Goal: Task Accomplishment & Management: Use online tool/utility

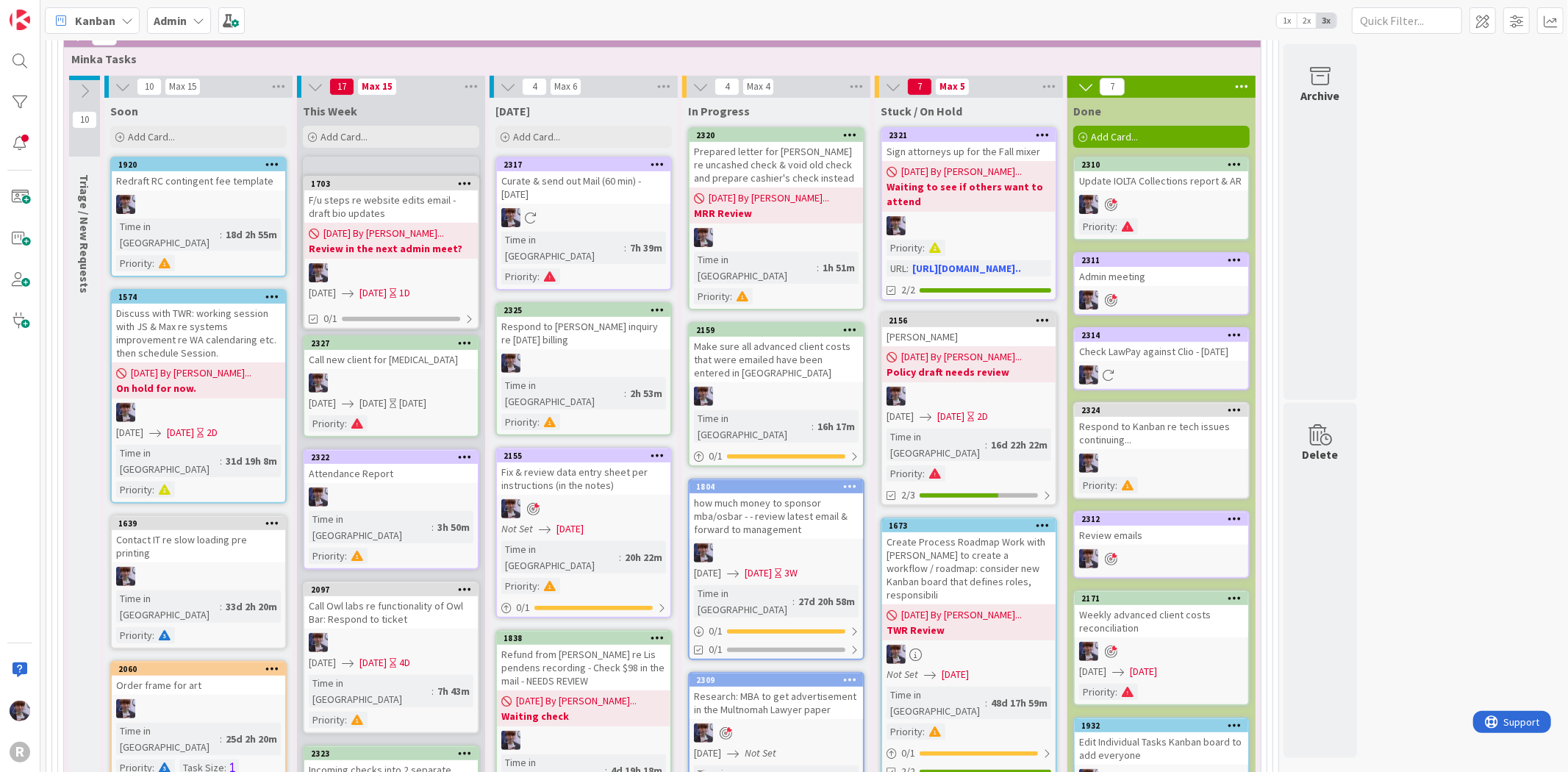
scroll to position [273, 0]
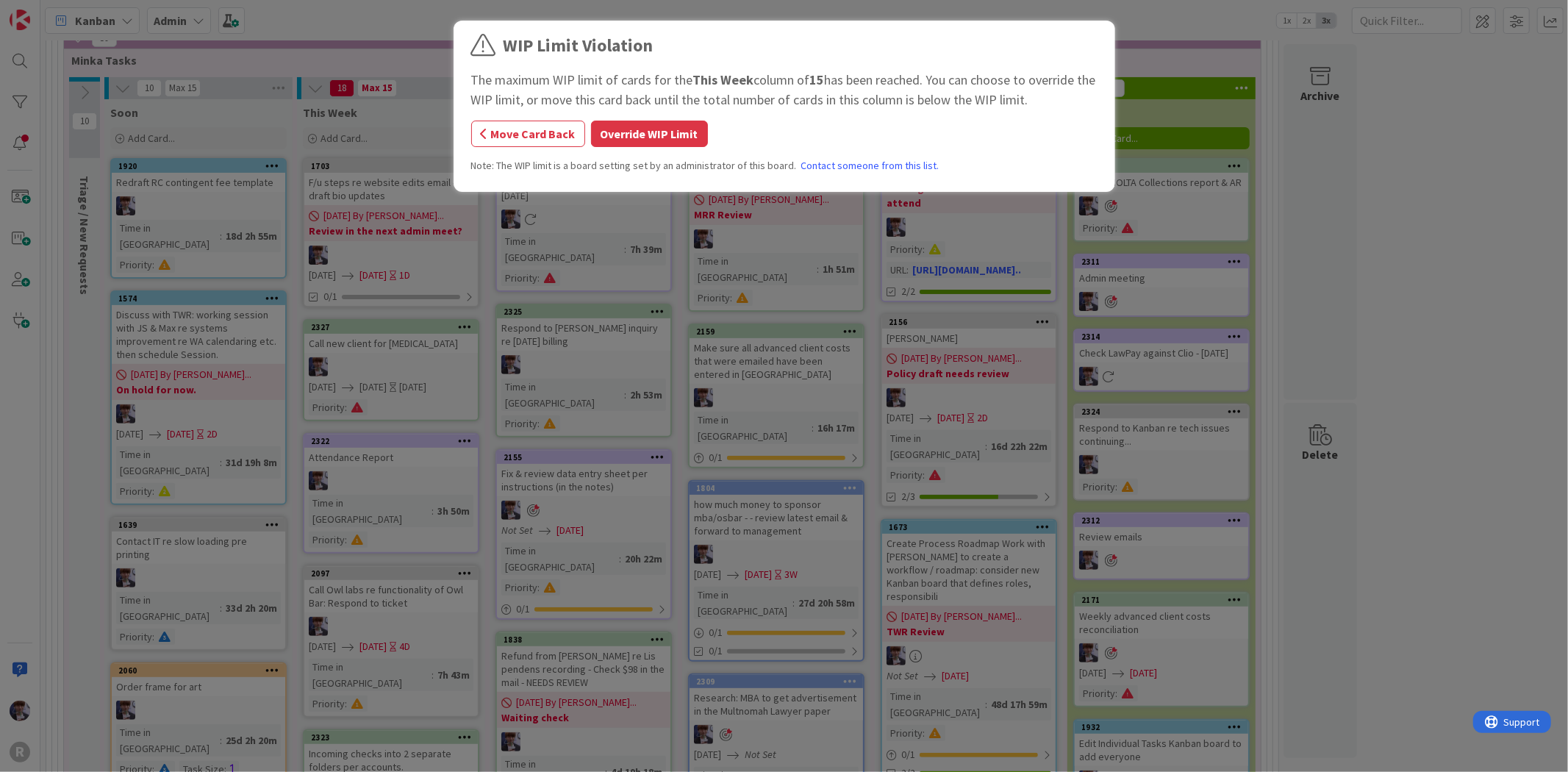
click at [645, 127] on button "Override WIP Limit" at bounding box center [649, 134] width 117 height 27
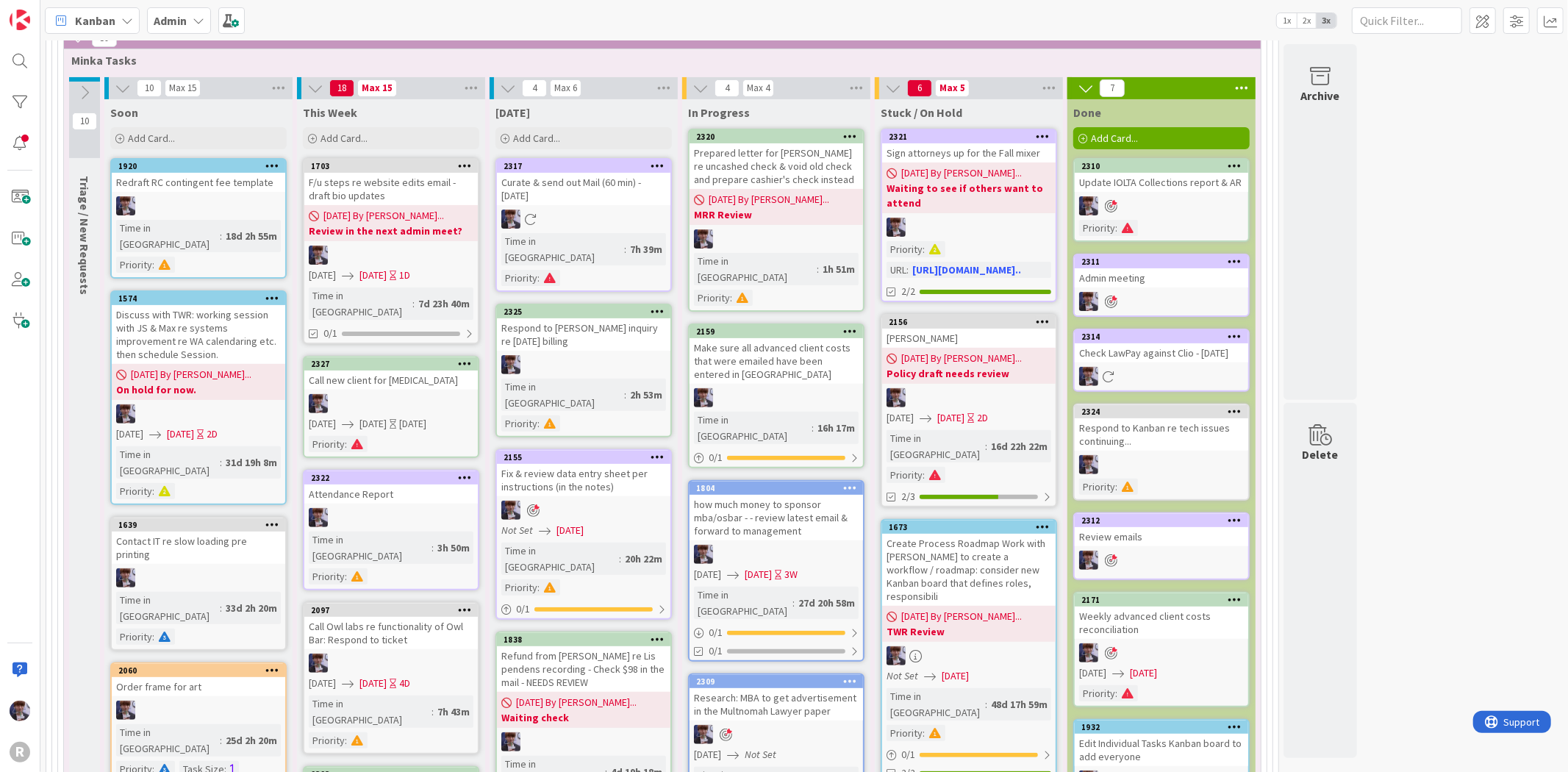
click at [400, 214] on span "[DATE] By [PERSON_NAME]..." at bounding box center [383, 215] width 120 height 16
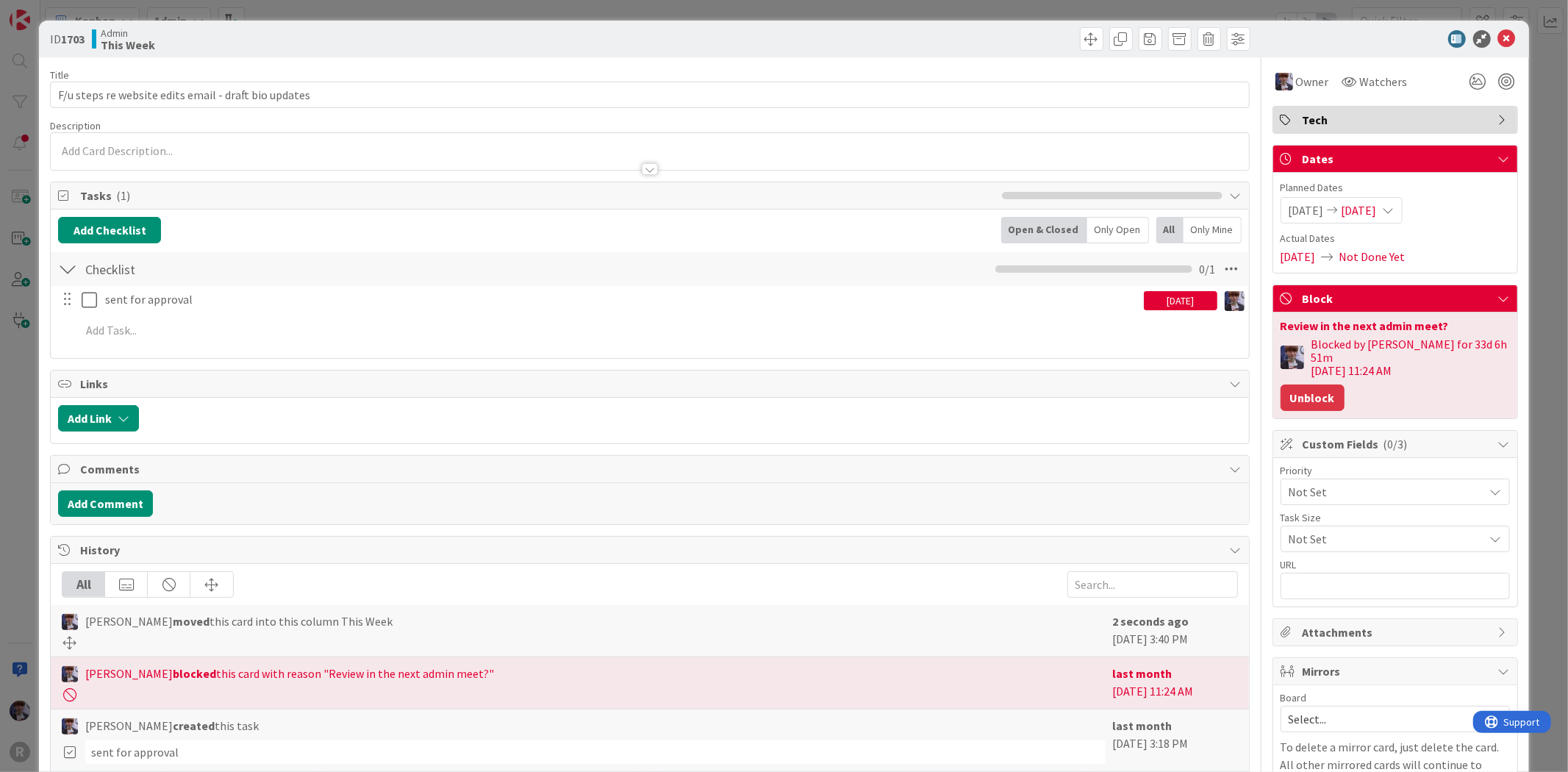
click at [1294, 393] on button "Unblock" at bounding box center [1312, 398] width 64 height 27
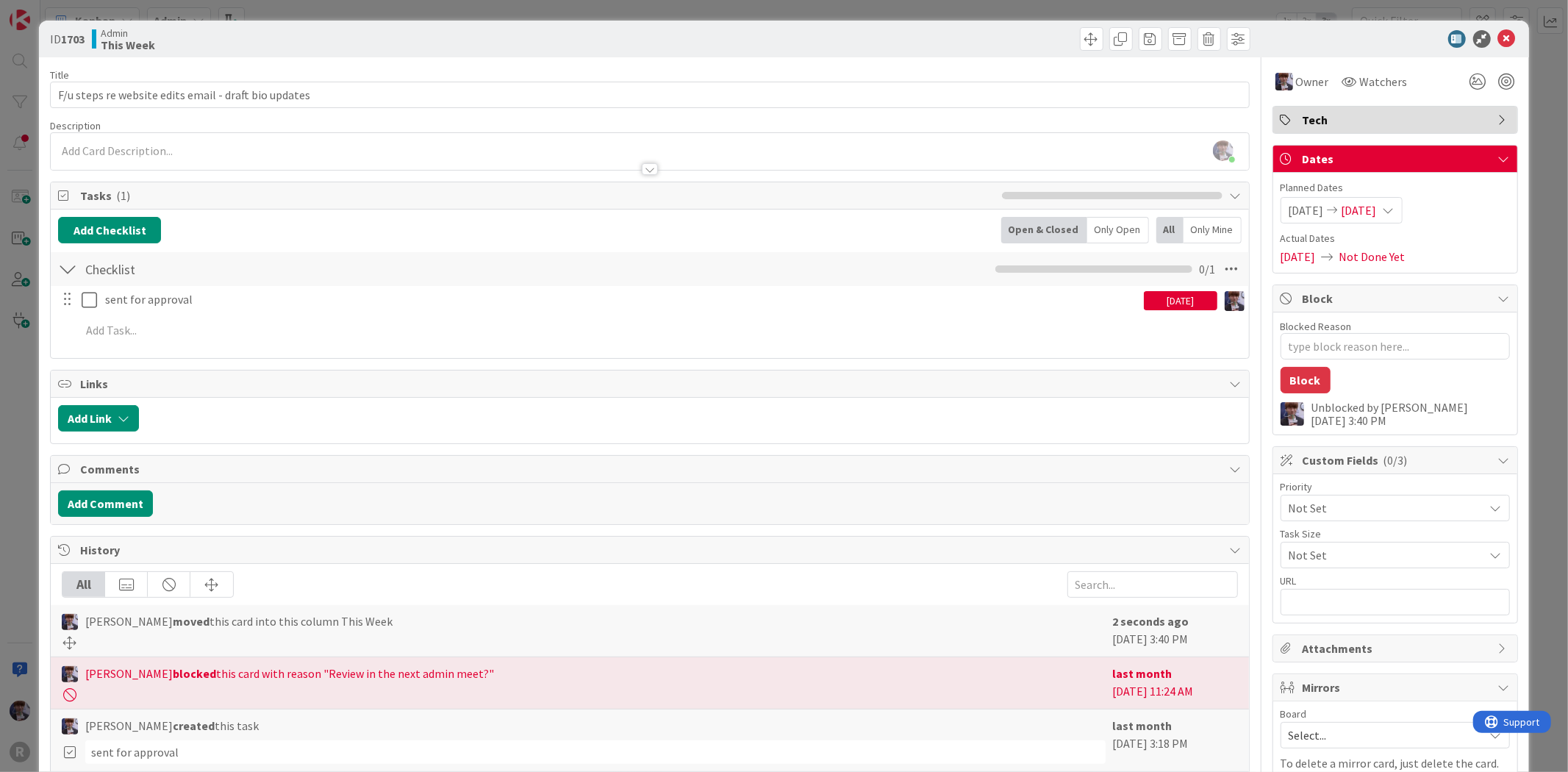
click at [1554, 202] on div "ID 1703 Admin This Week Title 52 / 128 F/u steps re website edits email - draft…" at bounding box center [784, 386] width 1568 height 772
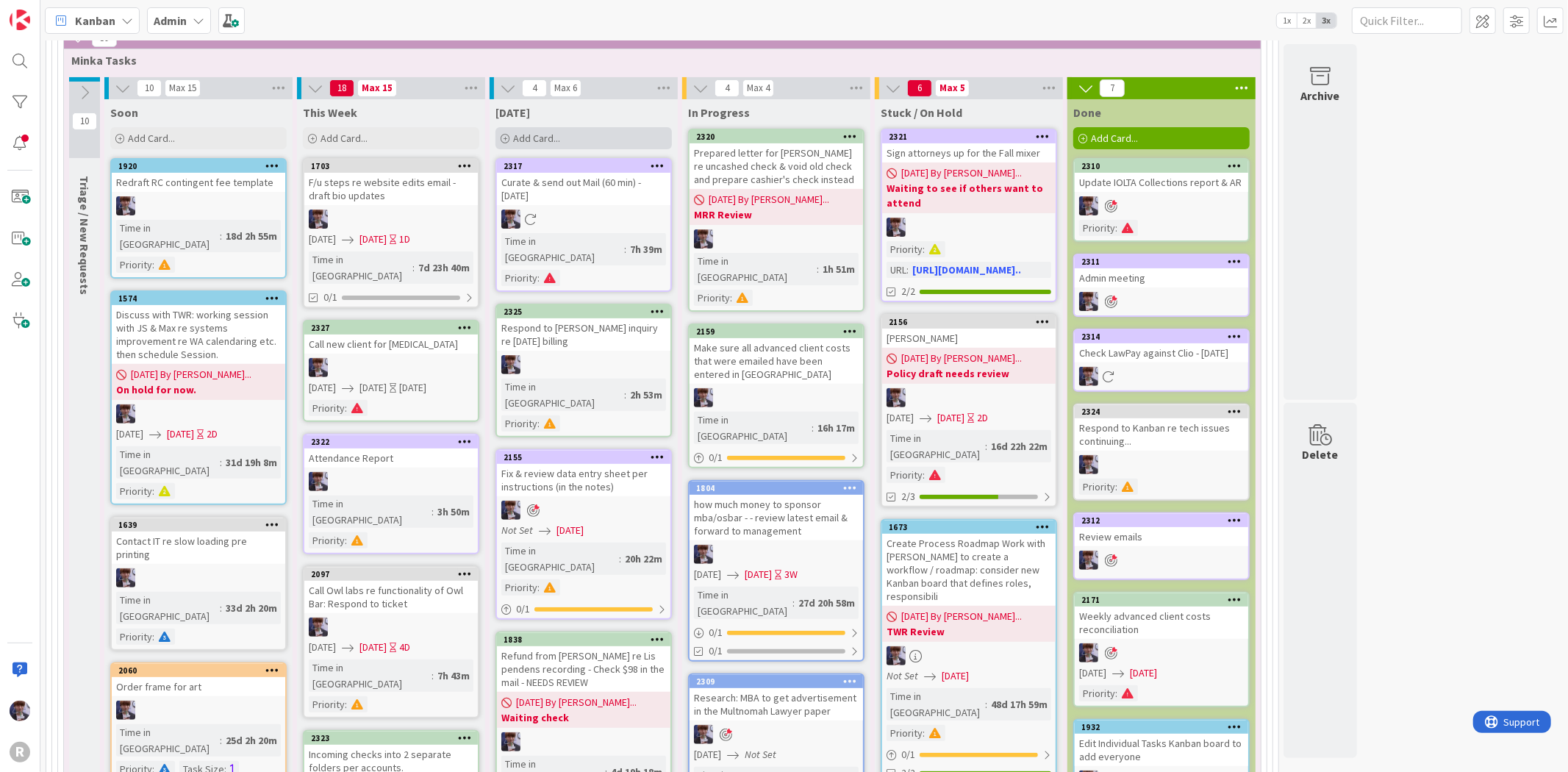
click at [581, 132] on div "Add Card..." at bounding box center [584, 138] width 177 height 22
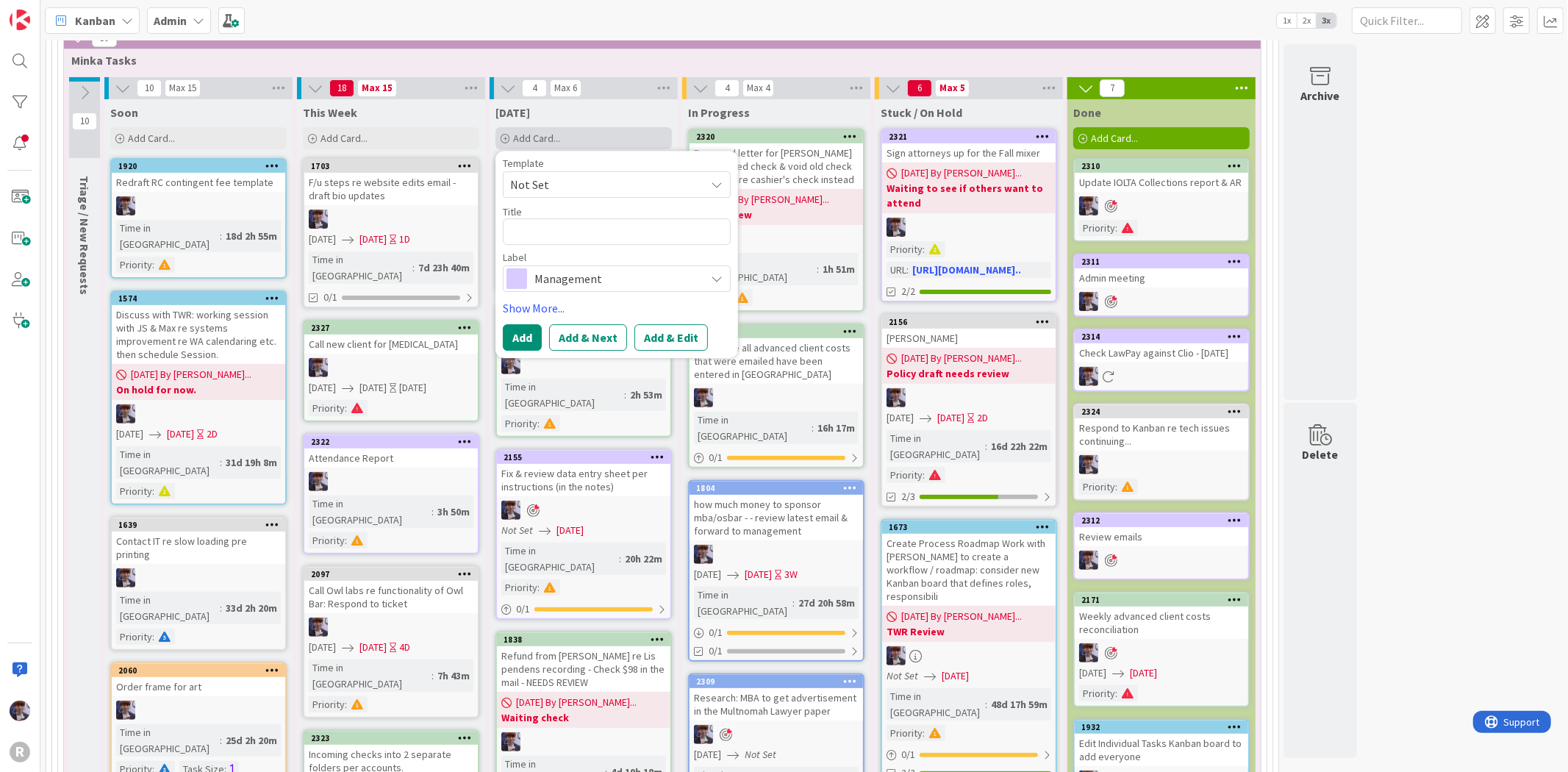
type textarea "x"
type textarea "A"
type textarea "x"
type textarea "Ad"
type textarea "x"
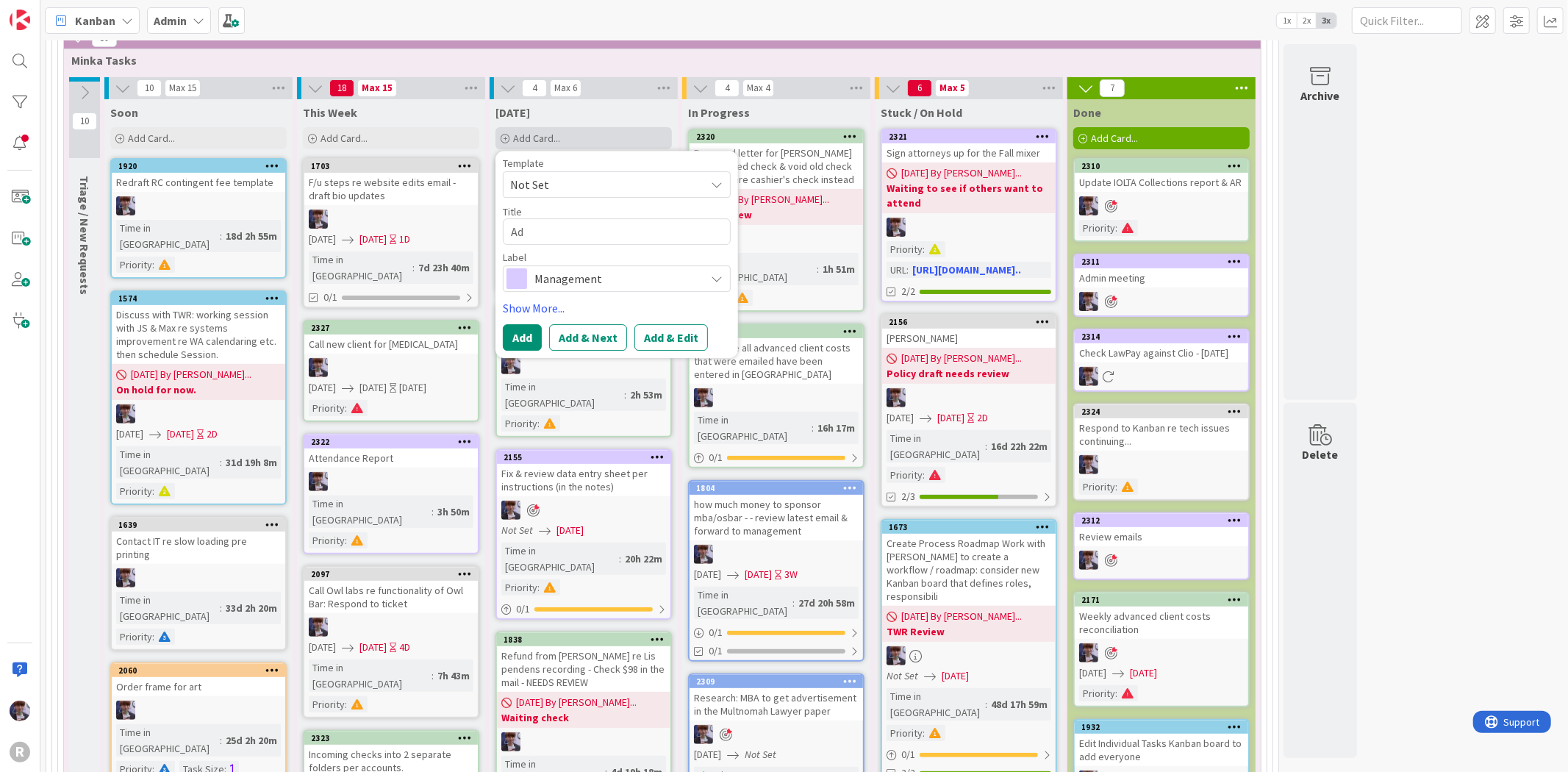
type textarea "Ad"
type textarea "x"
type textarea "Add"
type textarea "x"
type textarea "Add"
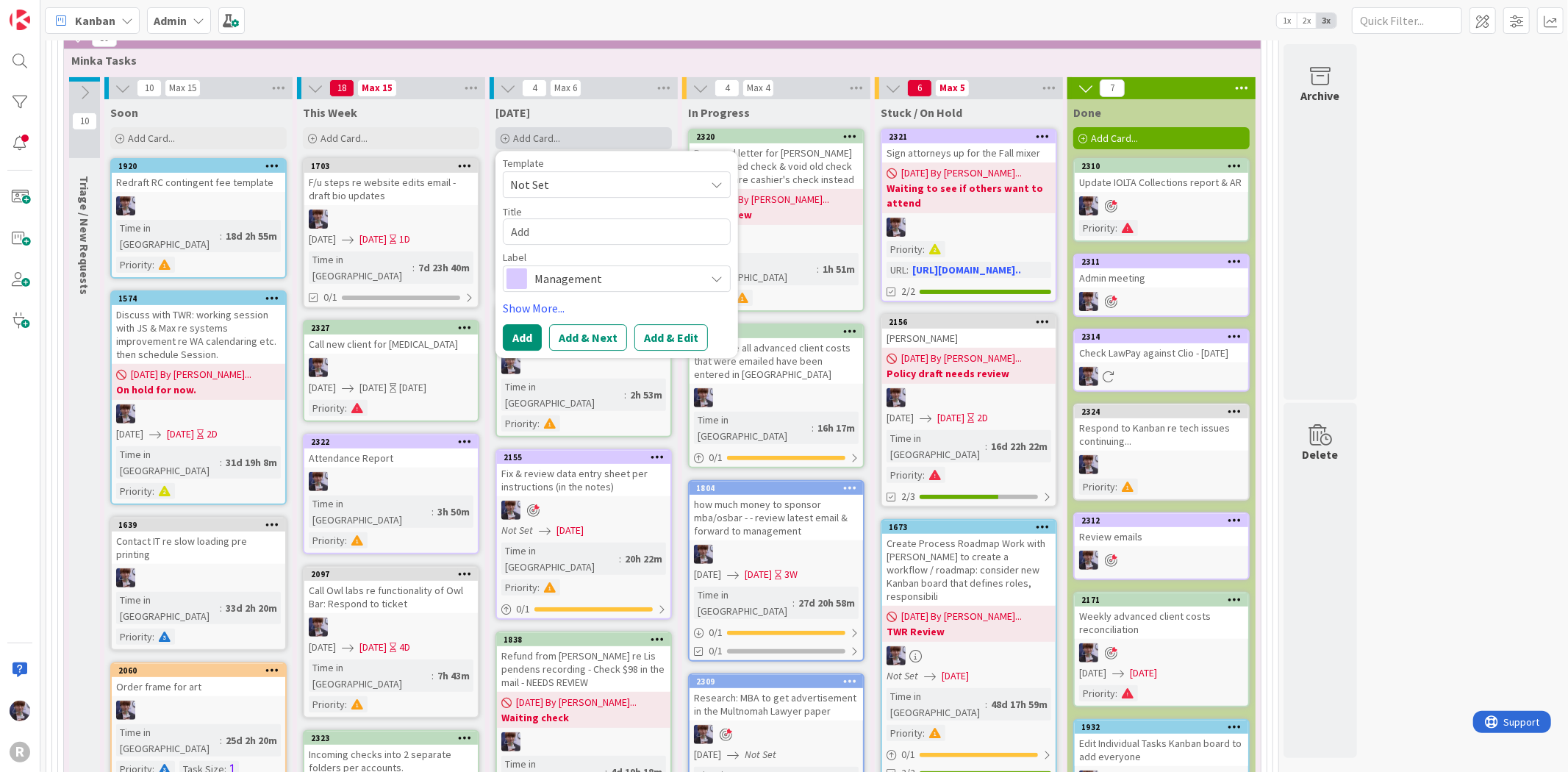
type textarea "x"
type textarea "Add r"
type textarea "x"
type textarea "Add re"
type textarea "x"
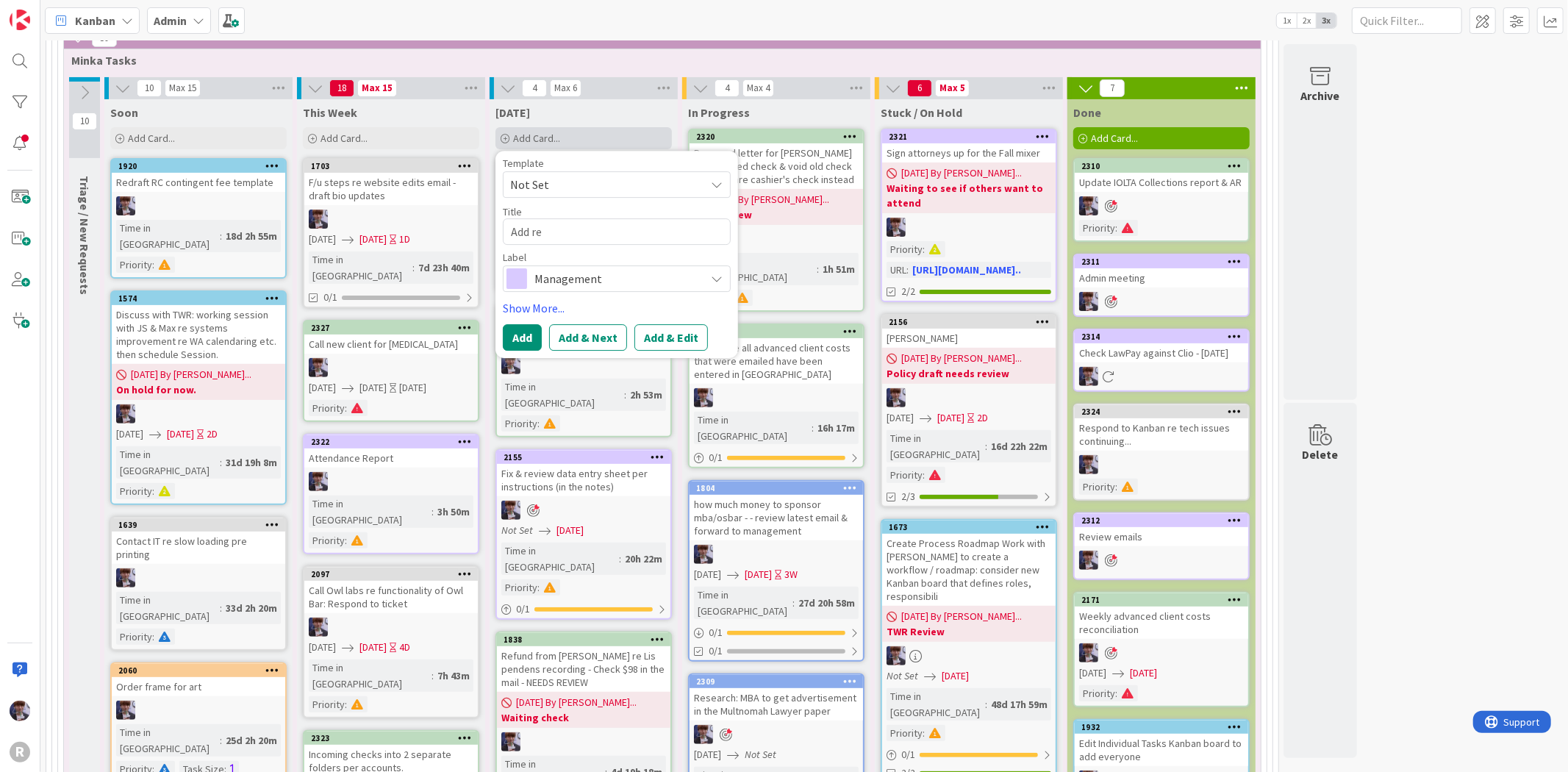
type textarea "Add res"
type textarea "x"
type textarea "Add resp"
type textarea "x"
type textarea "Add resp."
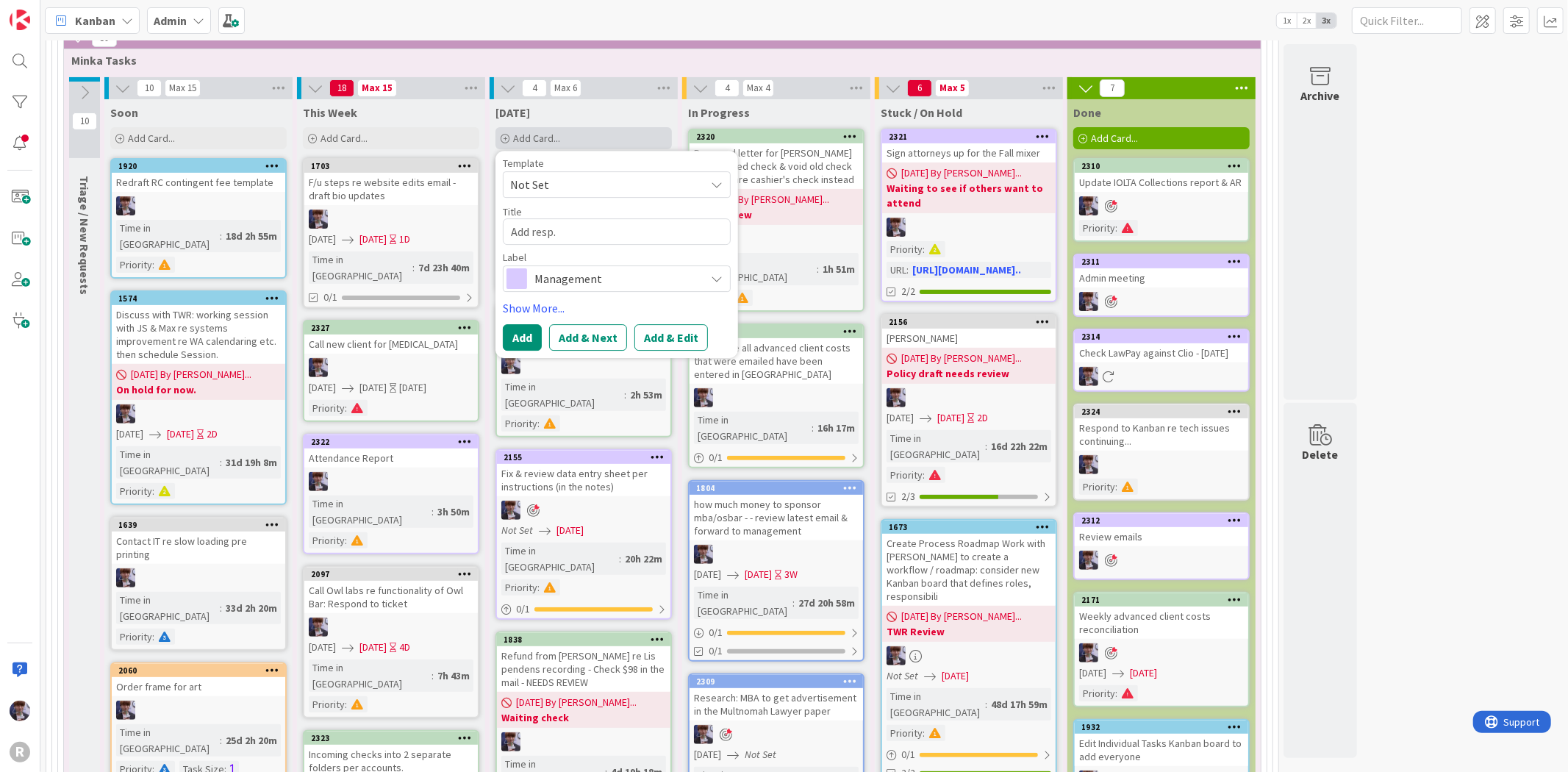
type textarea "x"
type textarea "Add resp."
type textarea "x"
type textarea "Add resp. p"
type textarea "x"
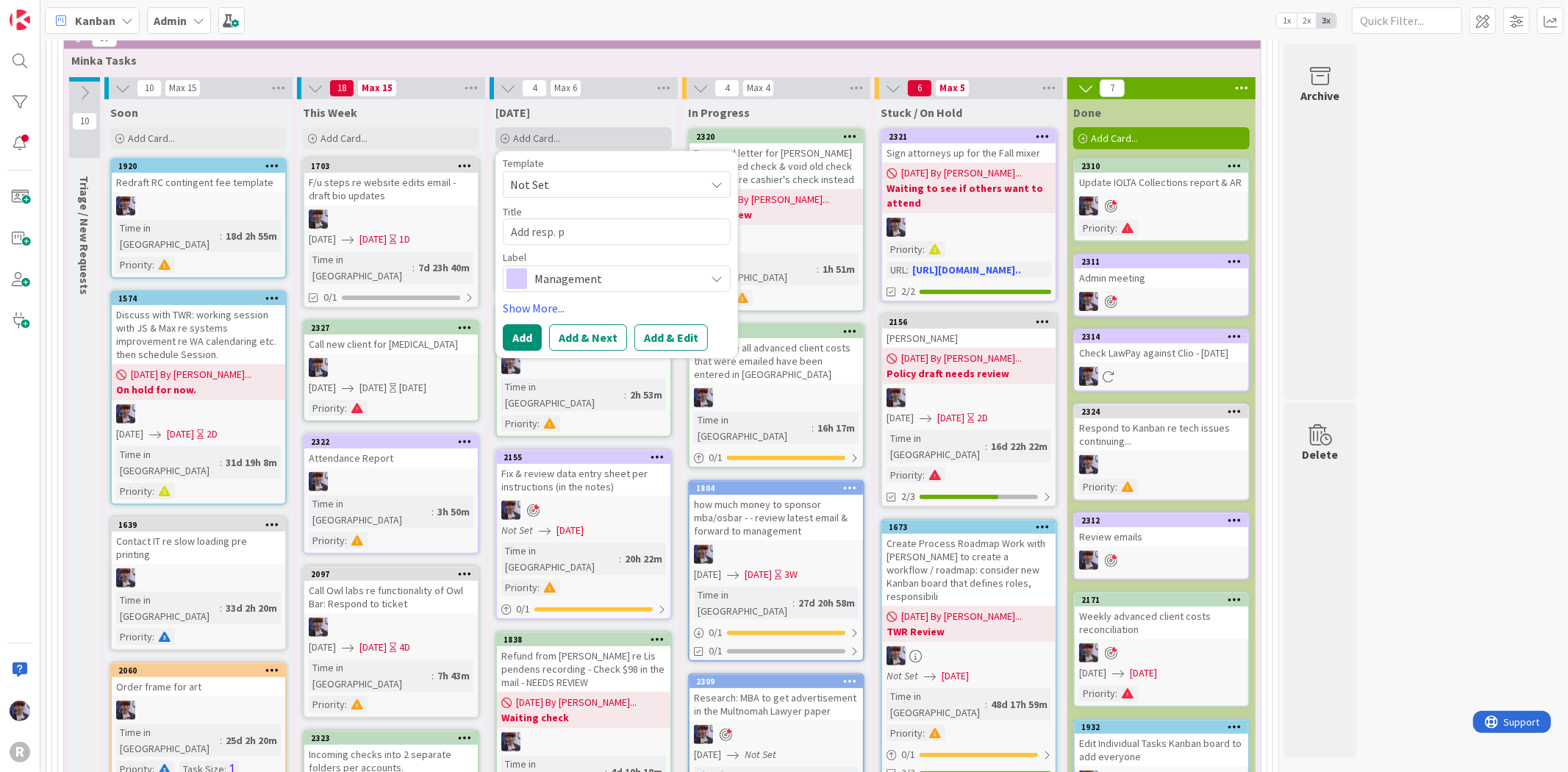
type textarea "Add resp. pa"
type textarea "x"
type textarea "Add resp. par"
type textarea "x"
type textarea "Add resp. para"
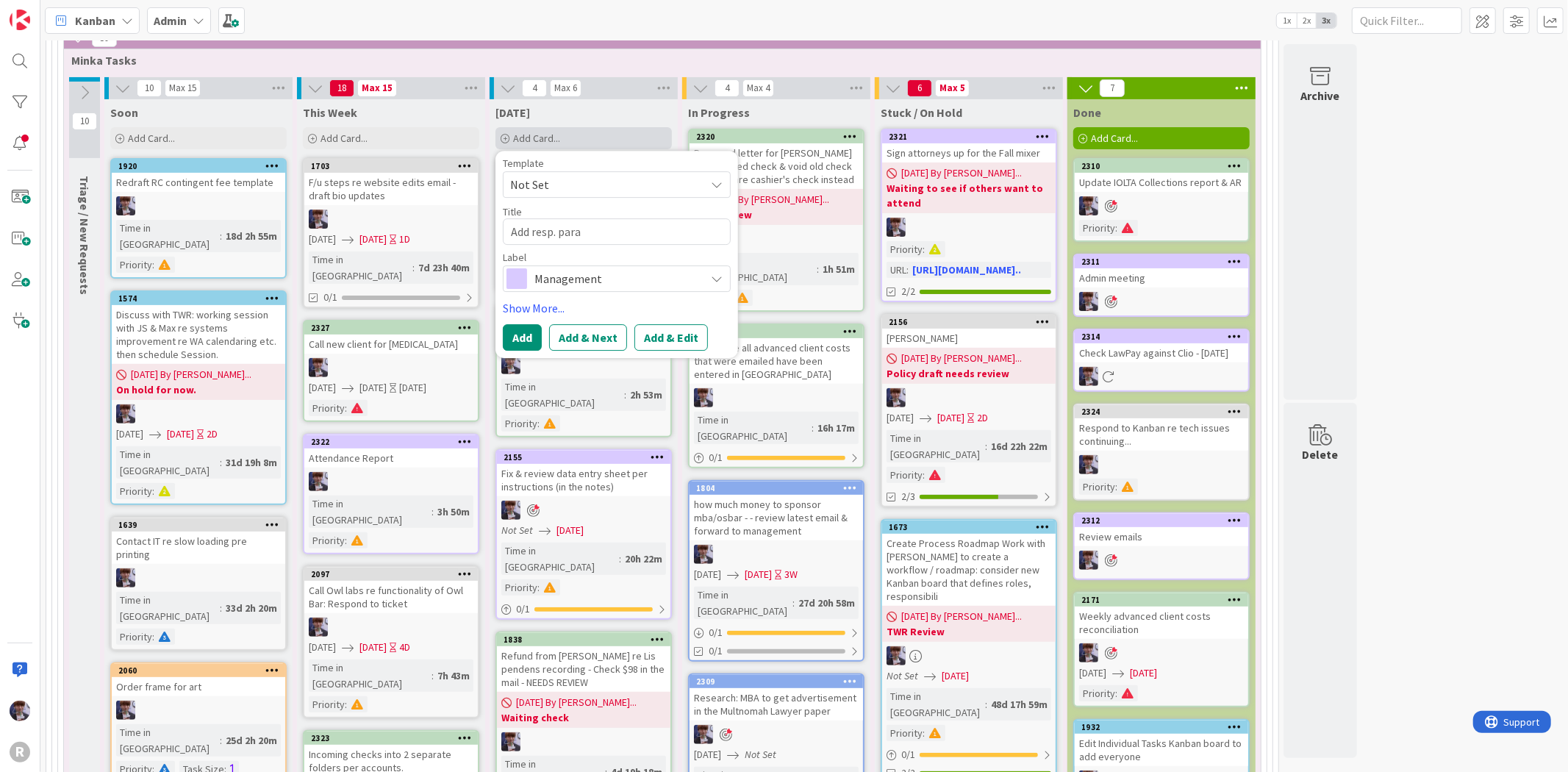
type textarea "x"
type textarea "Add resp. paral"
type textarea "x"
type textarea "Add resp. parale"
type textarea "x"
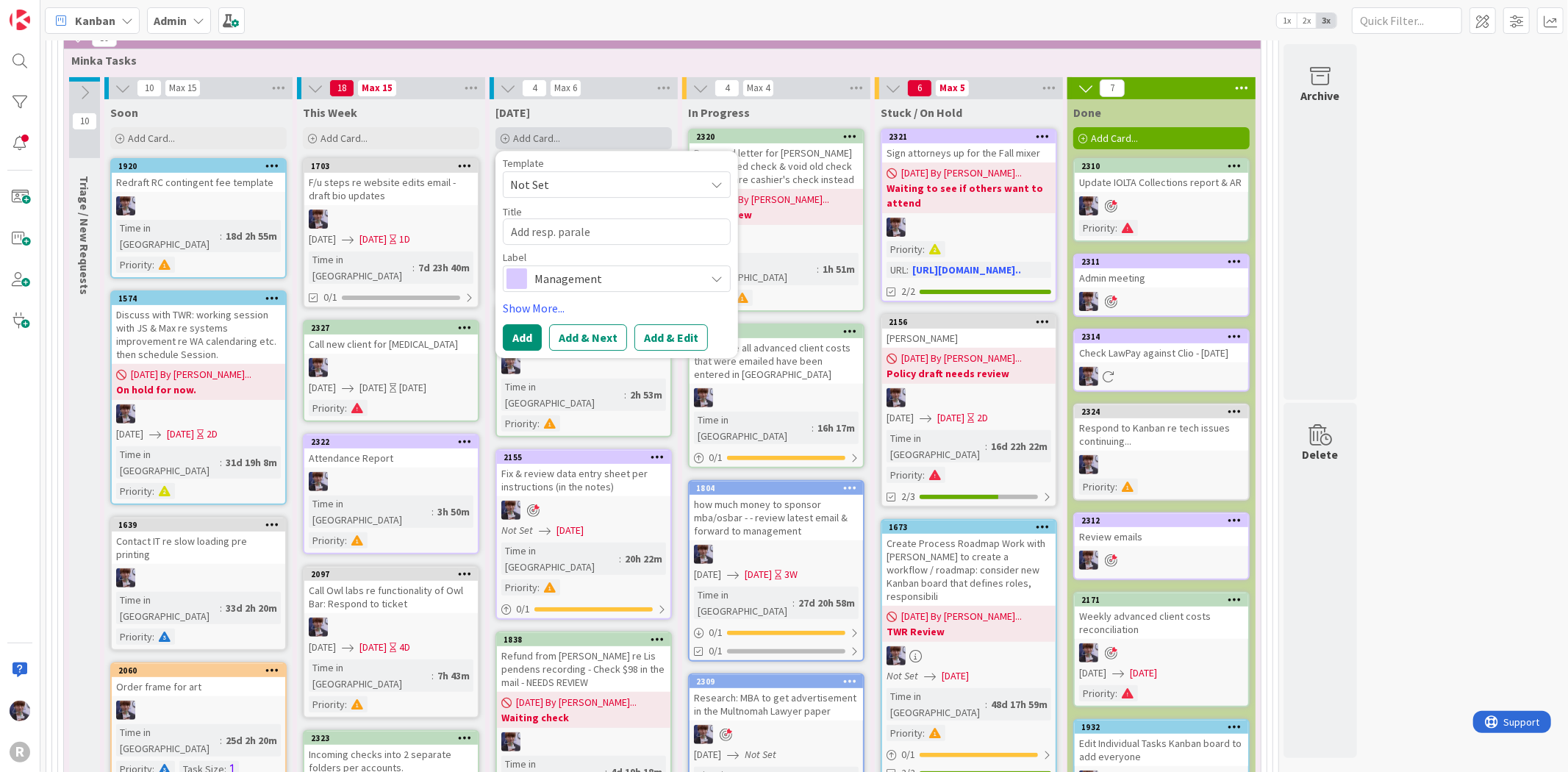
type textarea "Add resp. paraleg"
type textarea "x"
type textarea "Add resp. paralega"
type textarea "x"
type textarea "Add resp. paralegal"
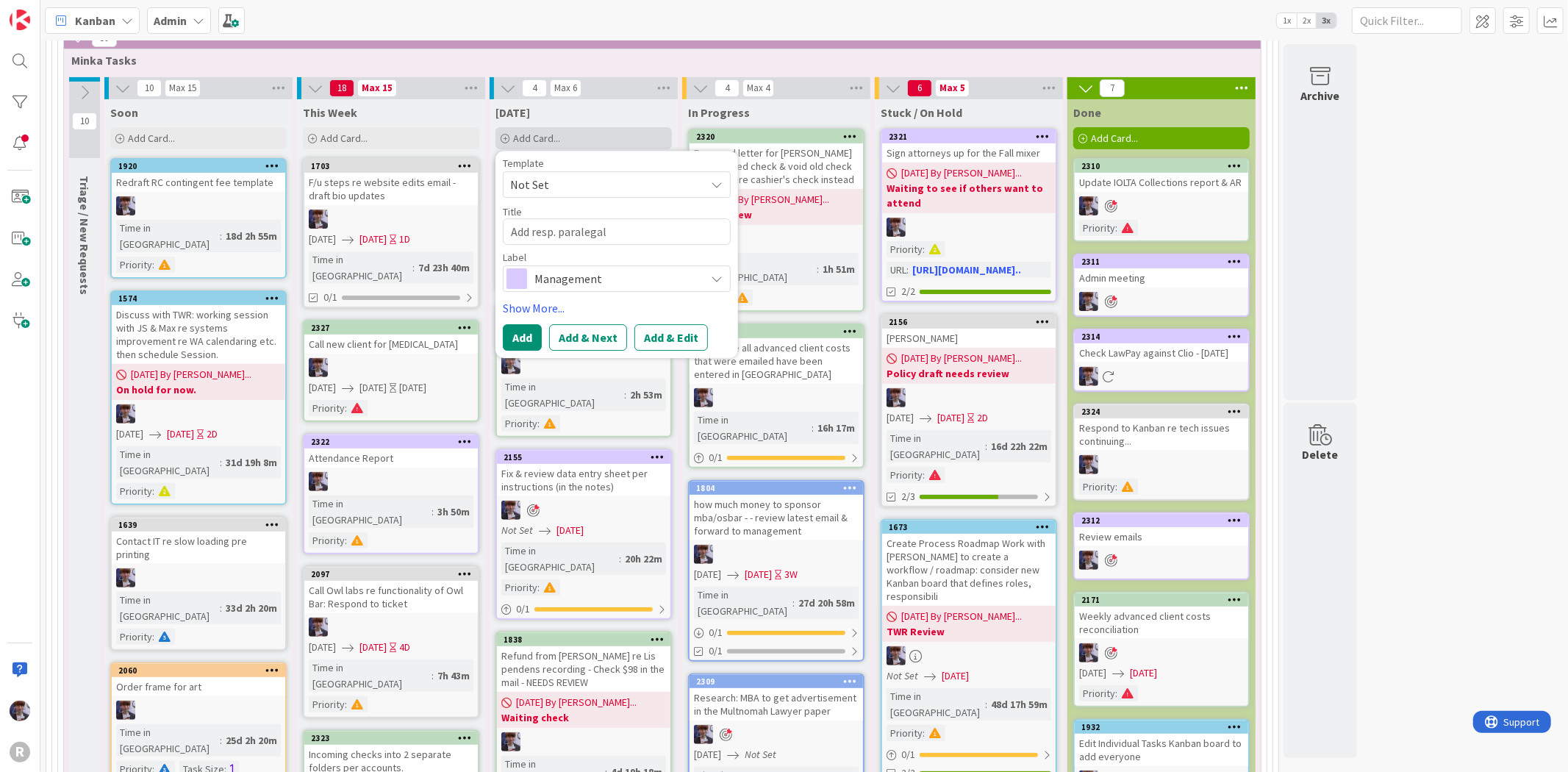
type textarea "x"
type textarea "Add resp. paralegal"
type textarea "x"
type textarea "Add resp. paralegal i"
type textarea "x"
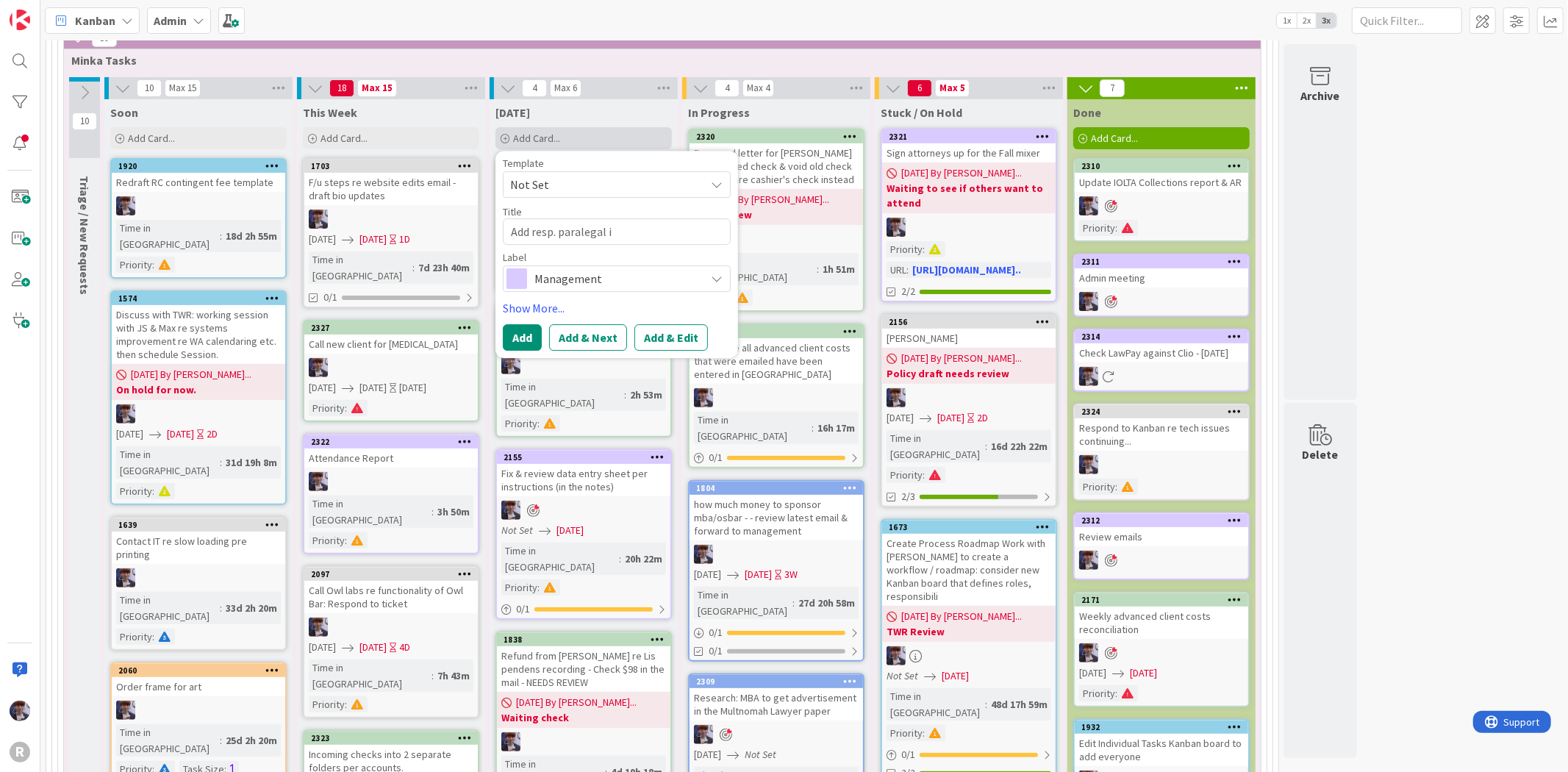
type textarea "Add resp. paralegal in"
type textarea "x"
type textarea "Add resp. paralegal in"
type textarea "x"
type textarea "Add resp. paralegal in k"
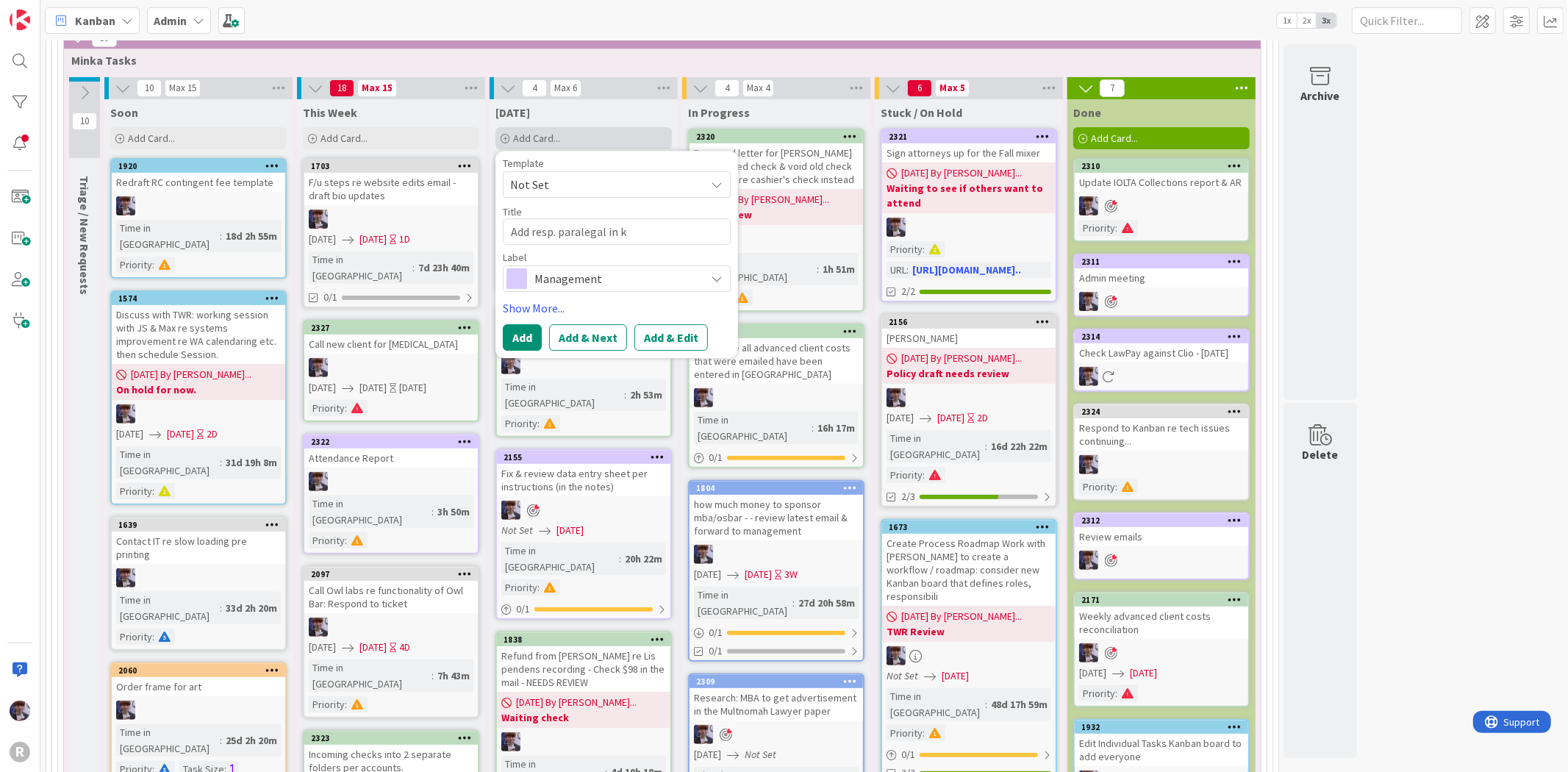
type textarea "x"
type textarea "Add resp. paralegal in ka"
type textarea "x"
type textarea "Add resp. paralegal in kan"
type textarea "x"
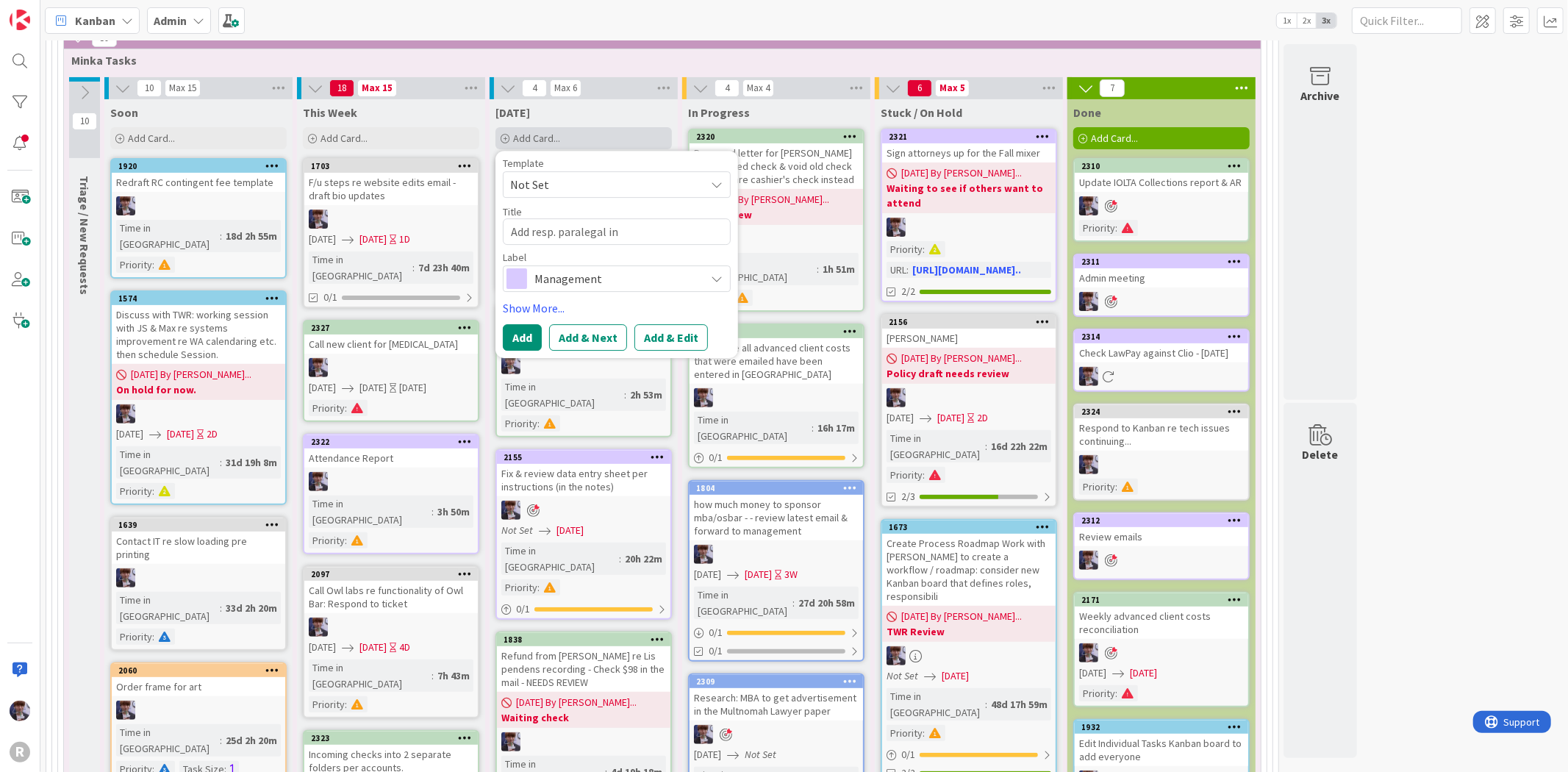
type textarea "Add resp. paralegal in [GEOGRAPHIC_DATA]"
type textarea "x"
type textarea "Add resp. paralegal in [GEOGRAPHIC_DATA]"
type textarea "x"
type textarea "Add resp. paralegal in [GEOGRAPHIC_DATA]"
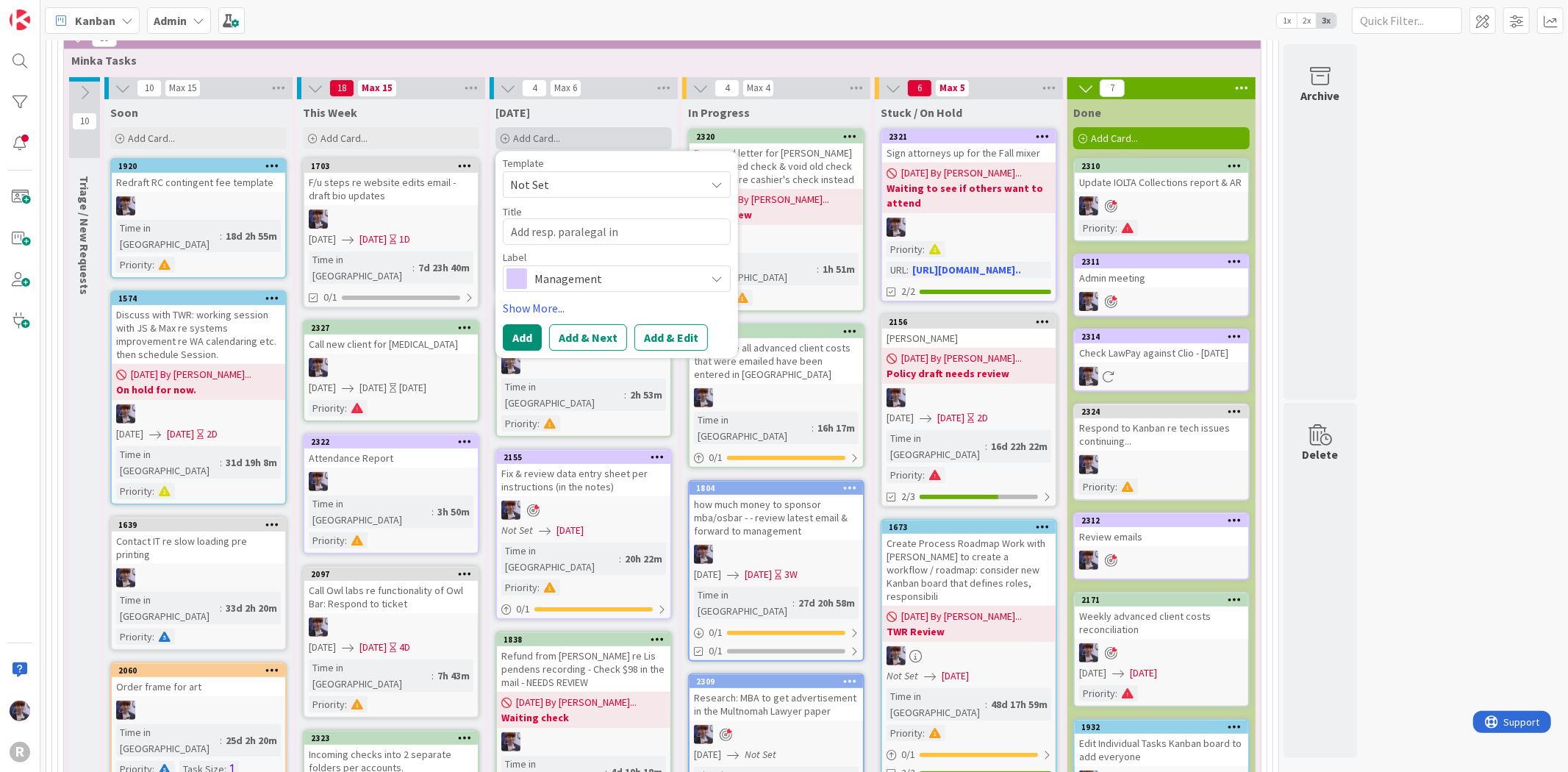
type textarea "x"
type textarea "Add resp. paralegal in [GEOGRAPHIC_DATA]"
type textarea "x"
type textarea "Add resp. paralegal in [GEOGRAPHIC_DATA]"
type textarea "x"
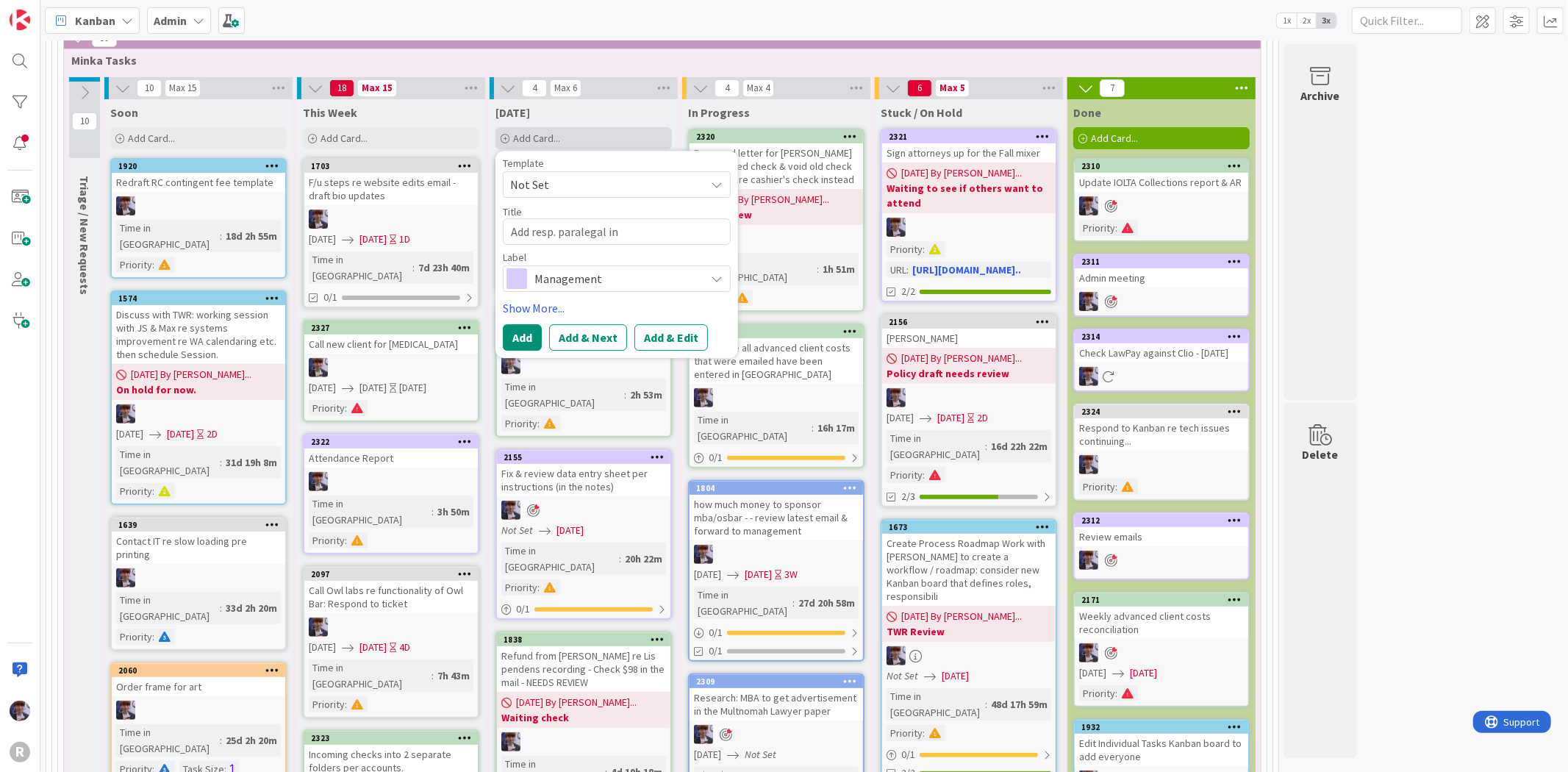
type textarea "Add resp. paralegal in [GEOGRAPHIC_DATA]"
type textarea "x"
type textarea "Add resp. paralegal in [GEOGRAPHIC_DATA]"
type textarea "x"
type textarea "Add resp. paralegal in [GEOGRAPHIC_DATA]"
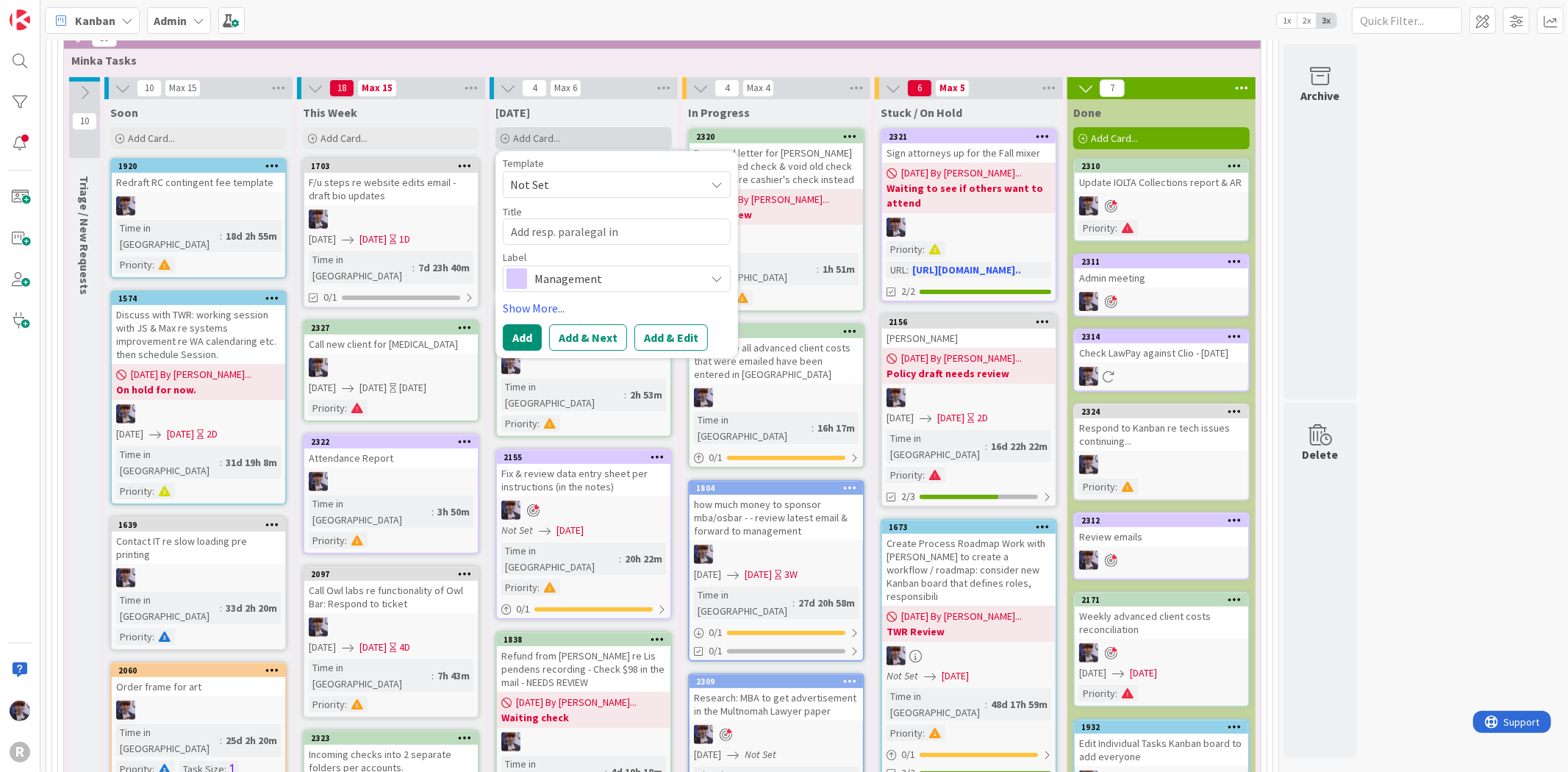
type textarea "x"
type textarea "Add resp. paralegal in kan"
type textarea "x"
type textarea "Add resp. paralegal in ka"
type textarea "x"
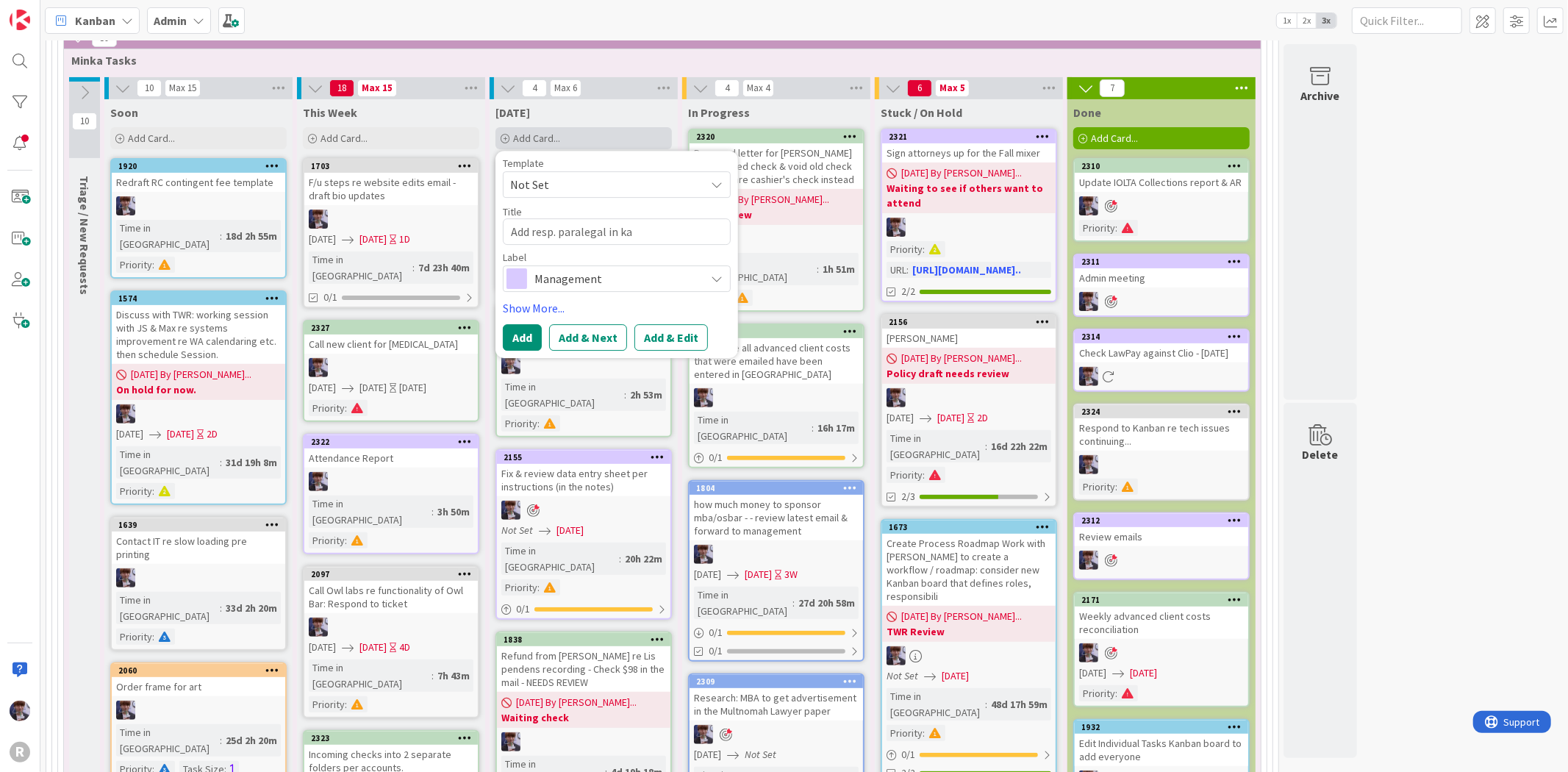
type textarea "Add resp. paralegal in k"
type textarea "x"
type textarea "Add resp. paralegal in"
type textarea "x"
type textarea "Add resp. paralegal in"
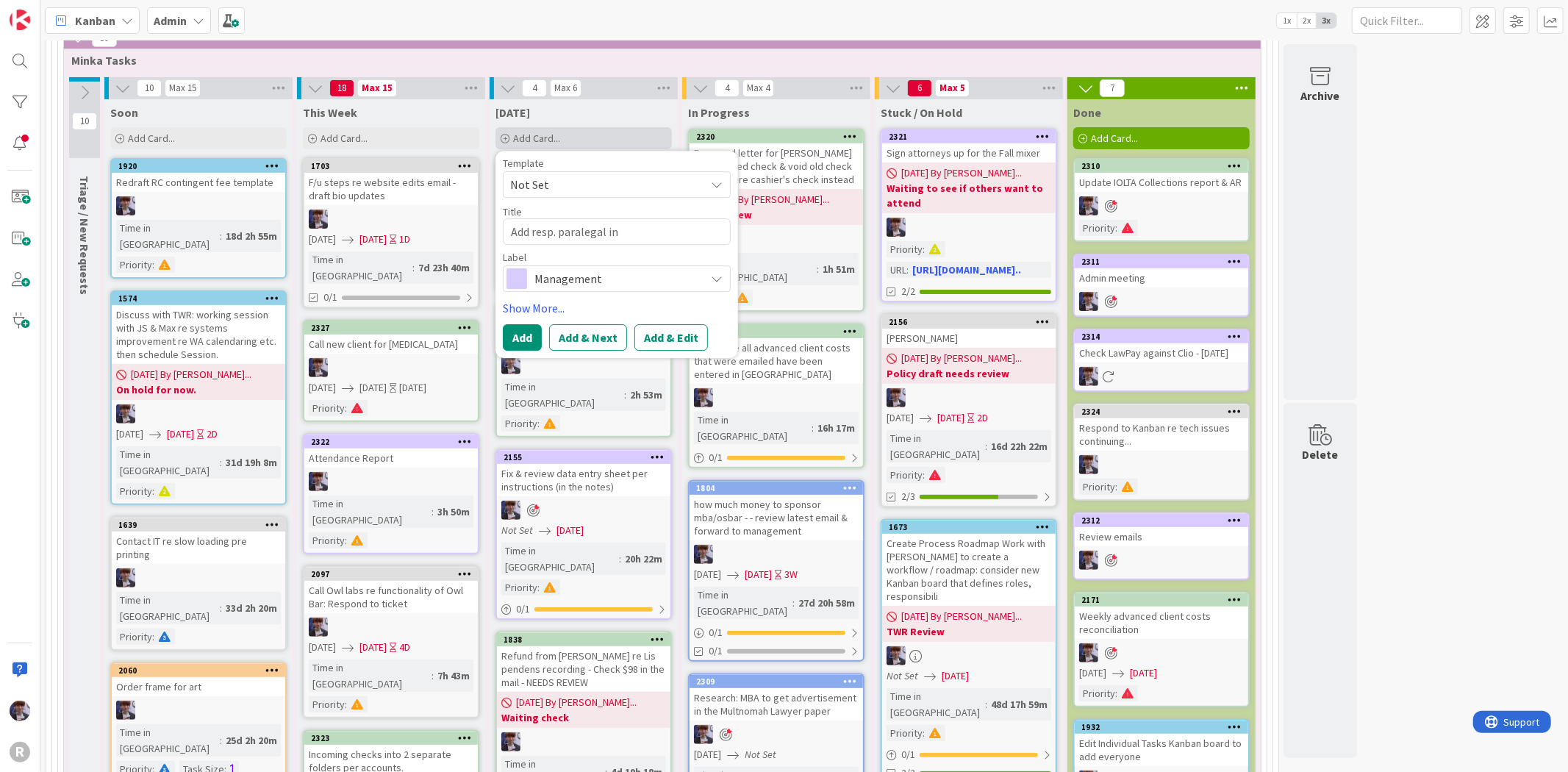
type textarea "x"
type textarea "Add resp. paralegal in K"
type textarea "x"
type textarea "Add resp. paralegal in [GEOGRAPHIC_DATA]"
type textarea "x"
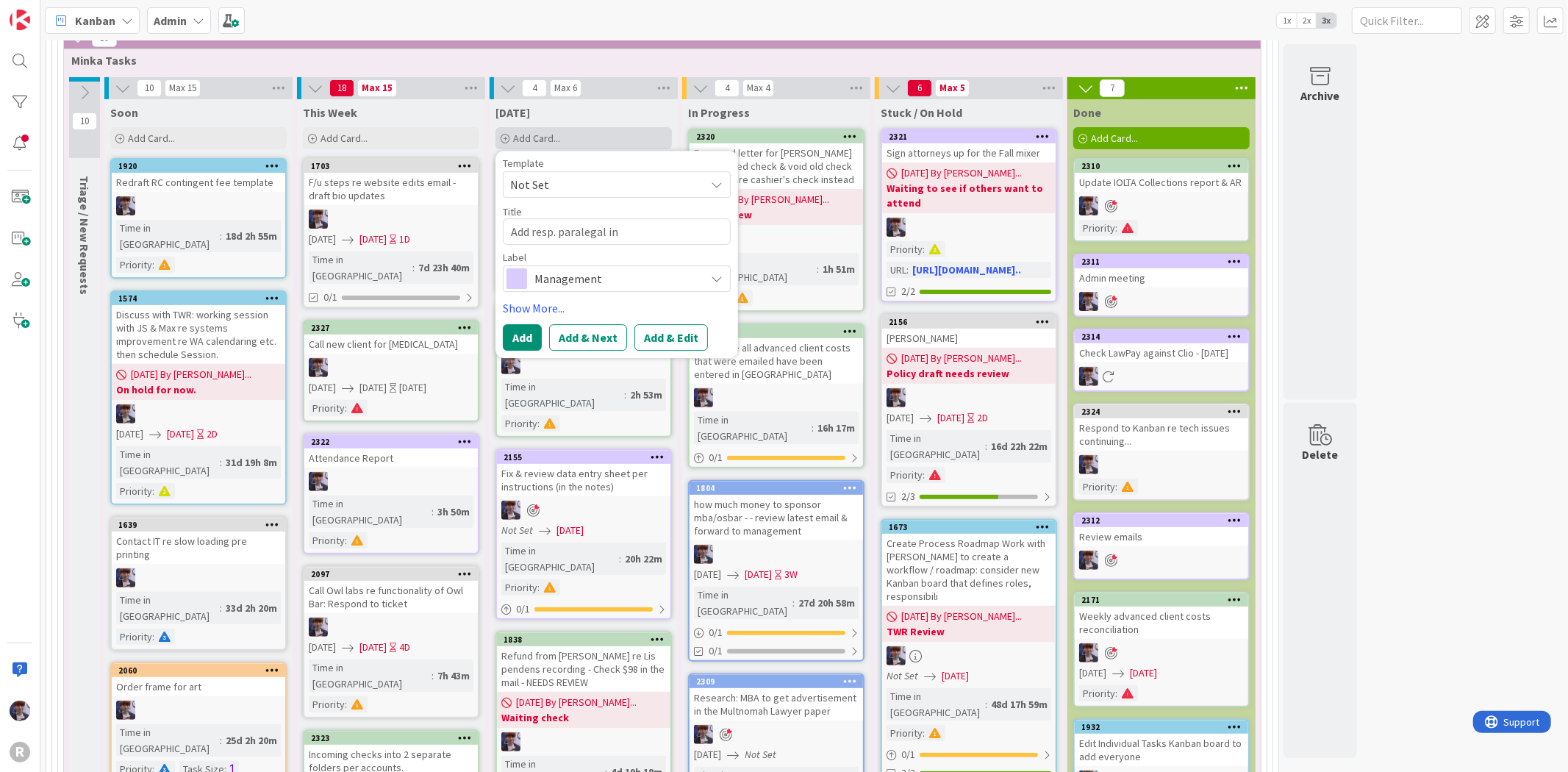
type textarea "Add resp. paralegal in [GEOGRAPHIC_DATA]"
type textarea "x"
type textarea "Add resp. paralegal in [GEOGRAPHIC_DATA]"
type textarea "x"
type textarea "Add resp. paralegal in [GEOGRAPHIC_DATA]"
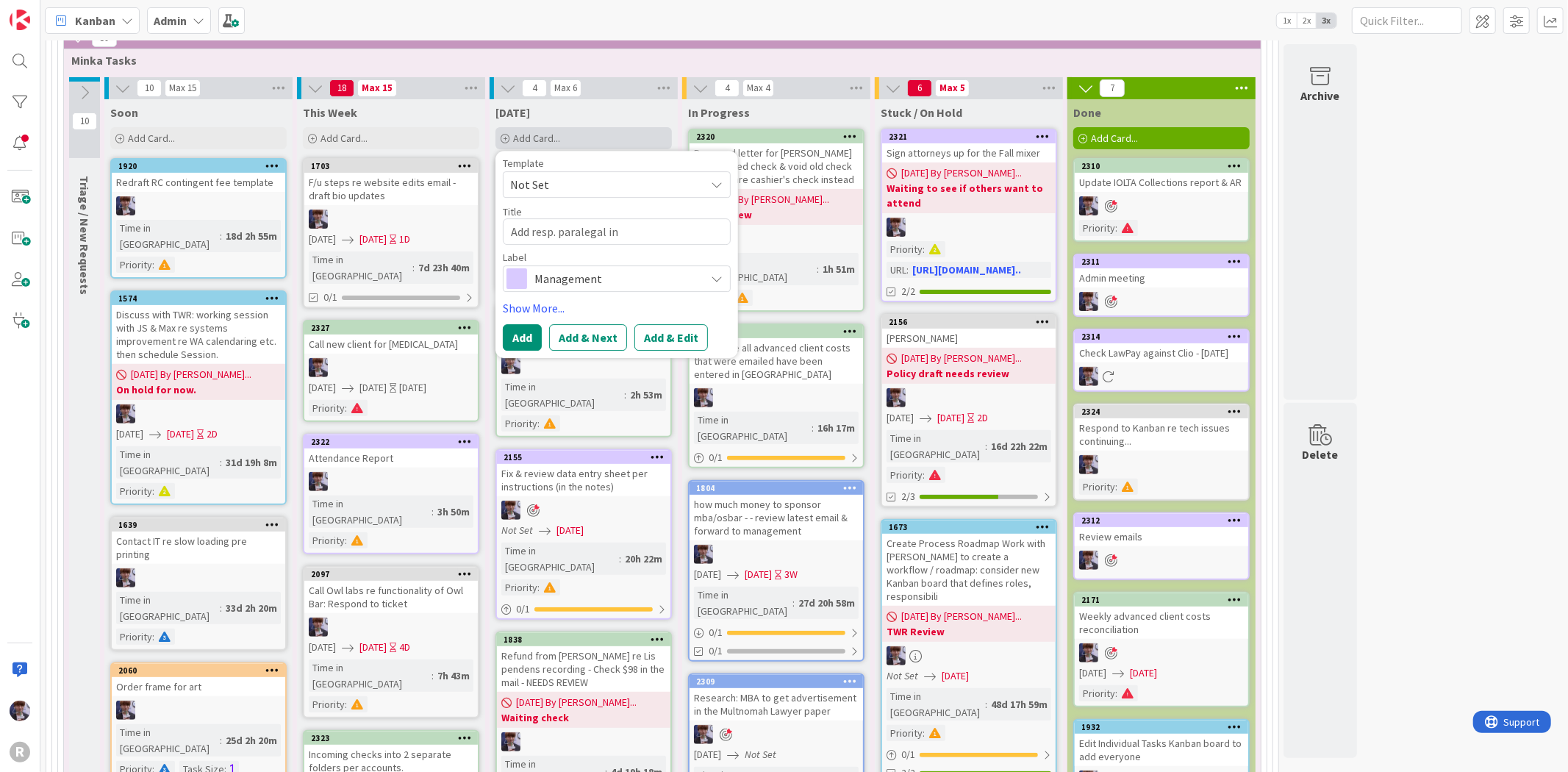
type textarea "x"
type textarea "Add resp. paralegal in [GEOGRAPHIC_DATA]"
type textarea "x"
type textarea "Add resp. paralegal in [GEOGRAPHIC_DATA]"
type textarea "x"
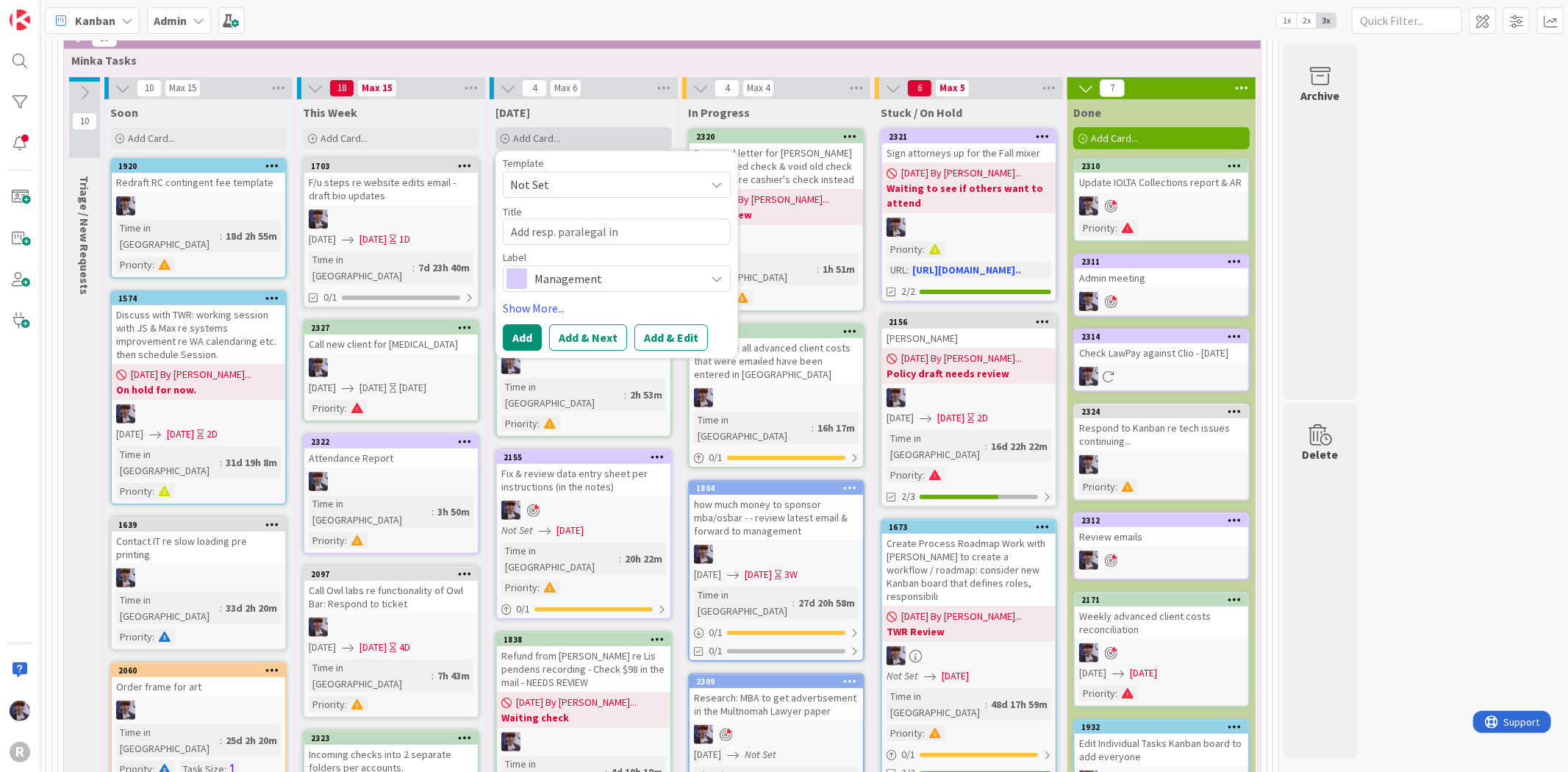
type textarea "Add resp. paralegal in [GEOGRAPHIC_DATA]"
type textarea "x"
type textarea "Add resp. paralegal in [GEOGRAPHIC_DATA]"
type textarea "x"
type textarea "Add resp. paralegal in [GEOGRAPHIC_DATA]"
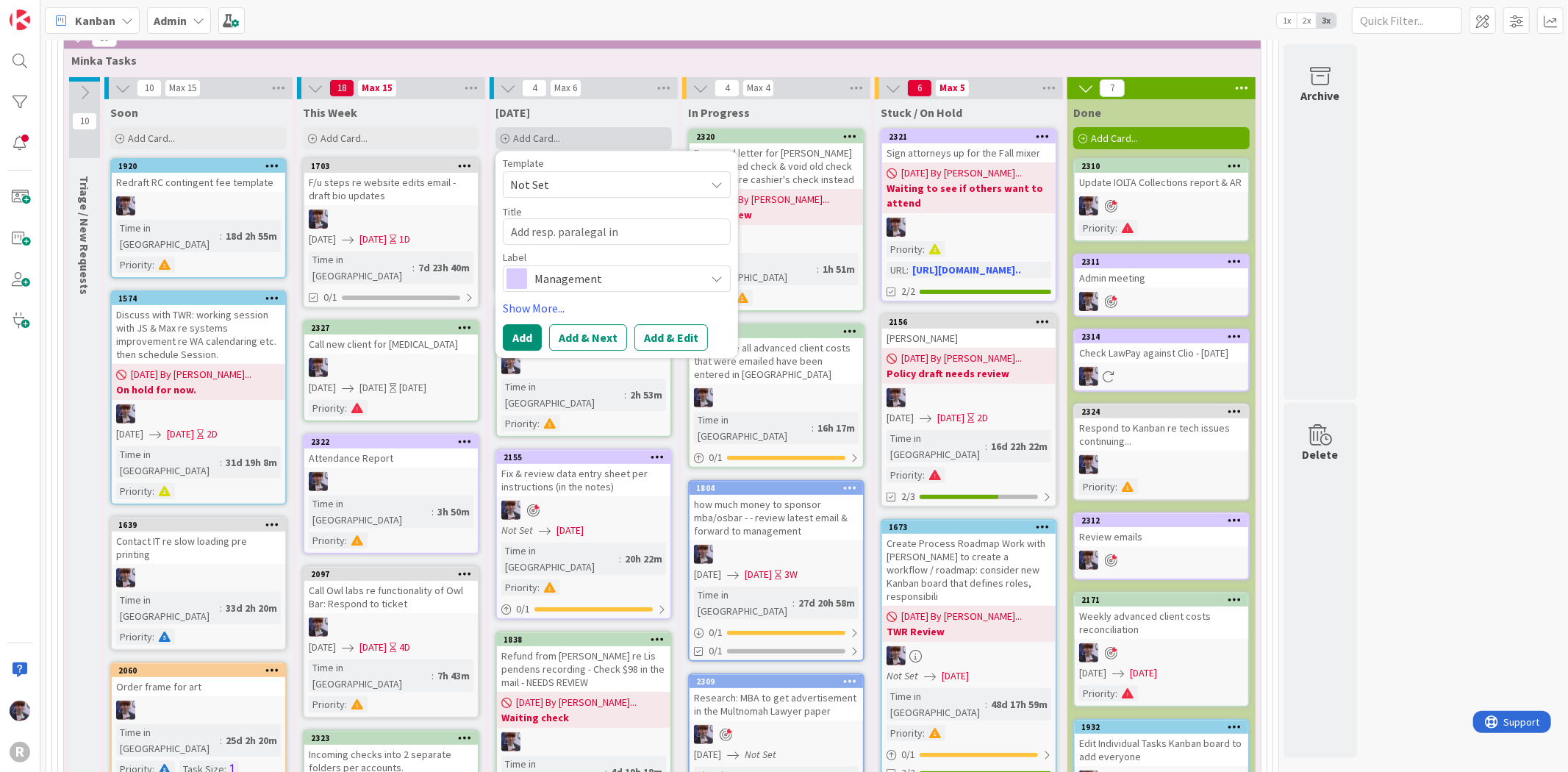
type textarea "x"
type textarea "Add resp. paralegal in [GEOGRAPHIC_DATA]"
type textarea "x"
type textarea "Add resp. paralegal in"
type textarea "x"
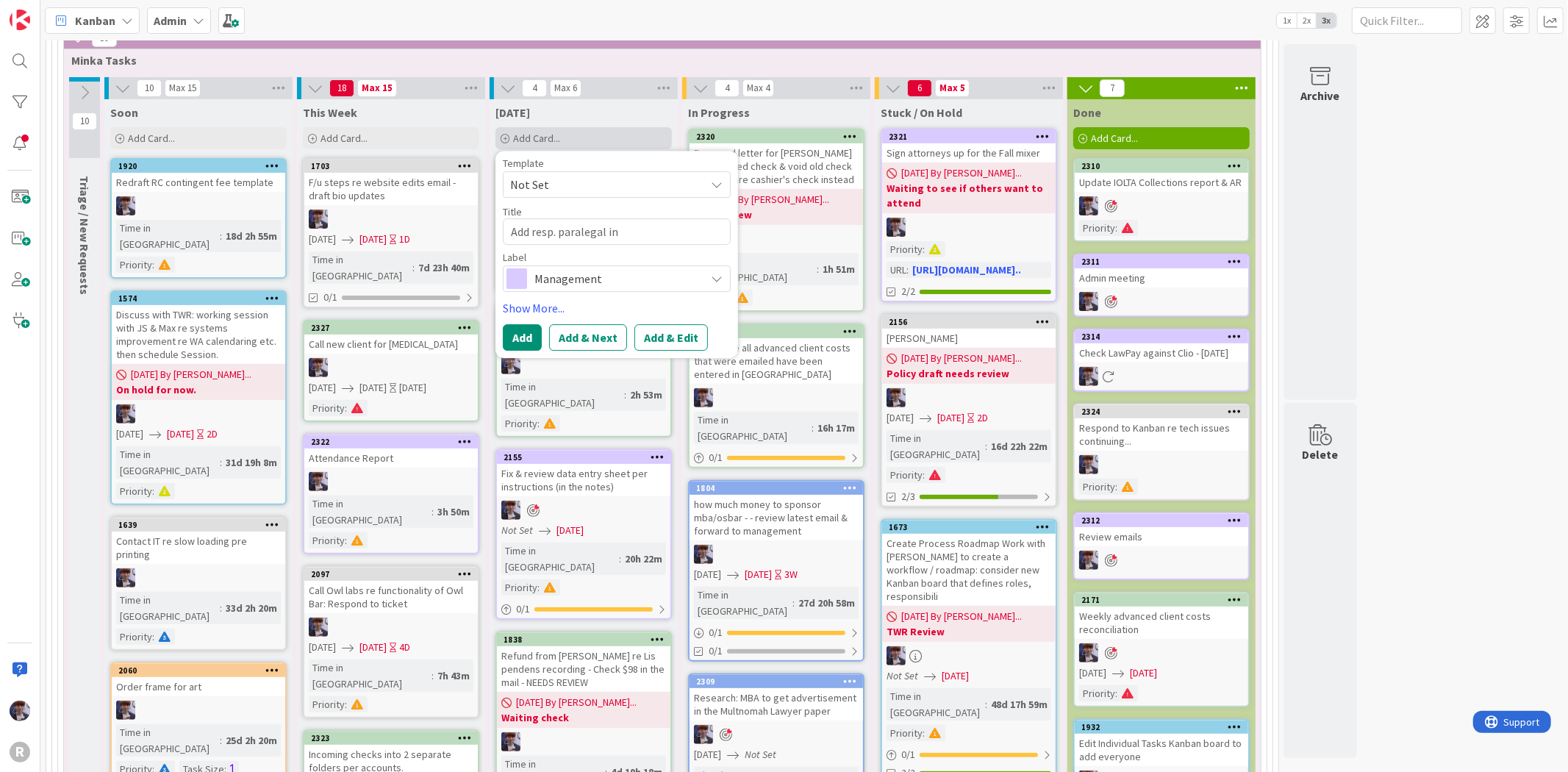
type textarea "Add resp. paralegal in K"
type textarea "x"
type textarea "Add resp. paralegal in [GEOGRAPHIC_DATA]"
type textarea "x"
type textarea "Add resp. paralegal in [GEOGRAPHIC_DATA]"
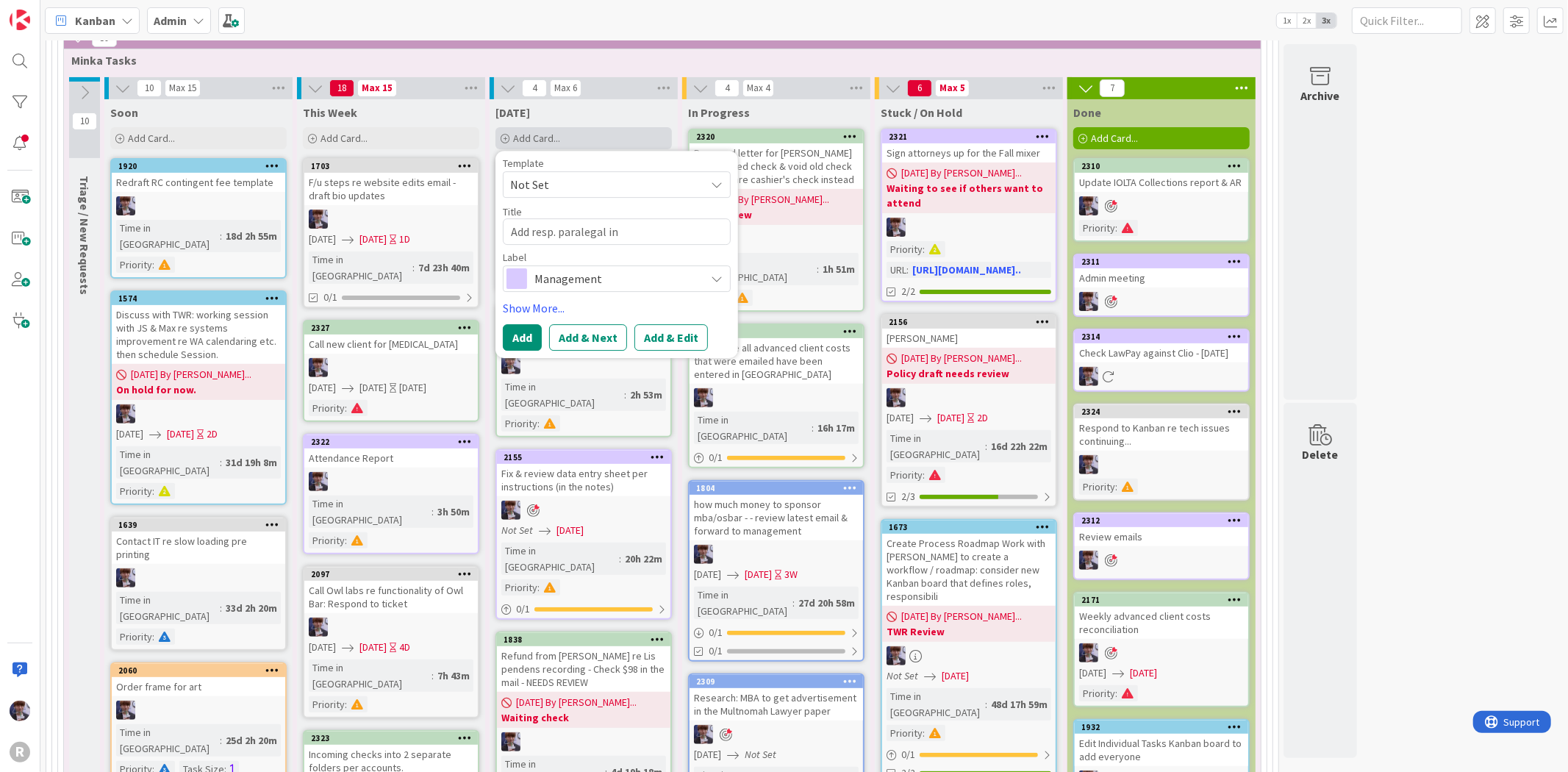
type textarea "x"
type textarea "Add resp. paralegal in [GEOGRAPHIC_DATA]"
type textarea "x"
type textarea "Add resp. paralegal in [GEOGRAPHIC_DATA]"
type textarea "x"
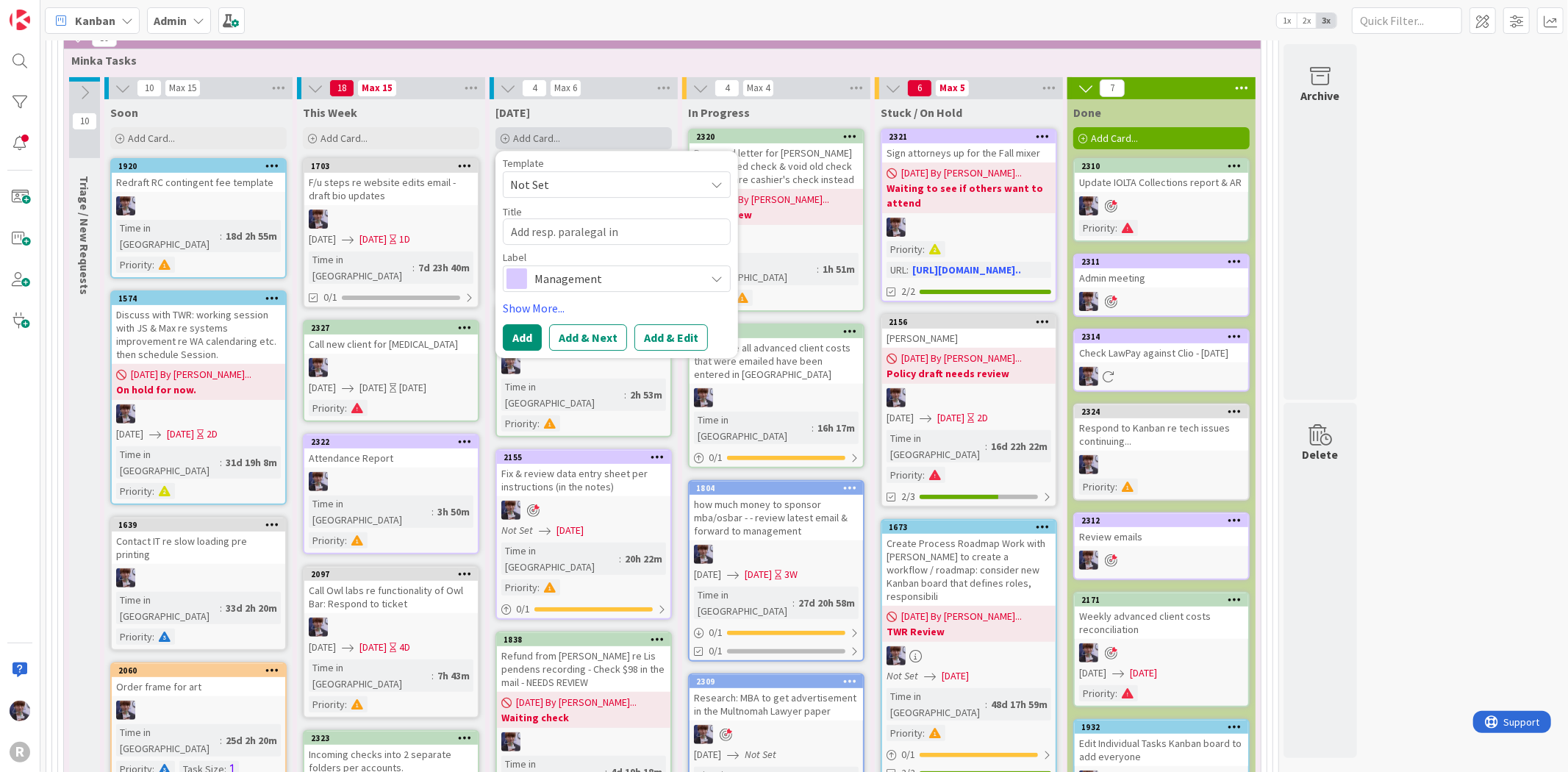
type textarea "Add resp. paralegal in [GEOGRAPHIC_DATA]"
type textarea "x"
type textarea "Add resp. paralegal in [GEOGRAPHIC_DATA]"
type textarea "x"
type textarea "Add resp. paralegal in [GEOGRAPHIC_DATA] f"
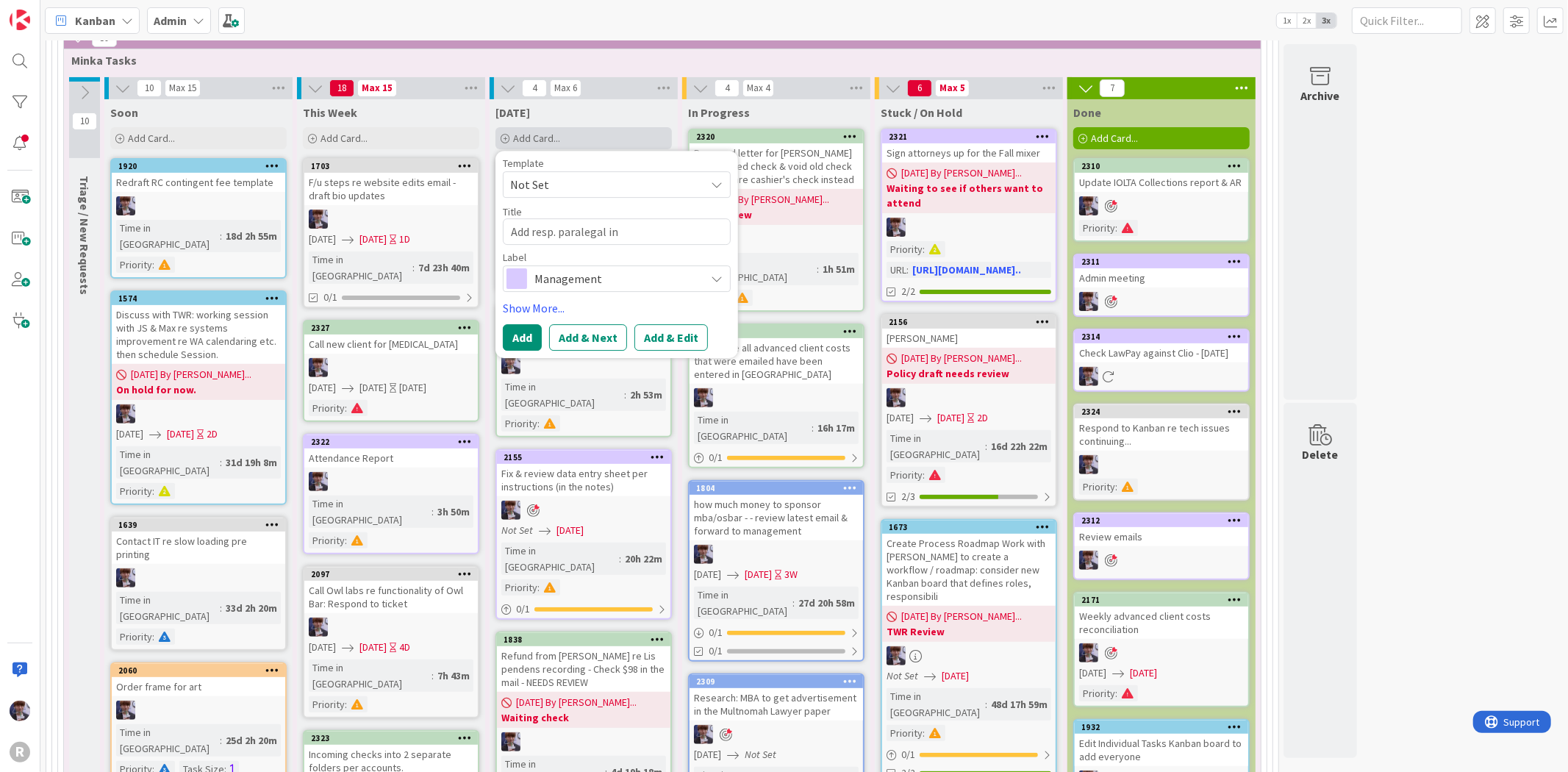
type textarea "x"
type textarea "Add resp. paralegal in [GEOGRAPHIC_DATA] fi"
type textarea "x"
type textarea "Add resp. paralegal in [GEOGRAPHIC_DATA] fie"
type textarea "x"
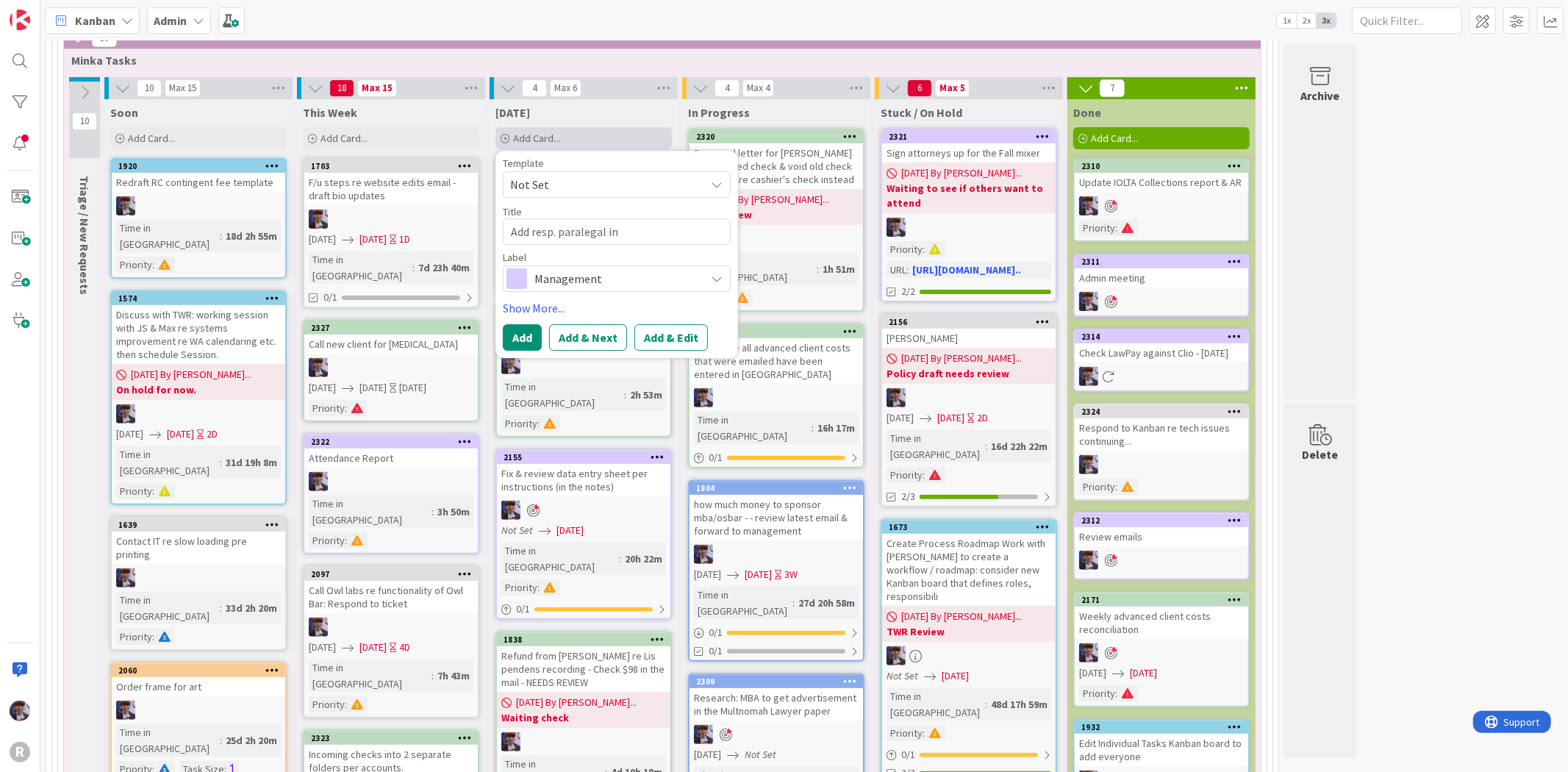
type textarea "Add resp. paralegal in [GEOGRAPHIC_DATA] fiel"
type textarea "x"
type textarea "Add resp. paralegal in [GEOGRAPHIC_DATA]"
type textarea "x"
type textarea "Add resp. paralegal in [GEOGRAPHIC_DATA]."
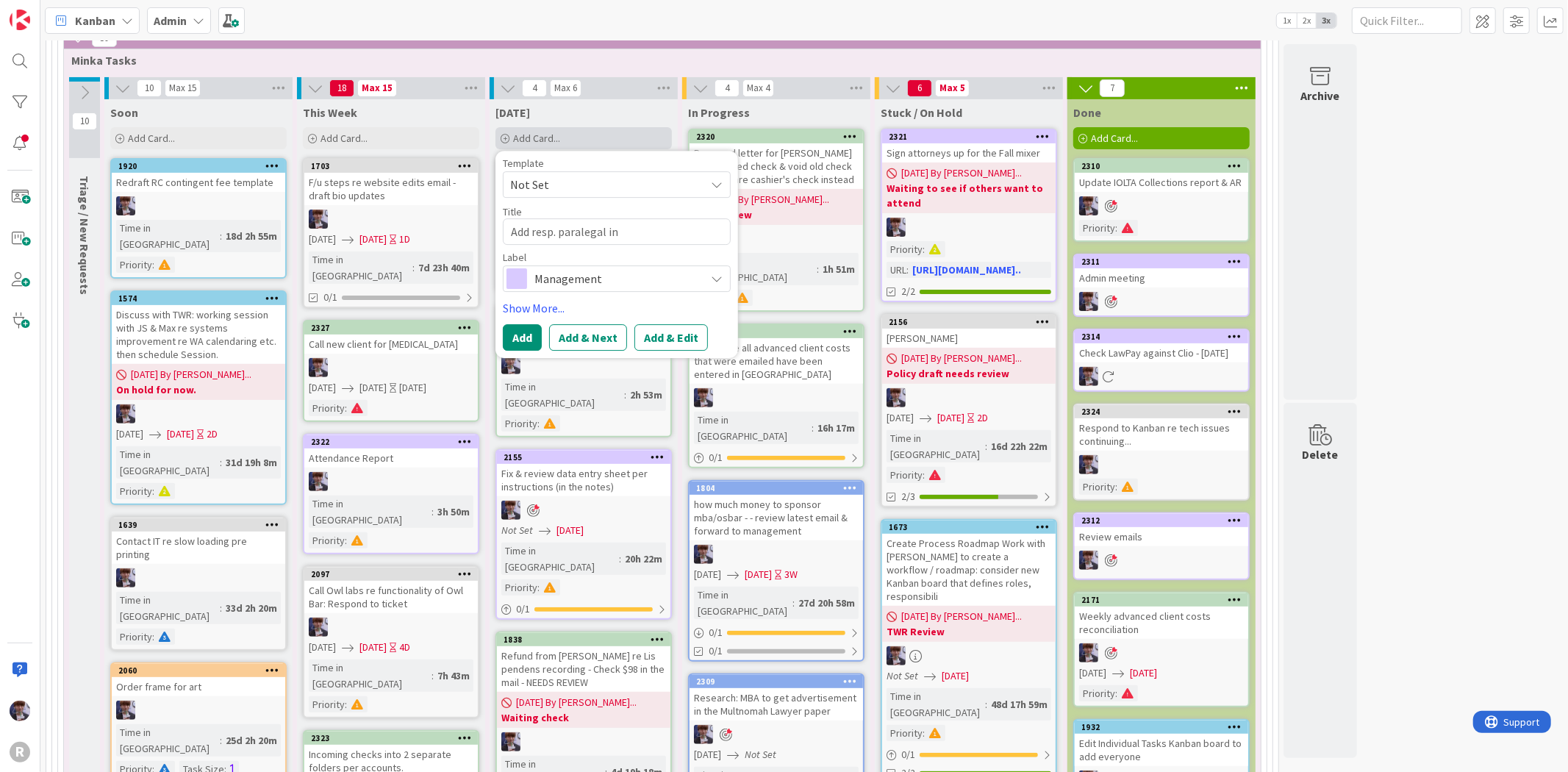
type textarea "x"
type textarea "Add resp. paralegal in [GEOGRAPHIC_DATA]."
type textarea "x"
type textarea "Add resp. paralegal in [GEOGRAPHIC_DATA]."
type textarea "x"
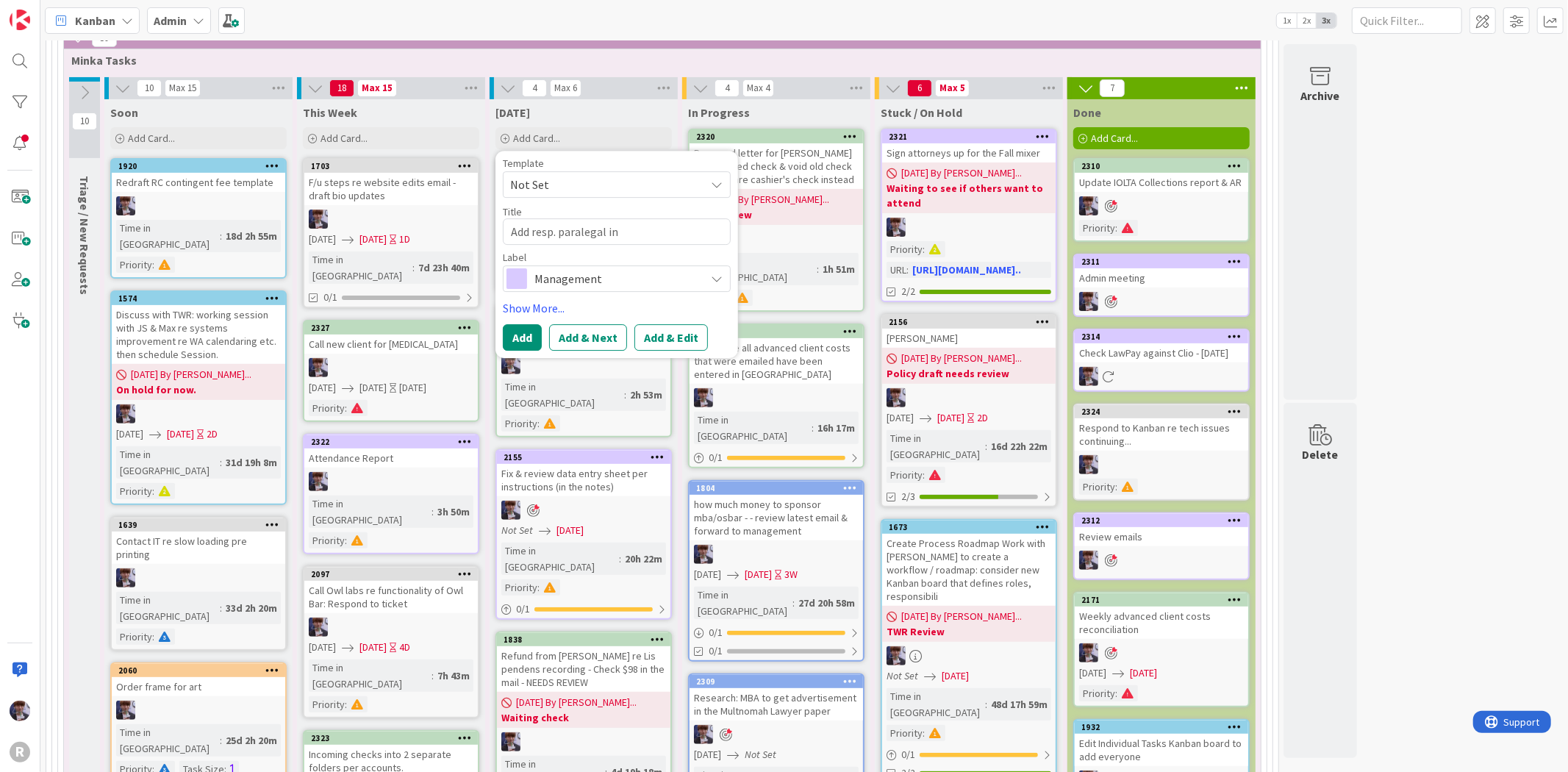
type textarea "Add resp. paralegal in [GEOGRAPHIC_DATA]"
click at [707, 272] on div "Management" at bounding box center [617, 279] width 228 height 27
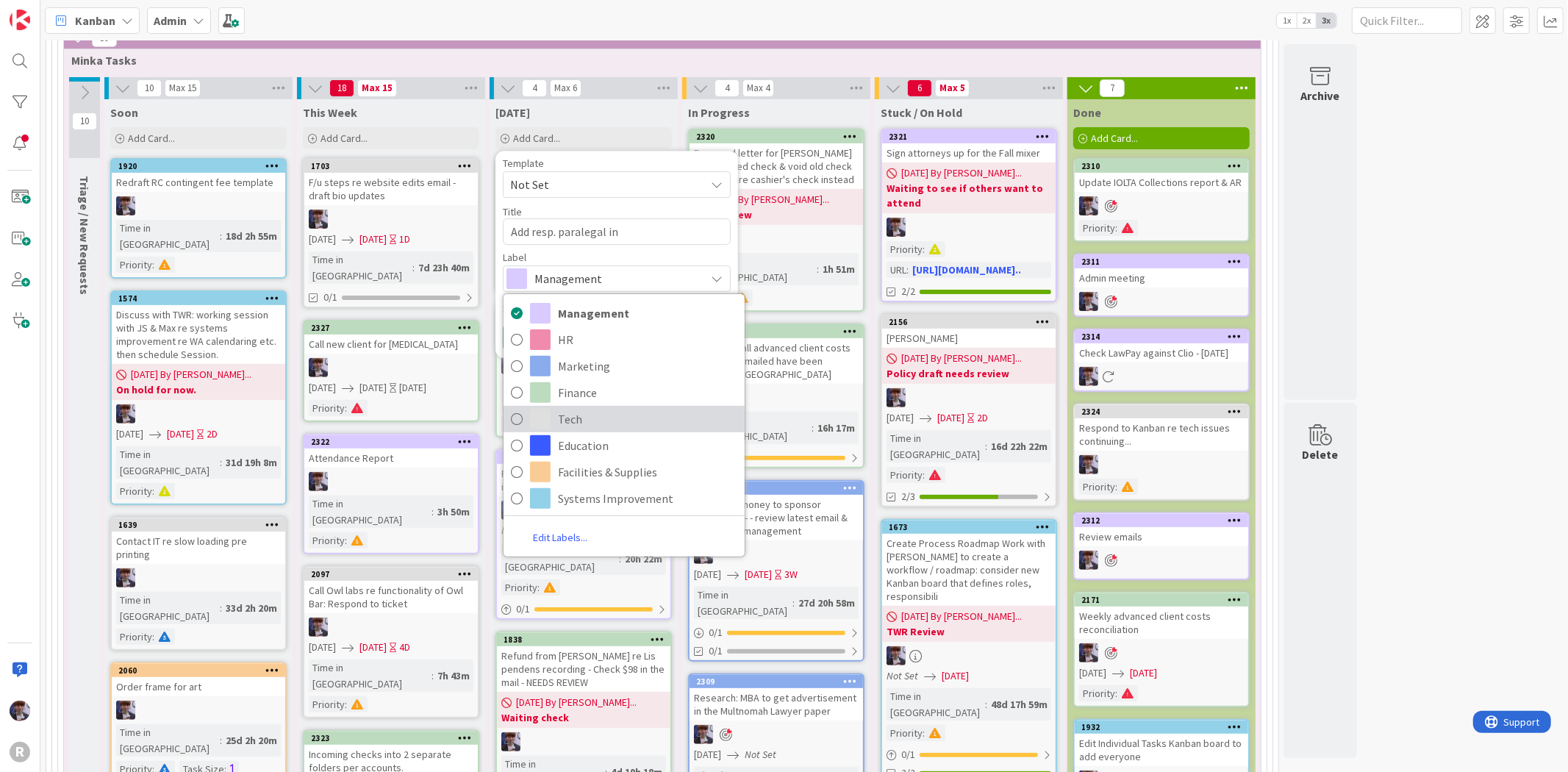
click at [616, 406] on link "Tech" at bounding box center [624, 419] width 241 height 27
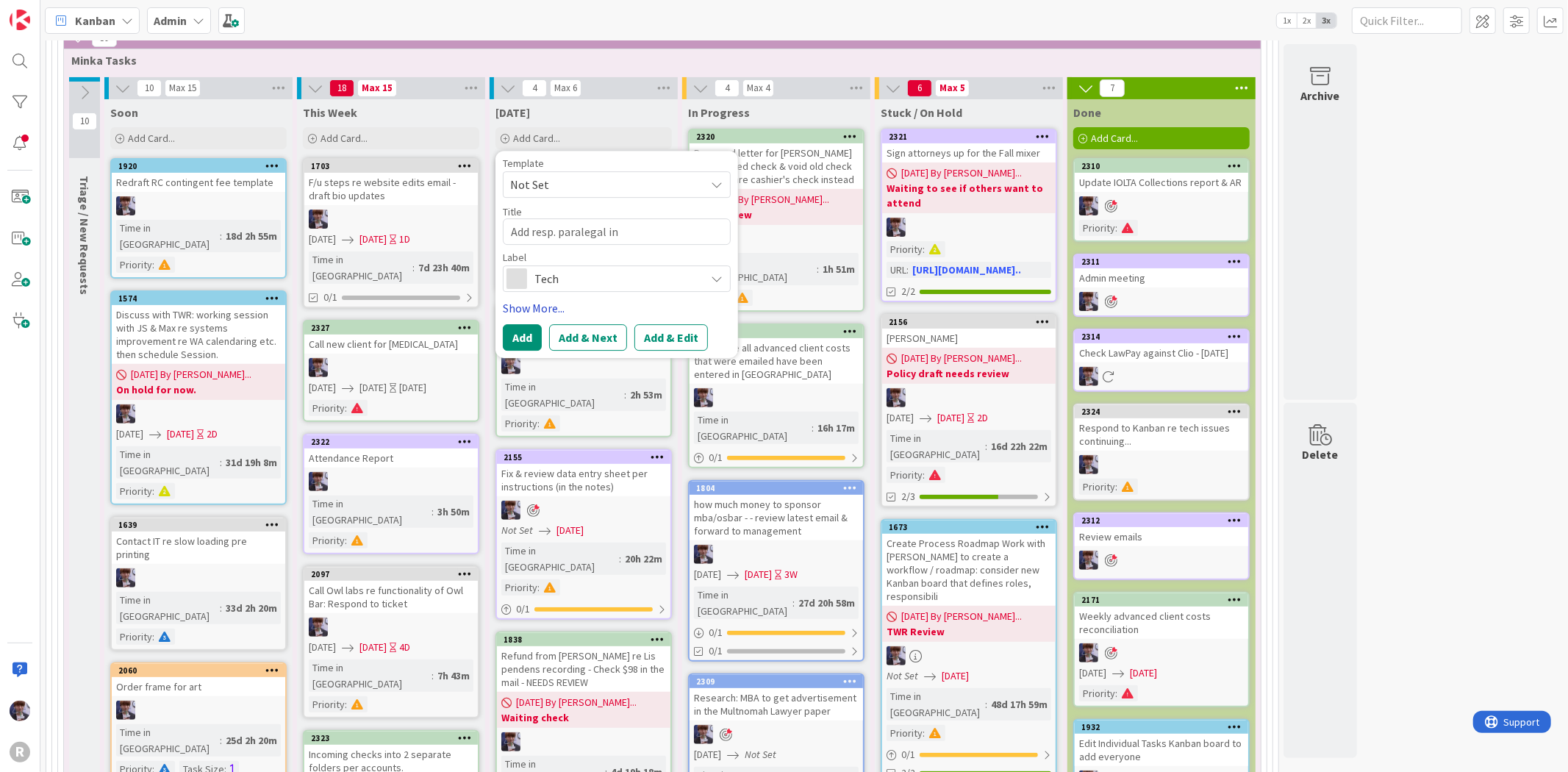
click at [562, 313] on link "Show More..." at bounding box center [617, 308] width 228 height 18
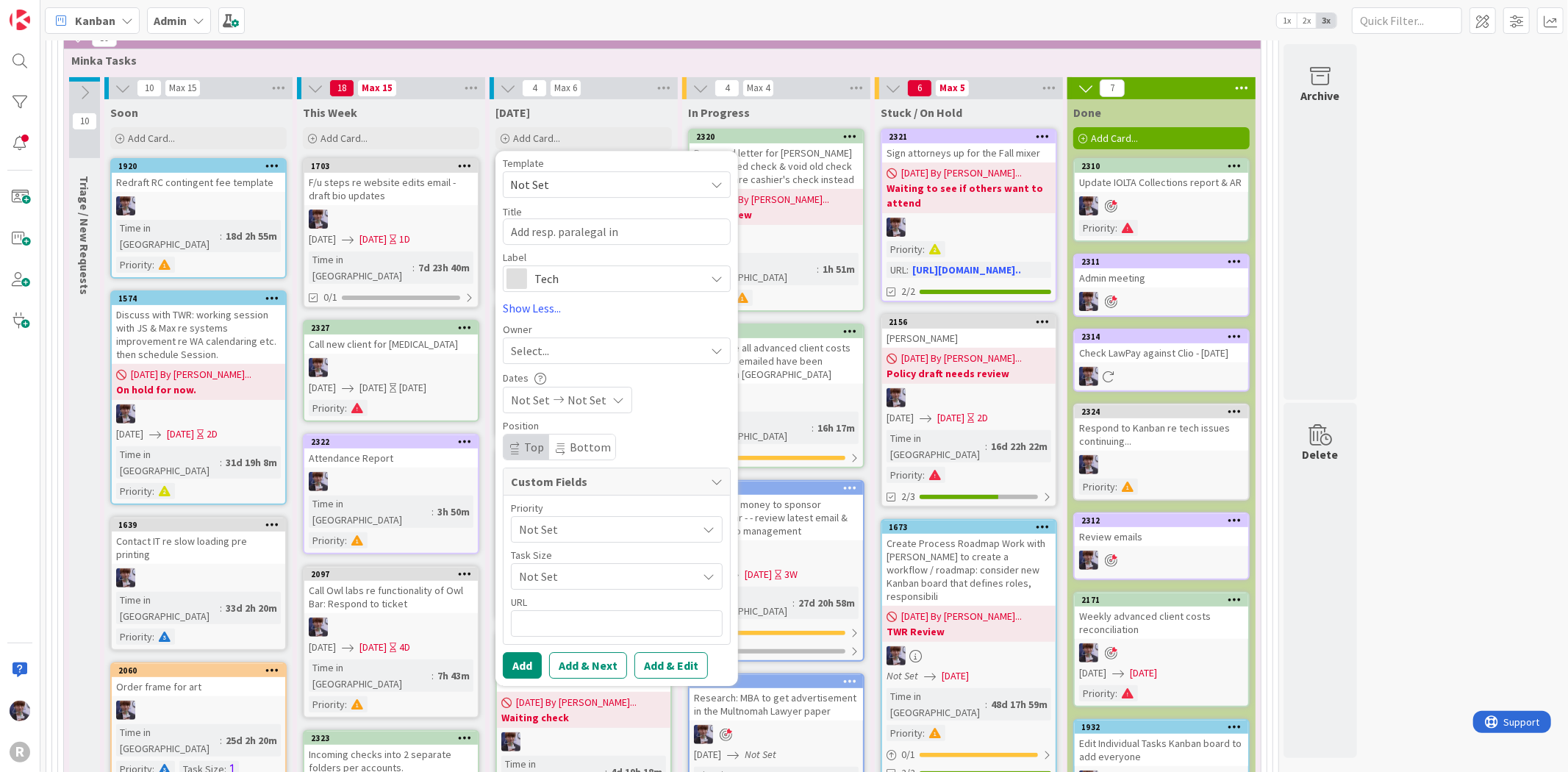
click at [559, 341] on div "Select..." at bounding box center [617, 351] width 228 height 27
click at [579, 472] on span "[PERSON_NAME]" at bounding box center [595, 475] width 71 height 22
click at [515, 672] on button "Add" at bounding box center [522, 666] width 39 height 27
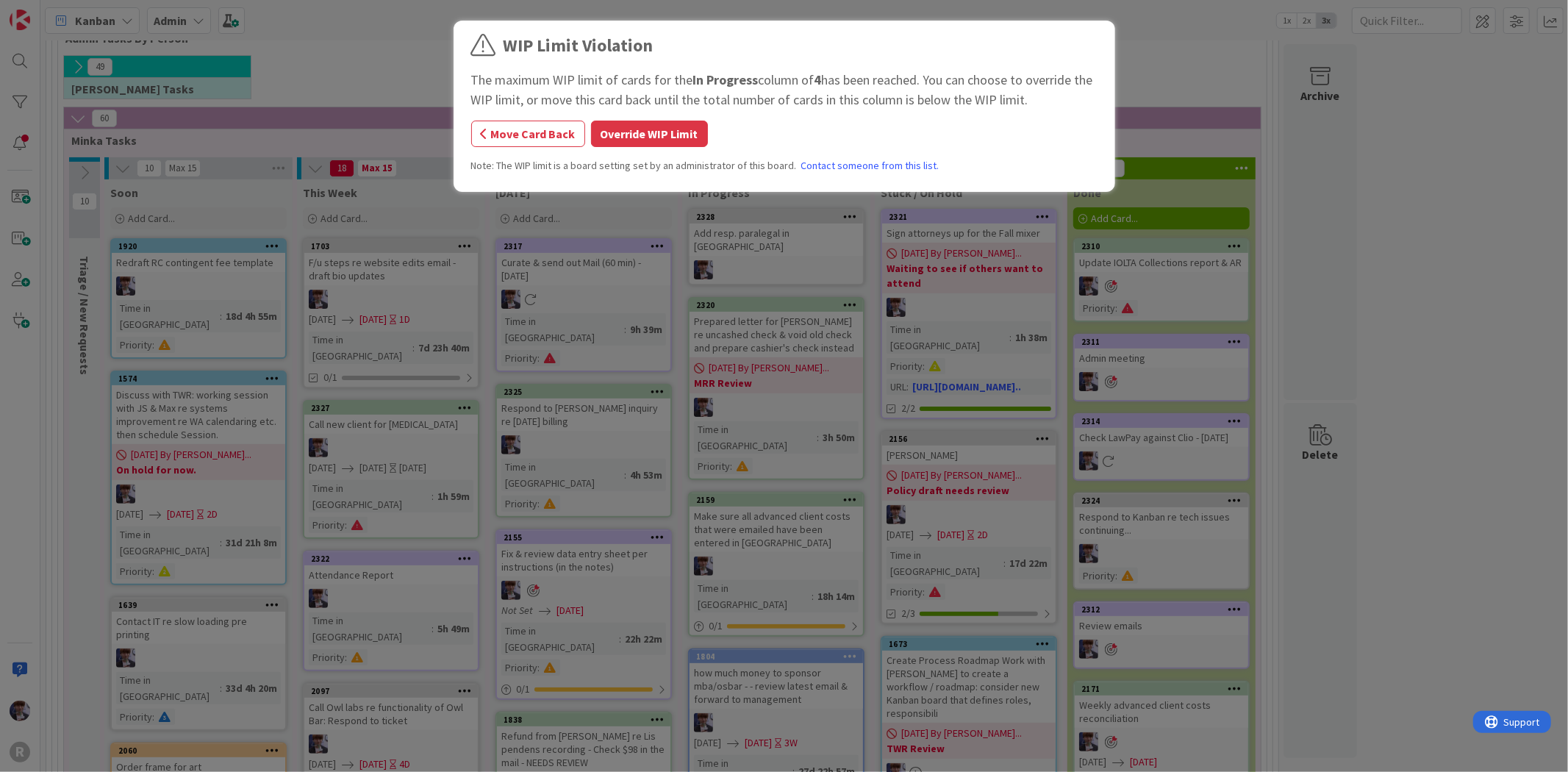
scroll to position [189, 0]
click at [657, 153] on div "WIP Limit Violation The maximum WIP limit of cards for the In Progress column o…" at bounding box center [784, 108] width 626 height 152
click at [660, 144] on button "Override WIP Limit" at bounding box center [649, 134] width 117 height 27
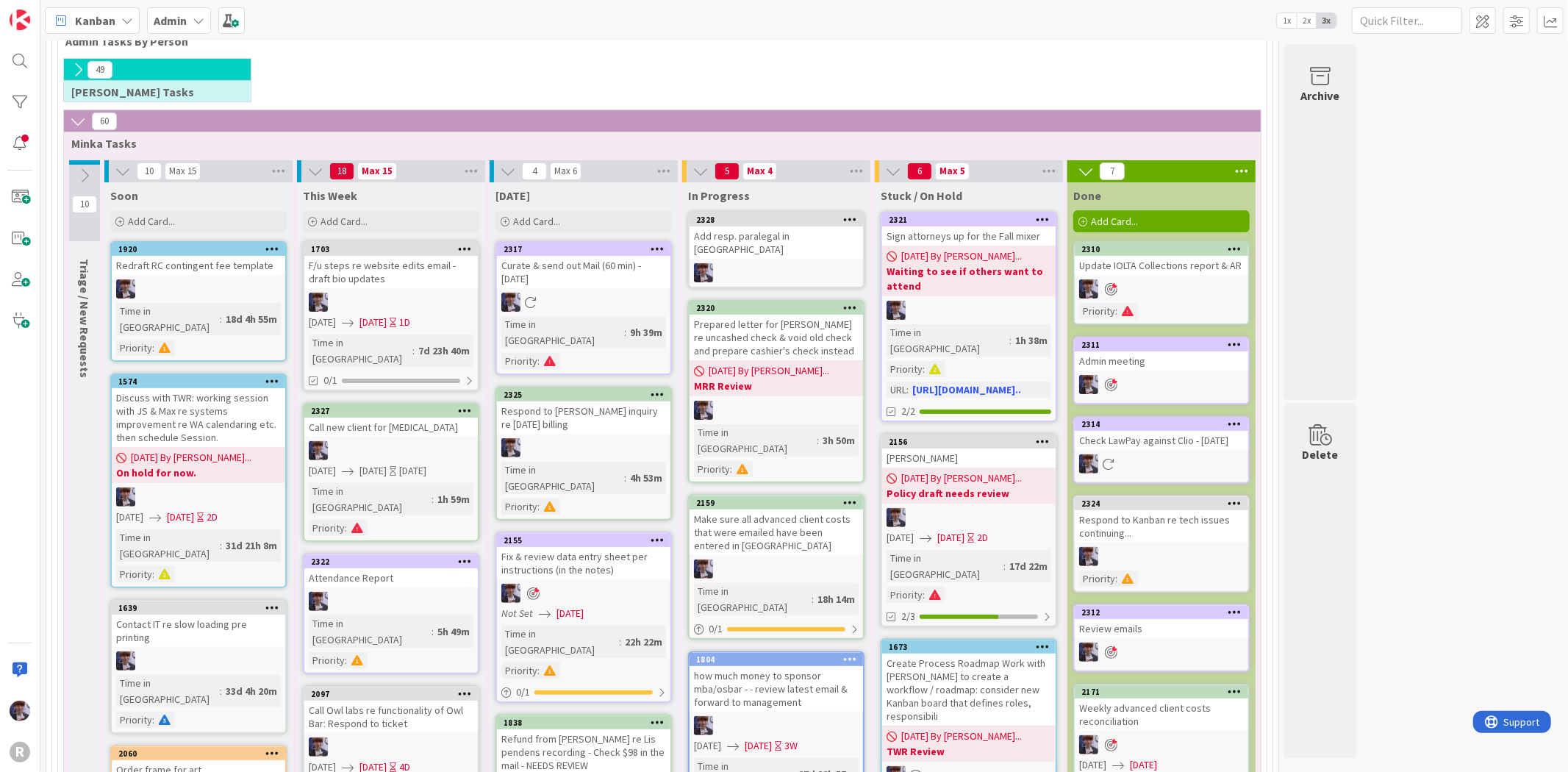
click at [775, 244] on div "Add resp. paralegal in [GEOGRAPHIC_DATA]" at bounding box center [776, 243] width 174 height 33
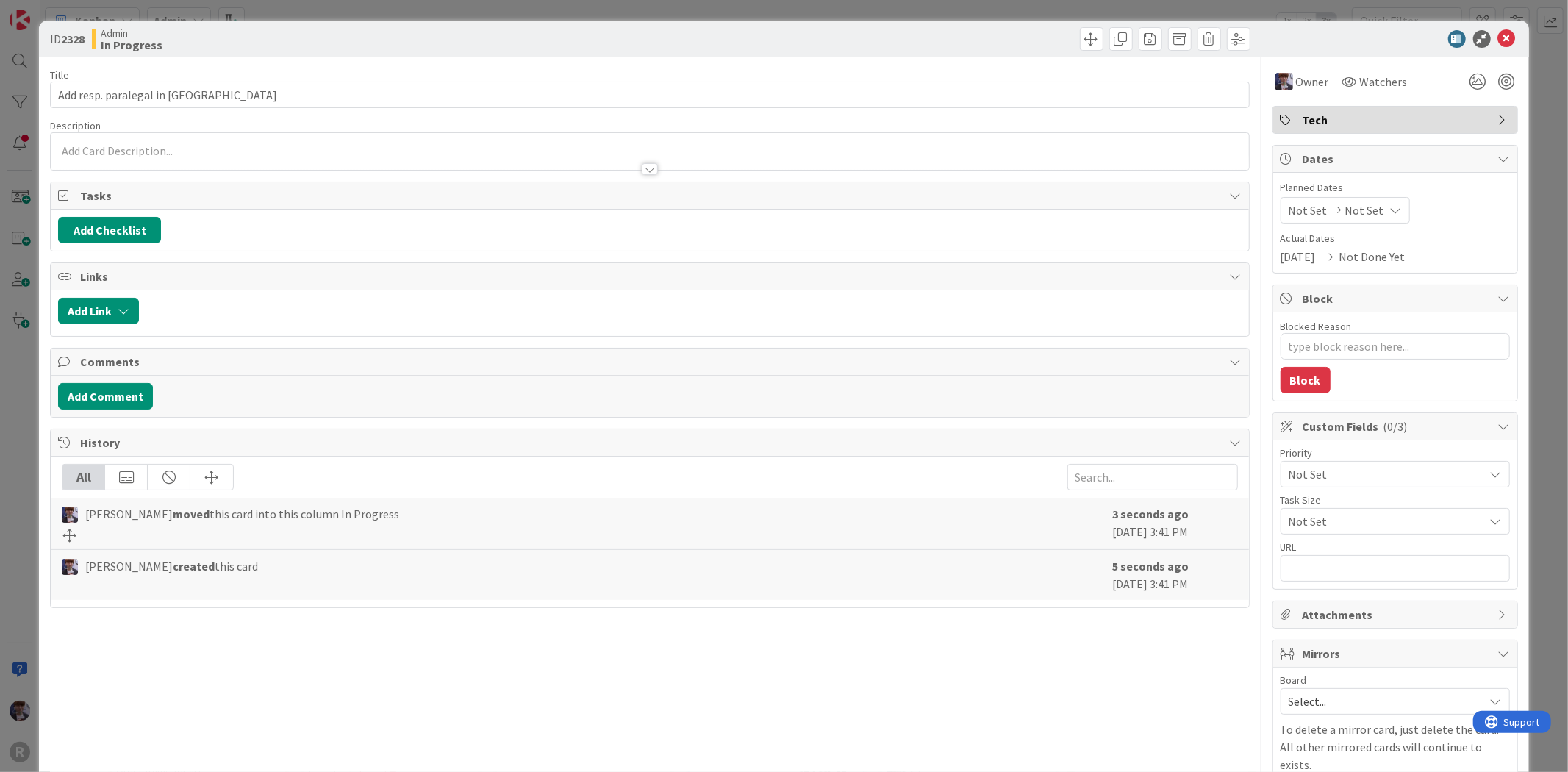
click at [1336, 485] on div "Not Set" at bounding box center [1395, 475] width 230 height 27
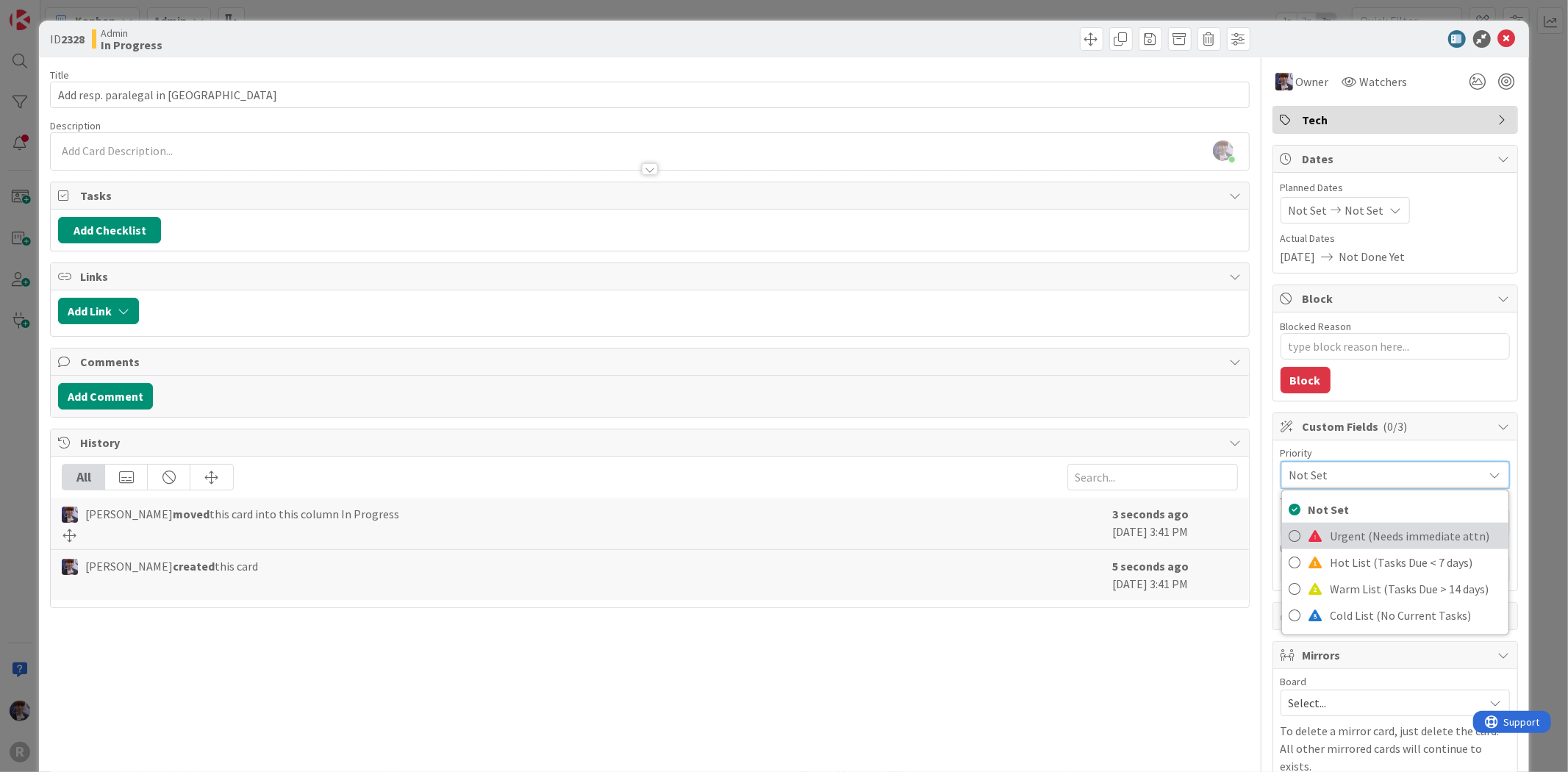
click at [1338, 532] on span "Urgent (Needs immediate attn)" at bounding box center [1416, 536] width 171 height 22
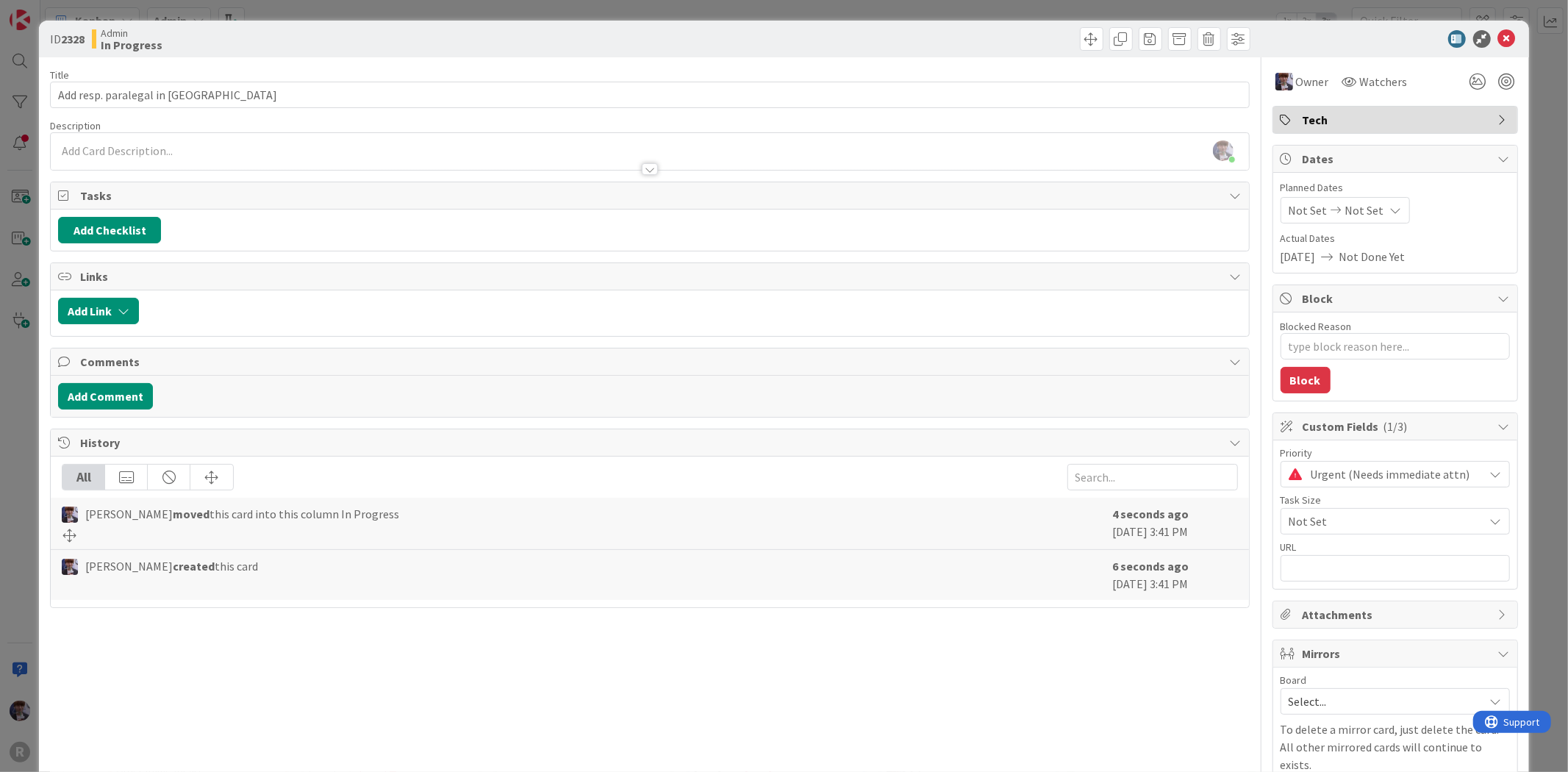
type textarea "x"
click at [1527, 245] on div "ID 2328 Admin In Progress Title 35 / 128 Add resp. paralegal in [GEOGRAPHIC_DAT…" at bounding box center [784, 386] width 1568 height 772
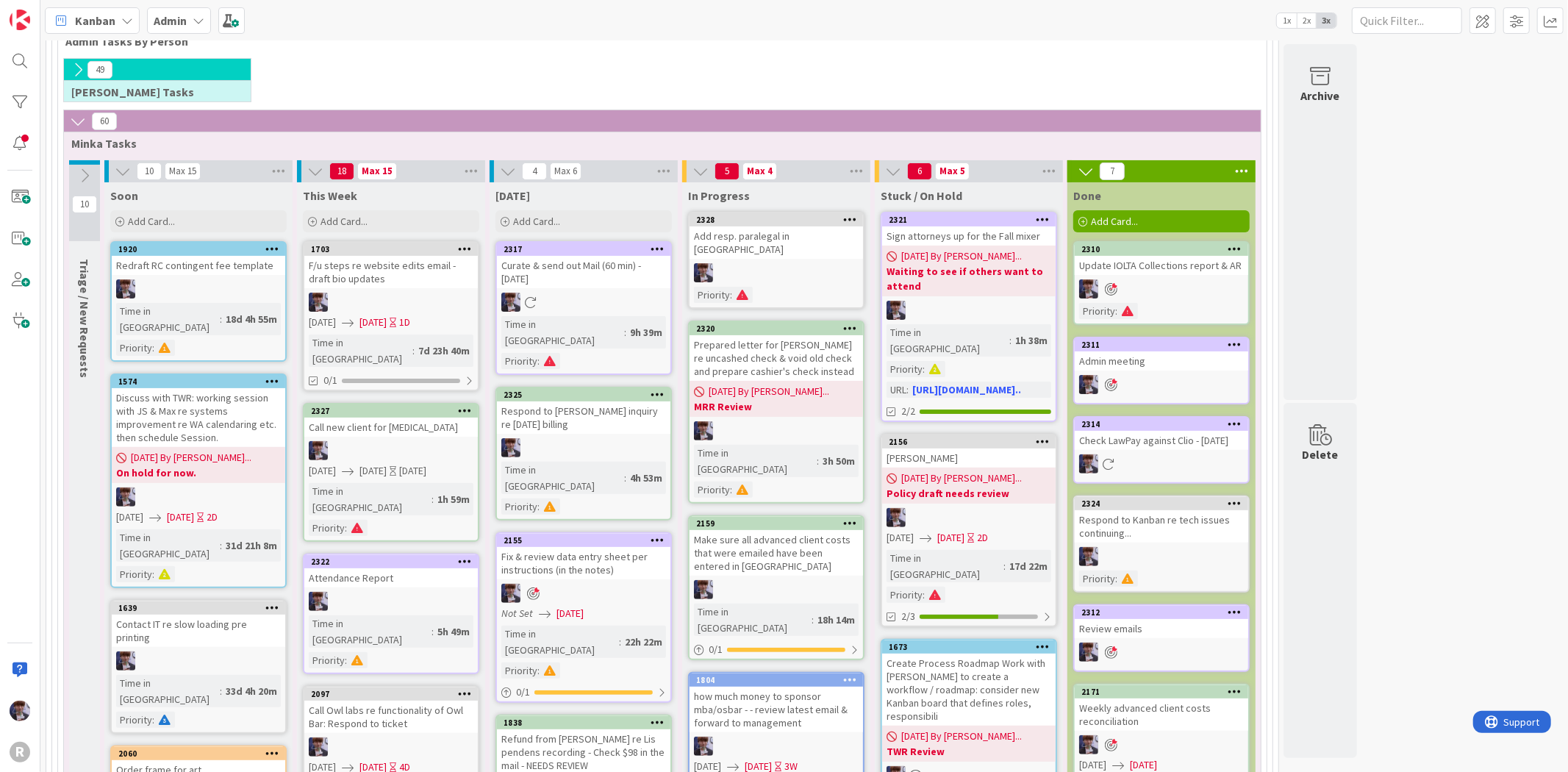
click at [101, 23] on span "Kanban" at bounding box center [95, 21] width 40 height 18
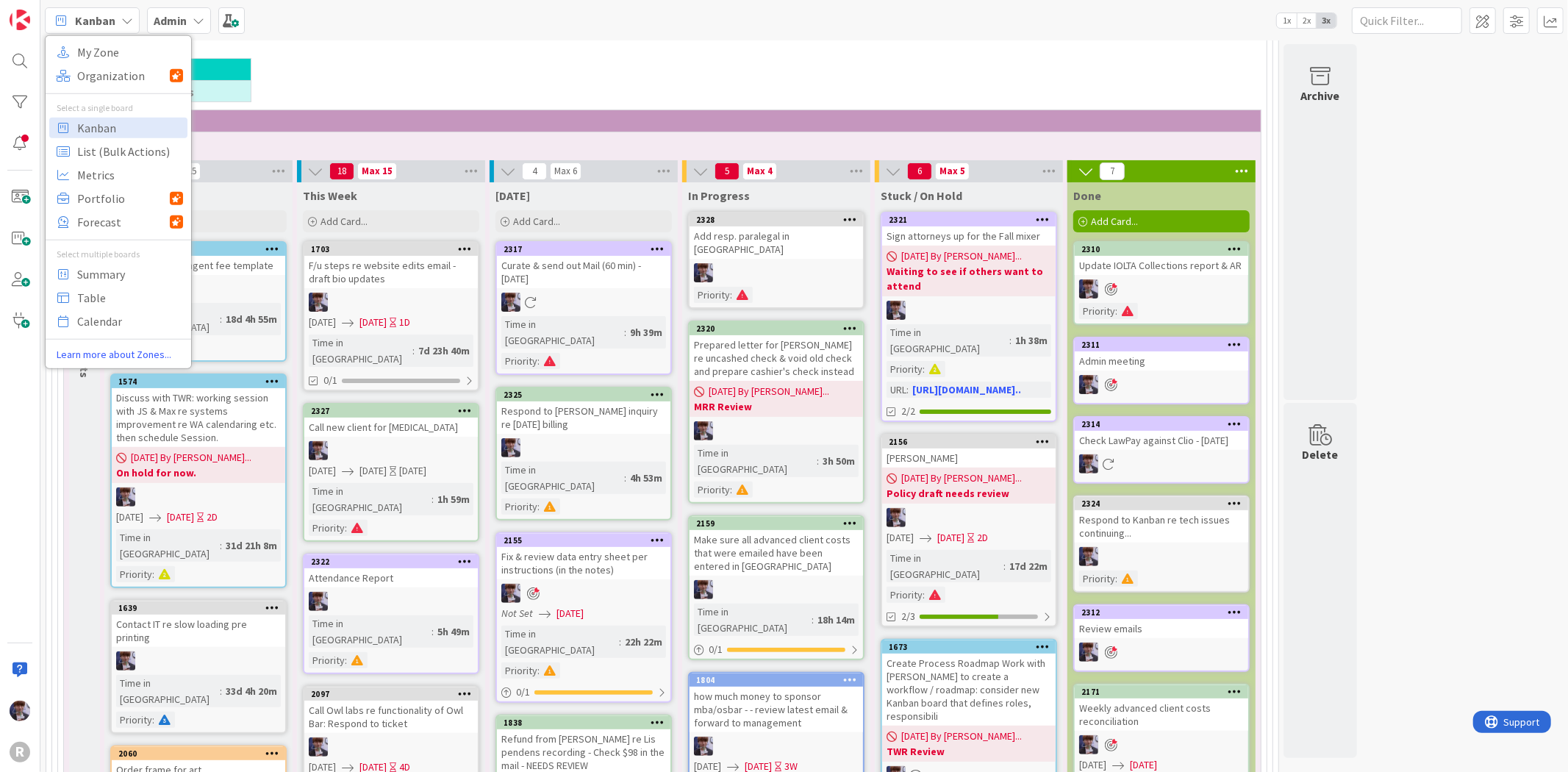
click at [181, 27] on span "Admin" at bounding box center [170, 21] width 33 height 18
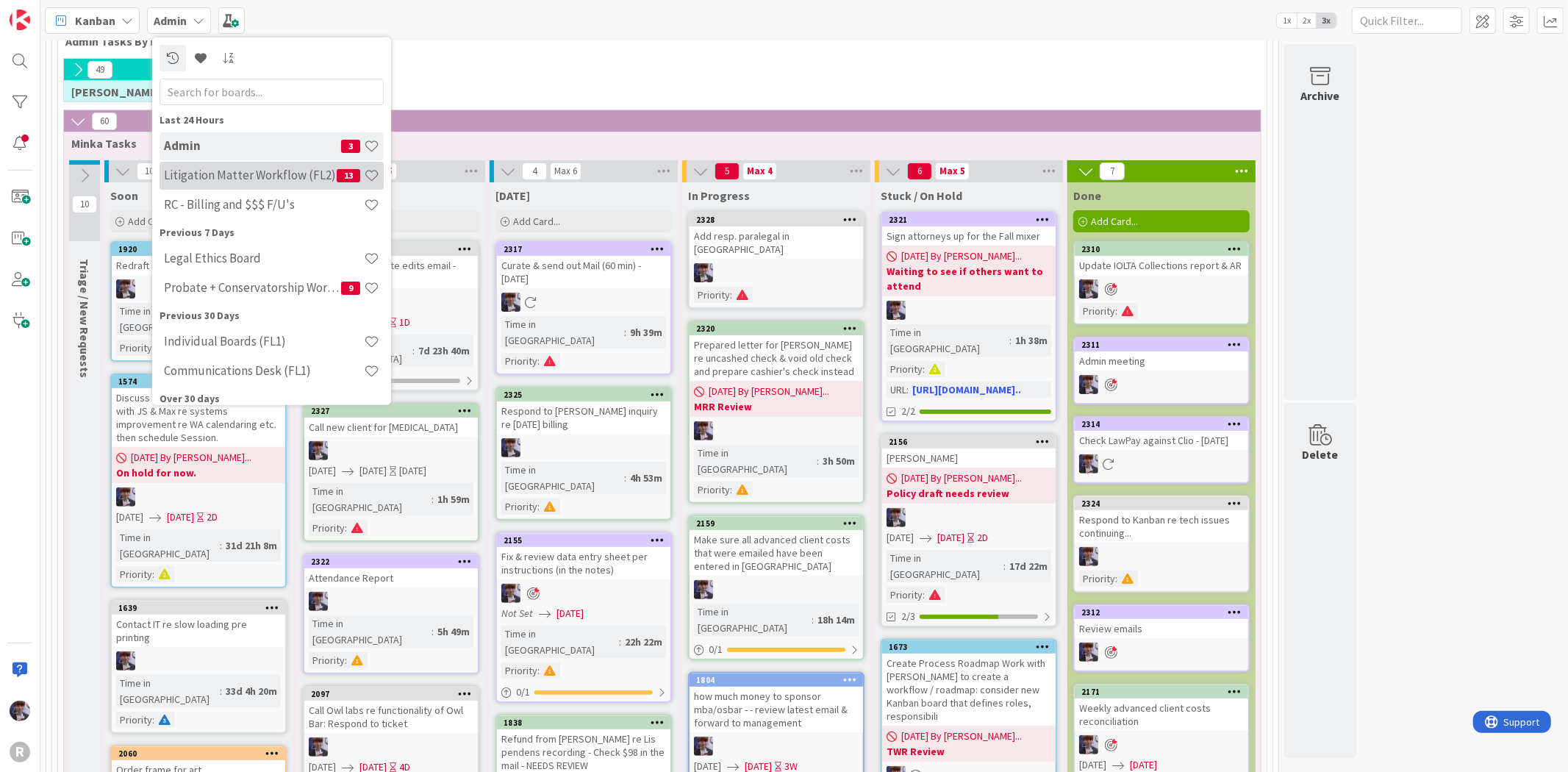
click at [218, 177] on h4 "Litigation Matter Workflow (FL2)" at bounding box center [250, 175] width 173 height 15
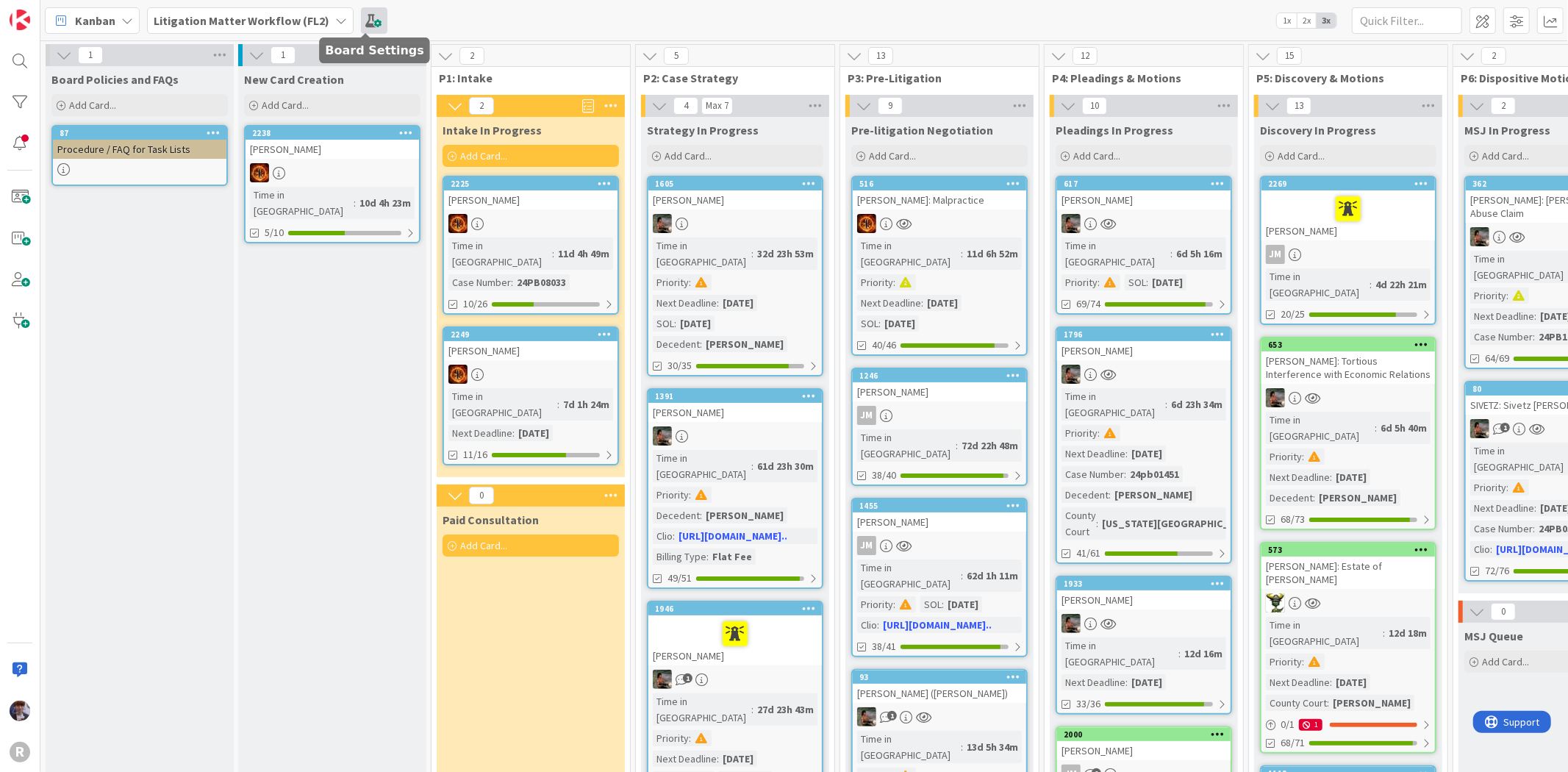
click at [366, 22] on span at bounding box center [374, 21] width 27 height 27
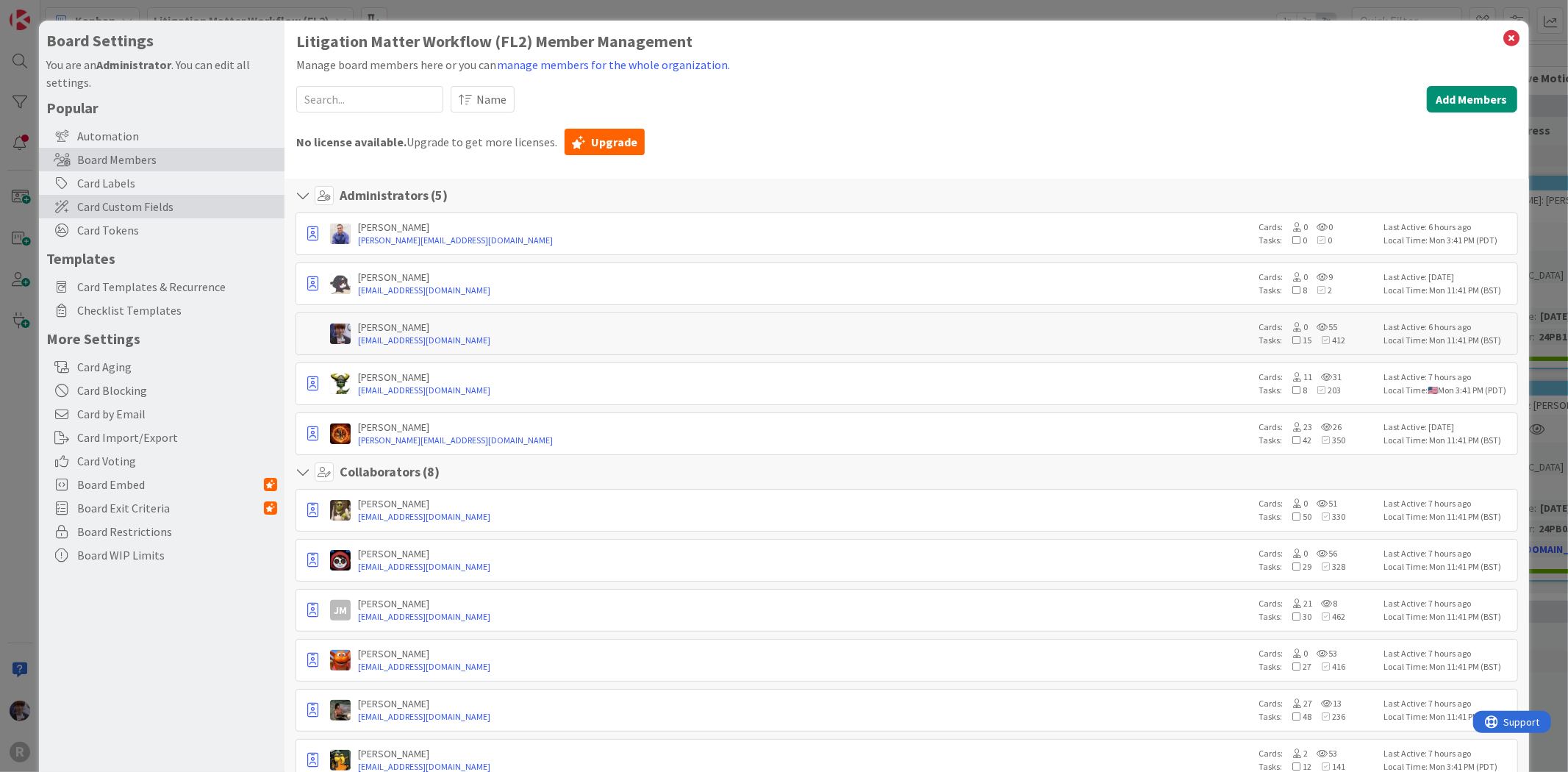
click at [127, 207] on span "Card Custom Fields" at bounding box center [177, 207] width 200 height 18
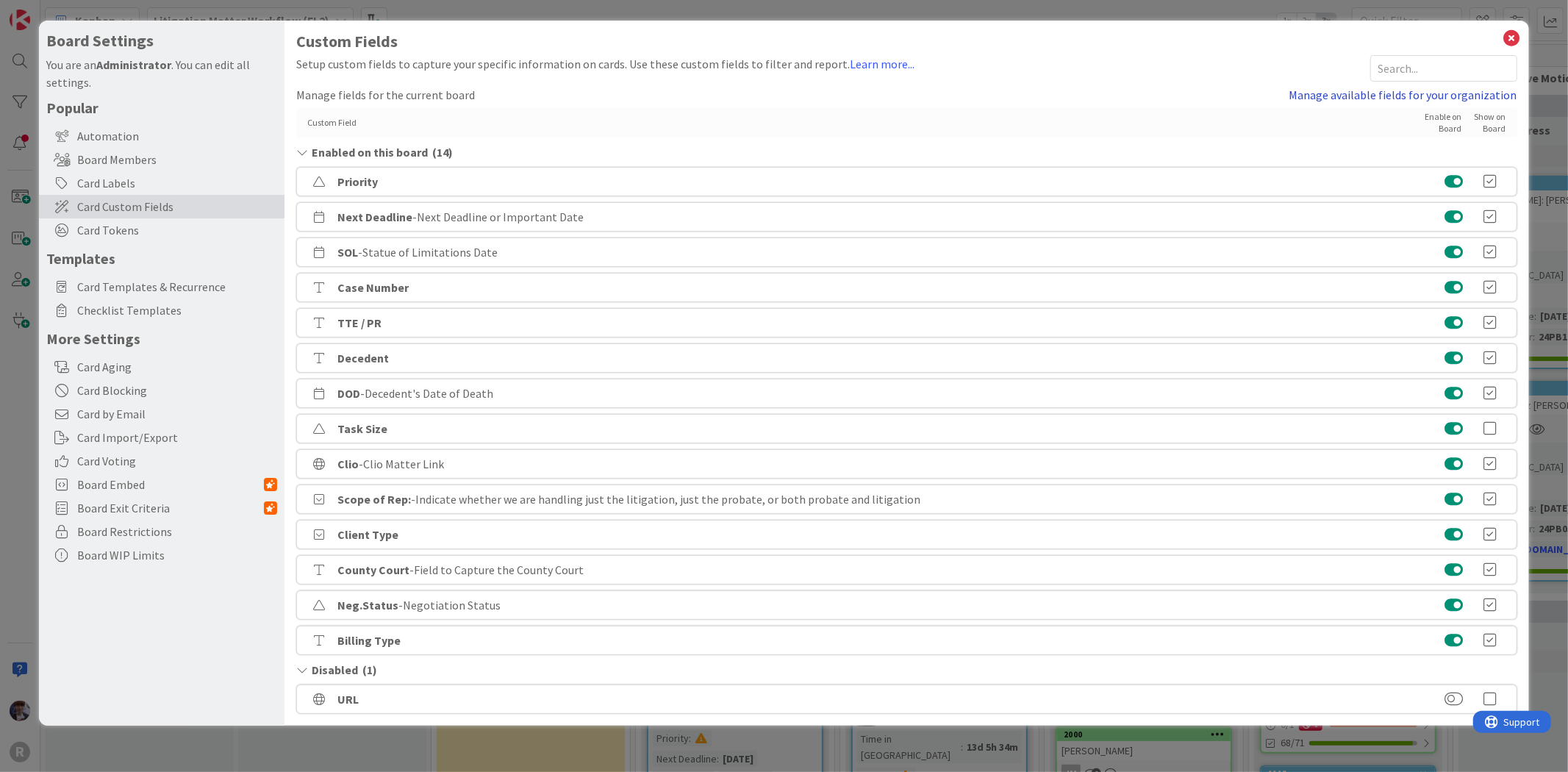
click at [1390, 98] on link "Manage available fields for your organization" at bounding box center [1403, 95] width 228 height 18
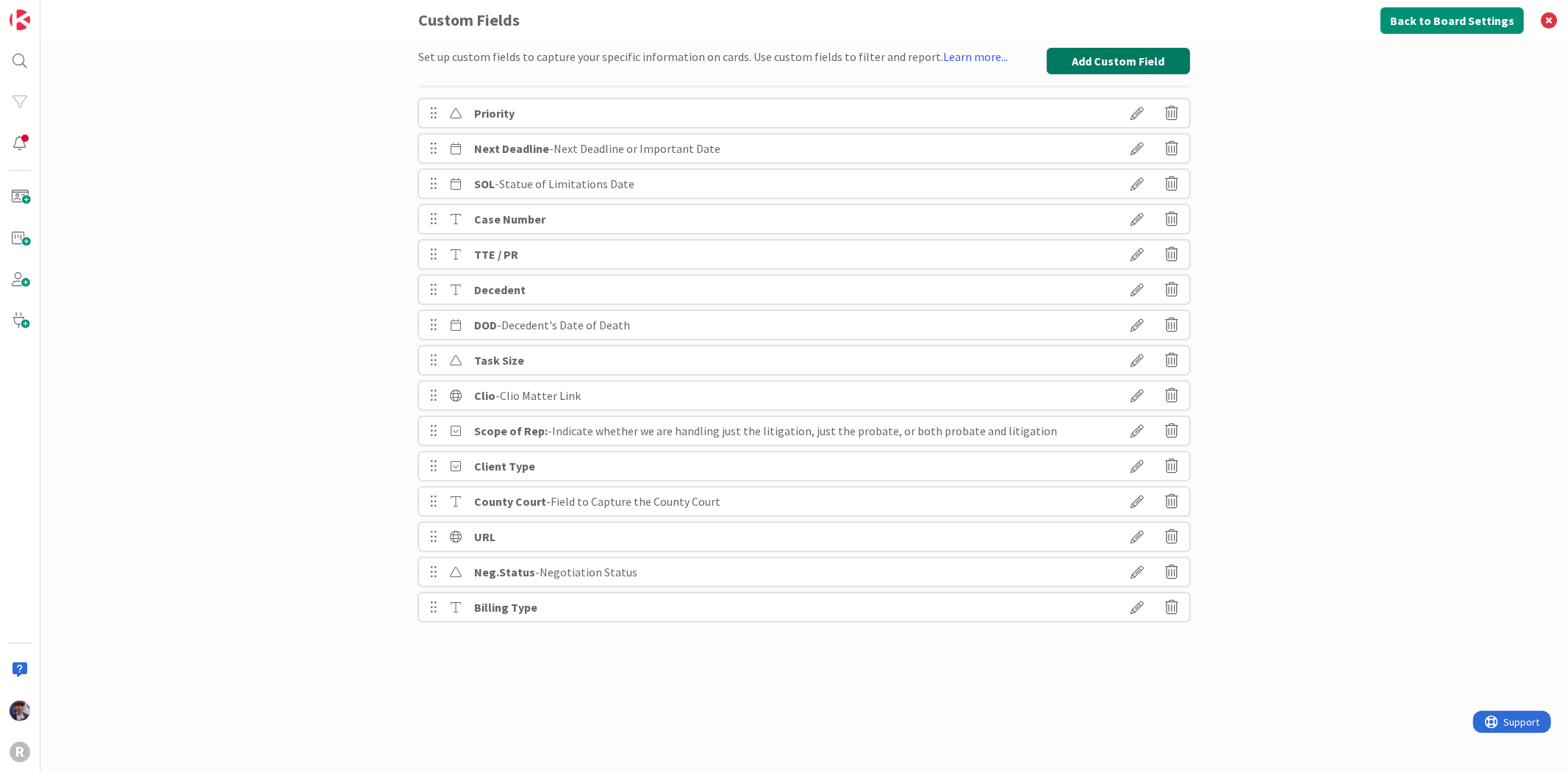
click at [1144, 62] on button "Add Custom Field" at bounding box center [1118, 61] width 143 height 27
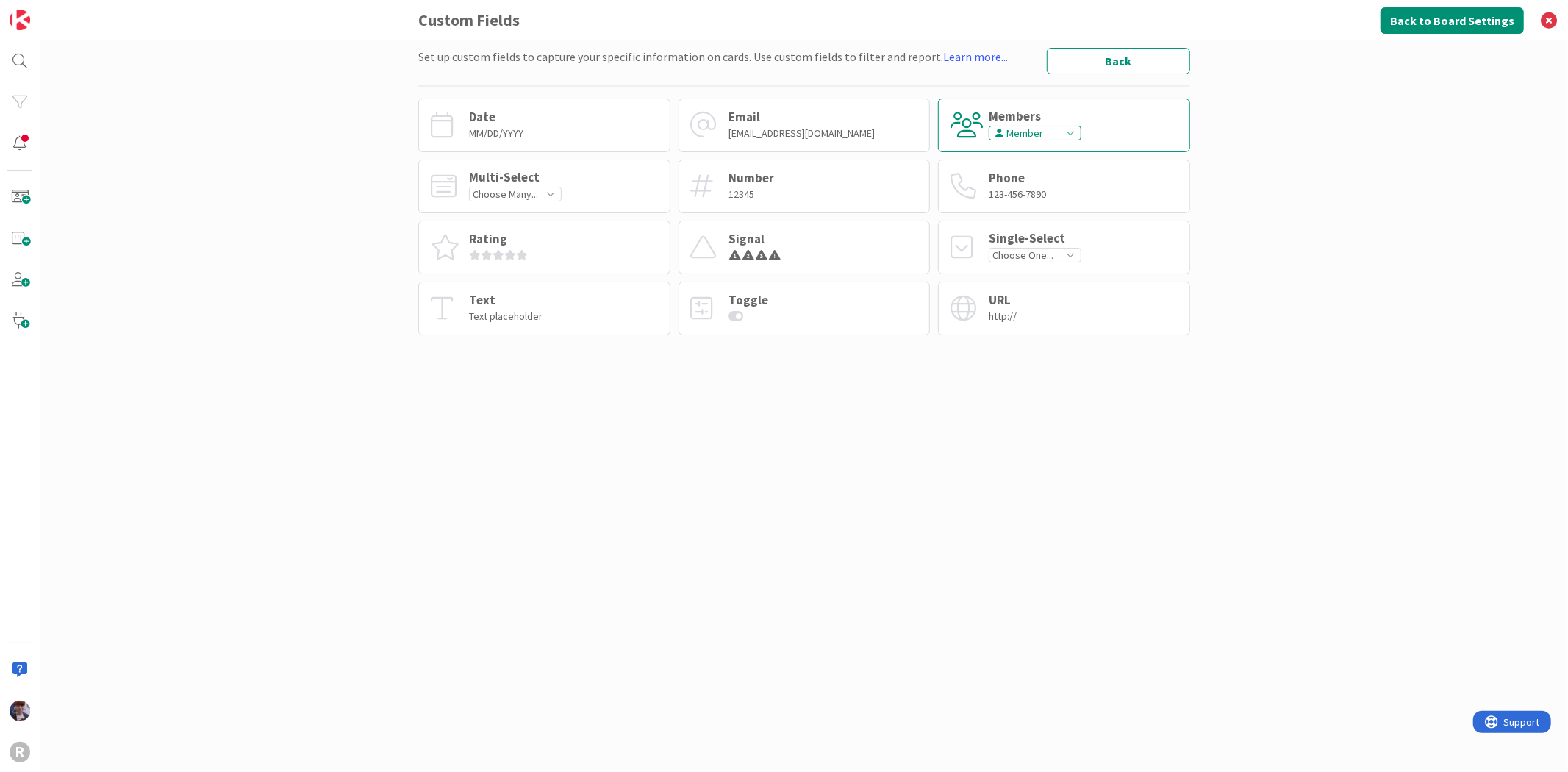
click at [1032, 113] on div "Members" at bounding box center [1035, 116] width 93 height 13
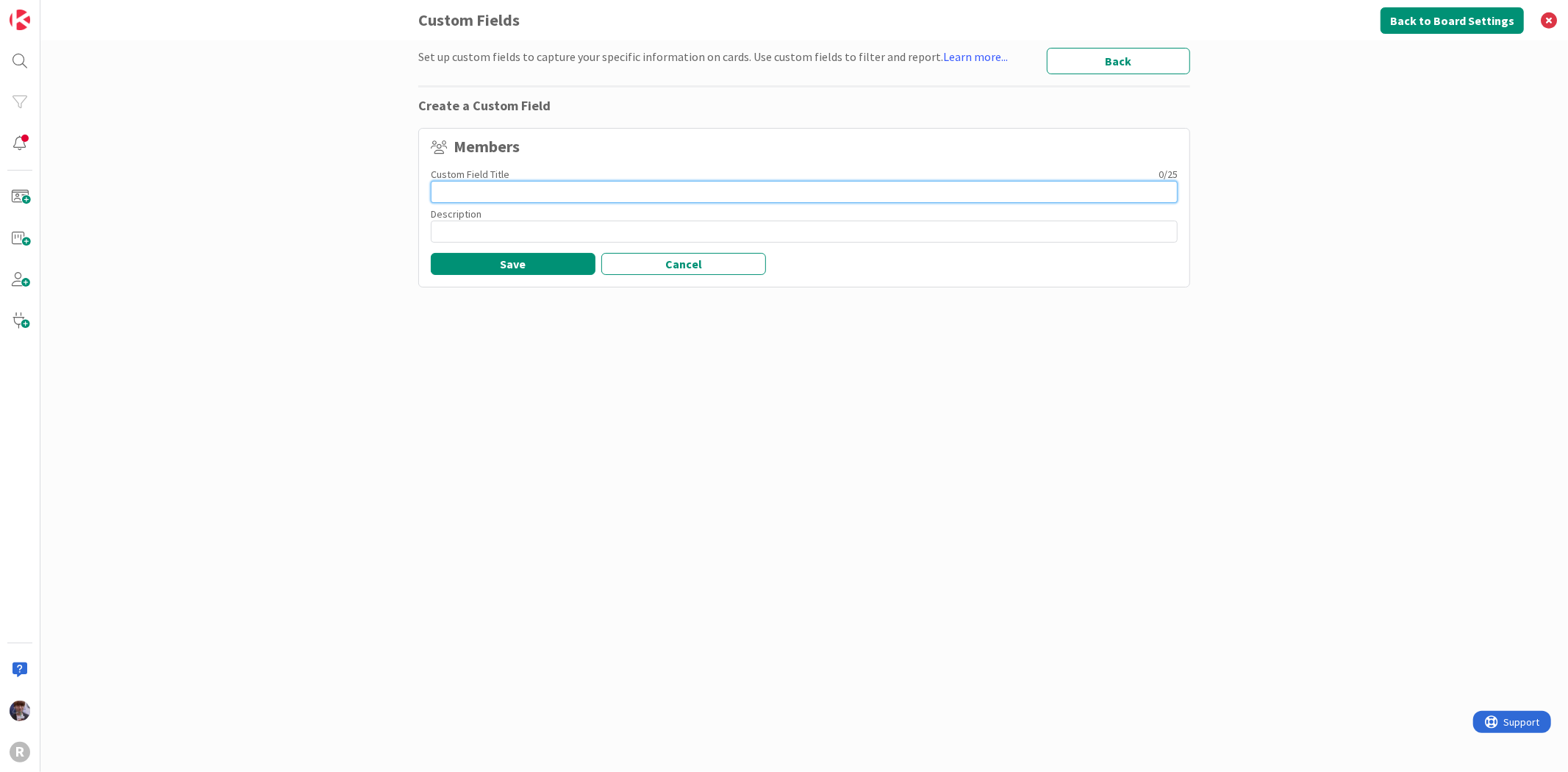
click at [515, 185] on input at bounding box center [804, 192] width 747 height 22
paste input "Responsible staff"
type input "Responsible Paralegal"
click at [429, 380] on div "Set up custom fields to capture your specific information on cards. Use custom …" at bounding box center [804, 391] width 772 height 687
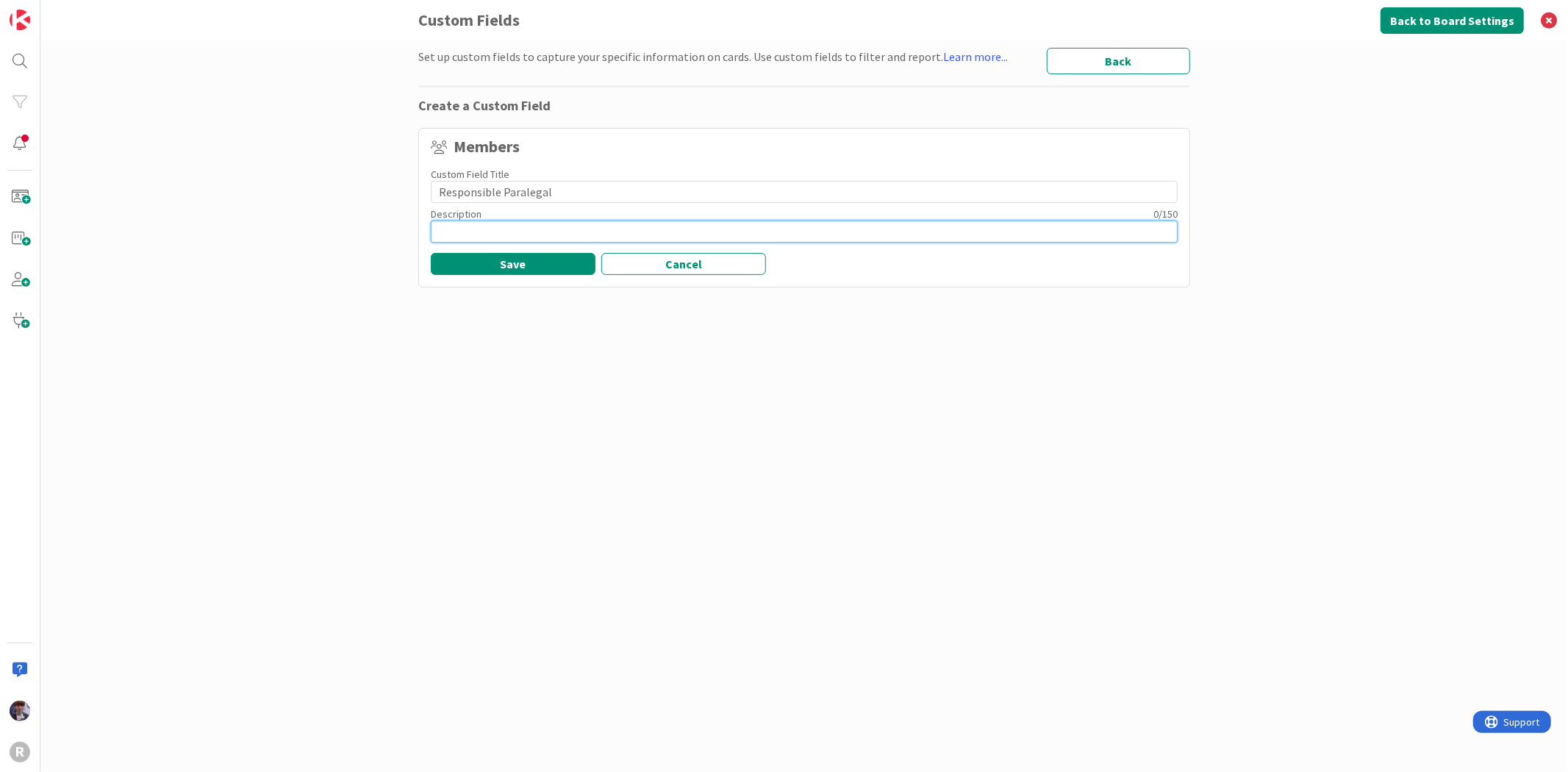
click at [526, 230] on input at bounding box center [804, 232] width 747 height 22
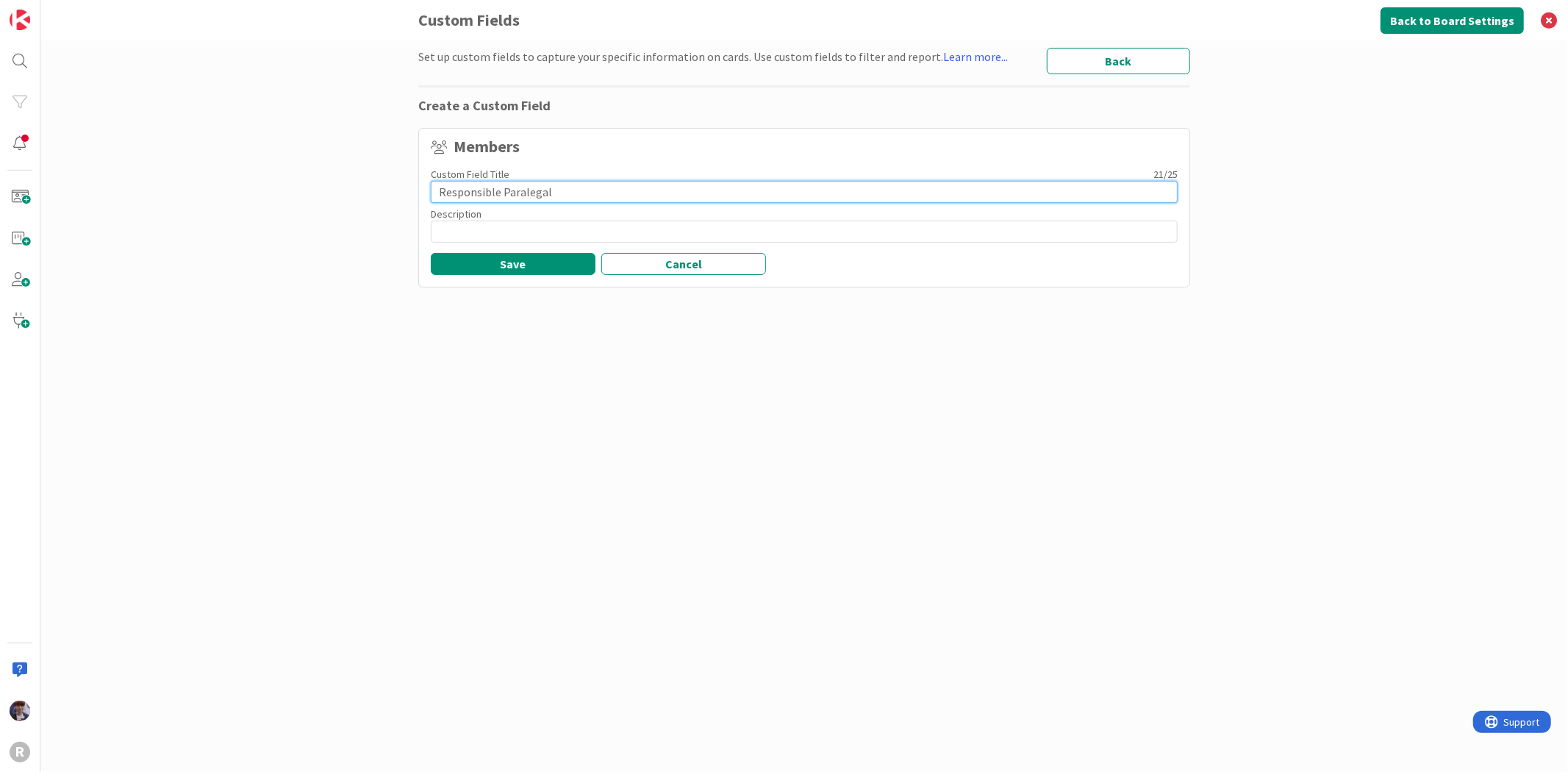
drag, startPoint x: 607, startPoint y: 186, endPoint x: 364, endPoint y: 186, distance: 243.0
click at [364, 186] on div "Set up custom fields to capture your specific information on cards. Use custom …" at bounding box center [804, 406] width 1528 height 732
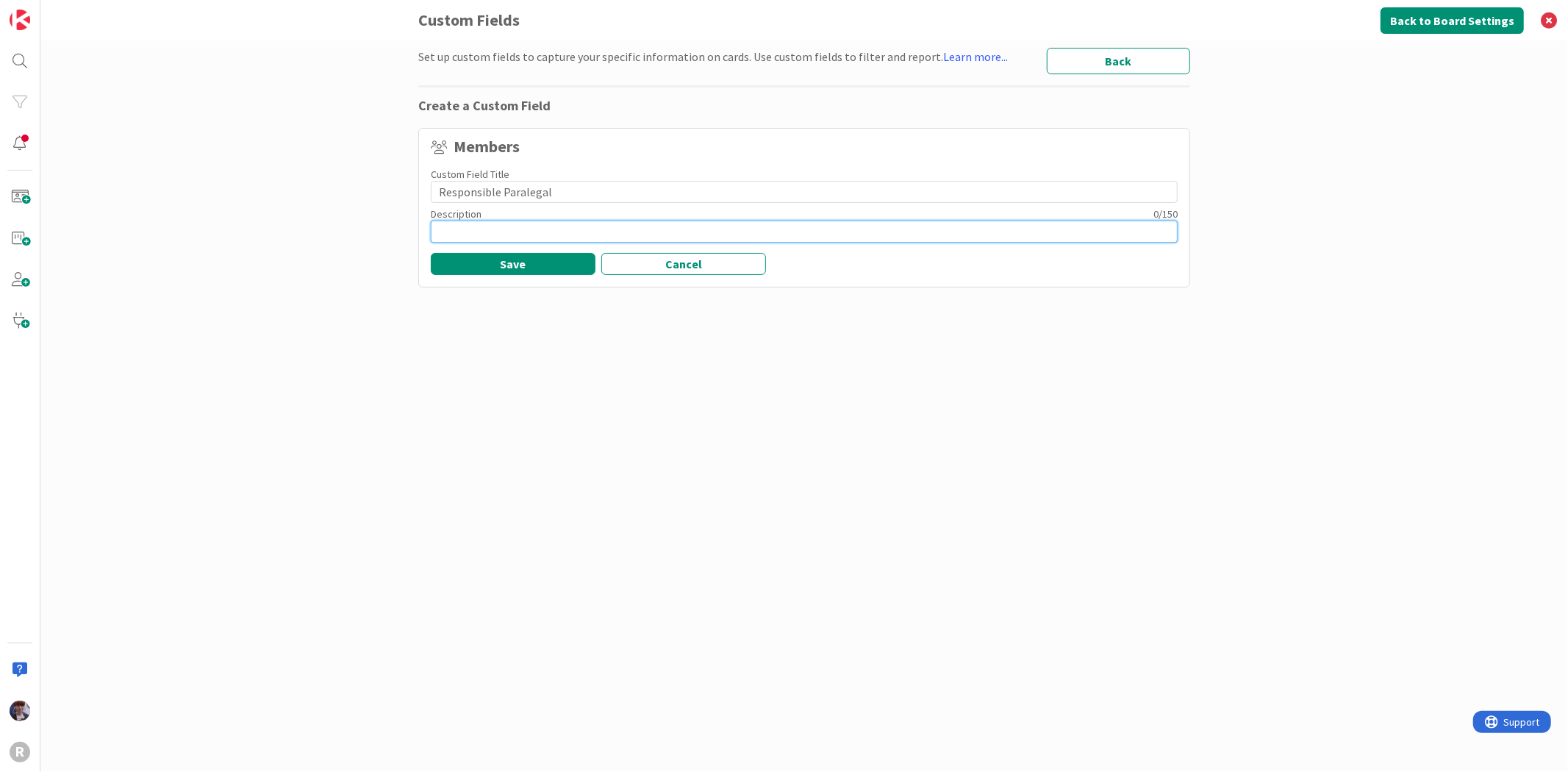
click at [488, 231] on input at bounding box center [804, 232] width 747 height 22
paste input "Responsible Paralegal"
type input "Responsible Paralegal"
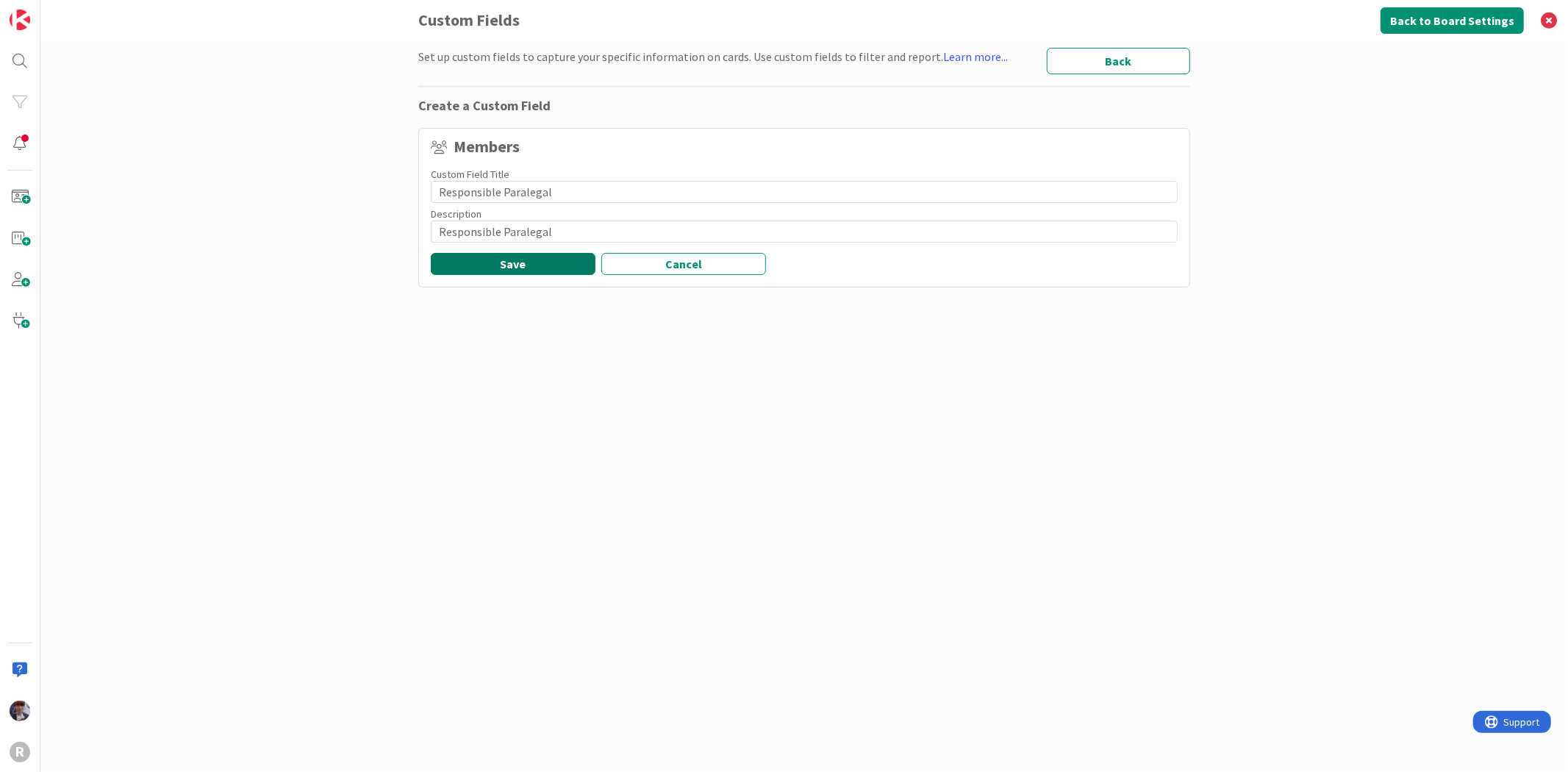
click at [482, 259] on button "Save" at bounding box center [513, 264] width 165 height 22
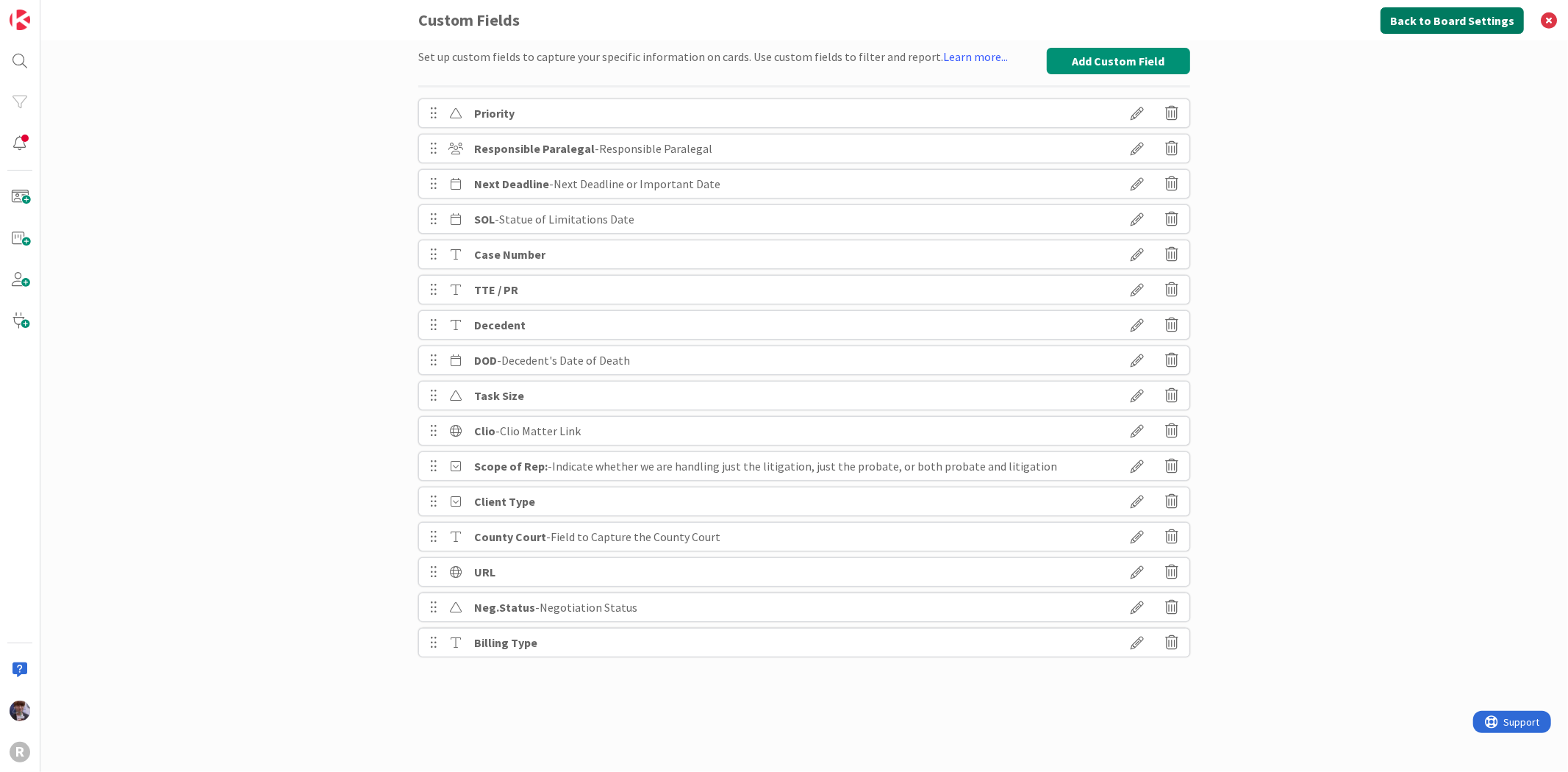
click at [1419, 22] on button "Back to Board Settings" at bounding box center [1452, 21] width 143 height 27
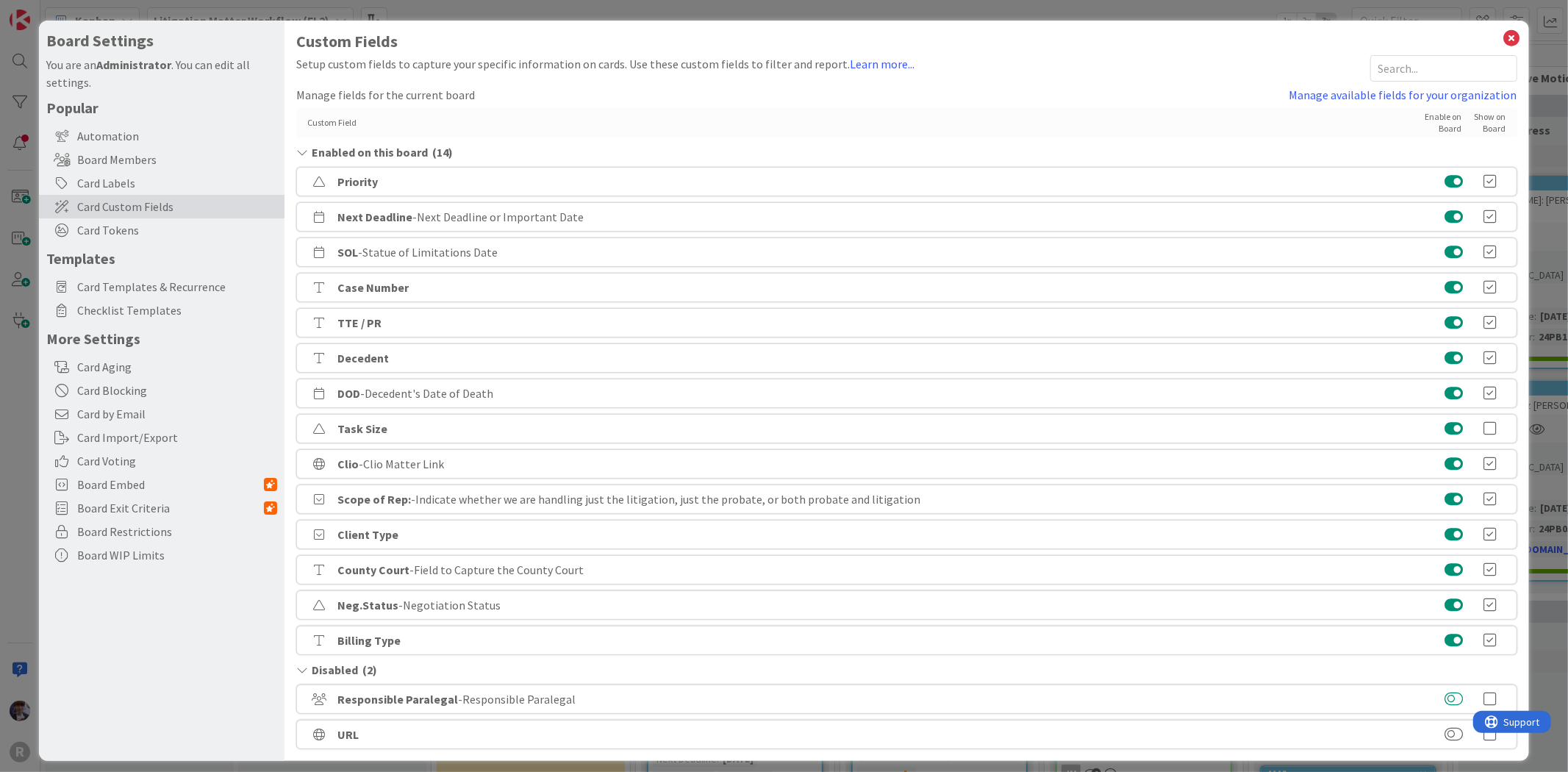
click at [1445, 701] on button at bounding box center [1454, 699] width 19 height 15
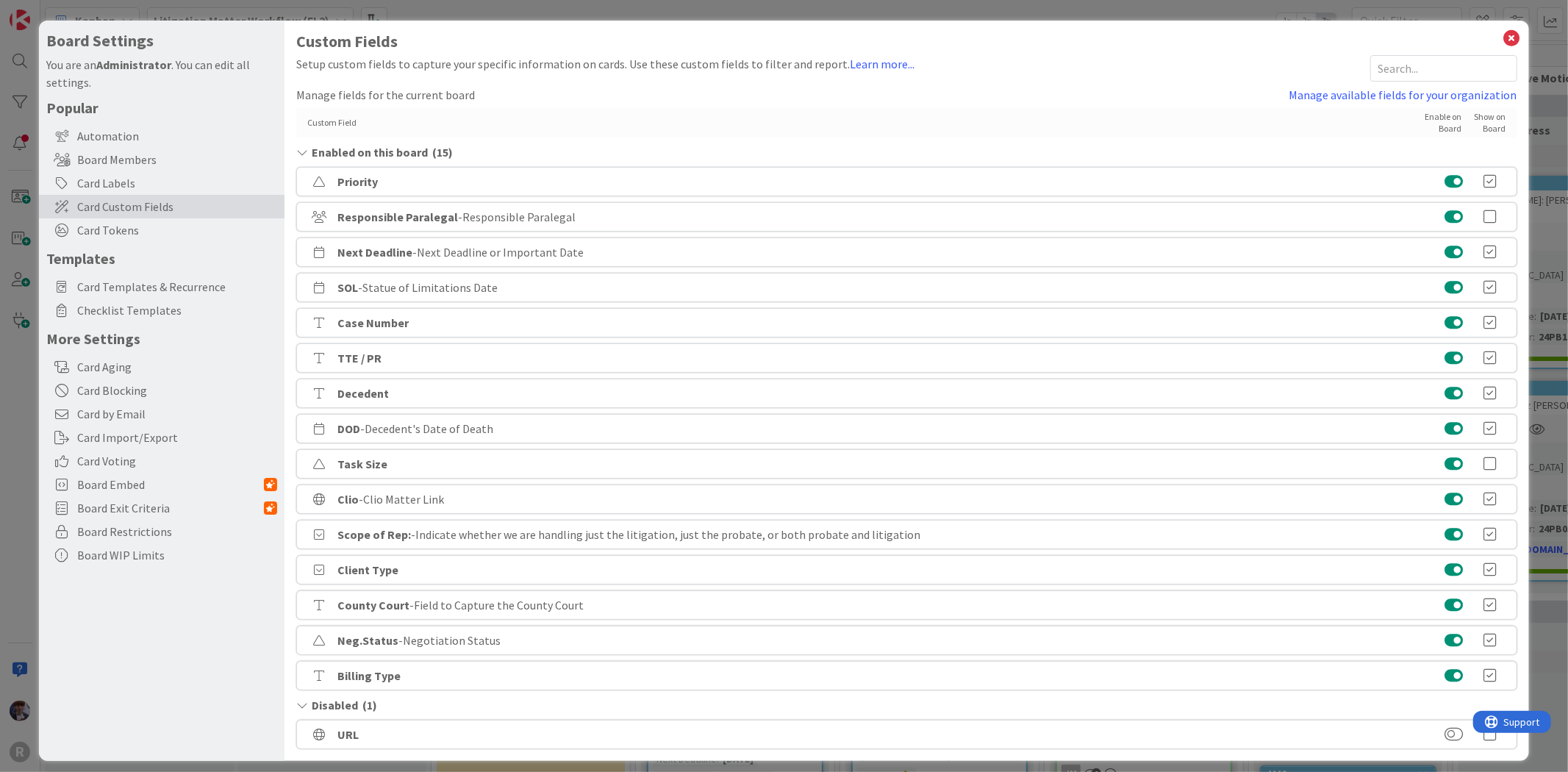
click at [1480, 217] on icon at bounding box center [1491, 217] width 30 height 15
click at [1504, 39] on icon at bounding box center [1512, 39] width 19 height 21
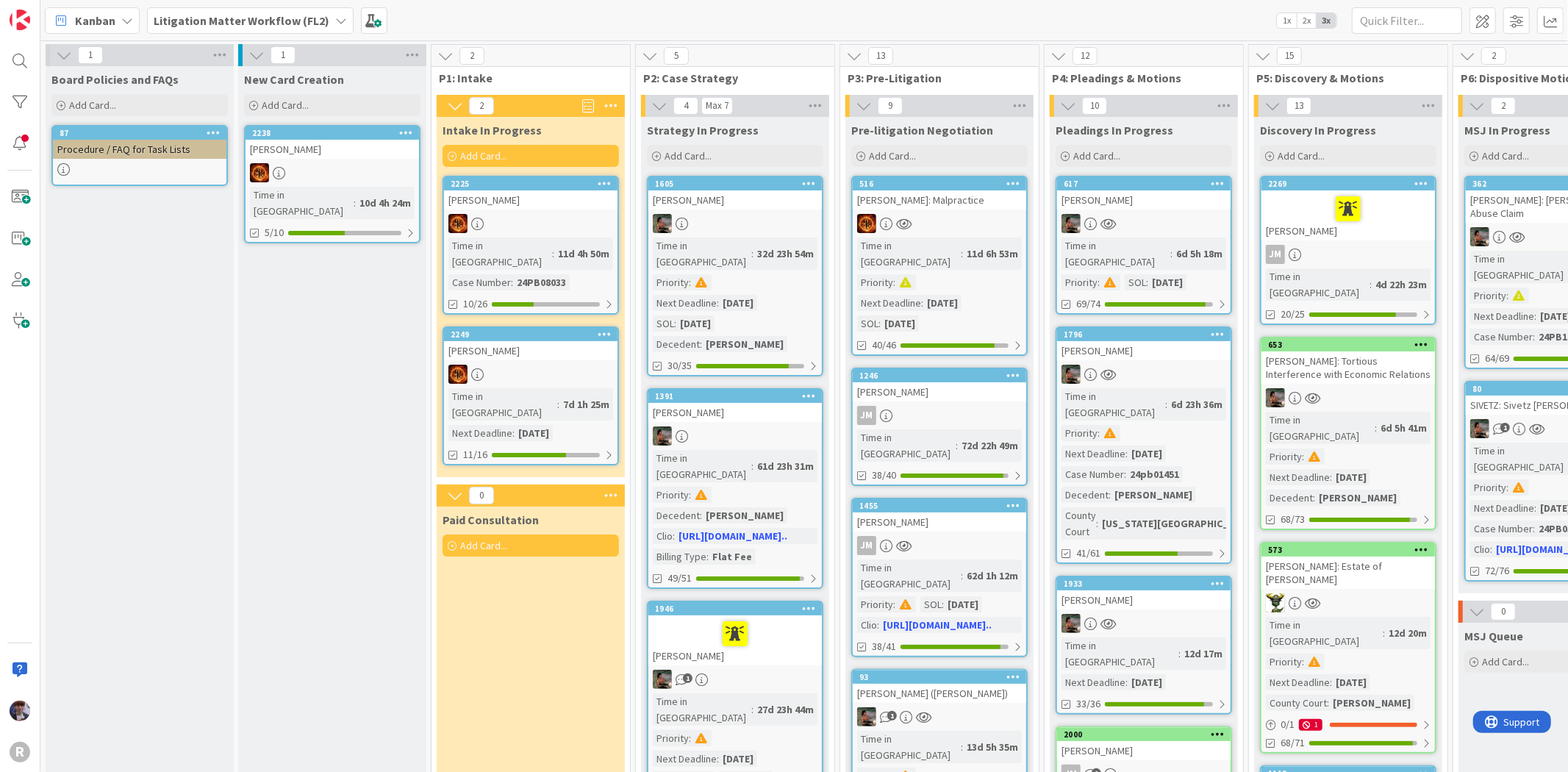
click at [550, 212] on link "2225 [PERSON_NAME] Time in Column : 11d 4h 50m Case Number : 24PB08033 10/26" at bounding box center [531, 245] width 177 height 139
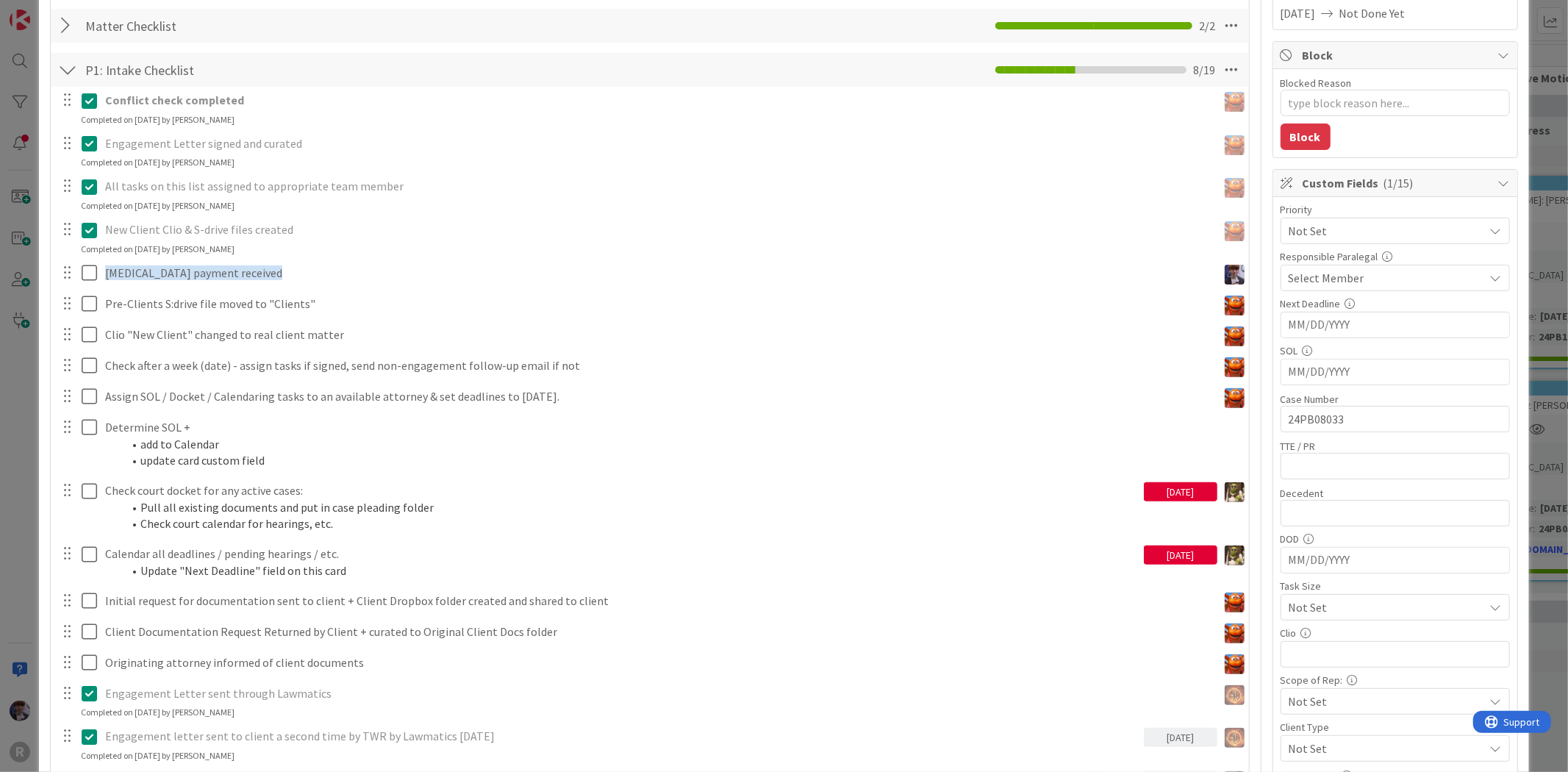
scroll to position [245, 0]
click at [1398, 267] on div "Select Member" at bounding box center [1386, 276] width 195 height 18
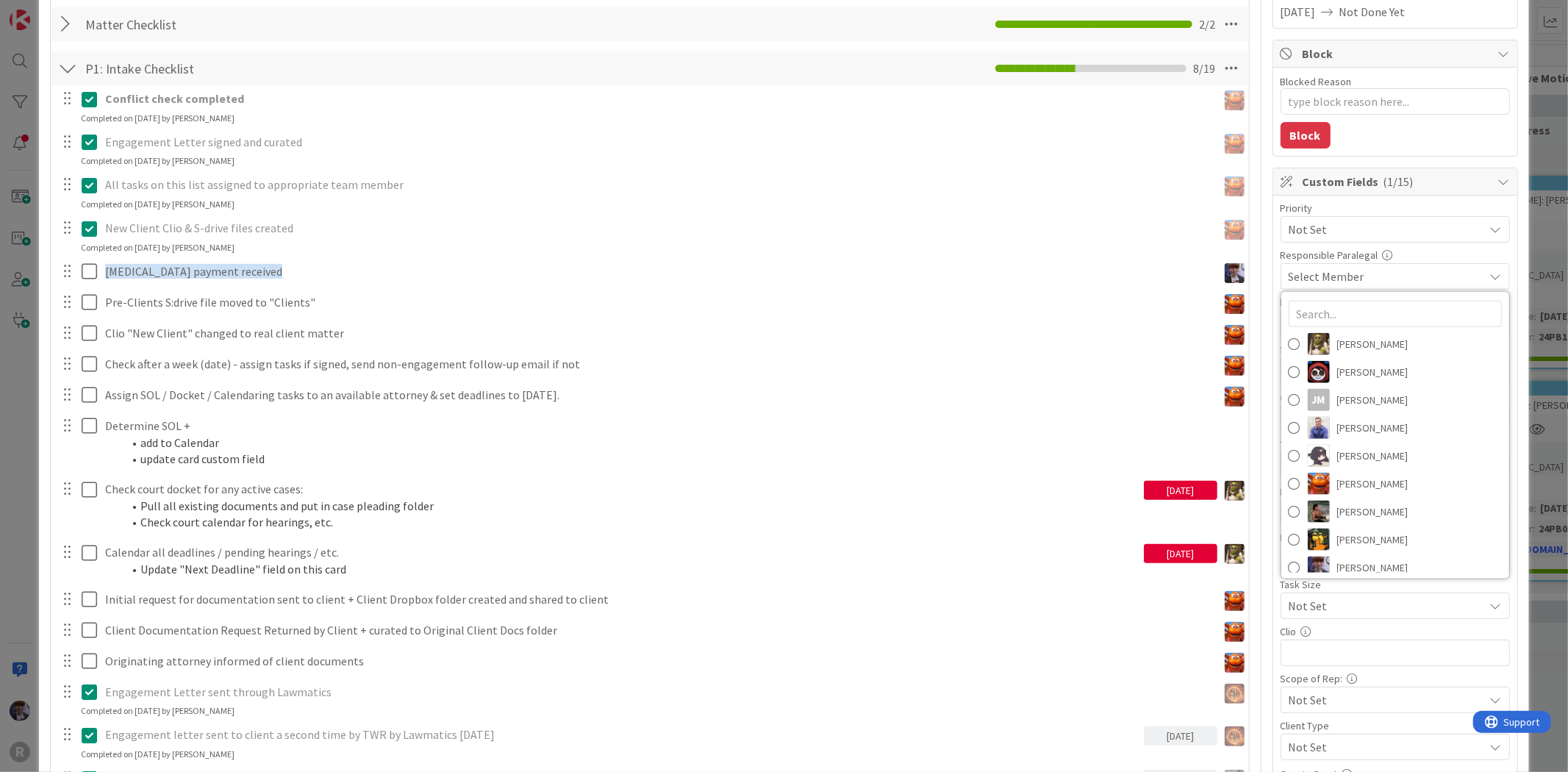
click at [1398, 267] on div "Select Member" at bounding box center [1386, 276] width 195 height 18
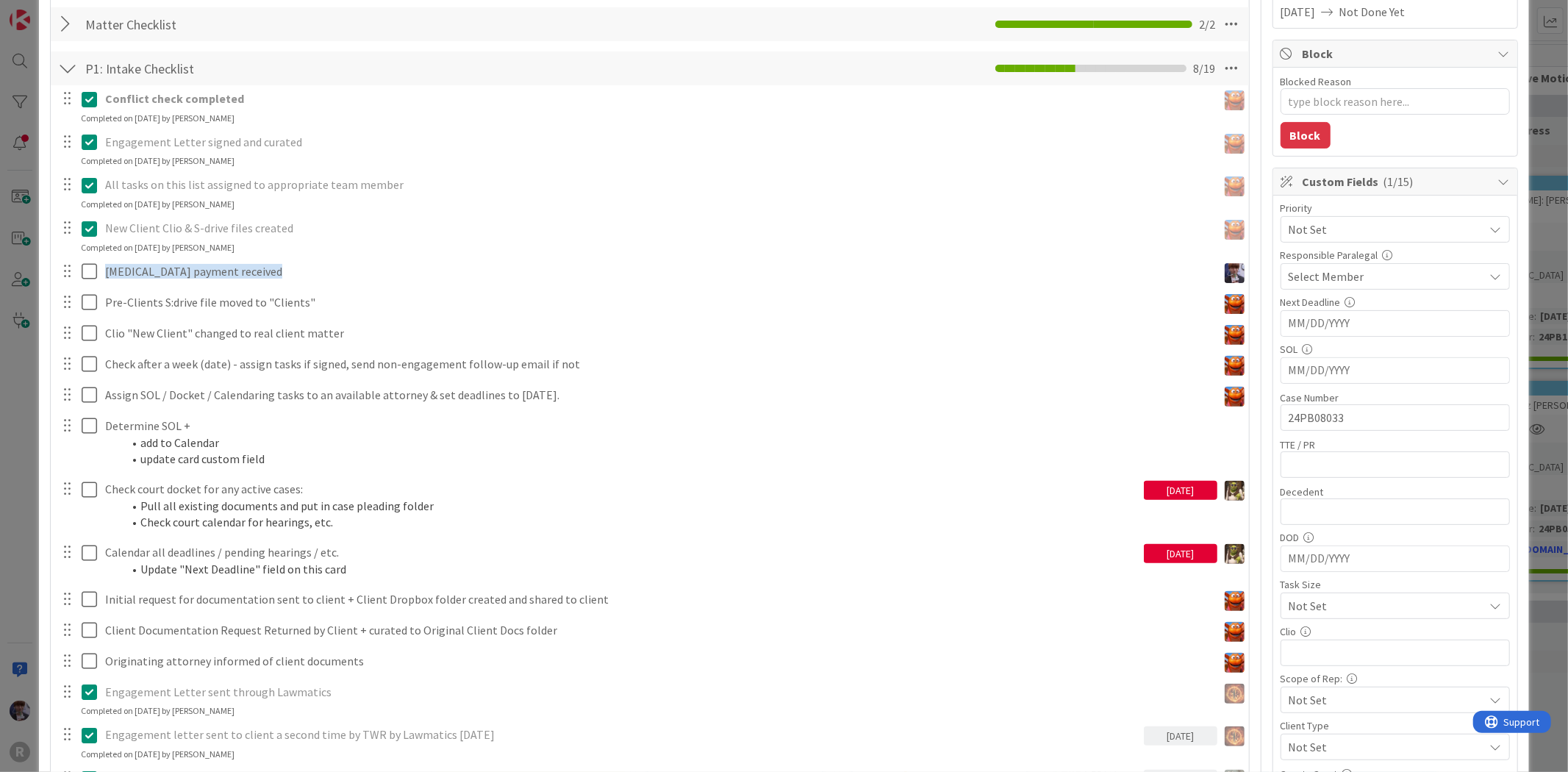
scroll to position [243, 0]
click at [1552, 123] on div "ID 2225 Litigation Matter Workflow (FL2) Intake In Progress Title 14 / 128 [PER…" at bounding box center [784, 386] width 1568 height 772
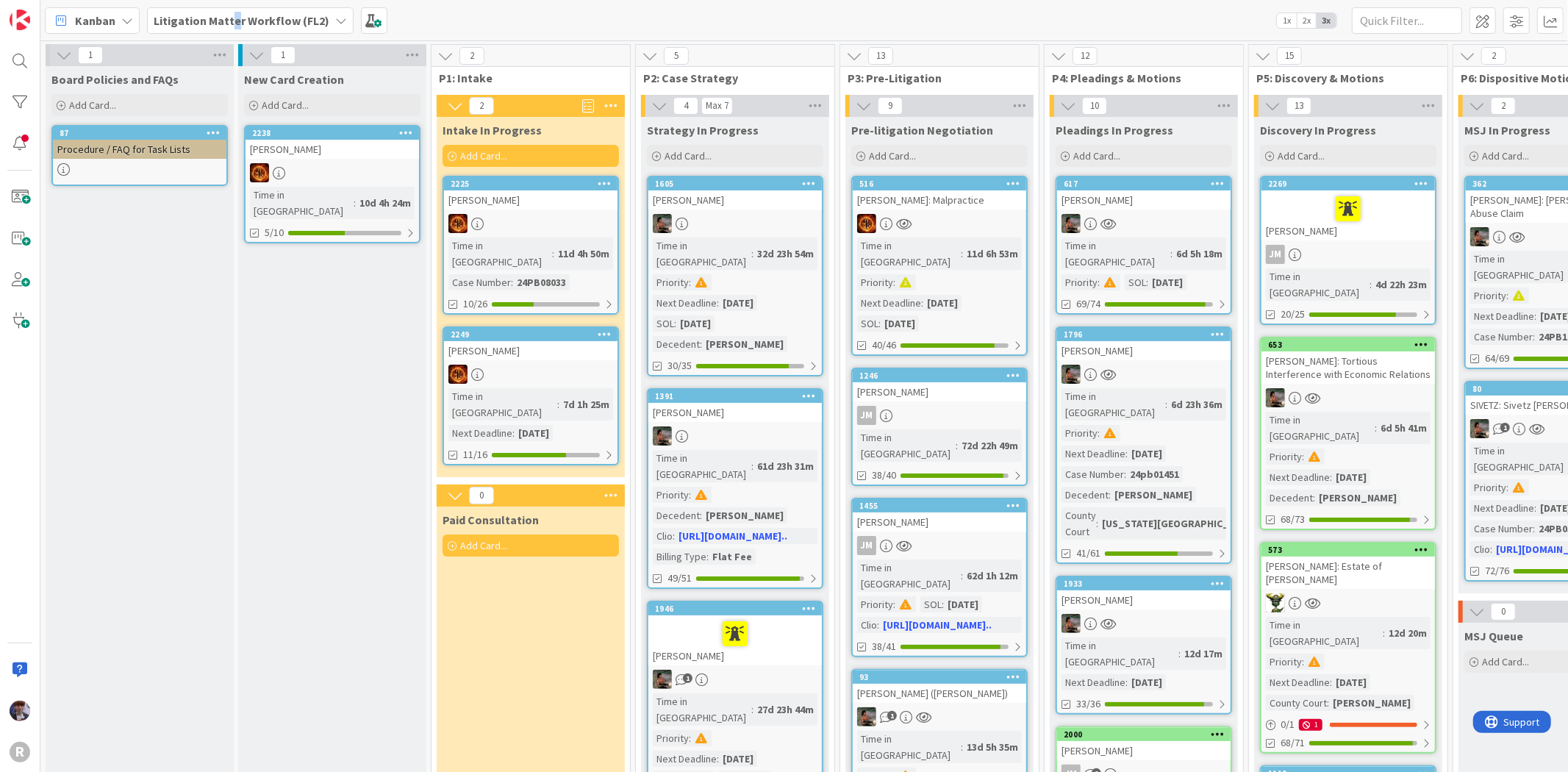
click at [232, 25] on b "Litigation Matter Workflow (FL2)" at bounding box center [241, 21] width 176 height 15
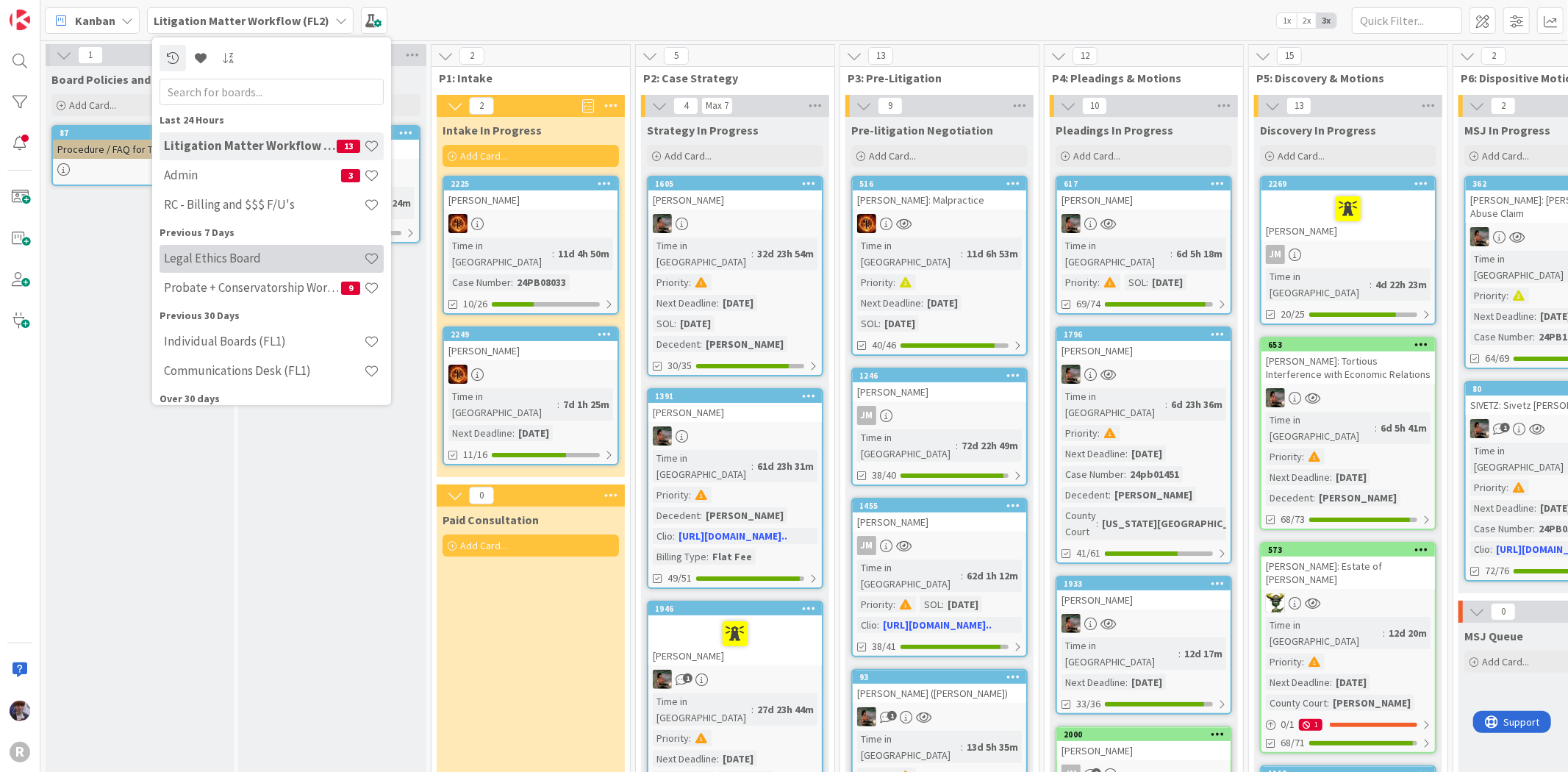
click at [243, 259] on h4 "Legal Ethics Board" at bounding box center [264, 258] width 200 height 15
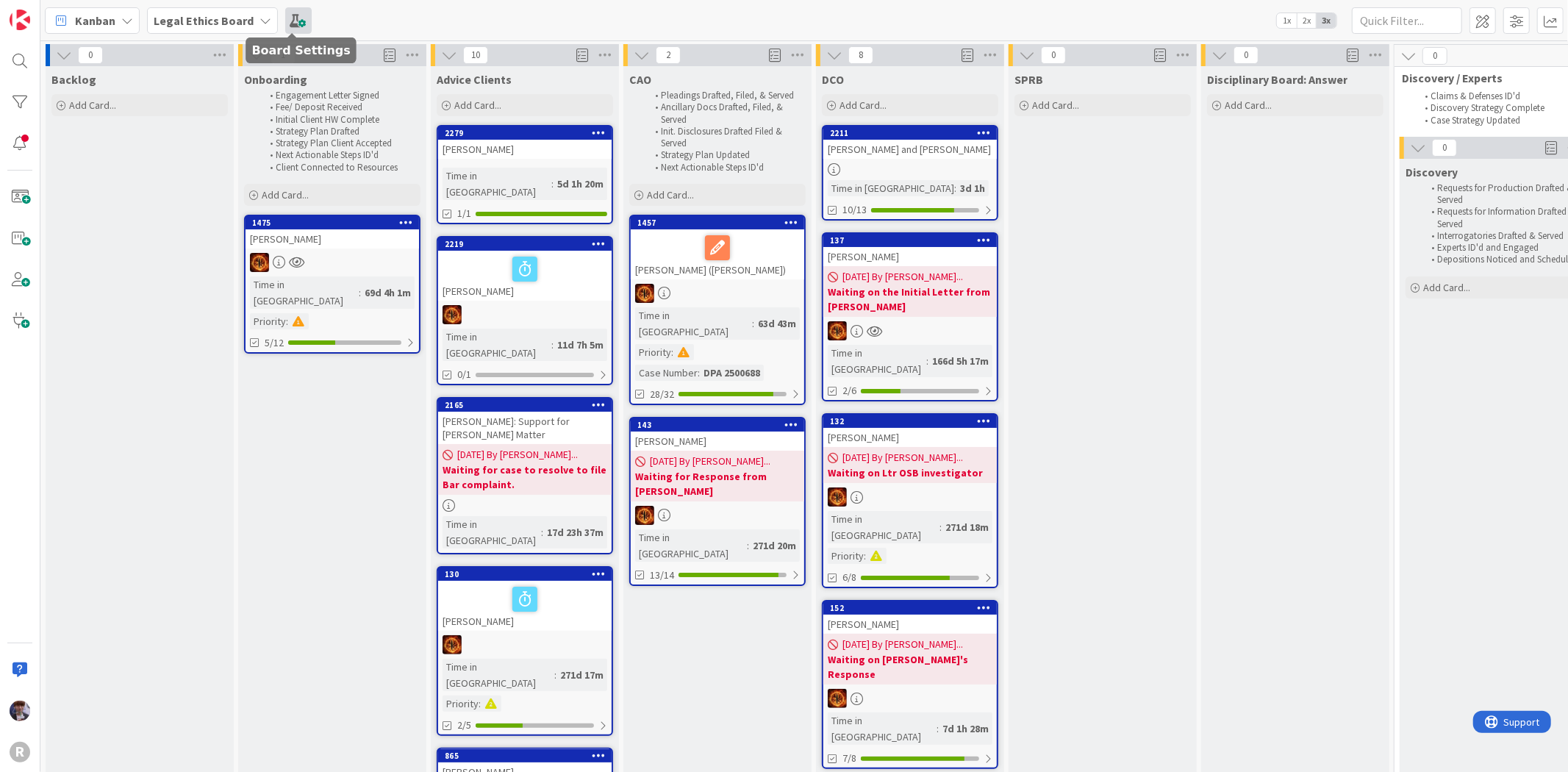
click at [287, 25] on span at bounding box center [299, 21] width 27 height 27
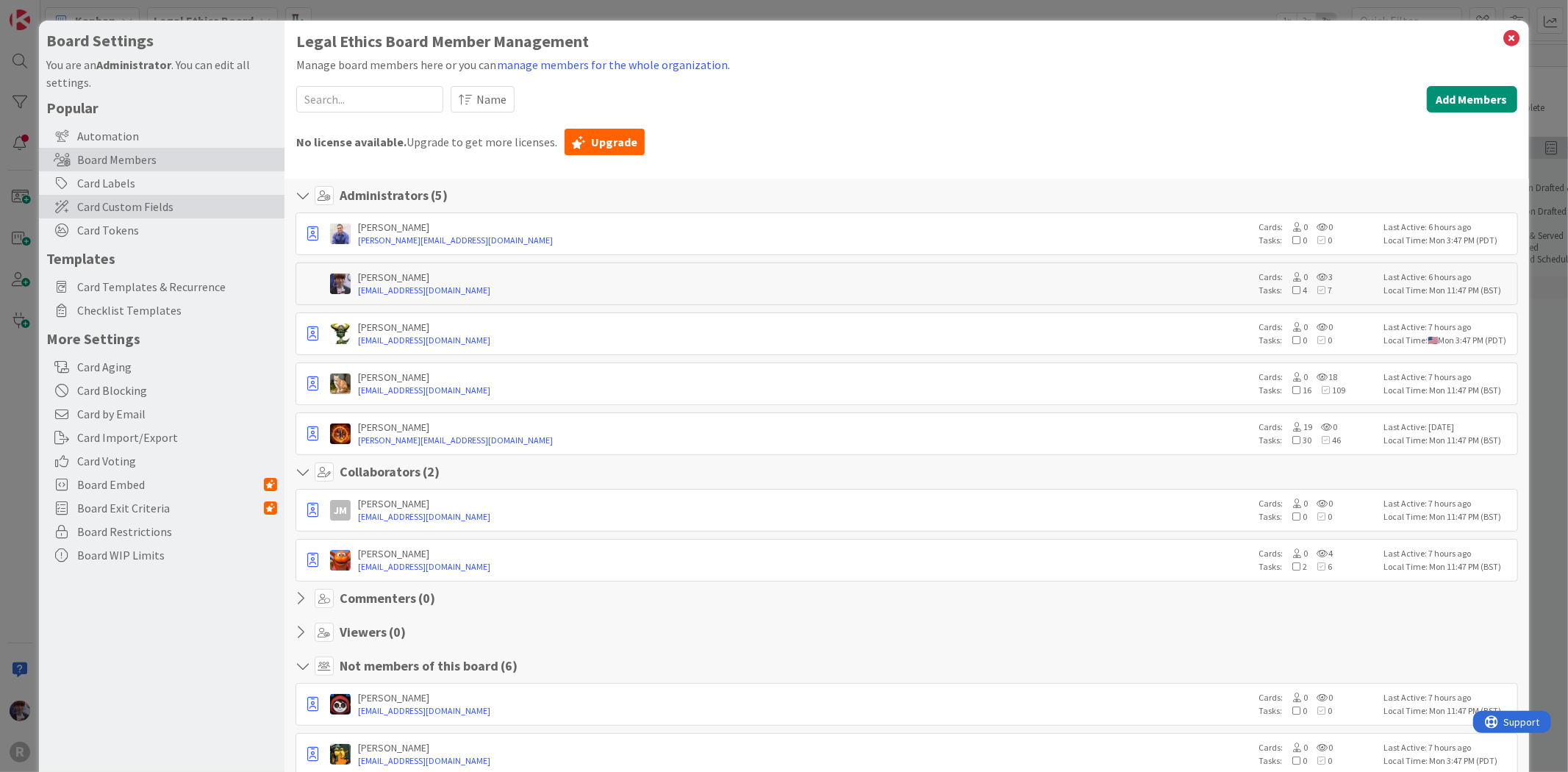
click at [105, 201] on span "Card Custom Fields" at bounding box center [177, 207] width 200 height 18
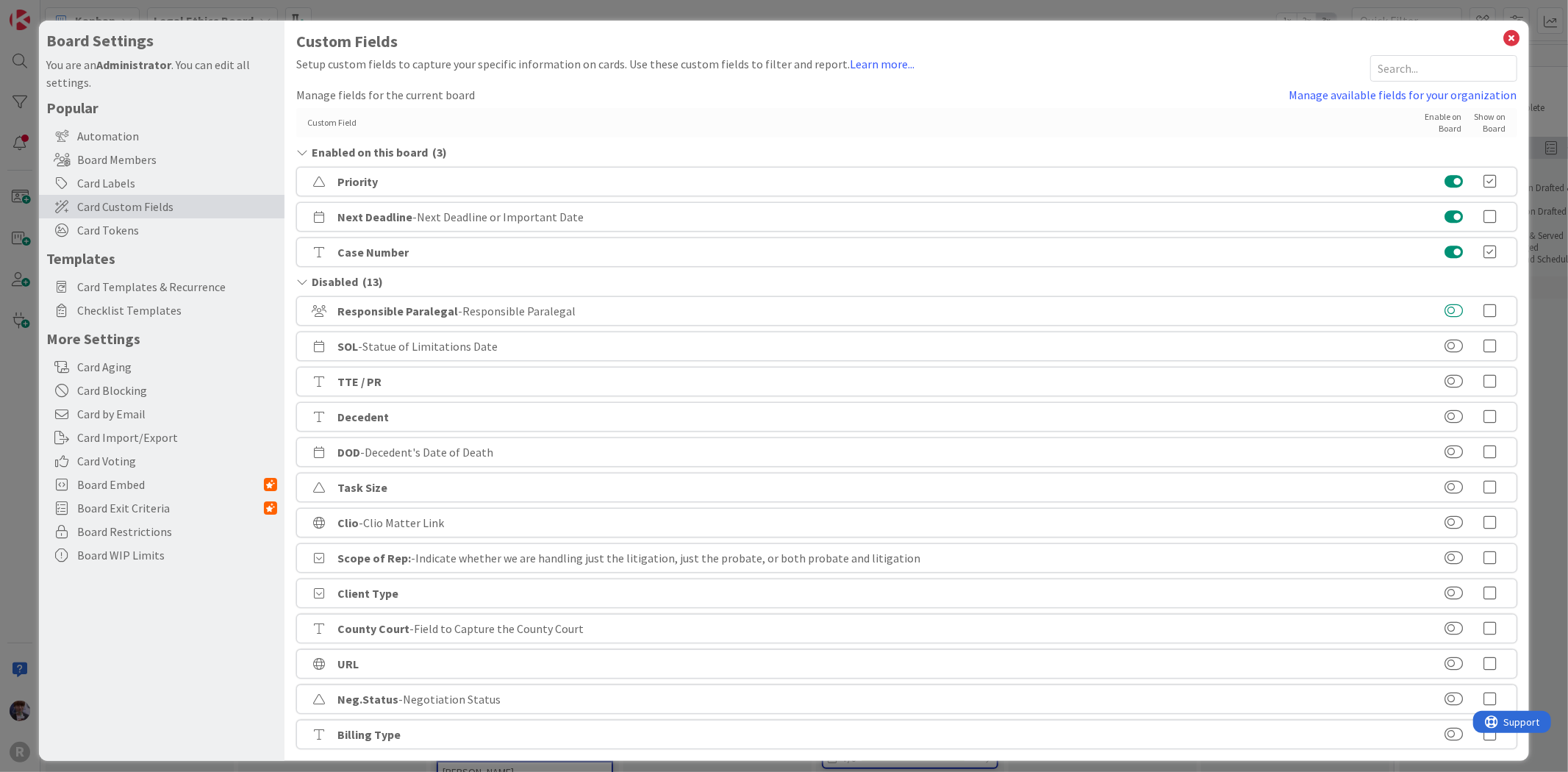
click at [1445, 313] on button at bounding box center [1454, 311] width 19 height 15
click at [1451, 521] on button at bounding box center [1454, 523] width 19 height 15
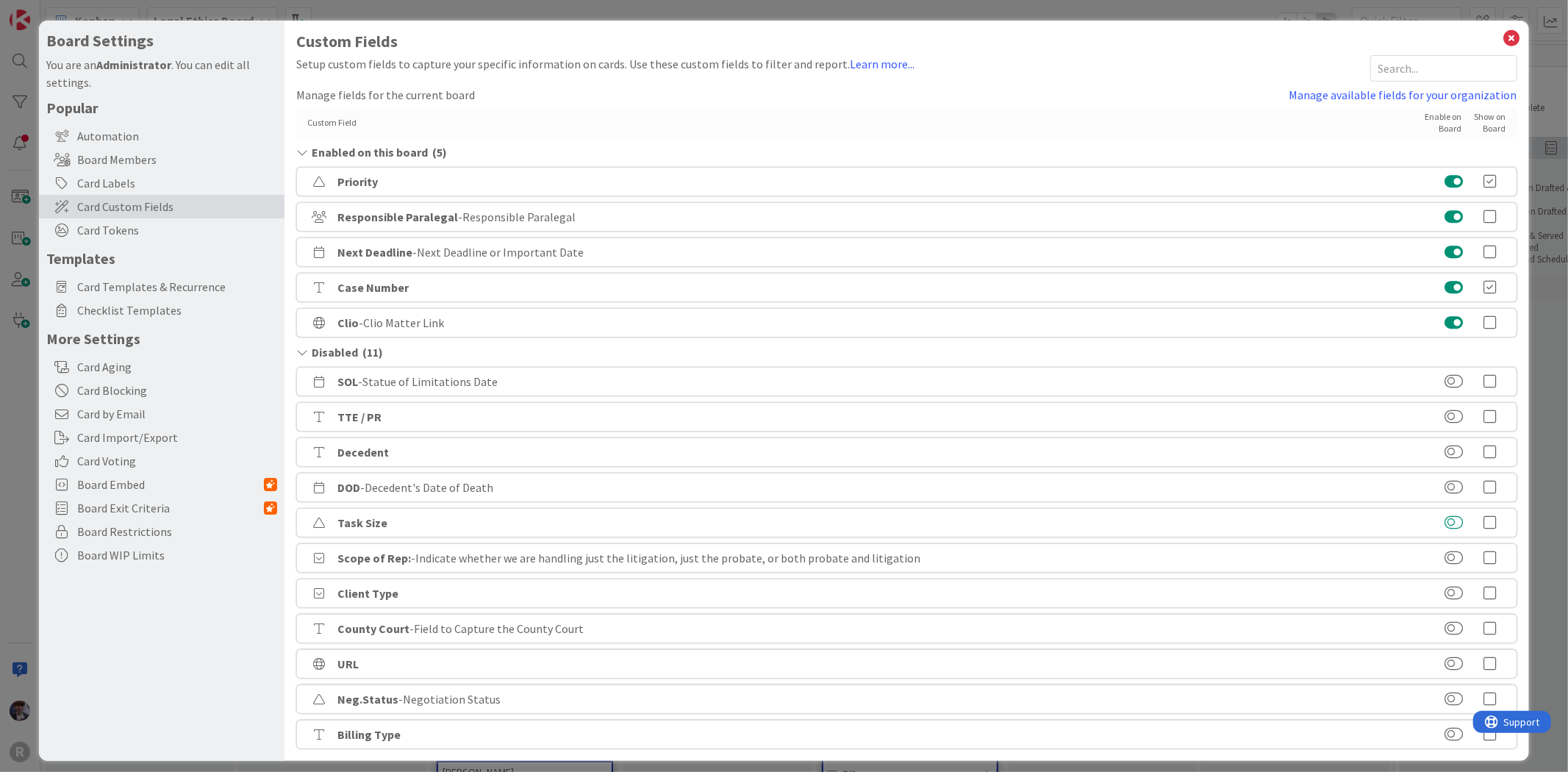
click at [1450, 521] on button at bounding box center [1454, 523] width 19 height 15
click at [1451, 695] on label at bounding box center [1454, 699] width 30 height 15
click at [1451, 695] on button at bounding box center [1454, 699] width 19 height 15
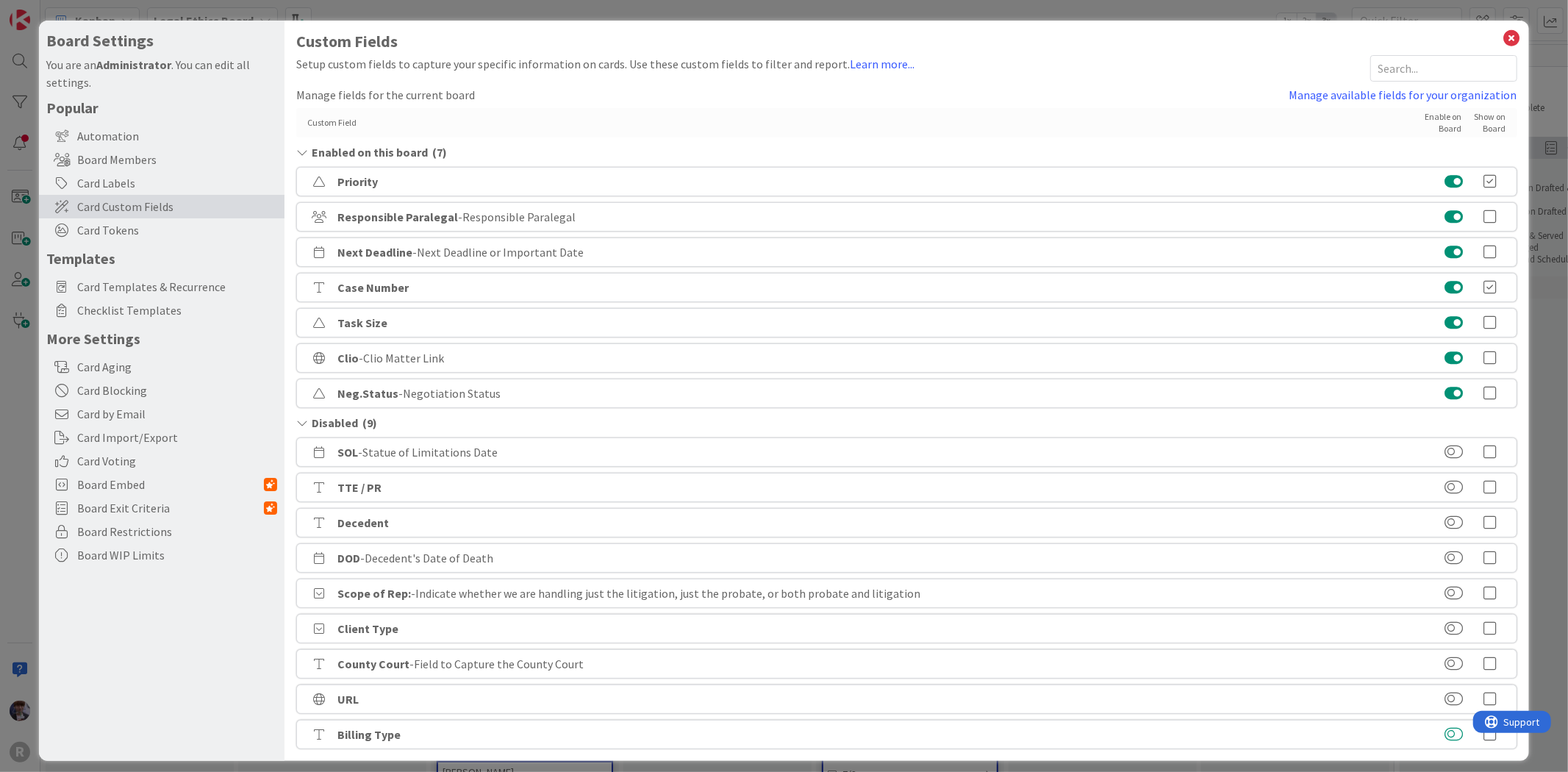
click at [1445, 733] on button at bounding box center [1454, 735] width 19 height 15
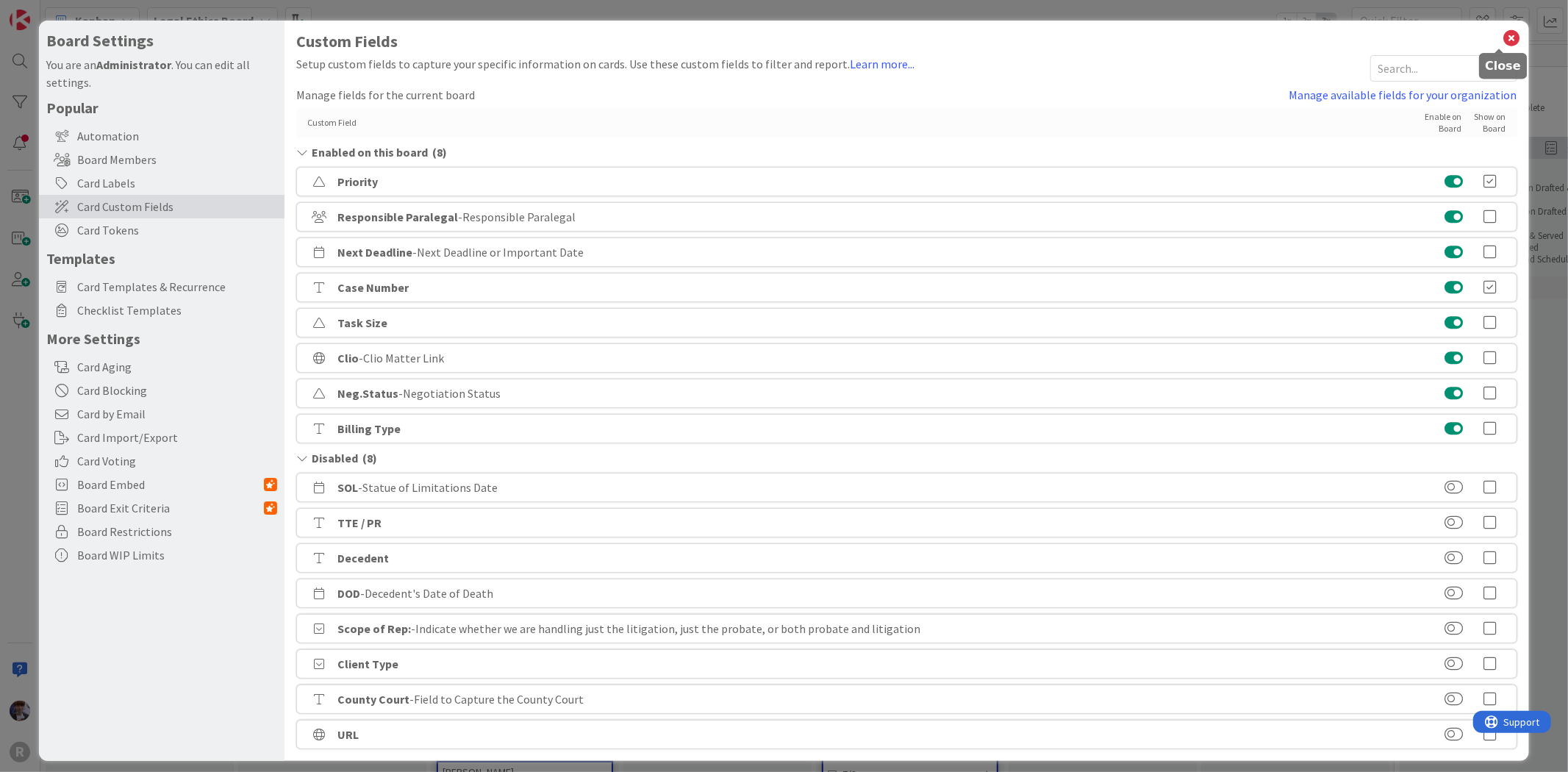
click at [1503, 39] on icon at bounding box center [1512, 39] width 19 height 21
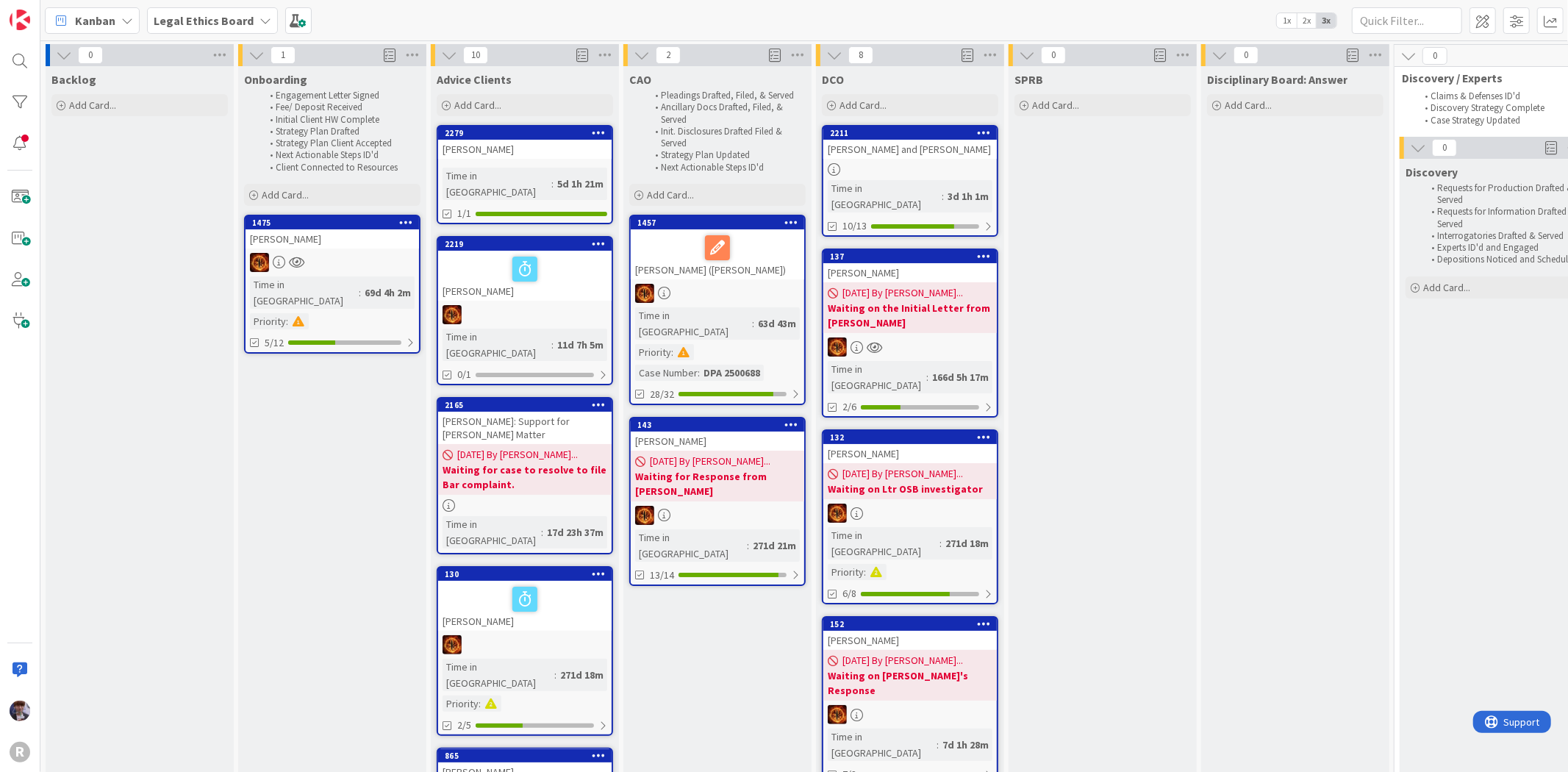
click at [224, 27] on span "Legal Ethics Board" at bounding box center [204, 21] width 100 height 18
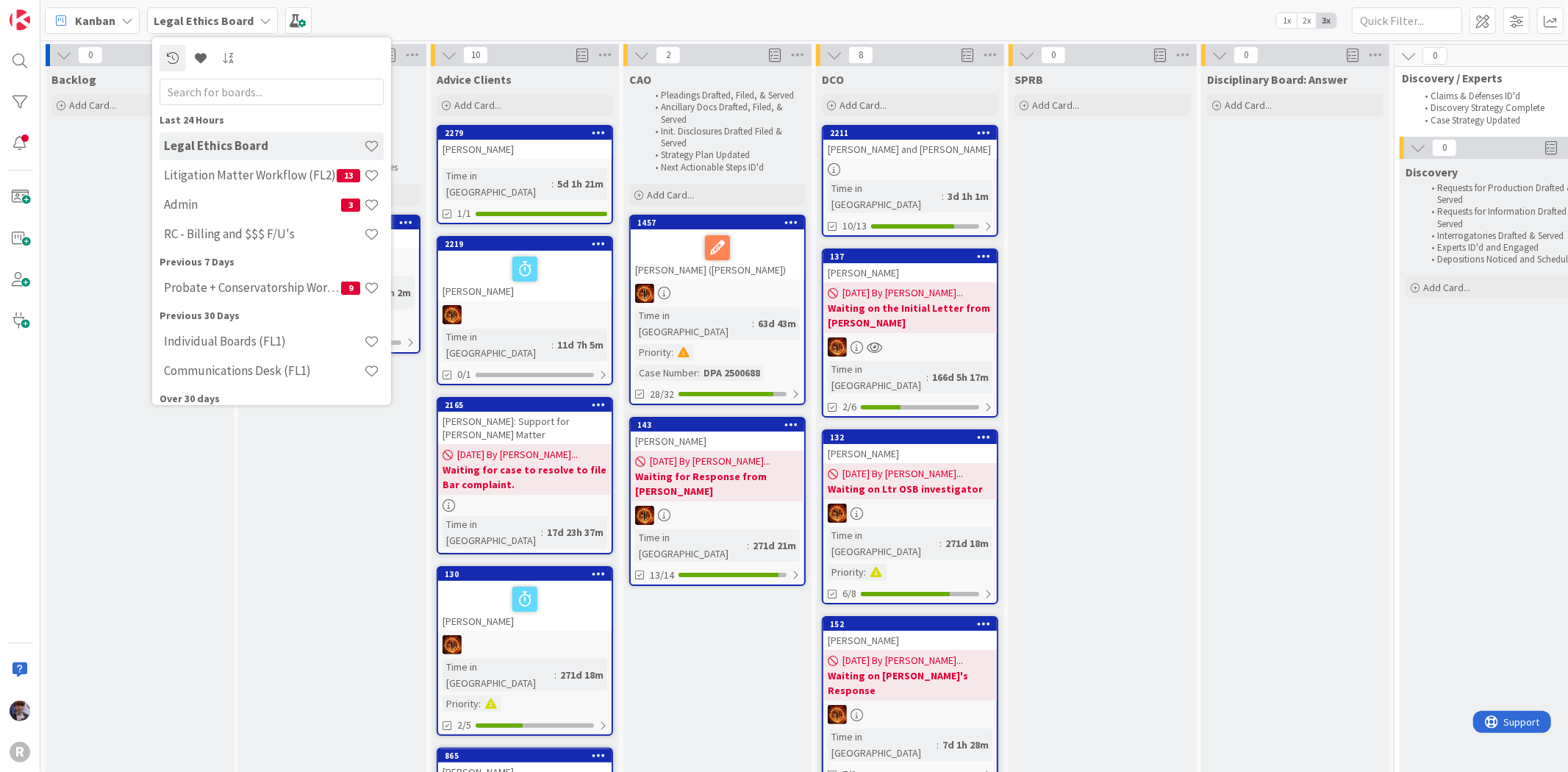
scroll to position [82, 0]
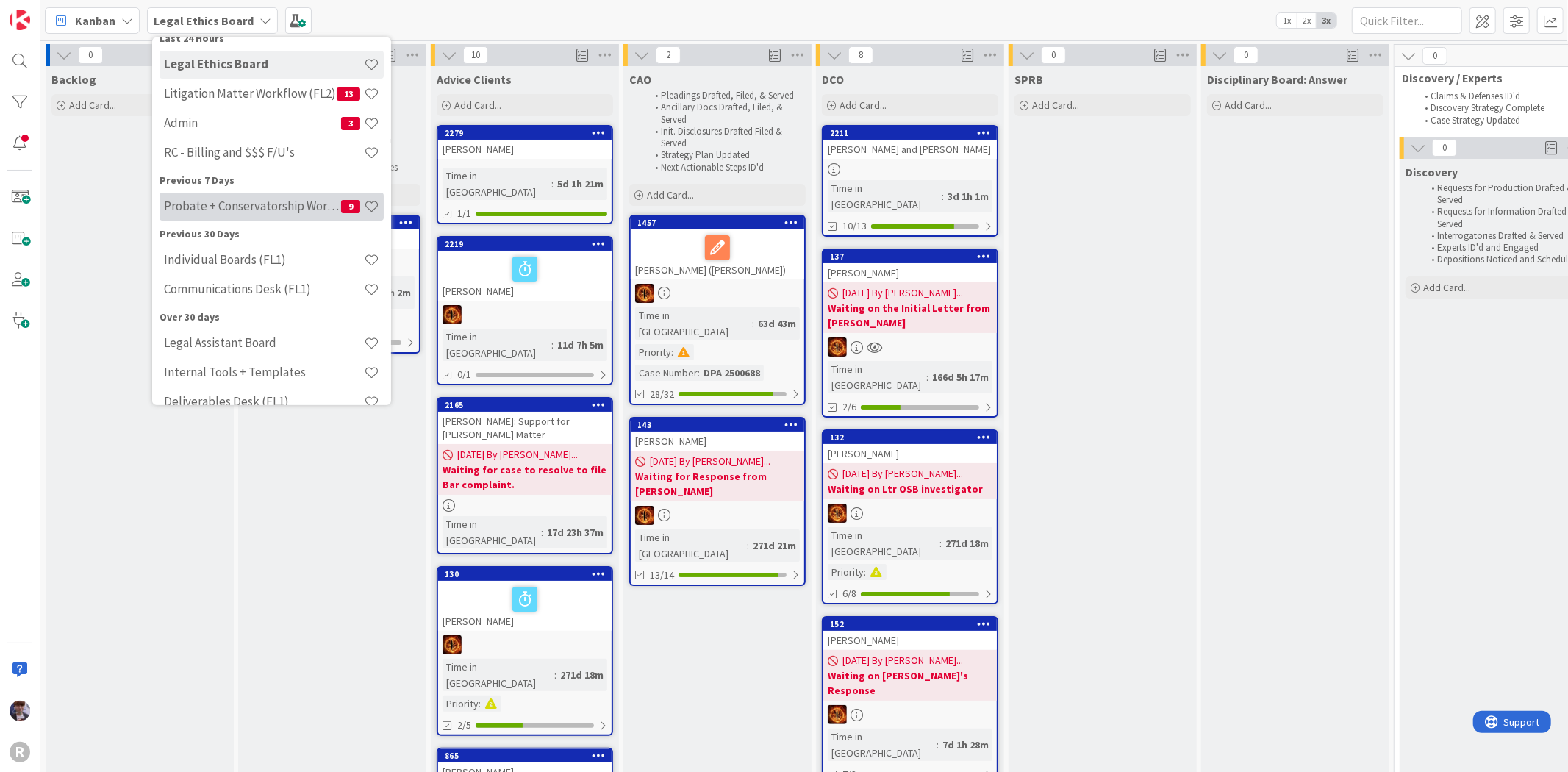
click at [247, 207] on h4 "Probate + Conservatorship Workflow (FL2)" at bounding box center [253, 206] width 178 height 15
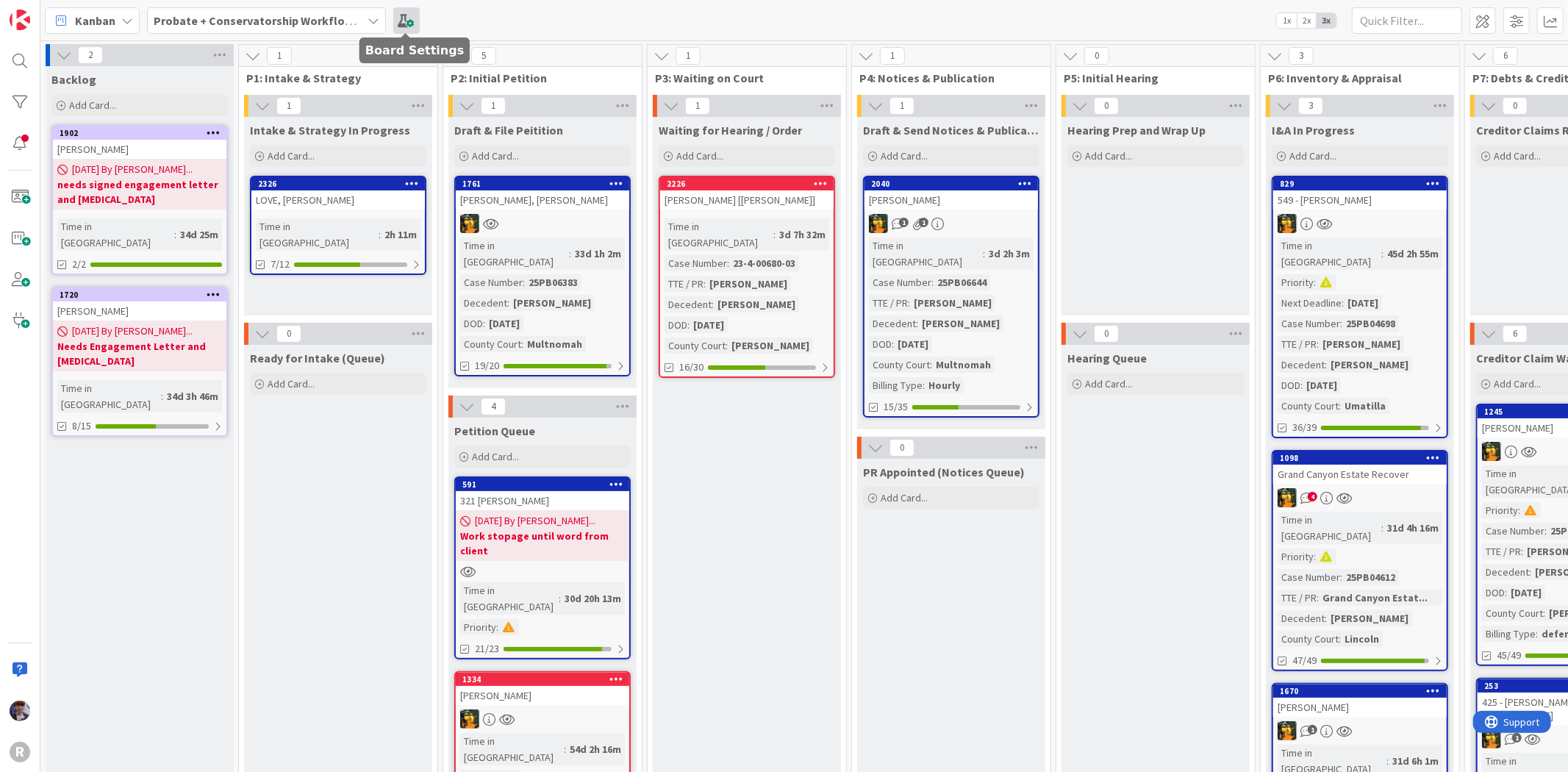
click at [400, 10] on span at bounding box center [406, 21] width 27 height 27
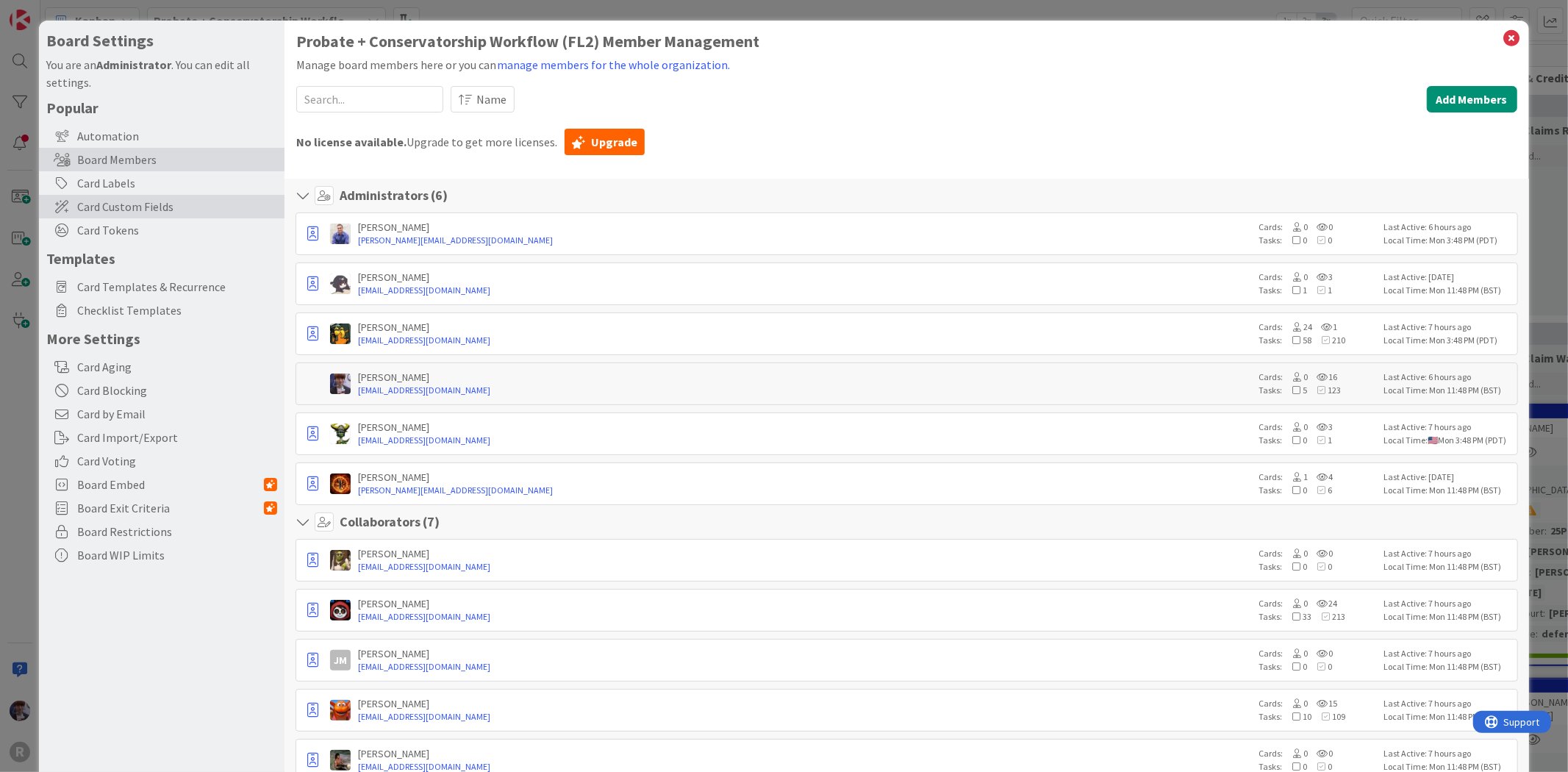
click at [152, 209] on span "Card Custom Fields" at bounding box center [177, 207] width 200 height 18
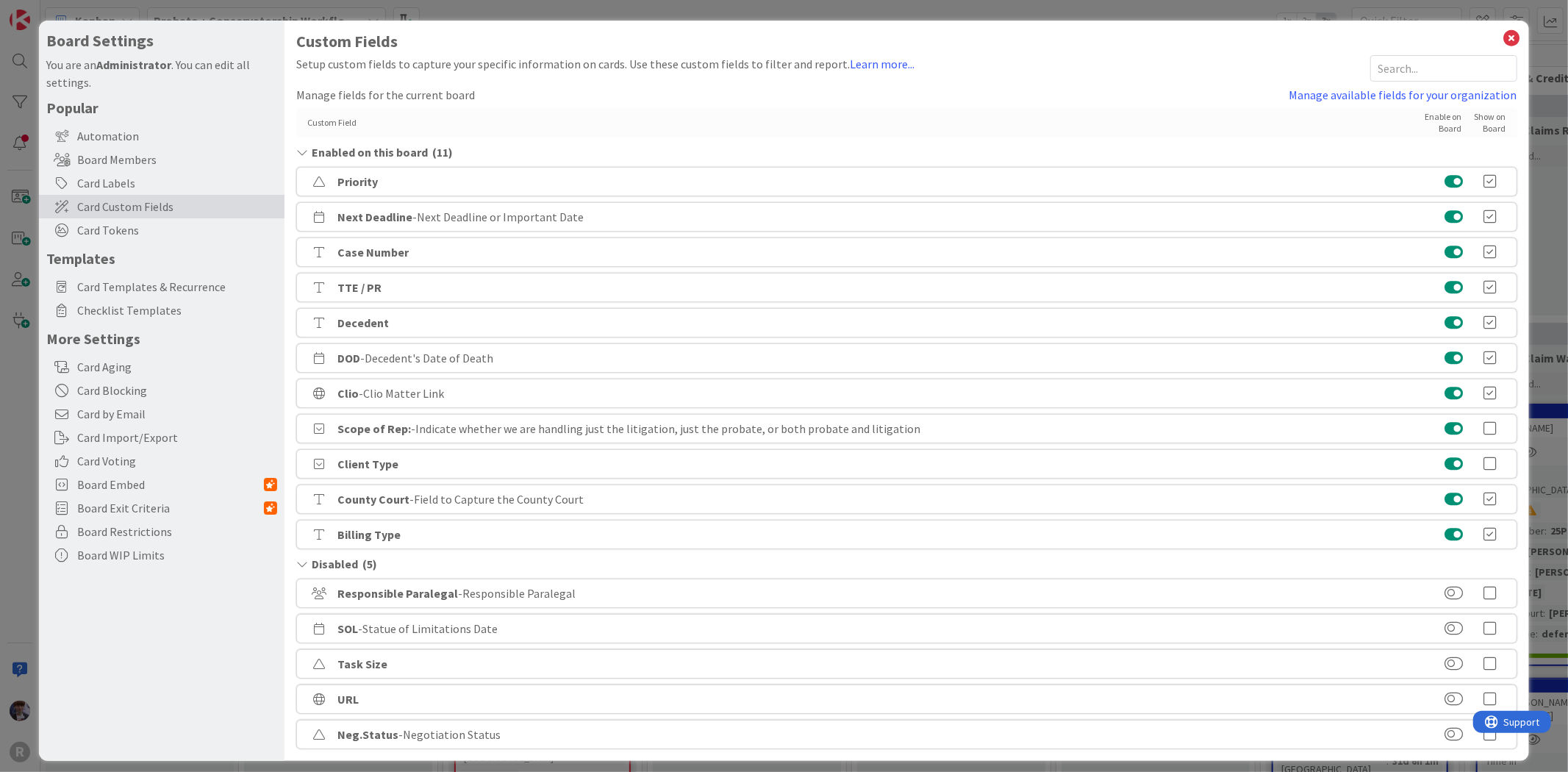
click at [1439, 592] on label at bounding box center [1454, 594] width 30 height 15
click at [1445, 592] on button at bounding box center [1454, 594] width 19 height 15
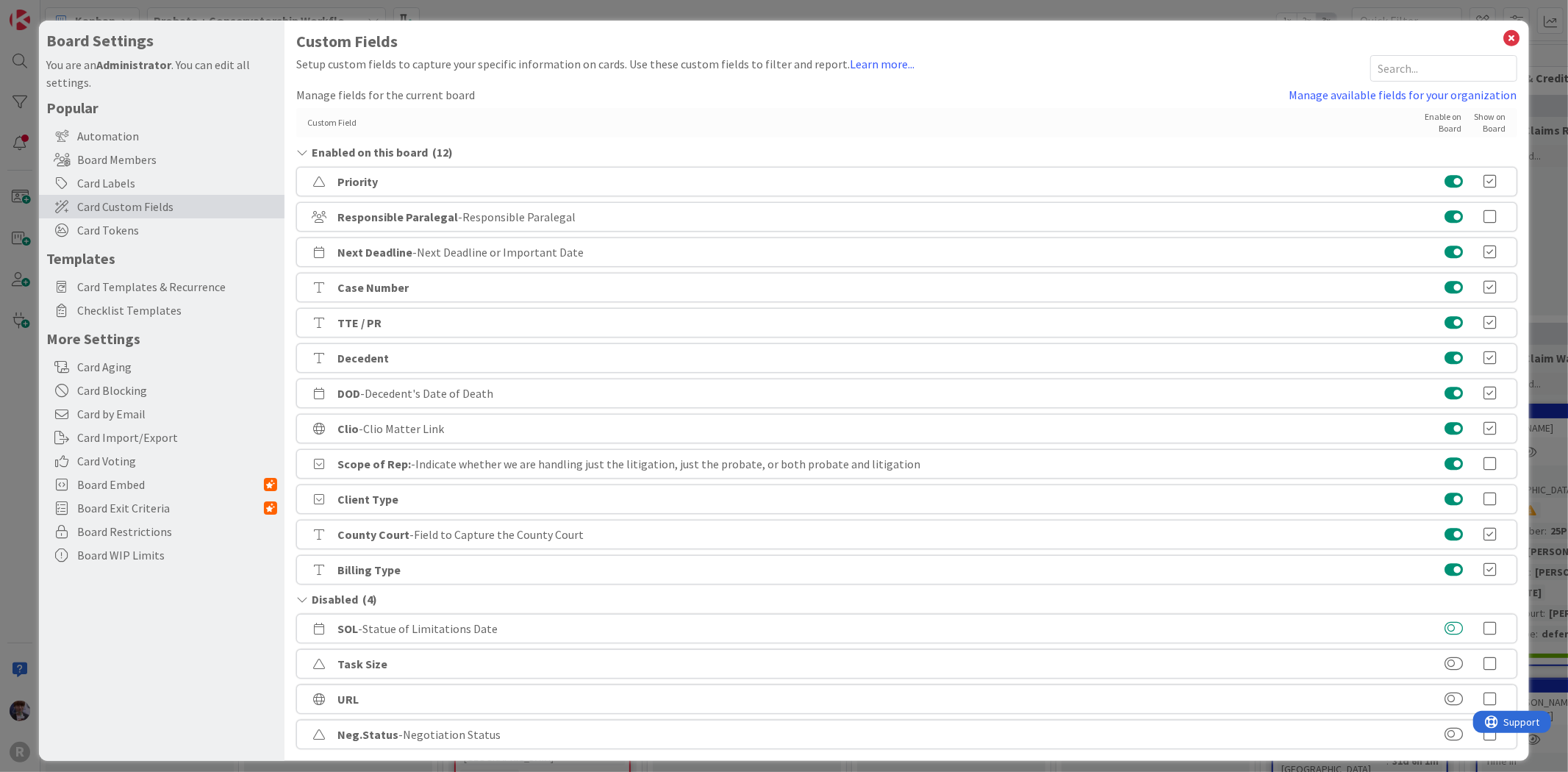
click at [1446, 628] on button at bounding box center [1454, 629] width 19 height 15
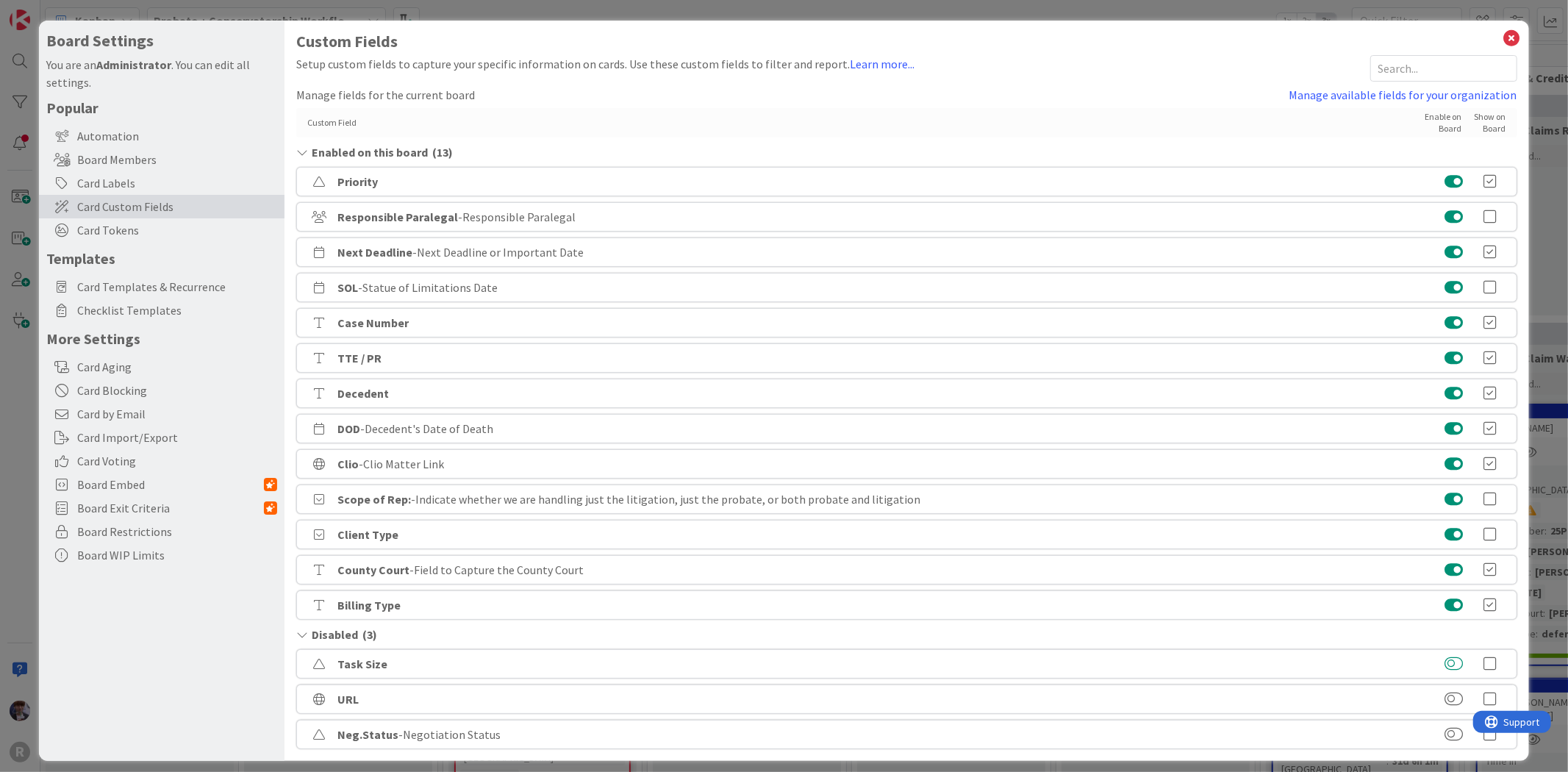
click at [1445, 664] on button at bounding box center [1454, 664] width 19 height 15
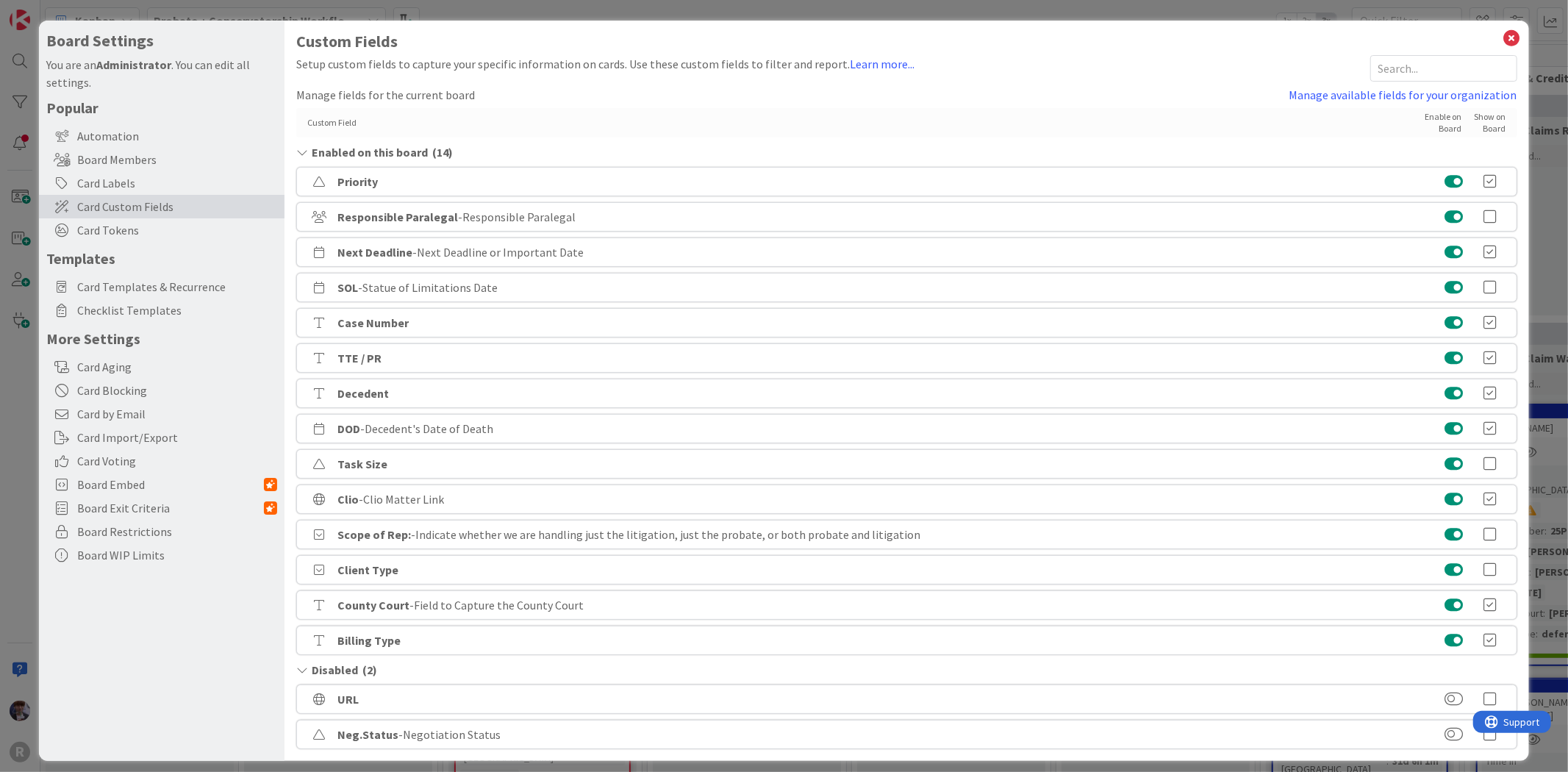
scroll to position [10, 0]
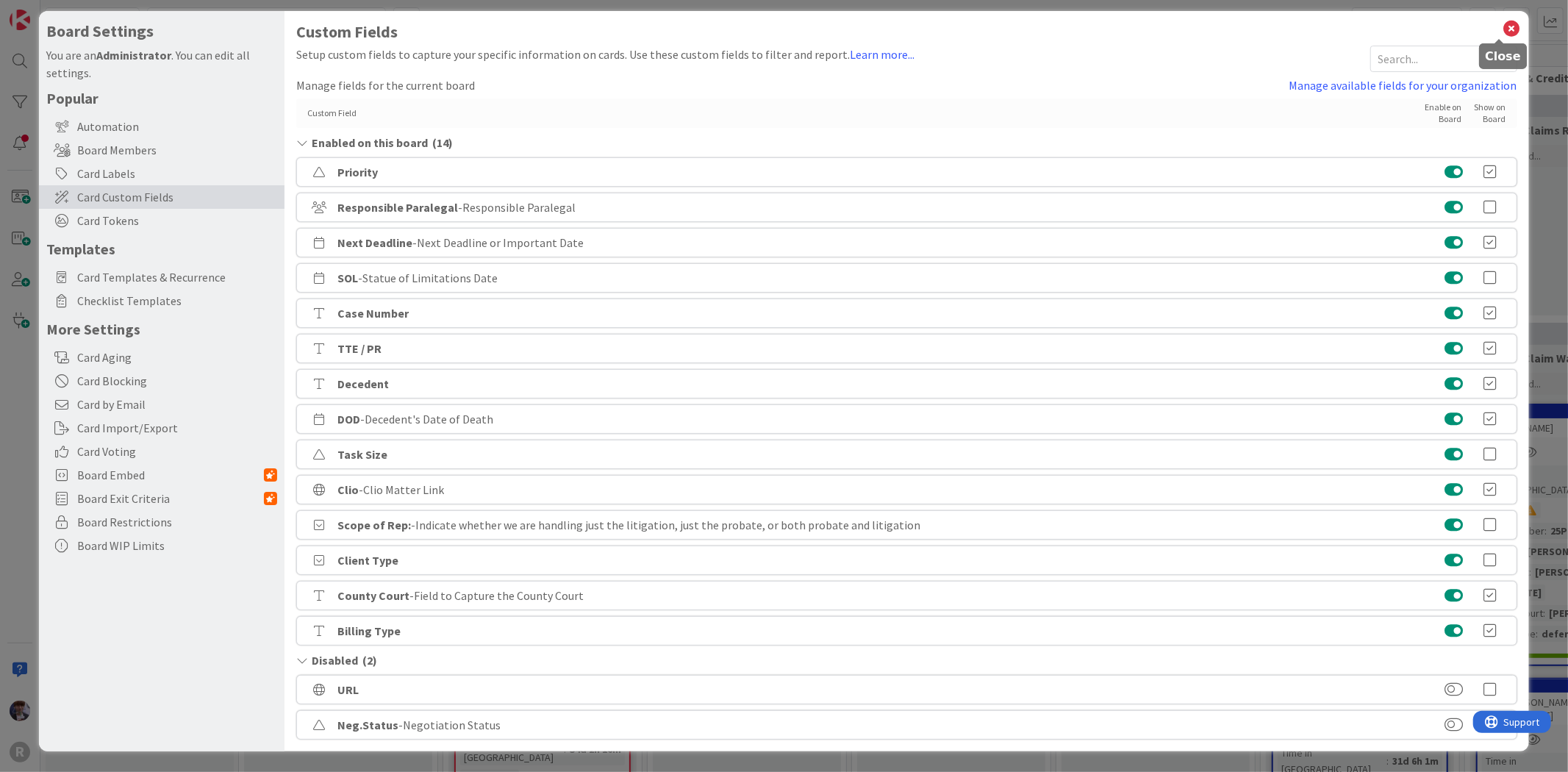
click at [1503, 27] on icon at bounding box center [1512, 29] width 19 height 21
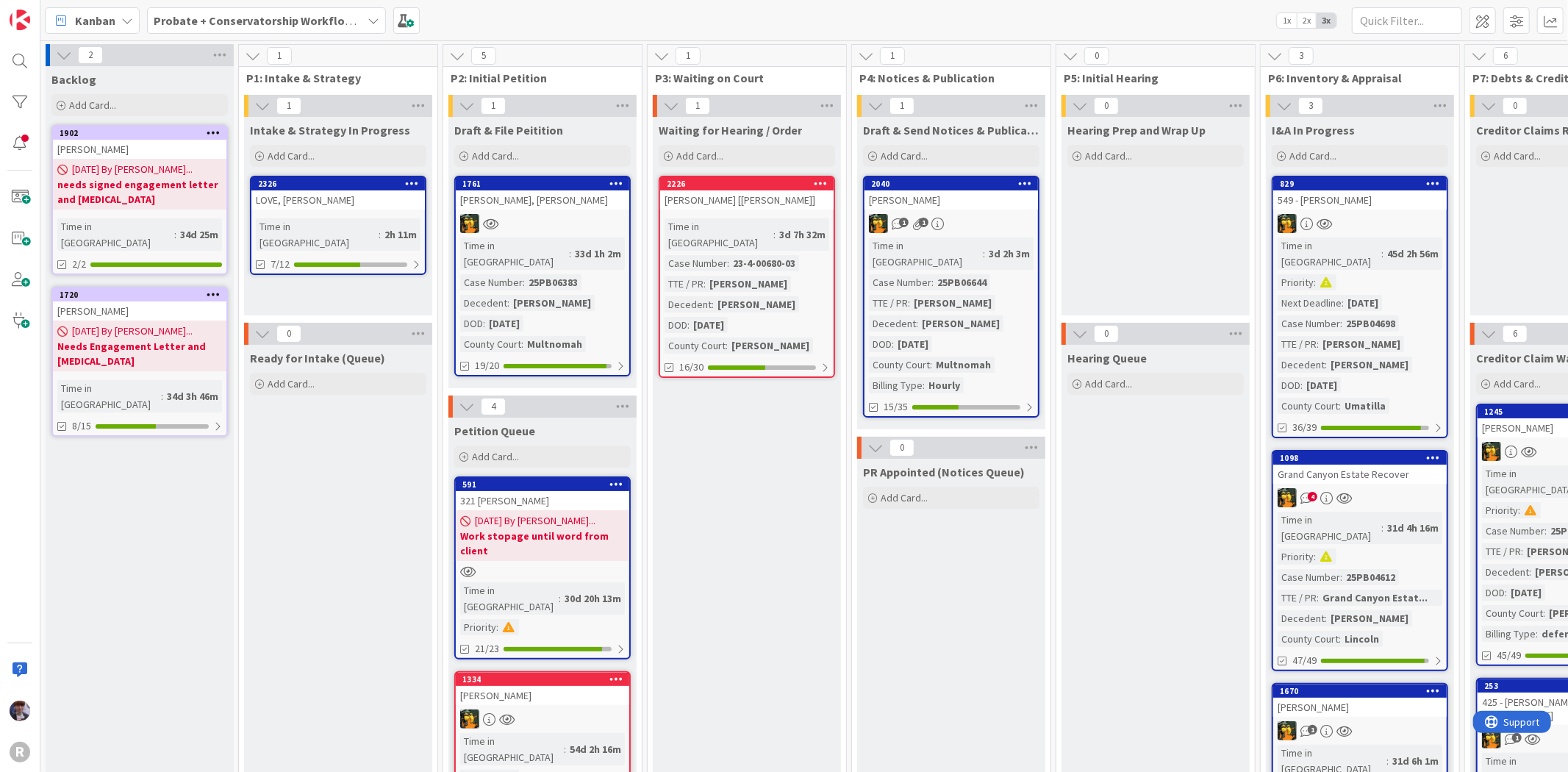
click at [177, 16] on b "Probate + Conservatorship Workflow (FL2)" at bounding box center [268, 21] width 229 height 15
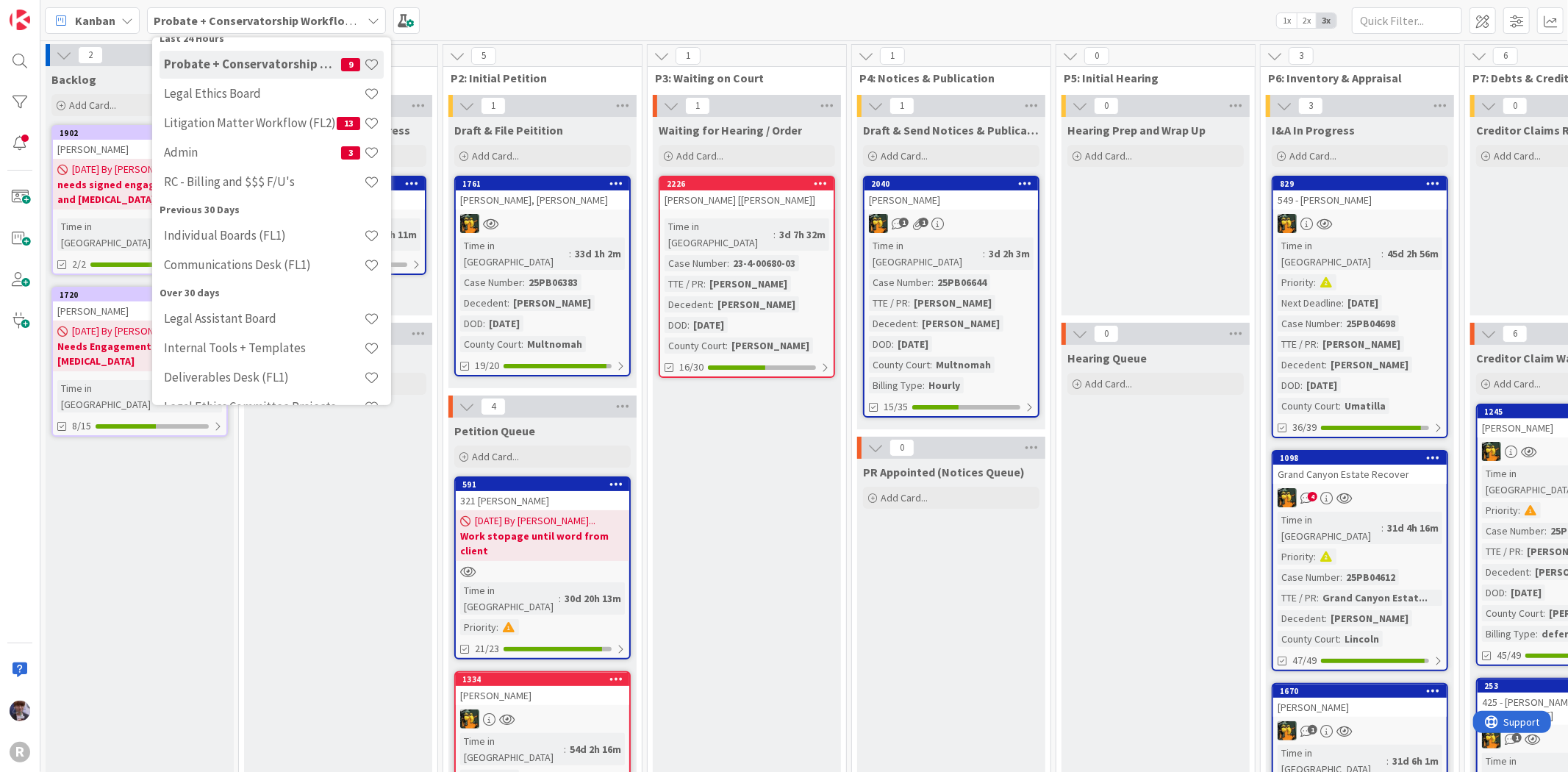
scroll to position [0, 0]
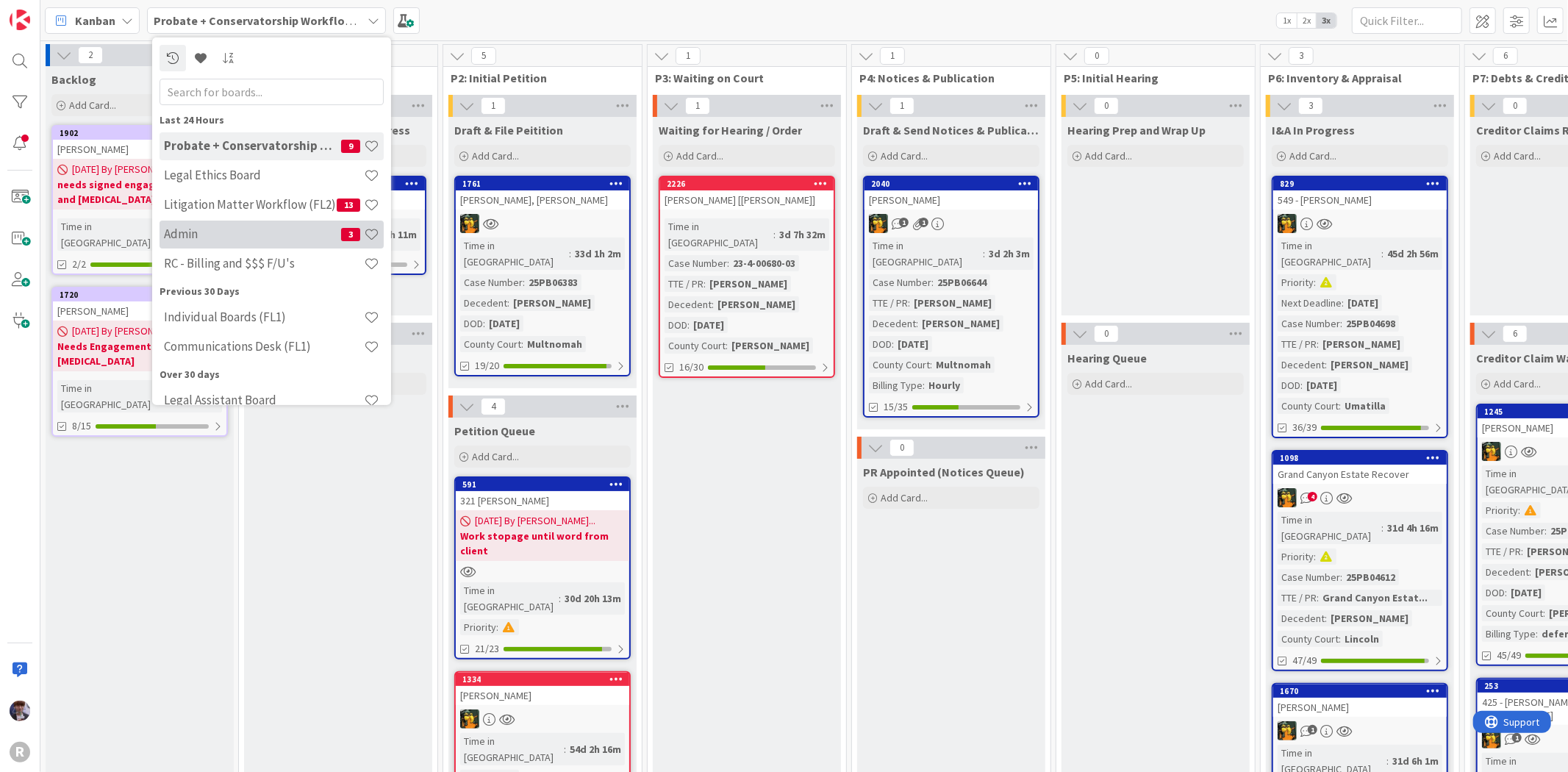
click at [202, 230] on h4 "Admin" at bounding box center [253, 234] width 178 height 15
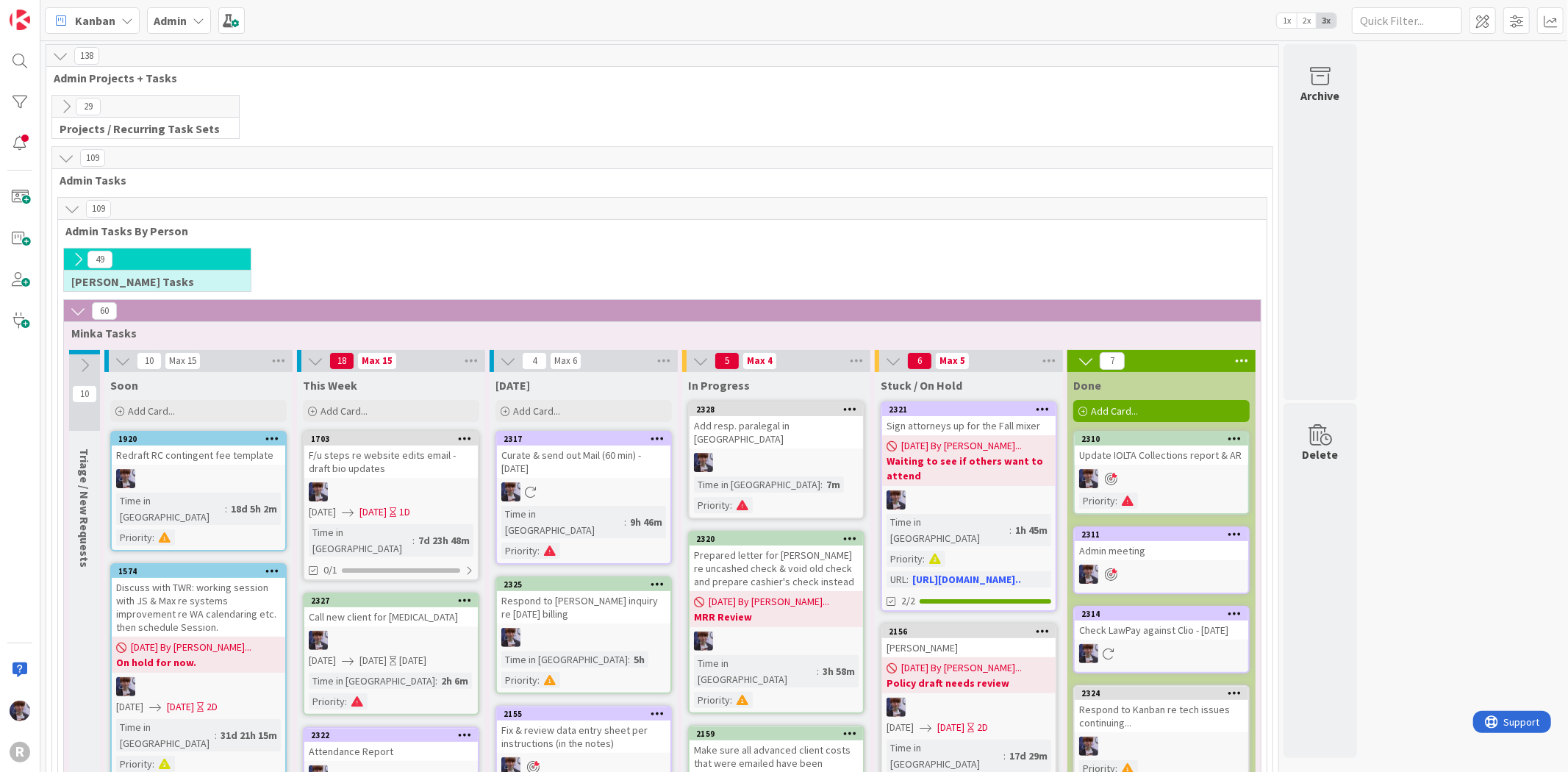
click at [397, 607] on div "Call new client for [MEDICAL_DATA]" at bounding box center [391, 617] width 174 height 19
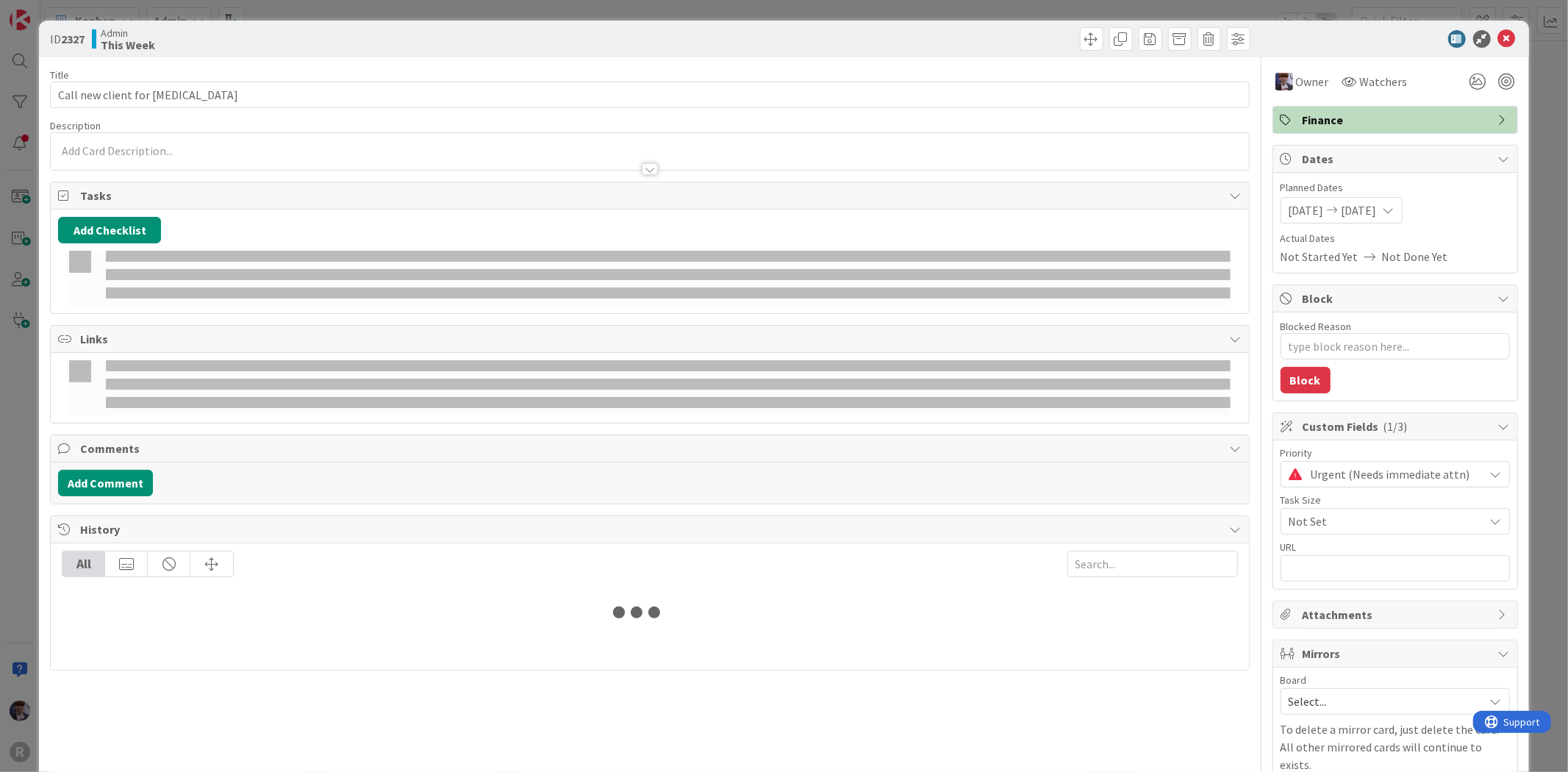
type textarea "x"
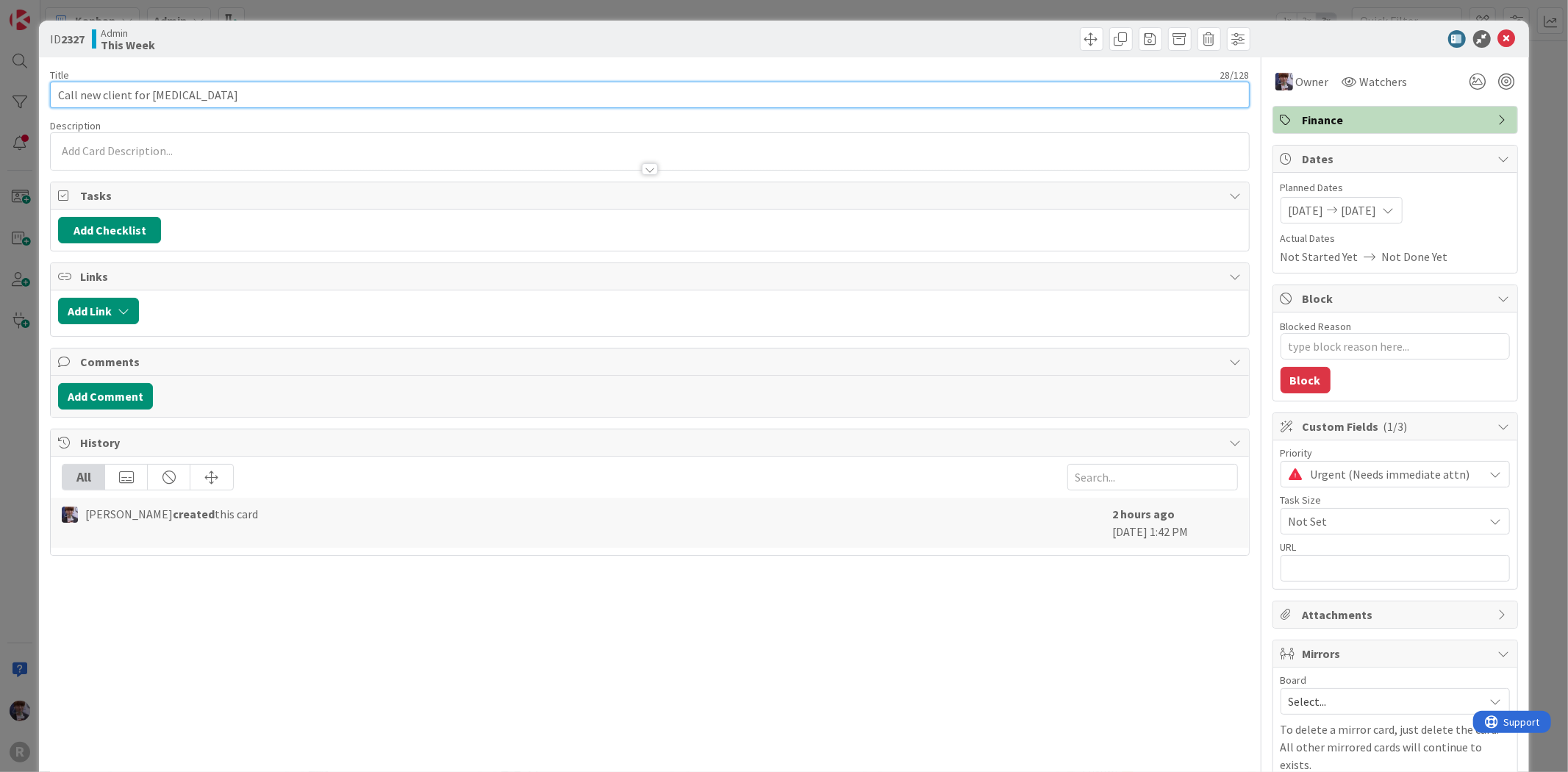
click at [128, 97] on input "Call new client for [MEDICAL_DATA]" at bounding box center [649, 95] width 1199 height 27
type input "Call new client () for [MEDICAL_DATA]"
type textarea "x"
type input "Call new client ([PERSON_NAME]) for [MEDICAL_DATA]"
type textarea "x"
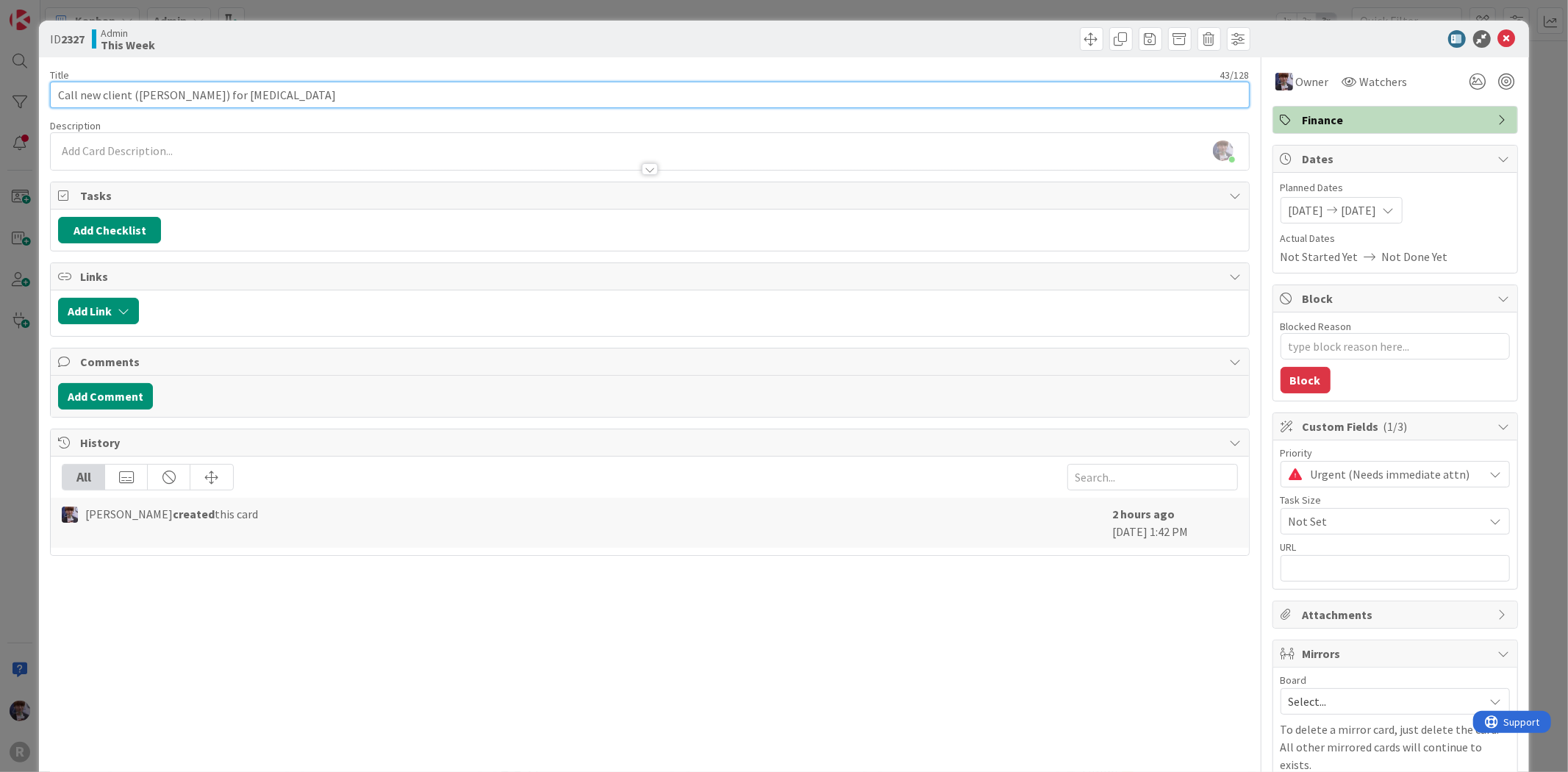
type input "Call new client ([PERSON_NAME]) for [MEDICAL_DATA]"
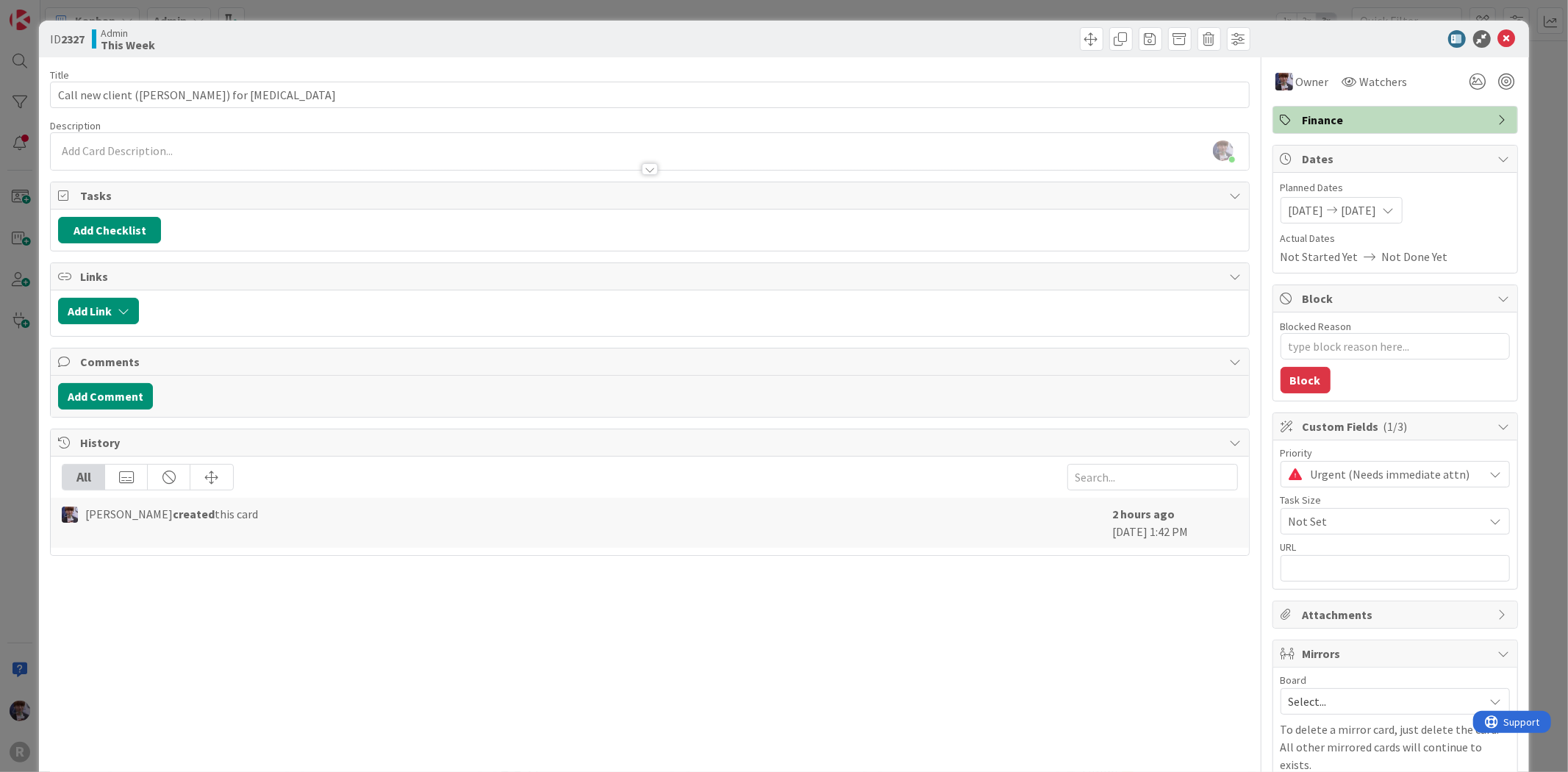
click at [19, 416] on div "ID 2327 Admin This Week Title 43 / 128 Call new client ([PERSON_NAME]) for [MED…" at bounding box center [784, 386] width 1568 height 772
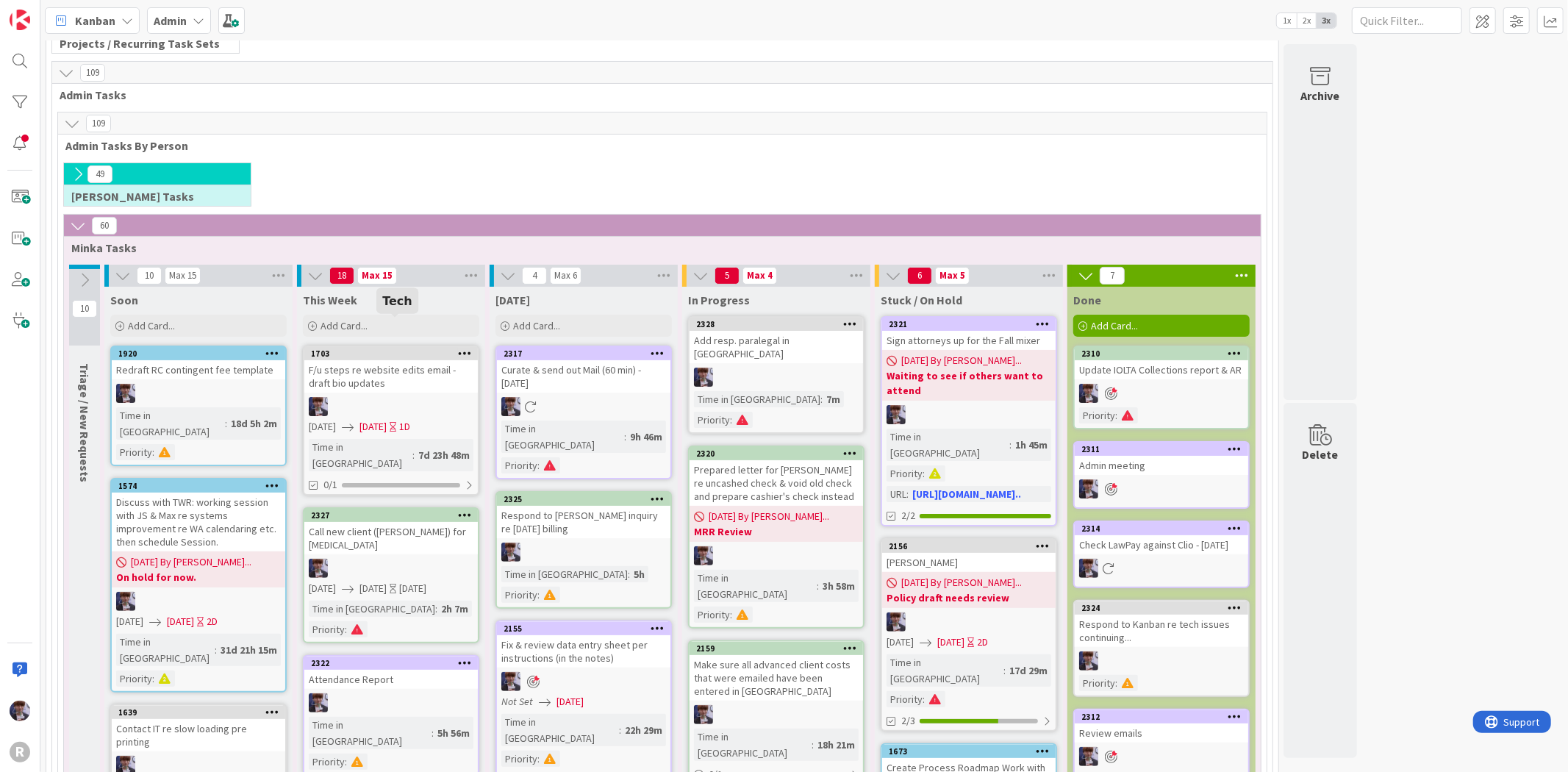
scroll to position [82, 0]
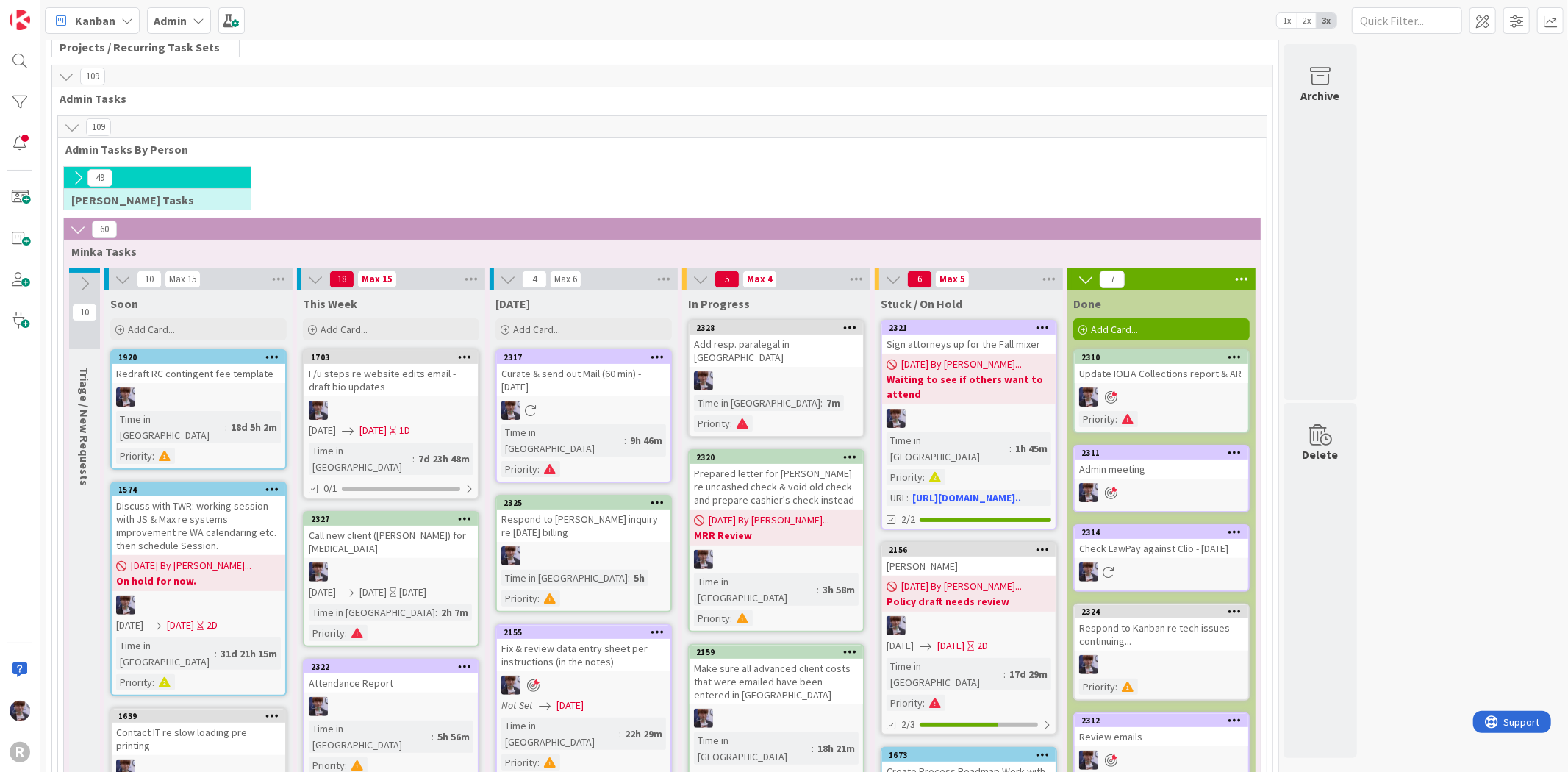
click at [784, 343] on div "Add resp. paralegal in [GEOGRAPHIC_DATA]" at bounding box center [776, 351] width 174 height 33
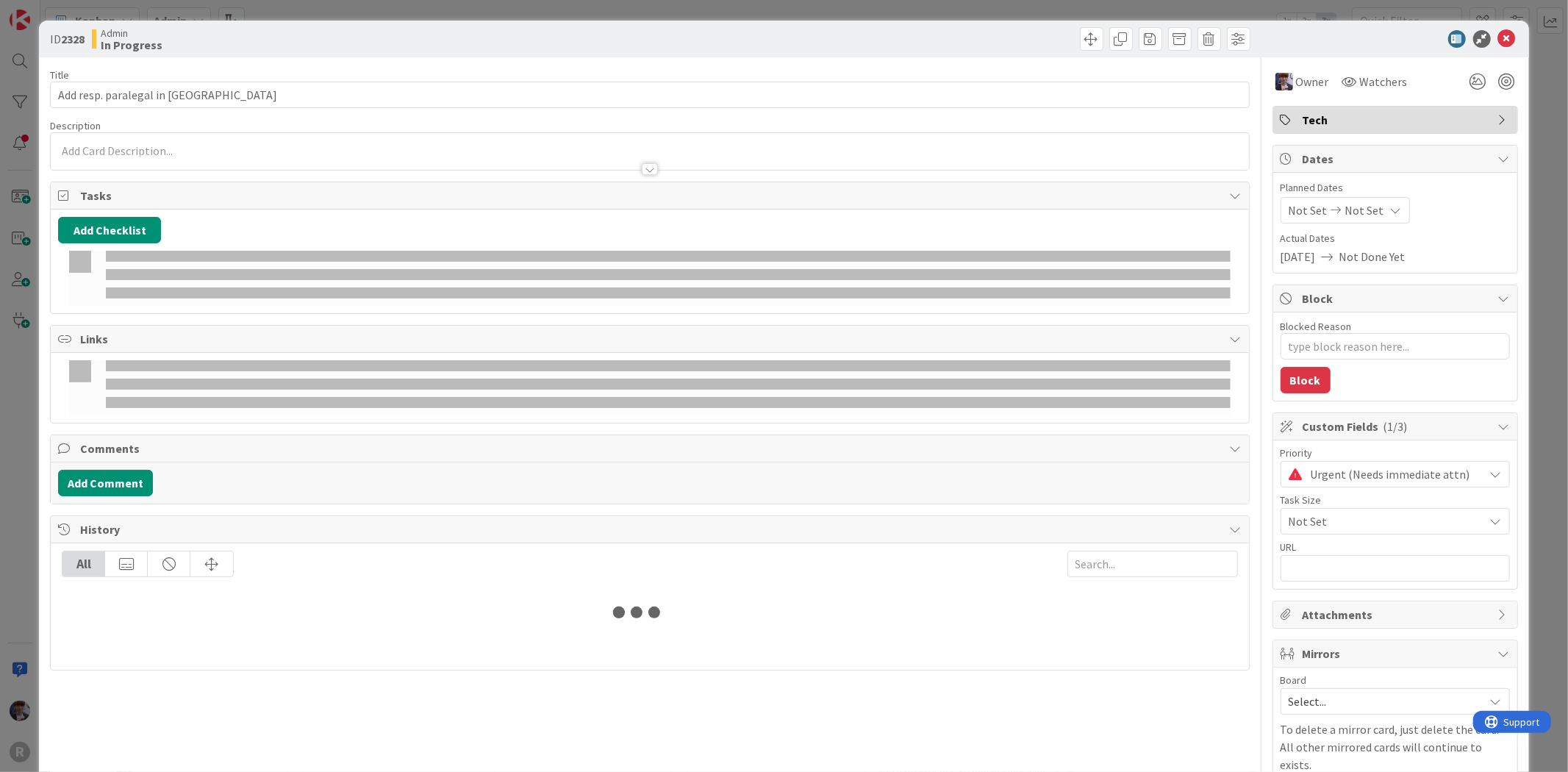
type textarea "x"
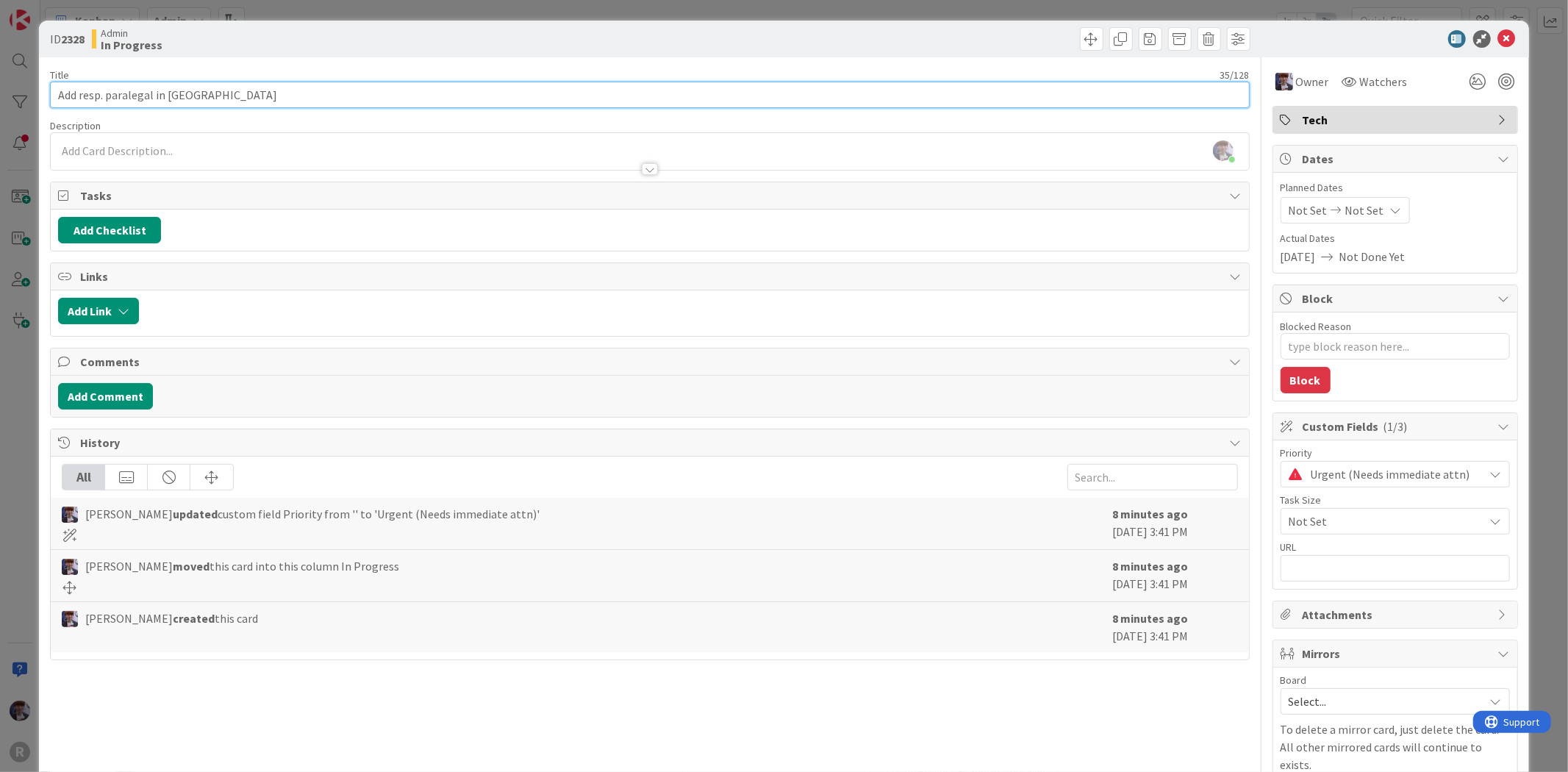
click at [371, 93] on input "Add resp. paralegal in [GEOGRAPHIC_DATA]" at bounding box center [649, 95] width 1199 height 27
type input "Add resp. paralegal in [GEOGRAPHIC_DATA]"
type textarea "x"
type input "Add resp. paralegal in [GEOGRAPHIC_DATA] &"
type textarea "x"
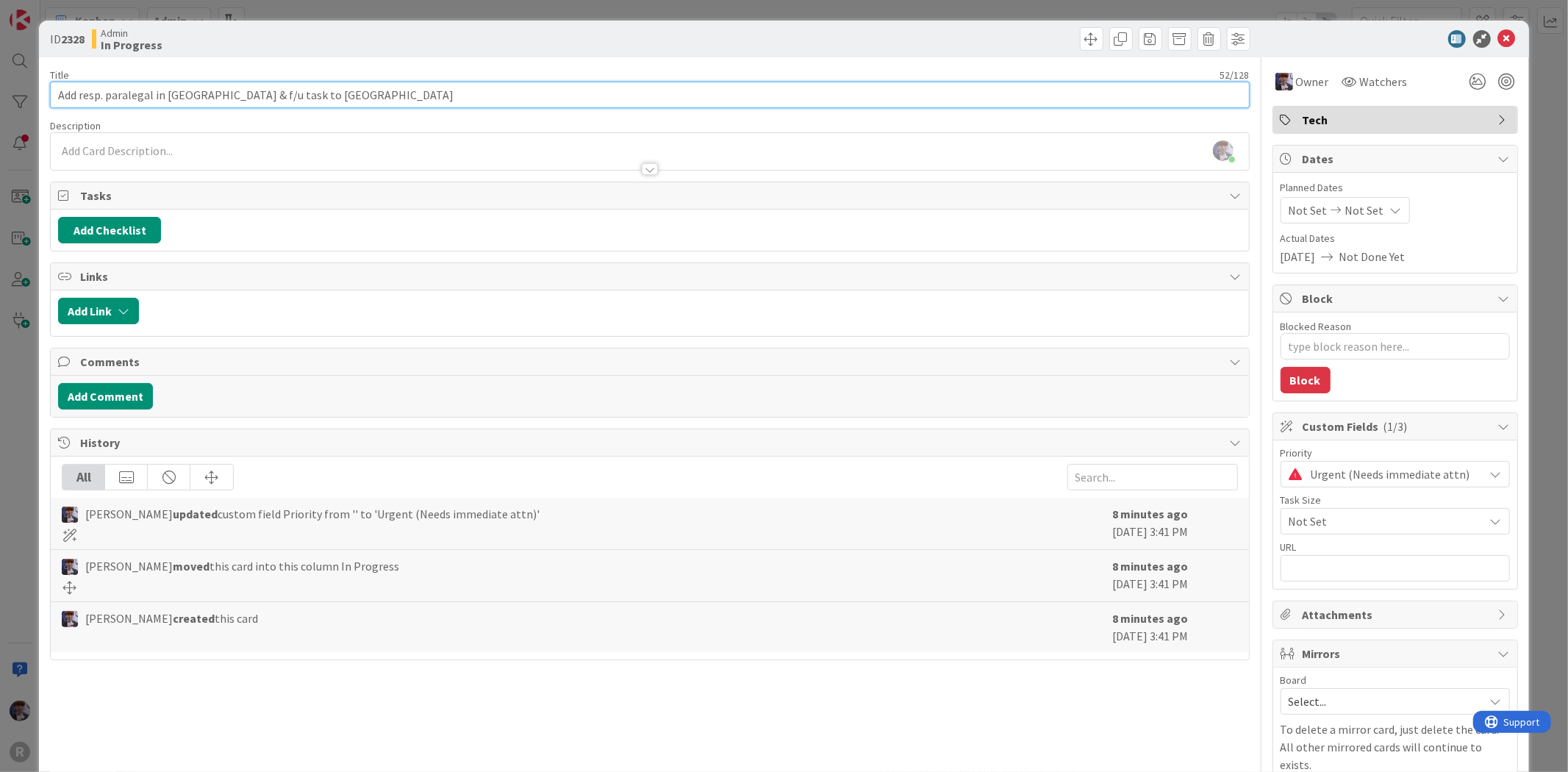
type input "Add resp. paralegal in [GEOGRAPHIC_DATA] & f/u task to [GEOGRAPHIC_DATA]"
type textarea "x"
type input "Add resp. paralegal in [GEOGRAPHIC_DATA] & f/u task to [GEOGRAPHIC_DATA]"
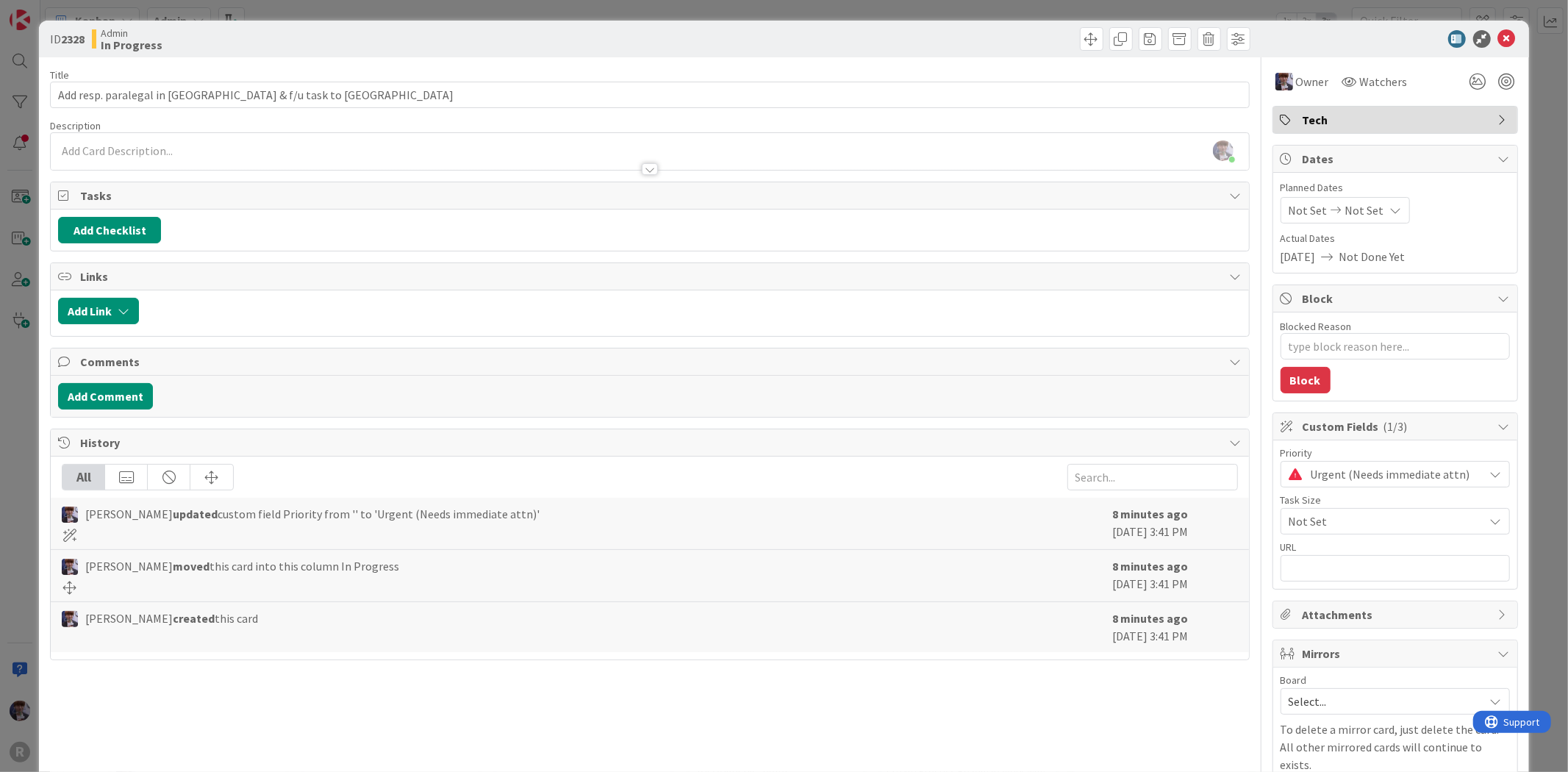
click at [40, 447] on div "ID 2328 Admin In Progress Title 55 / 128 Add resp. paralegal in Kanban field & …" at bounding box center [783, 426] width 1489 height 811
click at [42, 442] on div "ID 2328 Admin In Progress Title 55 / 128 Add resp. paralegal in Kanban field & …" at bounding box center [783, 426] width 1489 height 811
click at [36, 430] on div "ID 2328 Admin In Progress Title 55 / 128 Add resp. paralegal in Kanban field & …" at bounding box center [784, 386] width 1568 height 772
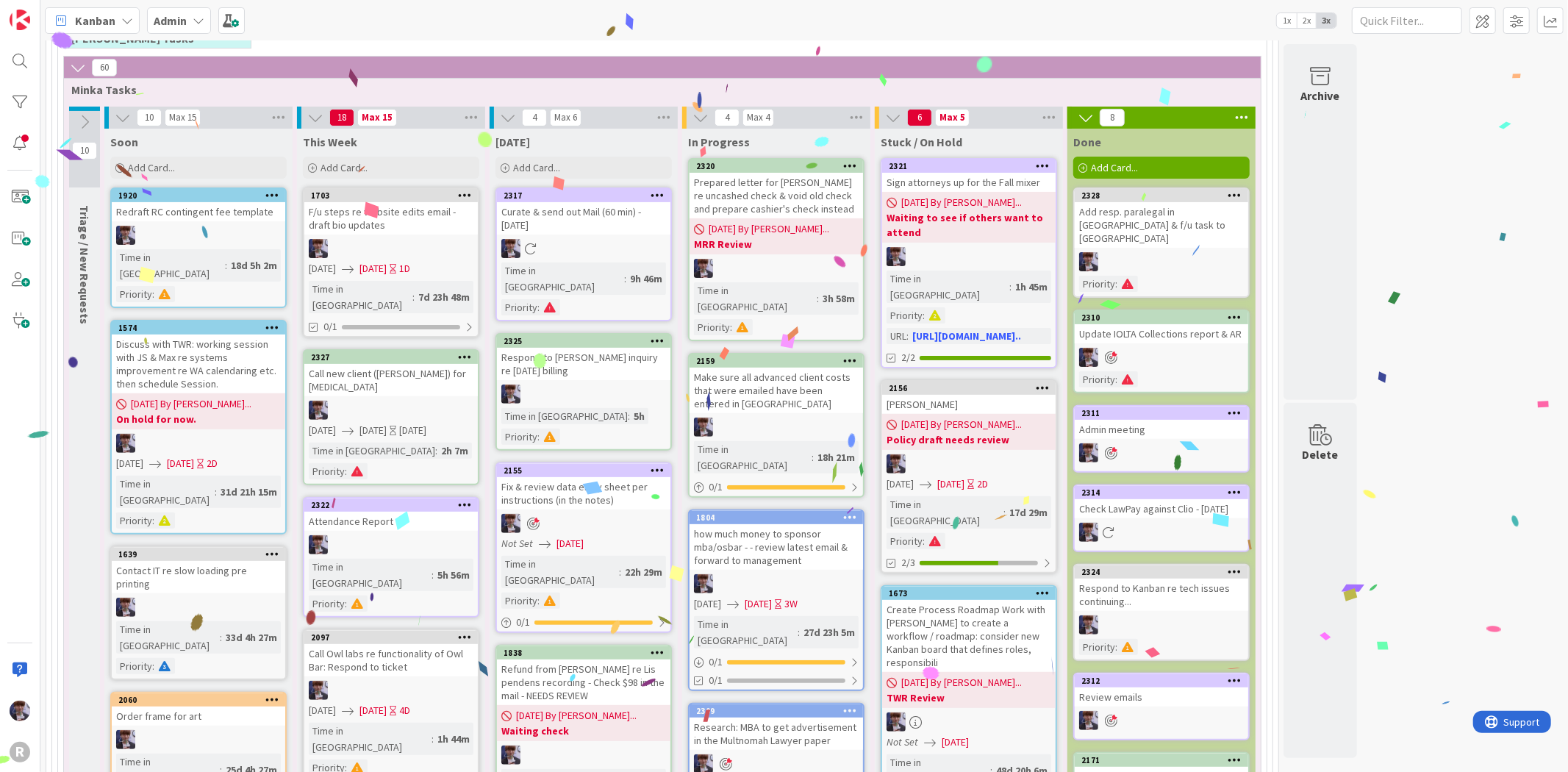
scroll to position [163, 0]
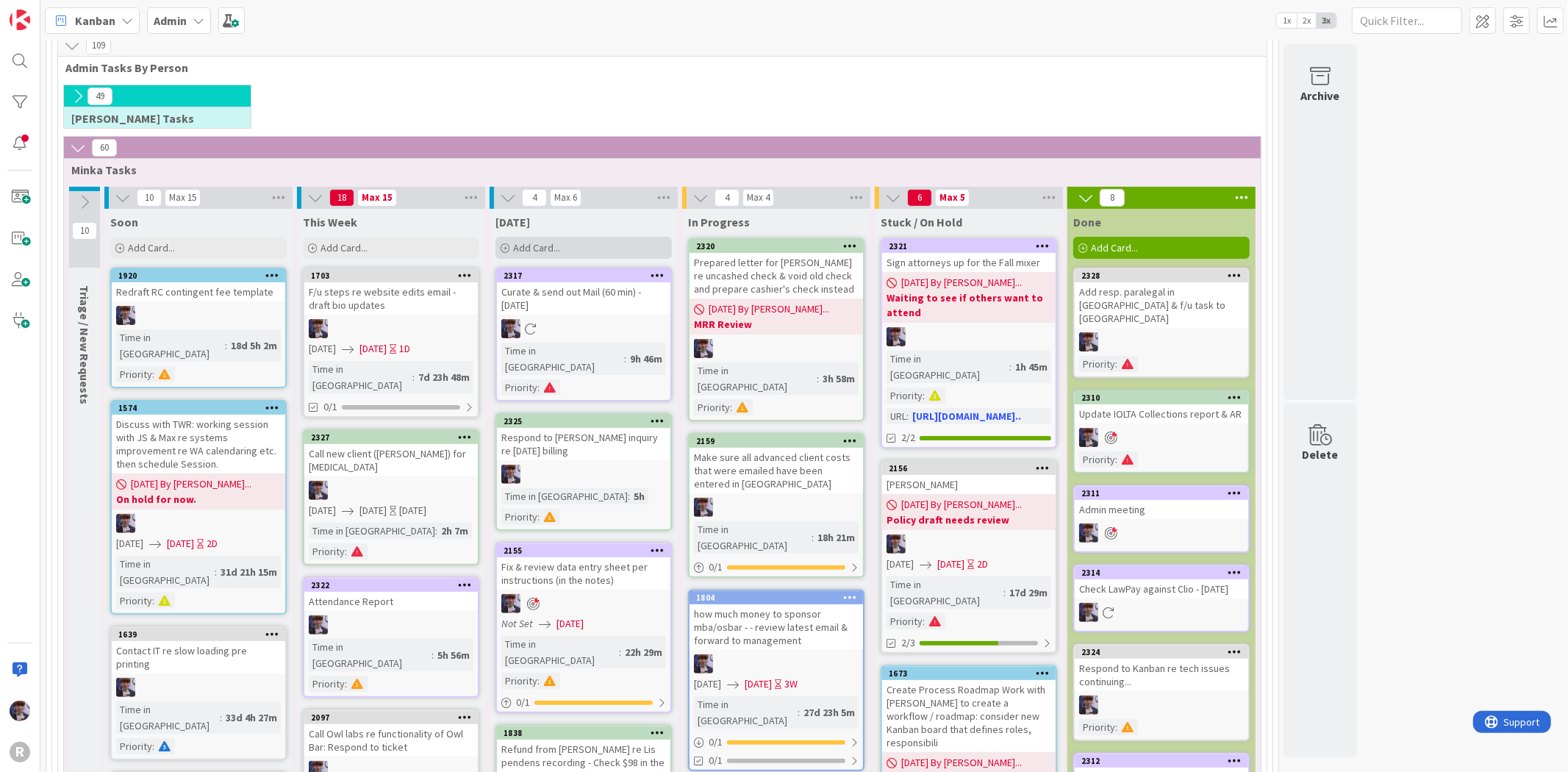
click at [561, 239] on div "Add Card..." at bounding box center [584, 248] width 177 height 22
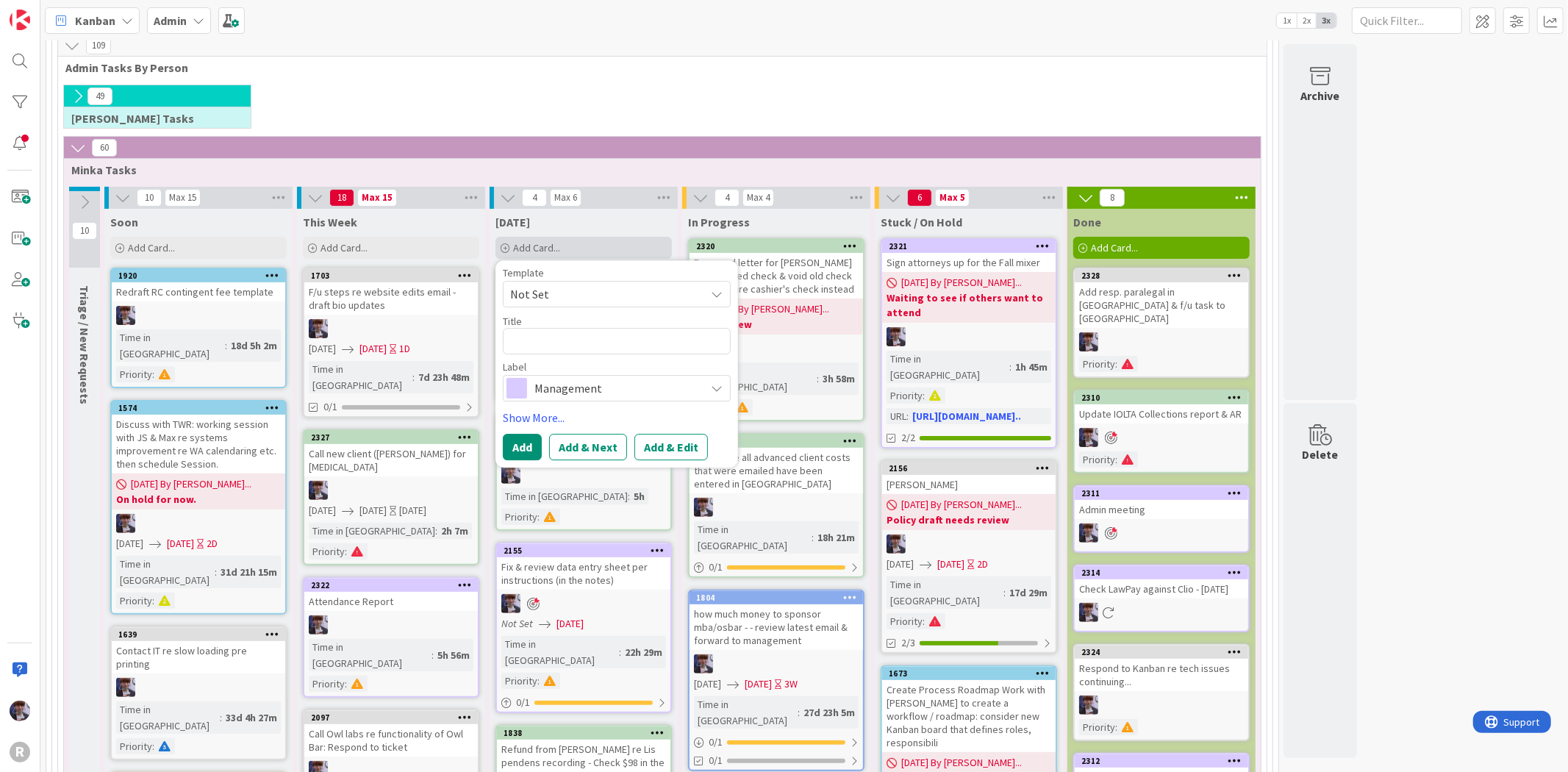
type textarea "x"
type textarea "H"
type textarea "x"
type textarea "He"
type textarea "x"
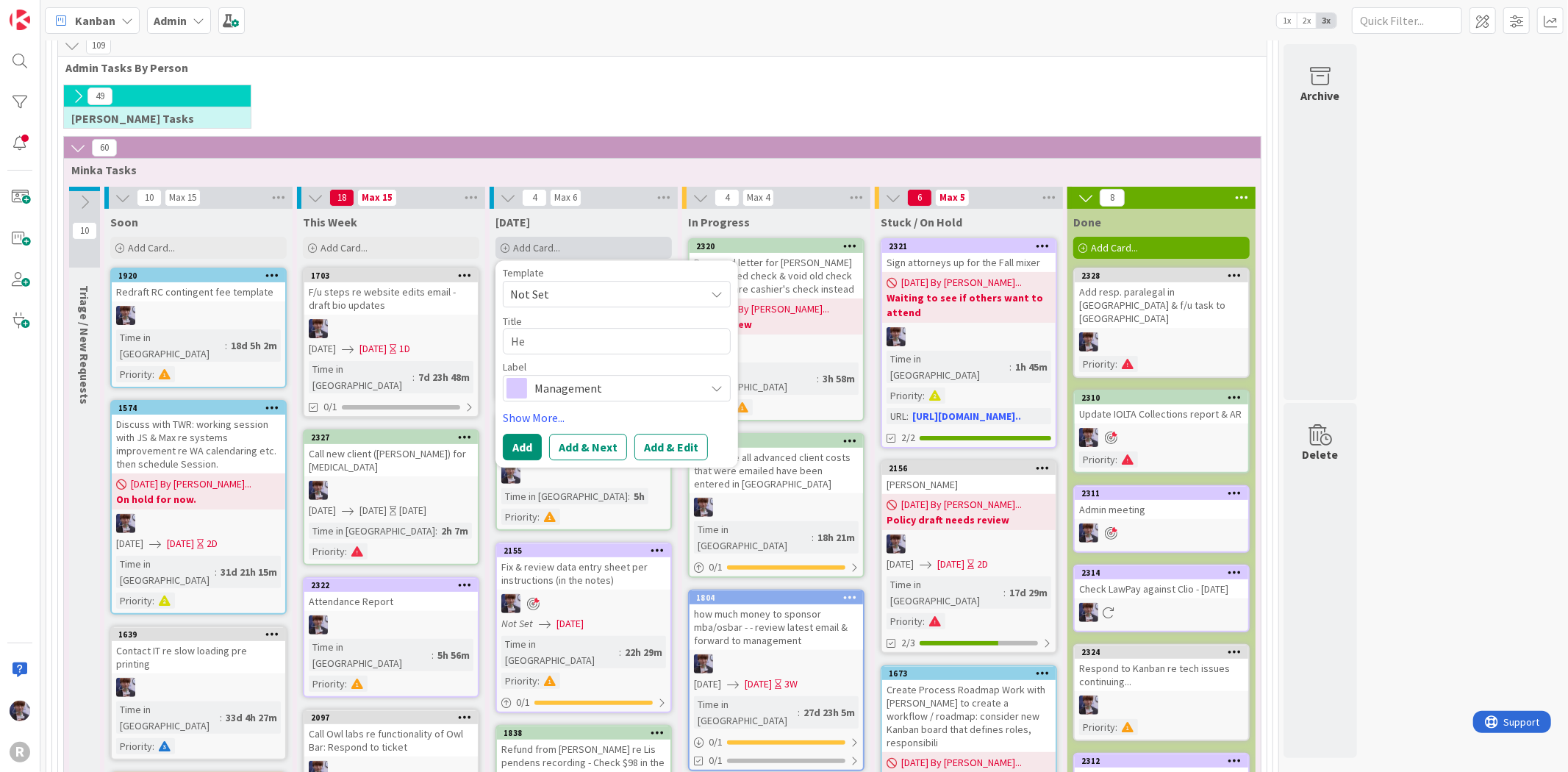
type textarea "Hel"
type textarea "x"
type textarea "Help"
type textarea "x"
type textarea "Help"
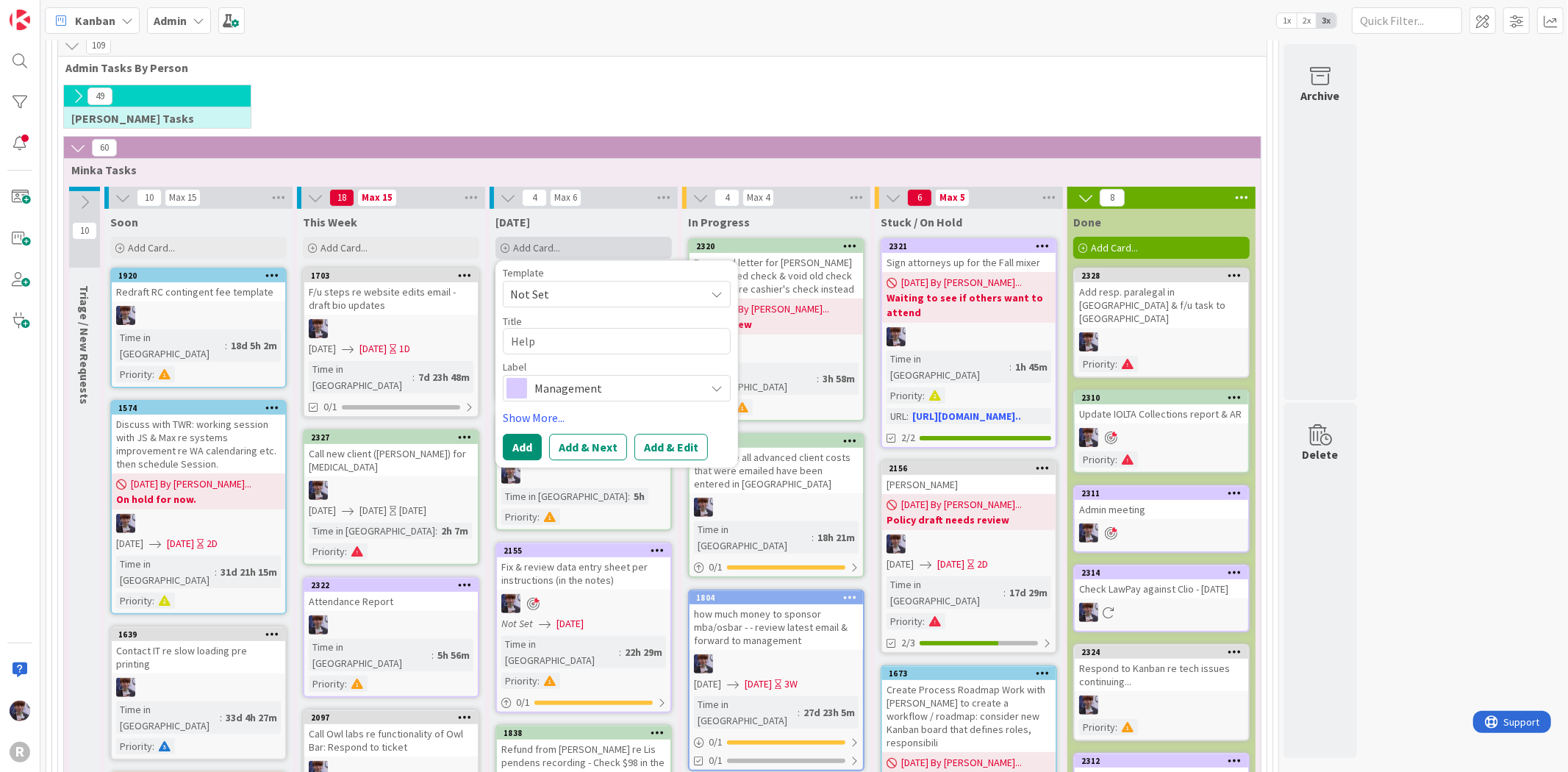
type textarea "x"
type textarea "Help w"
type textarea "x"
type textarea "Help wo"
type textarea "x"
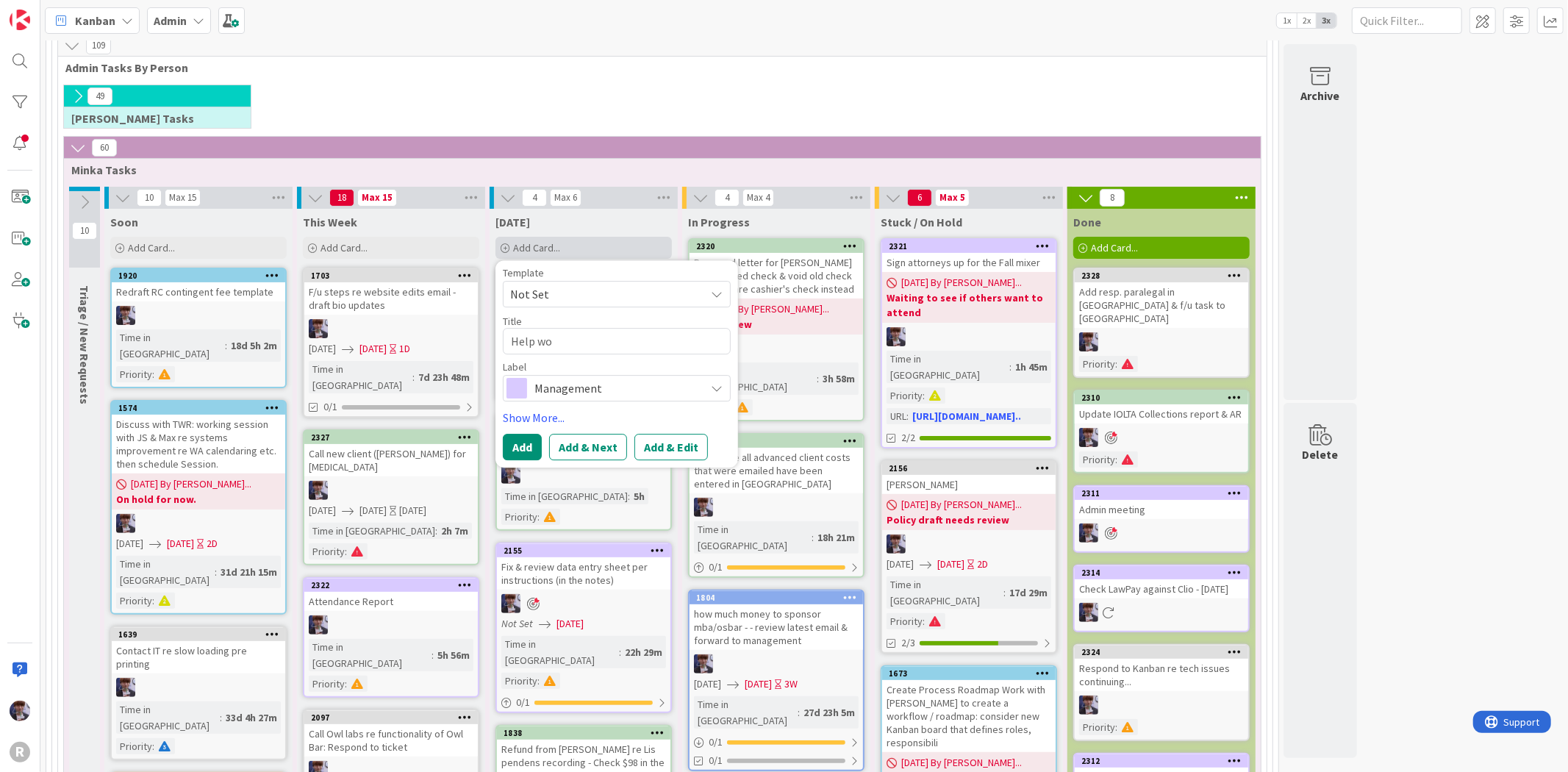
type textarea "Help wot"
type textarea "x"
type textarea "Help woth"
type textarea "x"
type textarea "Help woth"
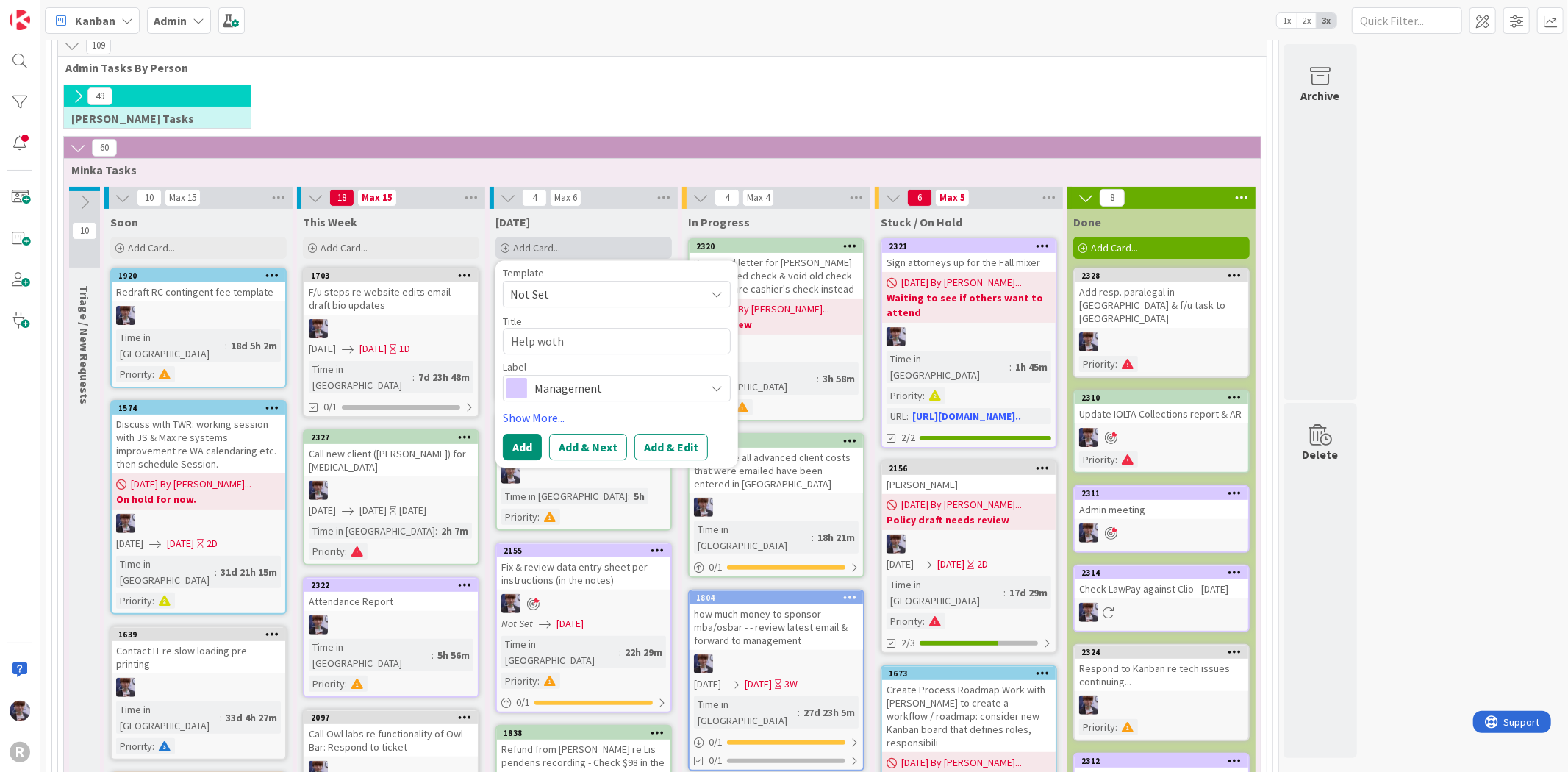
type textarea "x"
type textarea "Help woth"
type textarea "x"
type textarea "Help wot"
type textarea "x"
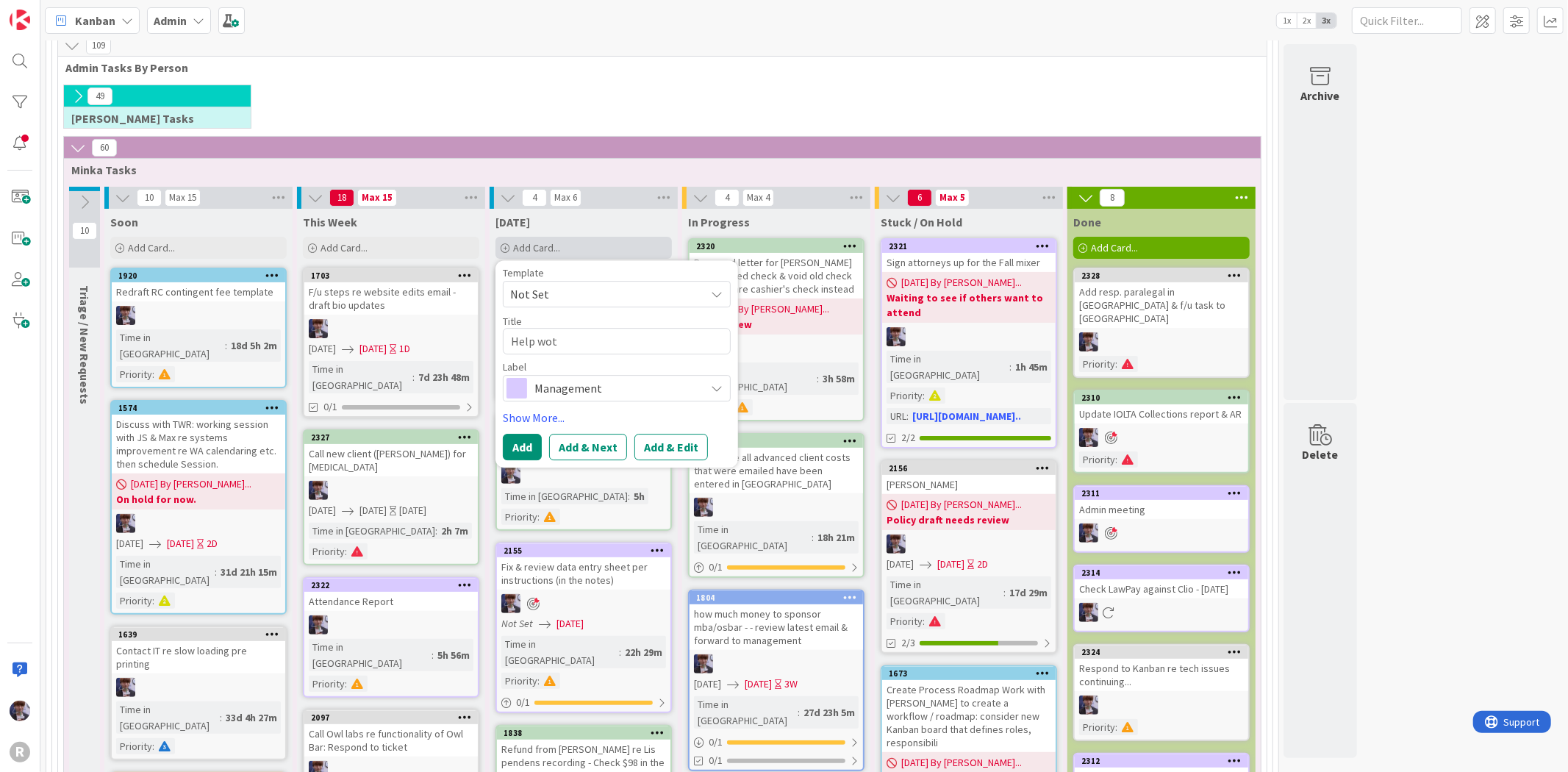
type textarea "Help wo"
type textarea "x"
type textarea "Help w"
type textarea "x"
type textarea "Help"
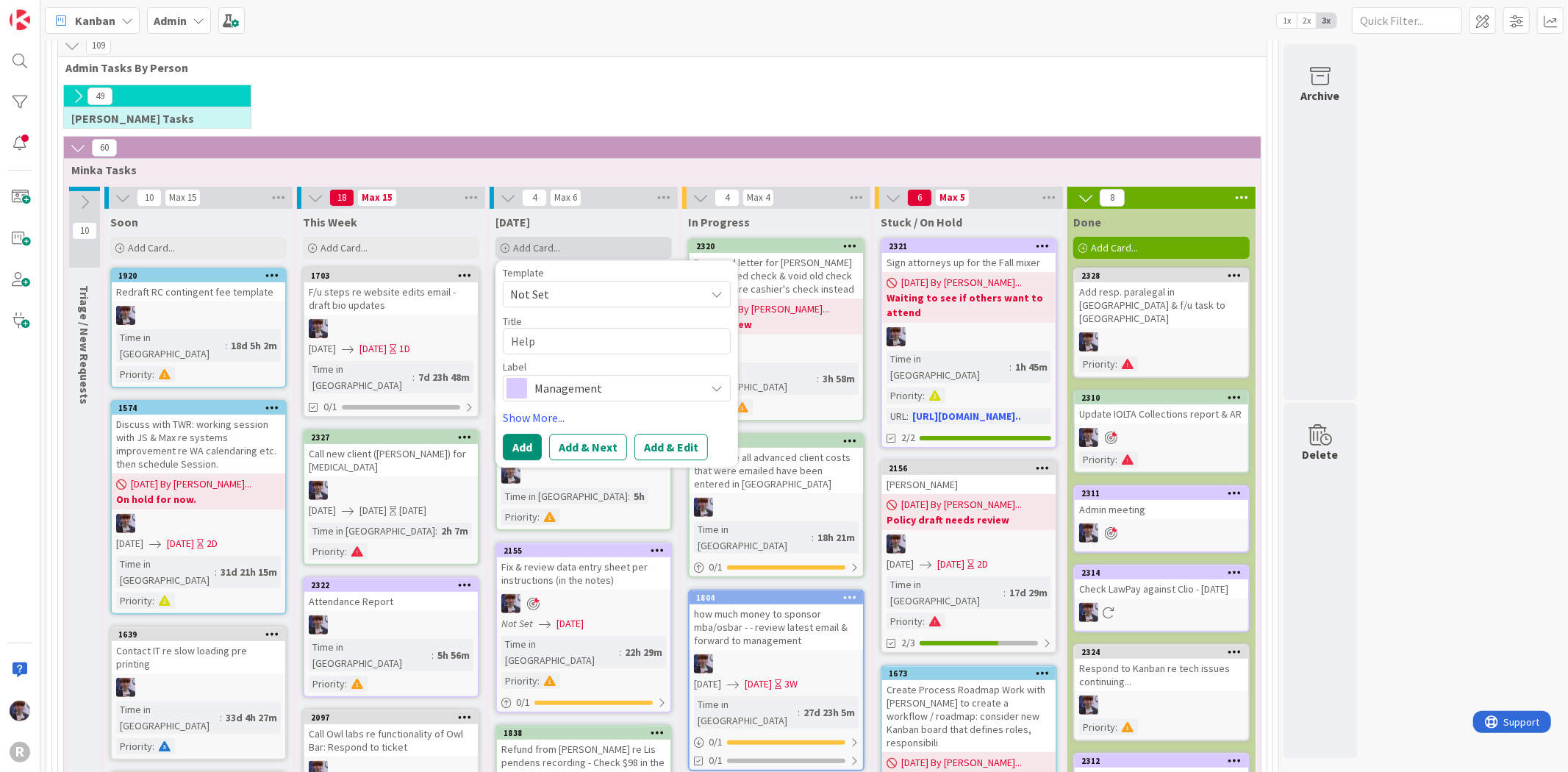
type textarea "x"
type textarea "Help"
type textarea "x"
type textarea "Hel"
type textarea "x"
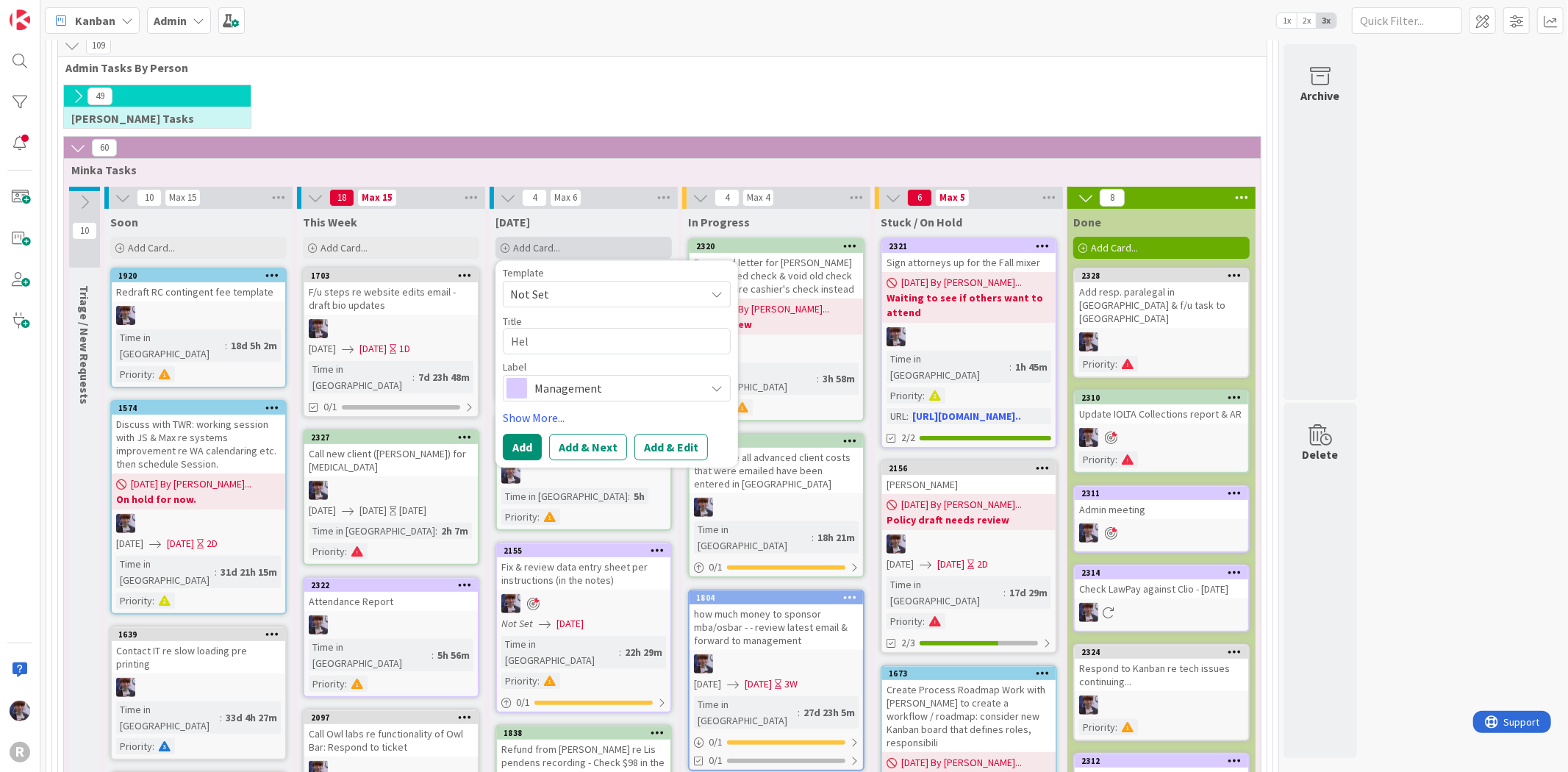
type textarea "He"
type textarea "x"
type textarea "H"
click at [582, 142] on div "60" at bounding box center [662, 148] width 1197 height 22
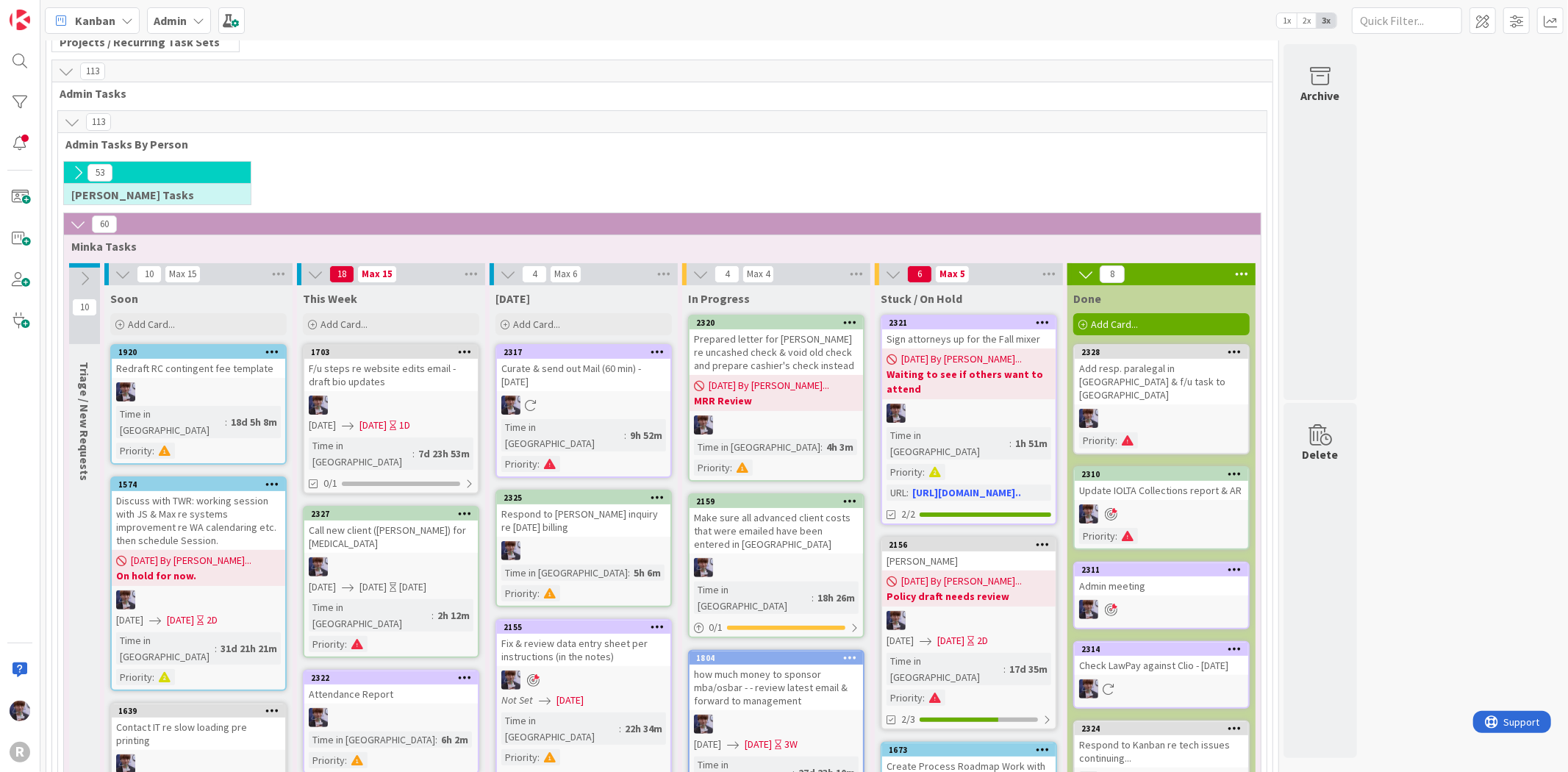
scroll to position [0, 0]
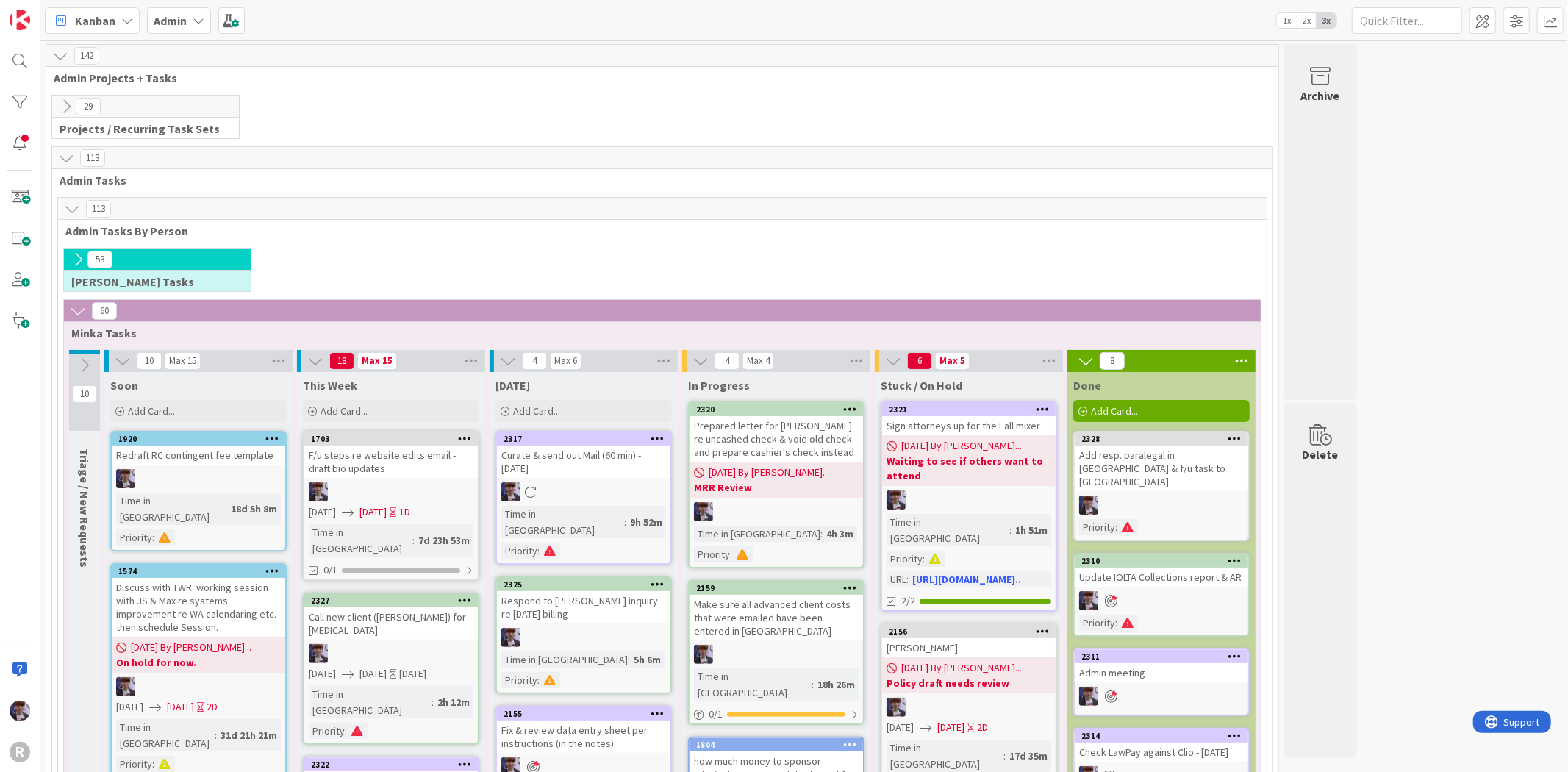
click at [67, 106] on icon at bounding box center [66, 107] width 16 height 16
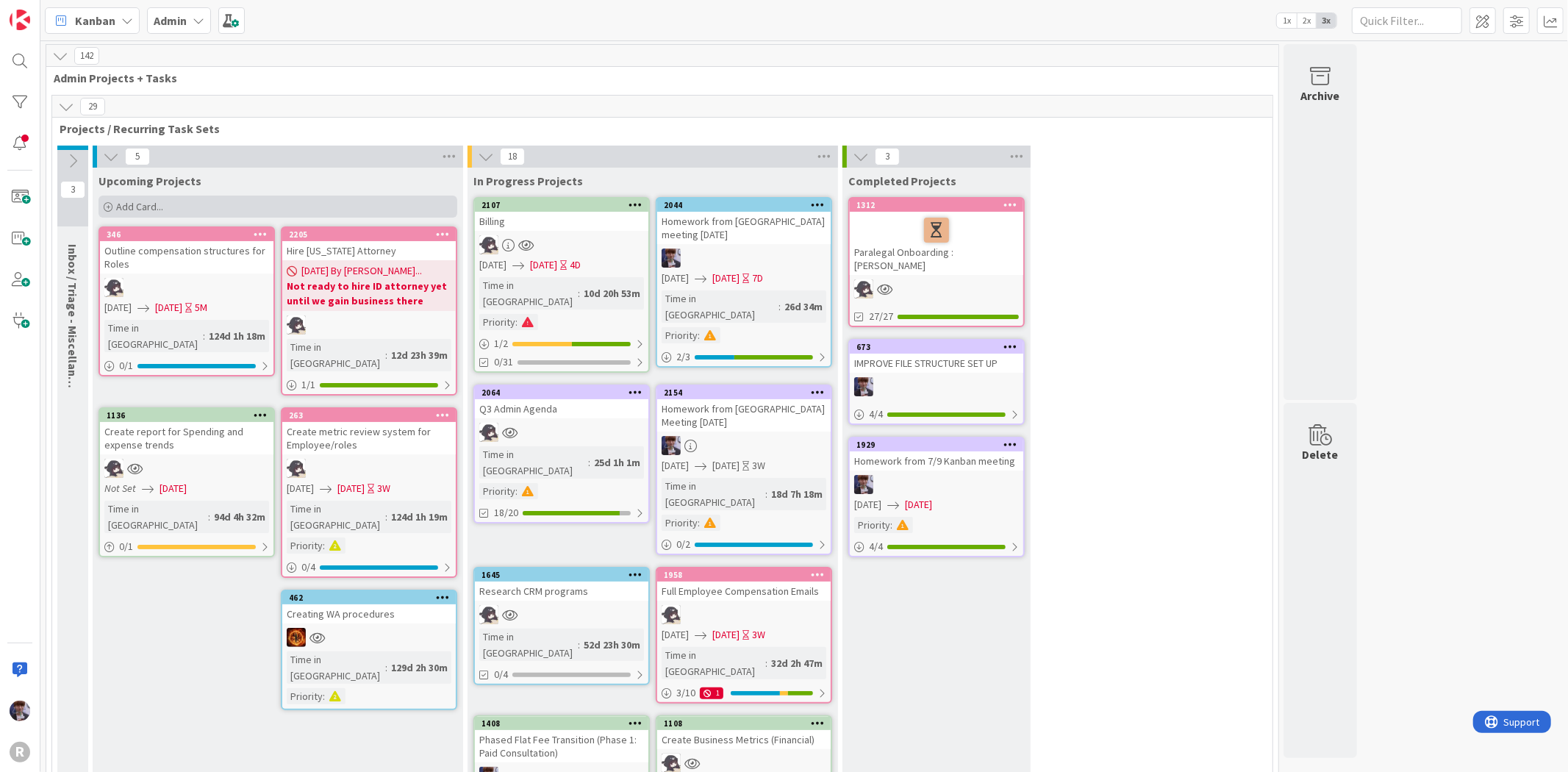
click at [129, 207] on span "Add Card..." at bounding box center [139, 207] width 47 height 13
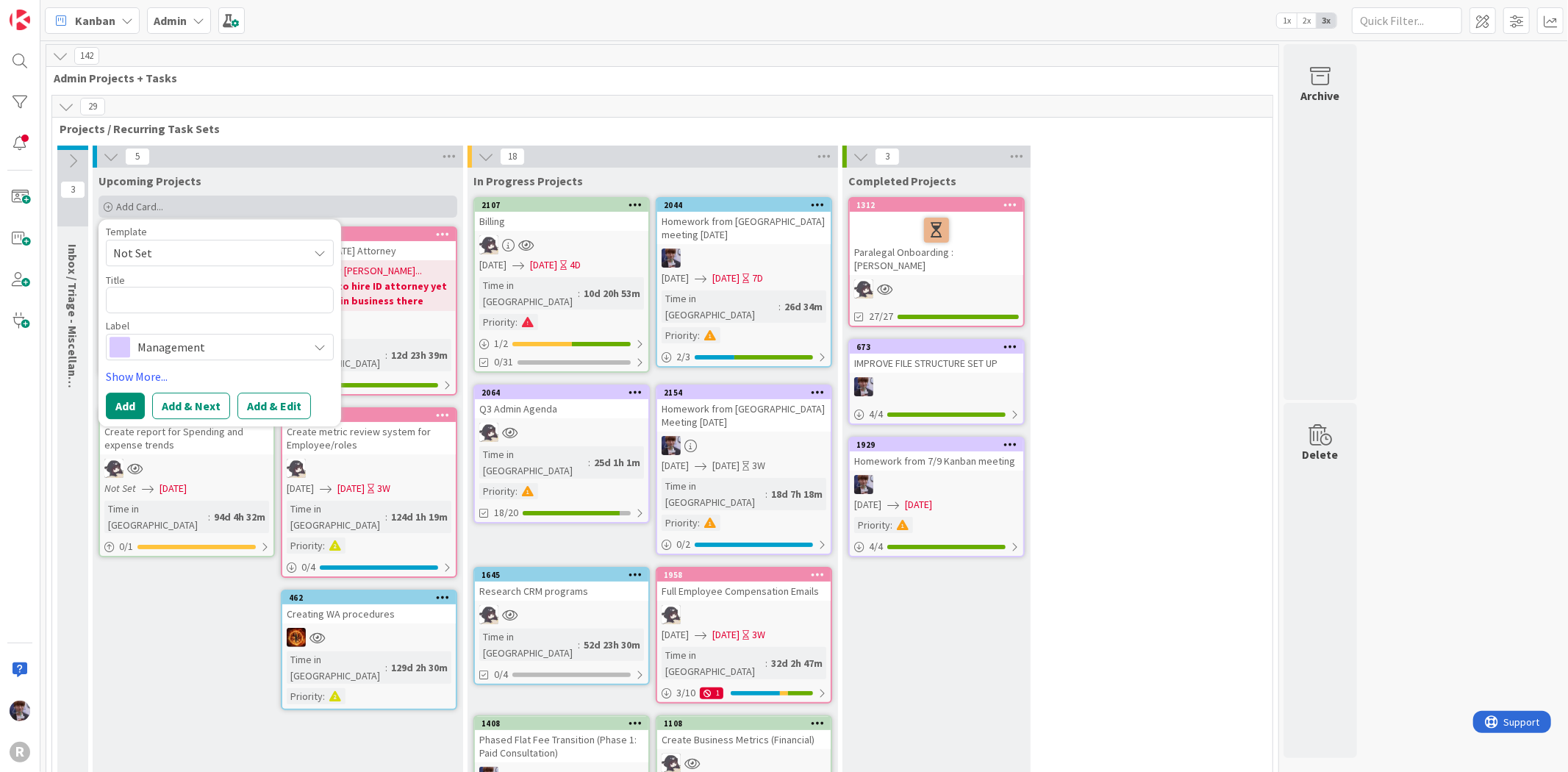
type textarea "x"
type textarea "C"
type textarea "x"
type textarea "CO"
type textarea "x"
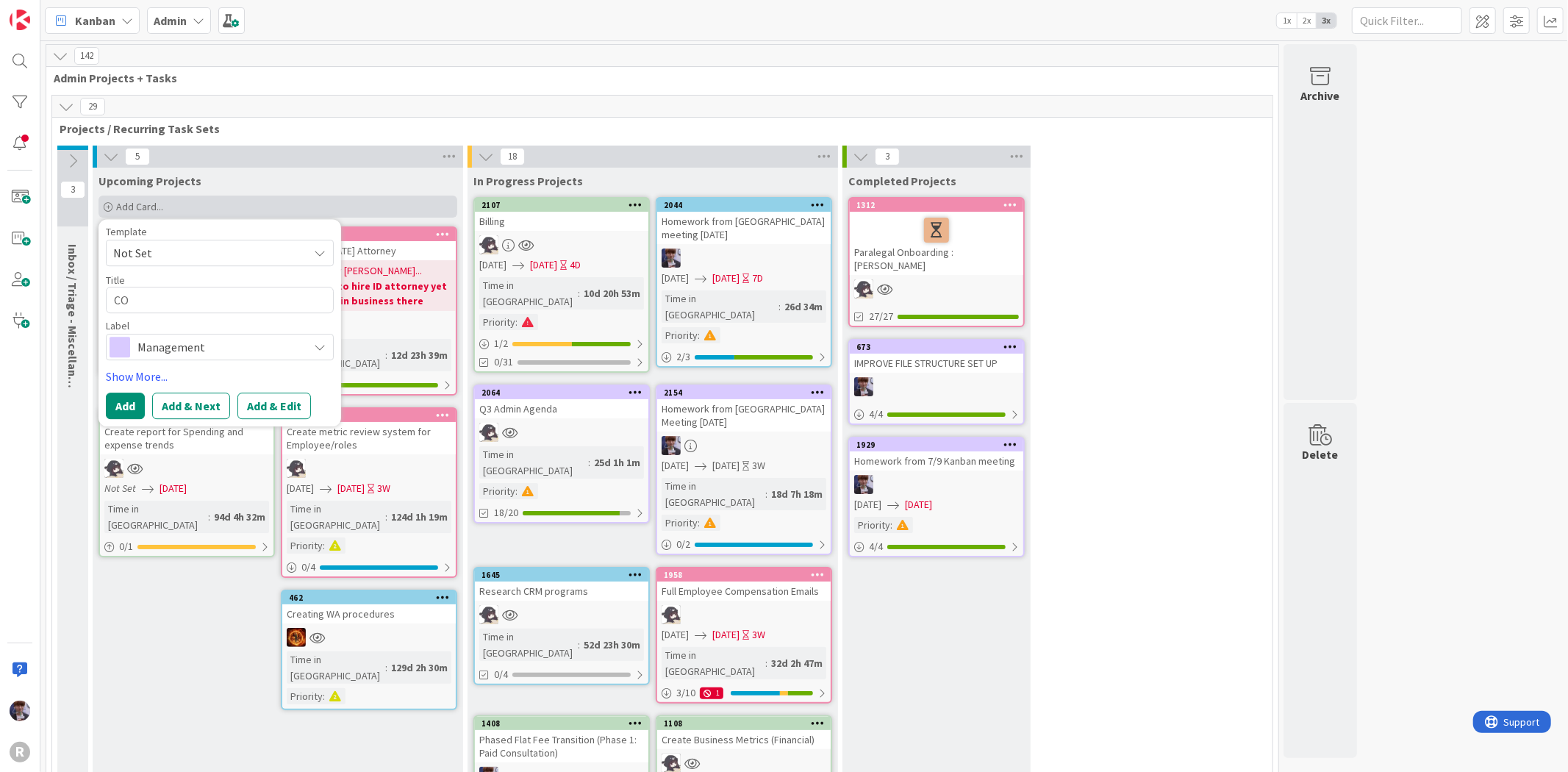
type textarea "COL"
type textarea "x"
type textarea "COLL"
click at [116, 302] on textarea "COLLECTIONS" at bounding box center [220, 300] width 228 height 27
click at [282, 307] on textarea "MONTHLY COLLECTIONS" at bounding box center [220, 300] width 228 height 27
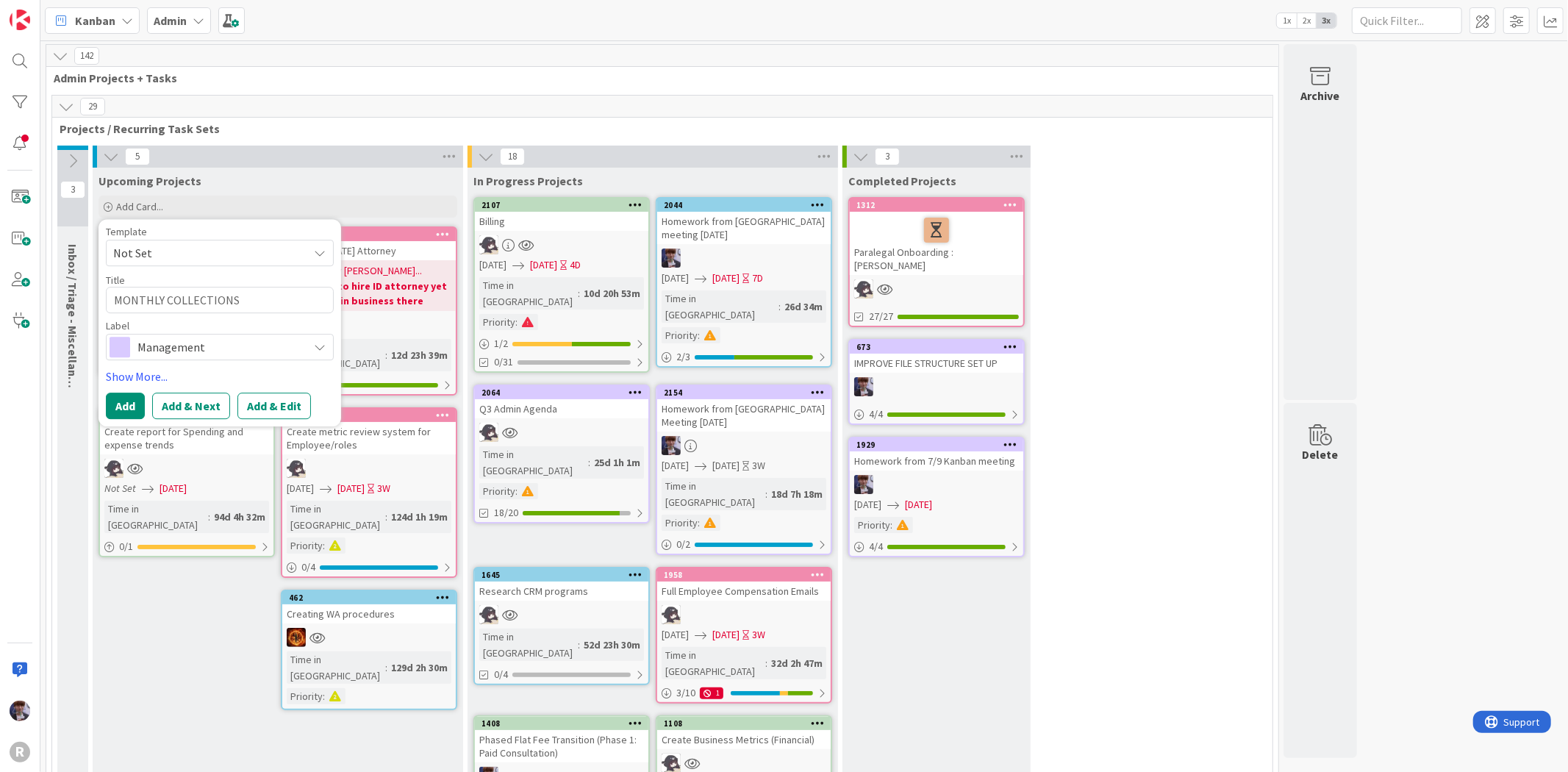
click at [232, 344] on span "Management" at bounding box center [219, 347] width 163 height 21
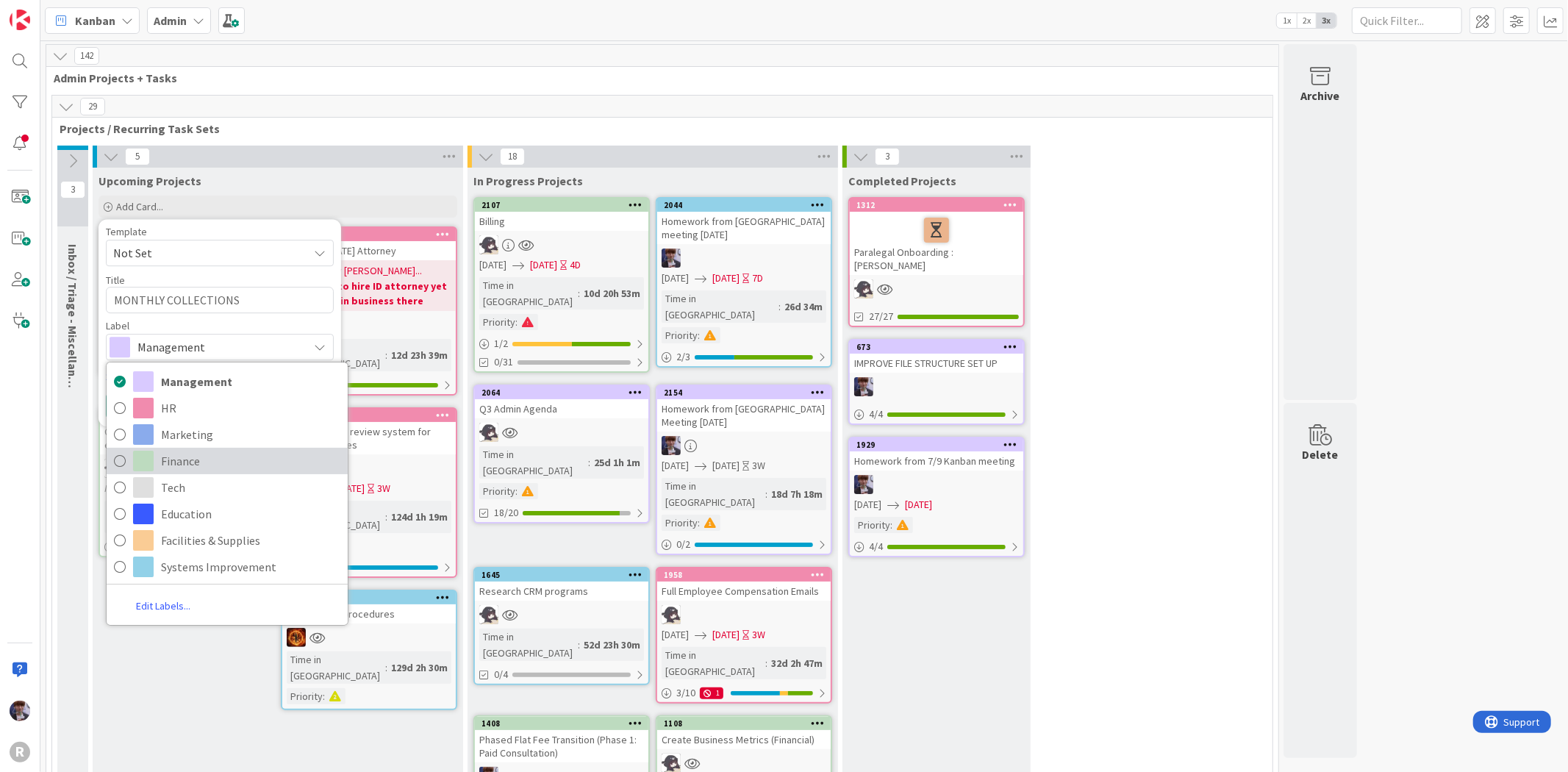
click at [202, 458] on span "Finance" at bounding box center [250, 461] width 179 height 22
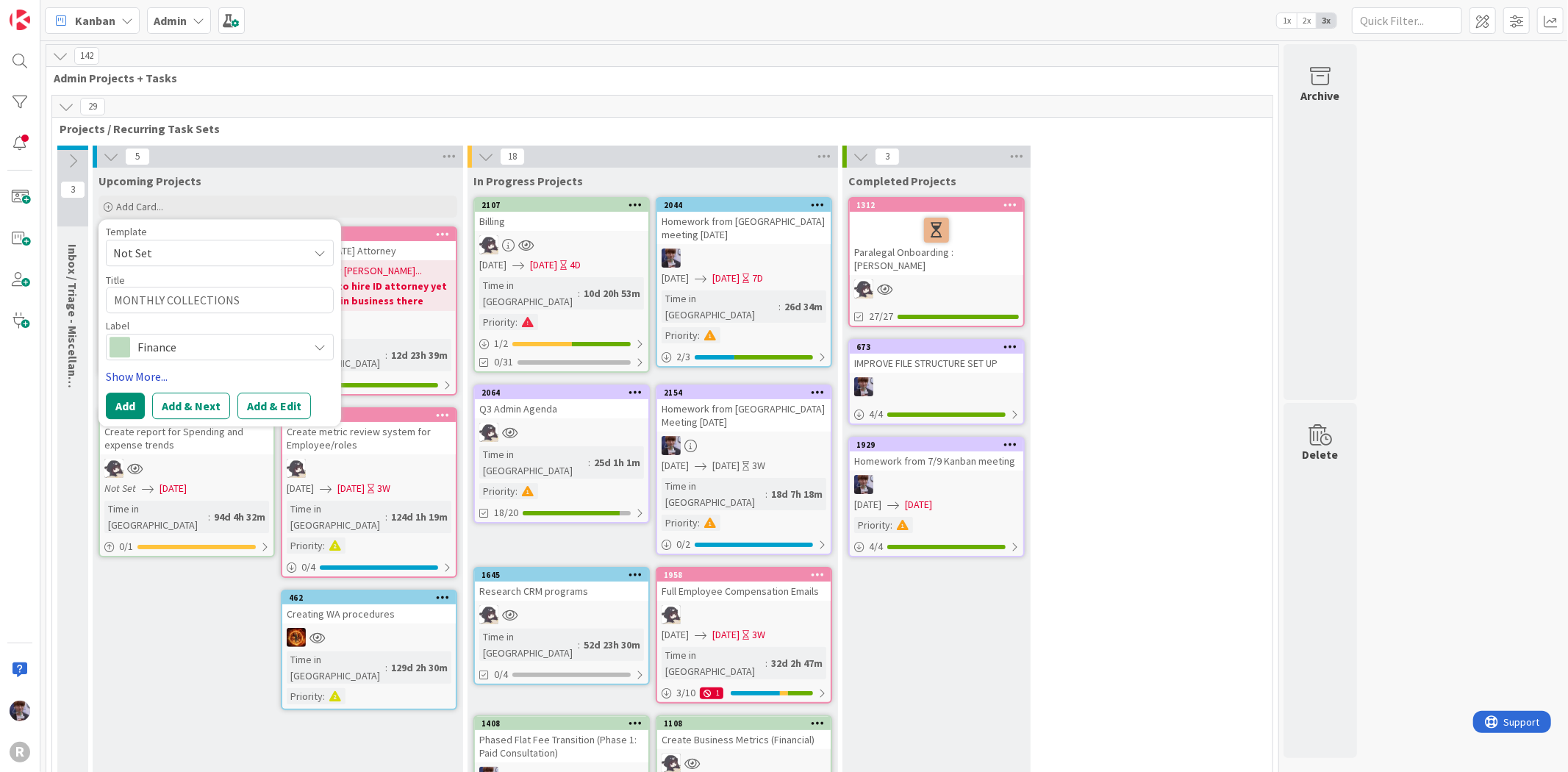
click at [152, 378] on link "Show More..." at bounding box center [220, 377] width 228 height 18
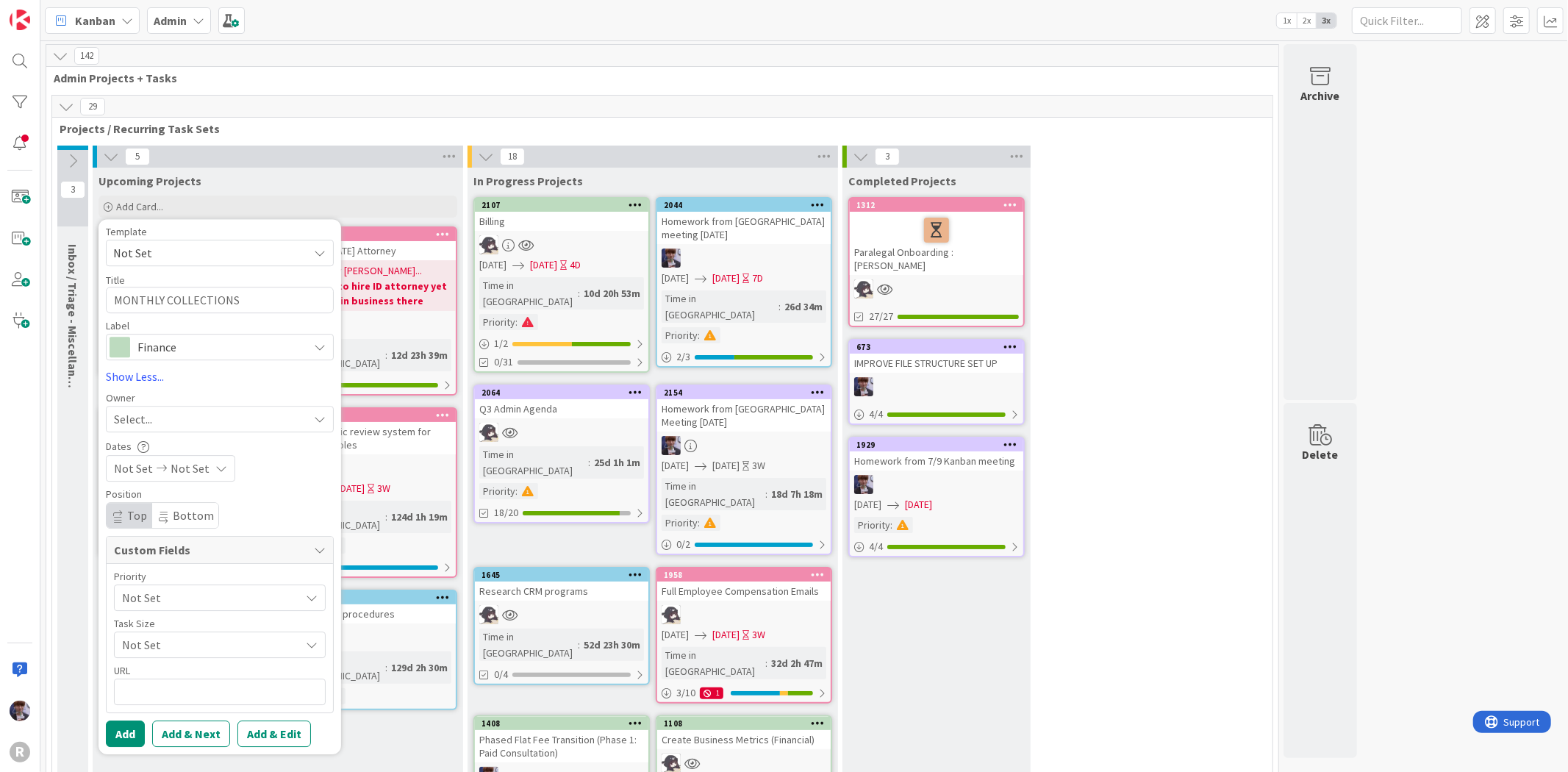
click at [156, 421] on div "Select..." at bounding box center [210, 419] width 194 height 18
click at [214, 545] on span "[PERSON_NAME]" at bounding box center [198, 543] width 71 height 22
click at [173, 473] on span "Not Set" at bounding box center [190, 469] width 39 height 18
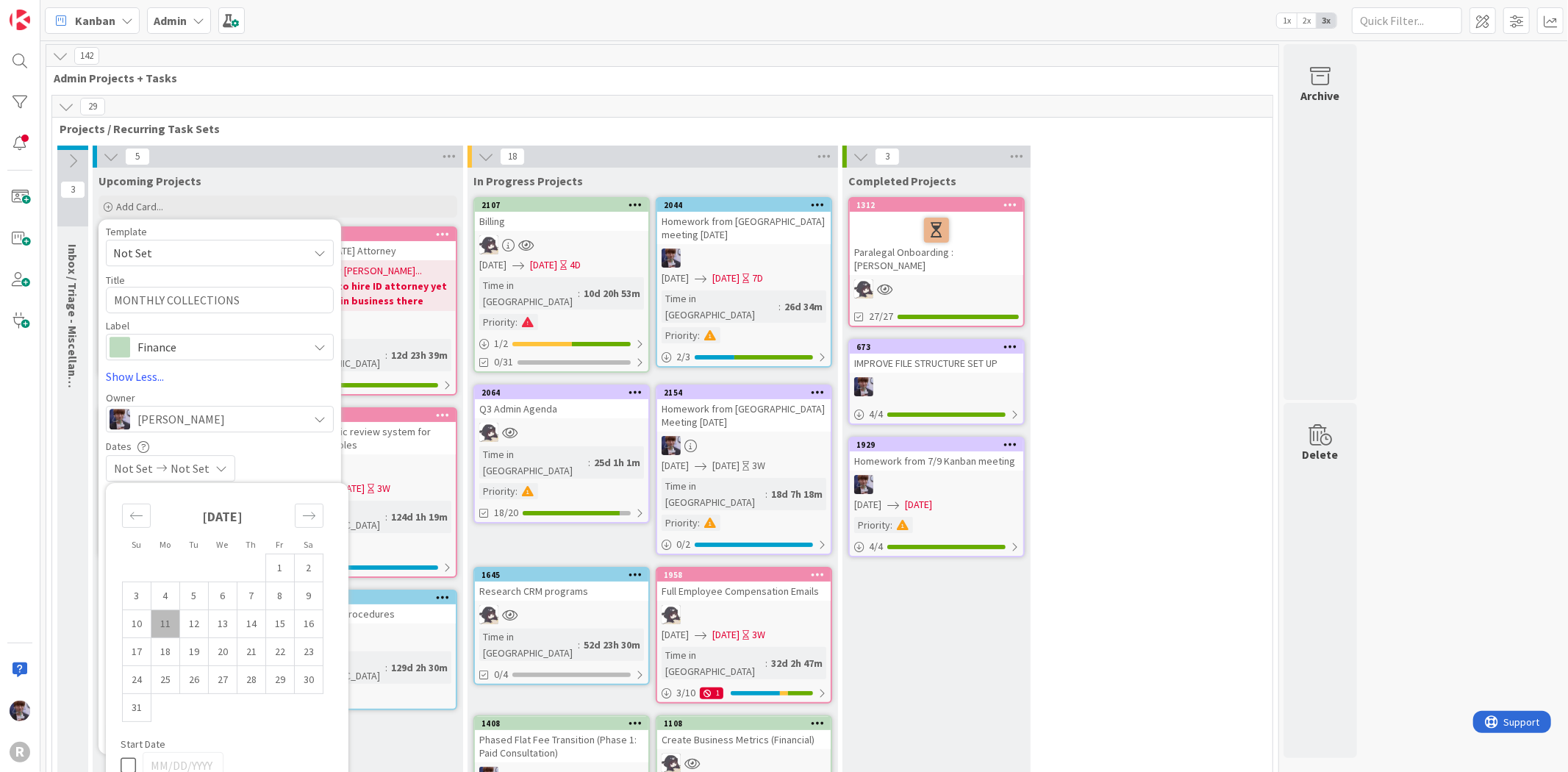
click at [177, 627] on td "11" at bounding box center [166, 624] width 29 height 28
click at [169, 675] on td "25" at bounding box center [166, 681] width 29 height 28
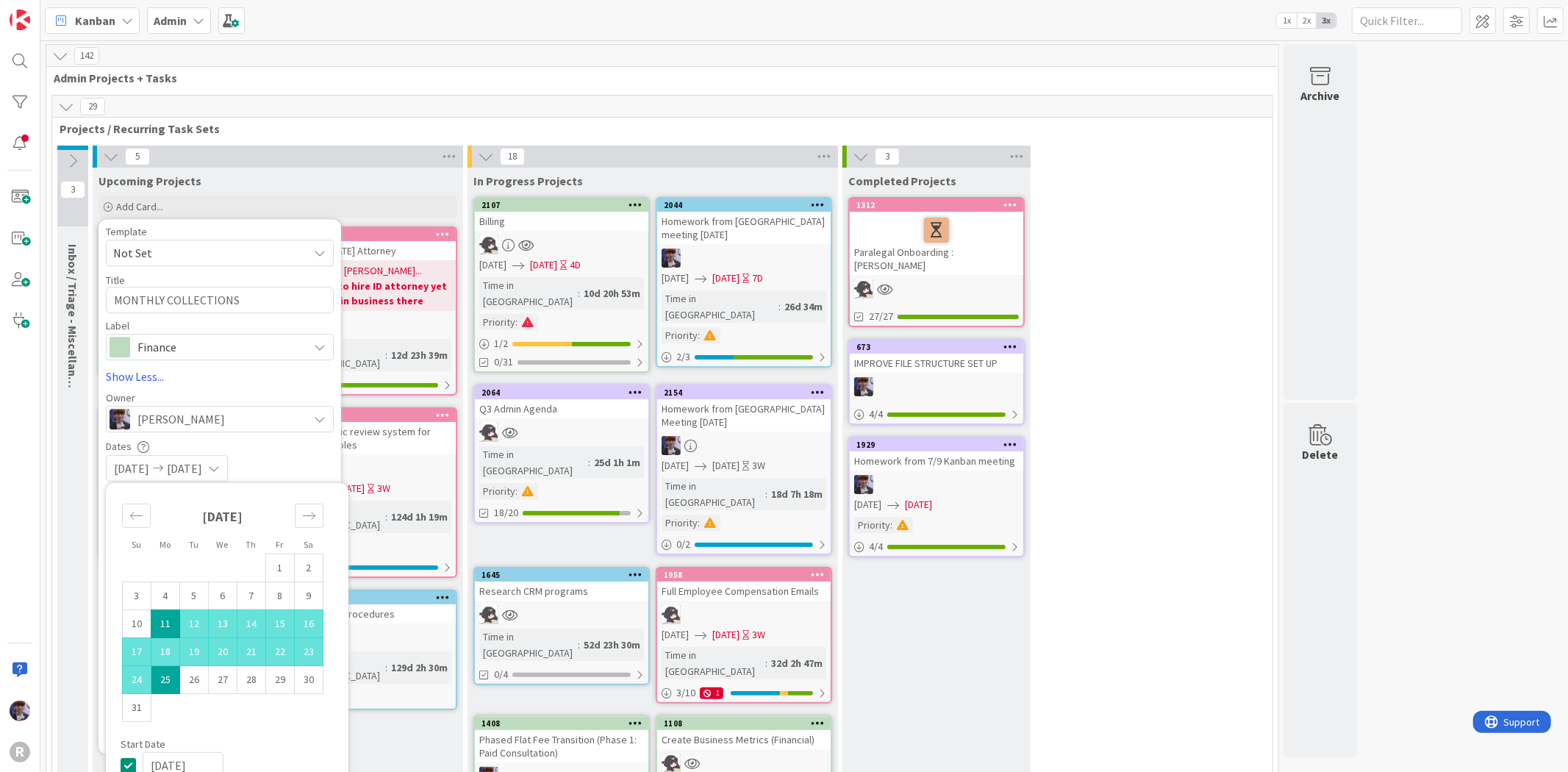
click at [316, 434] on div "Template Not Set Title 24 / 128 MONTHLY COLLECTIONS F/US Label Finance Manageme…" at bounding box center [220, 487] width 228 height 521
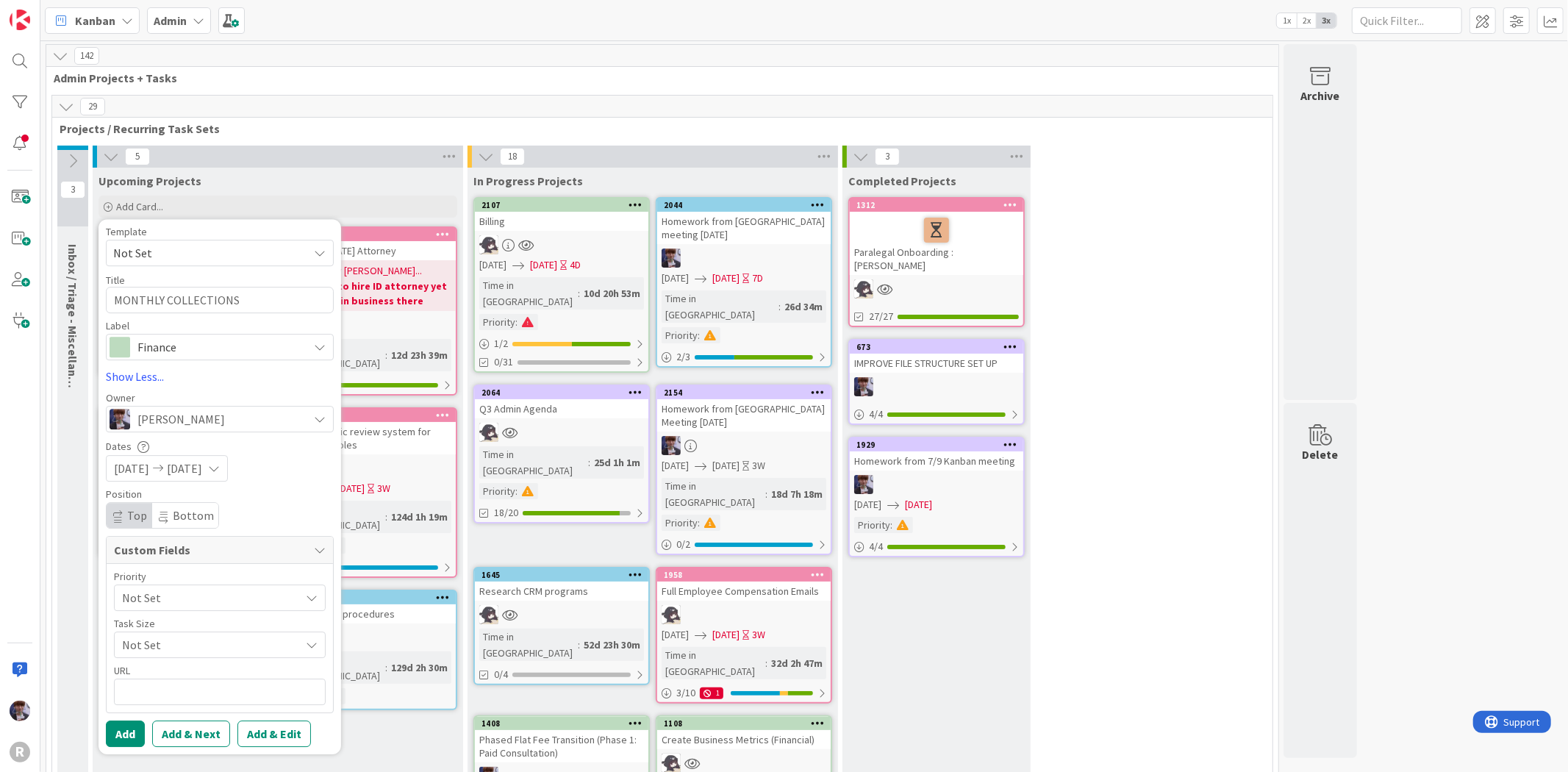
click at [206, 597] on span "Not Set" at bounding box center [207, 598] width 171 height 21
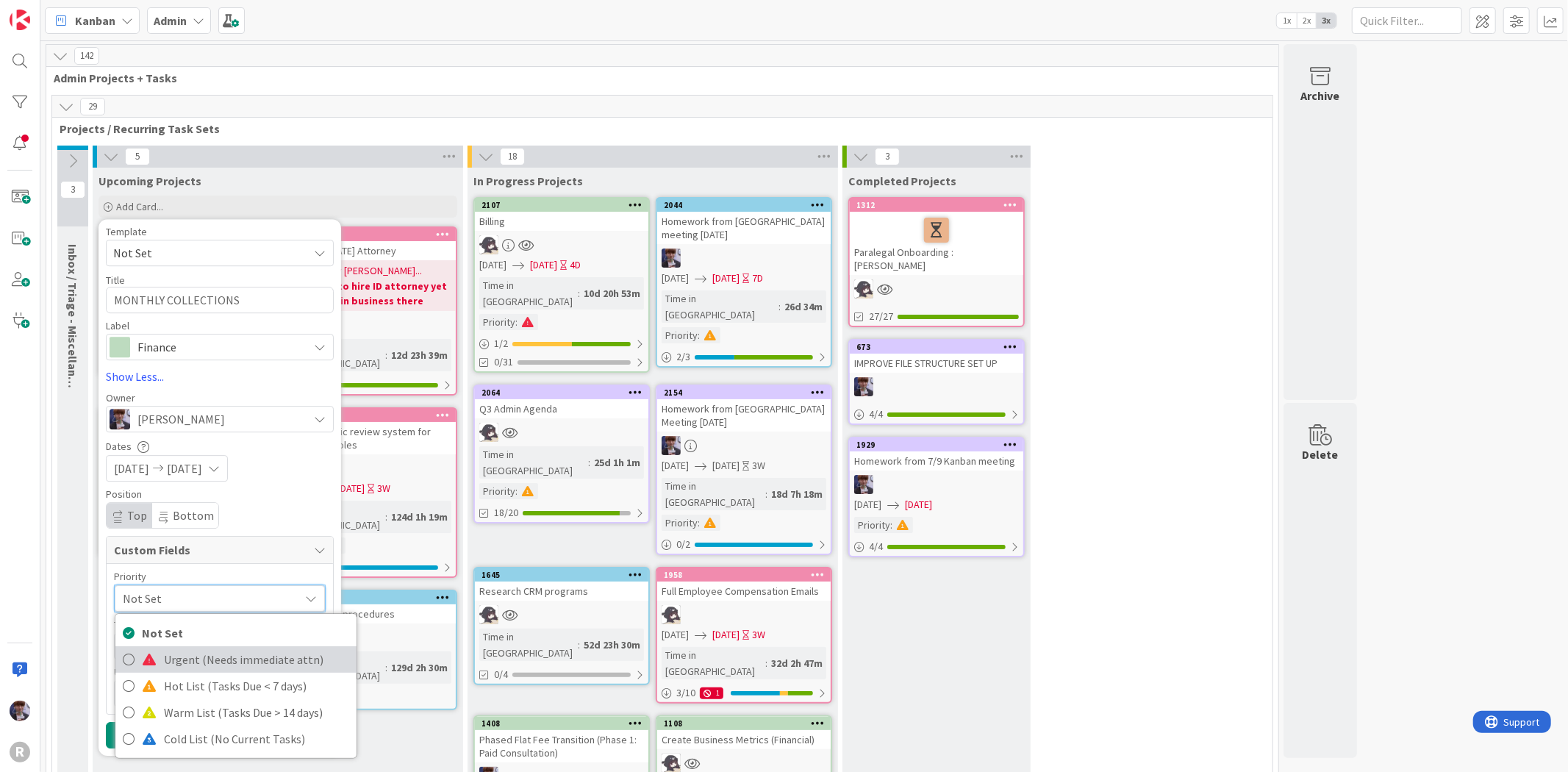
click at [171, 650] on span "Urgent (Needs immediate attn)" at bounding box center [256, 660] width 185 height 22
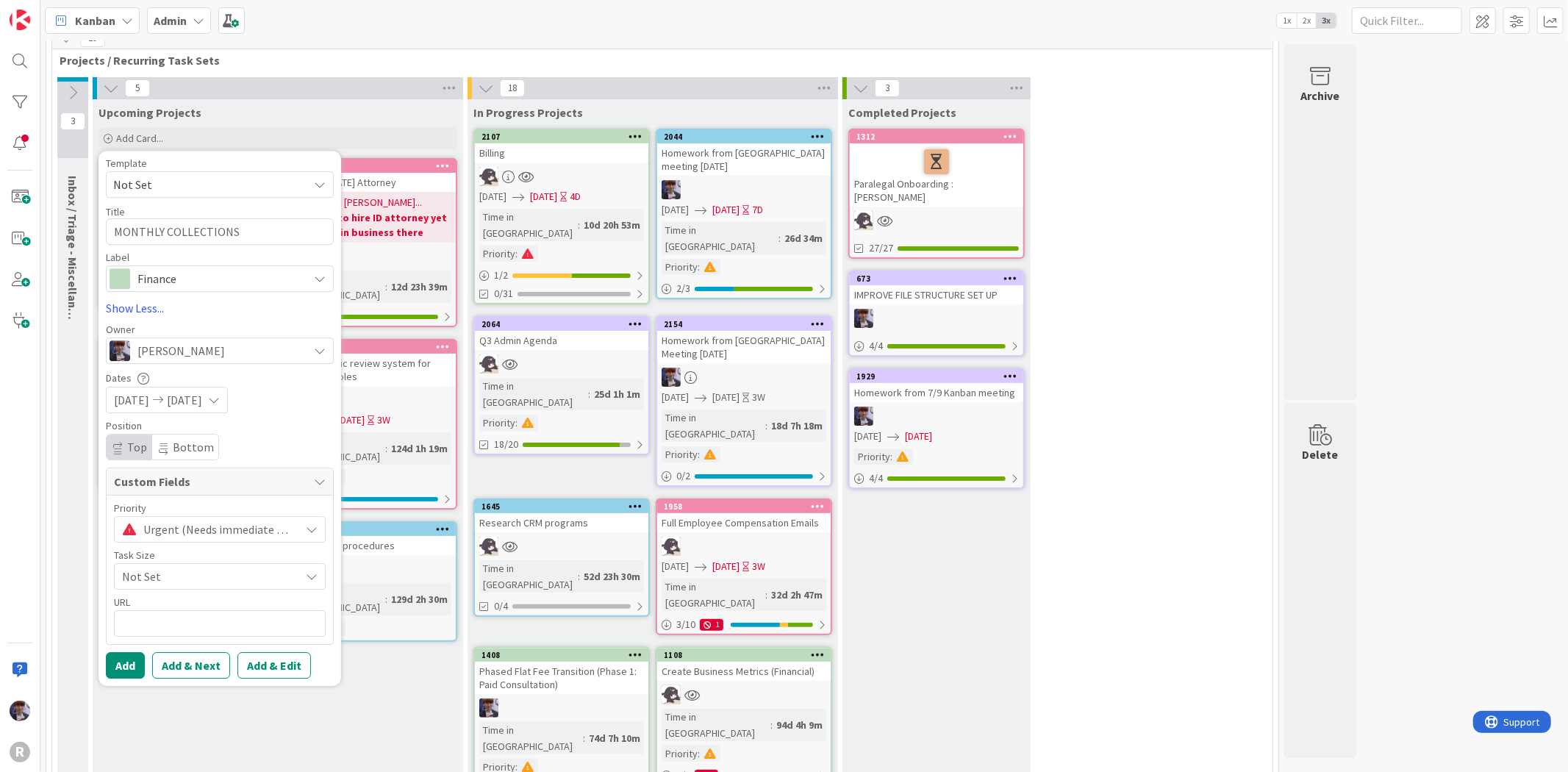
scroll to position [163, 0]
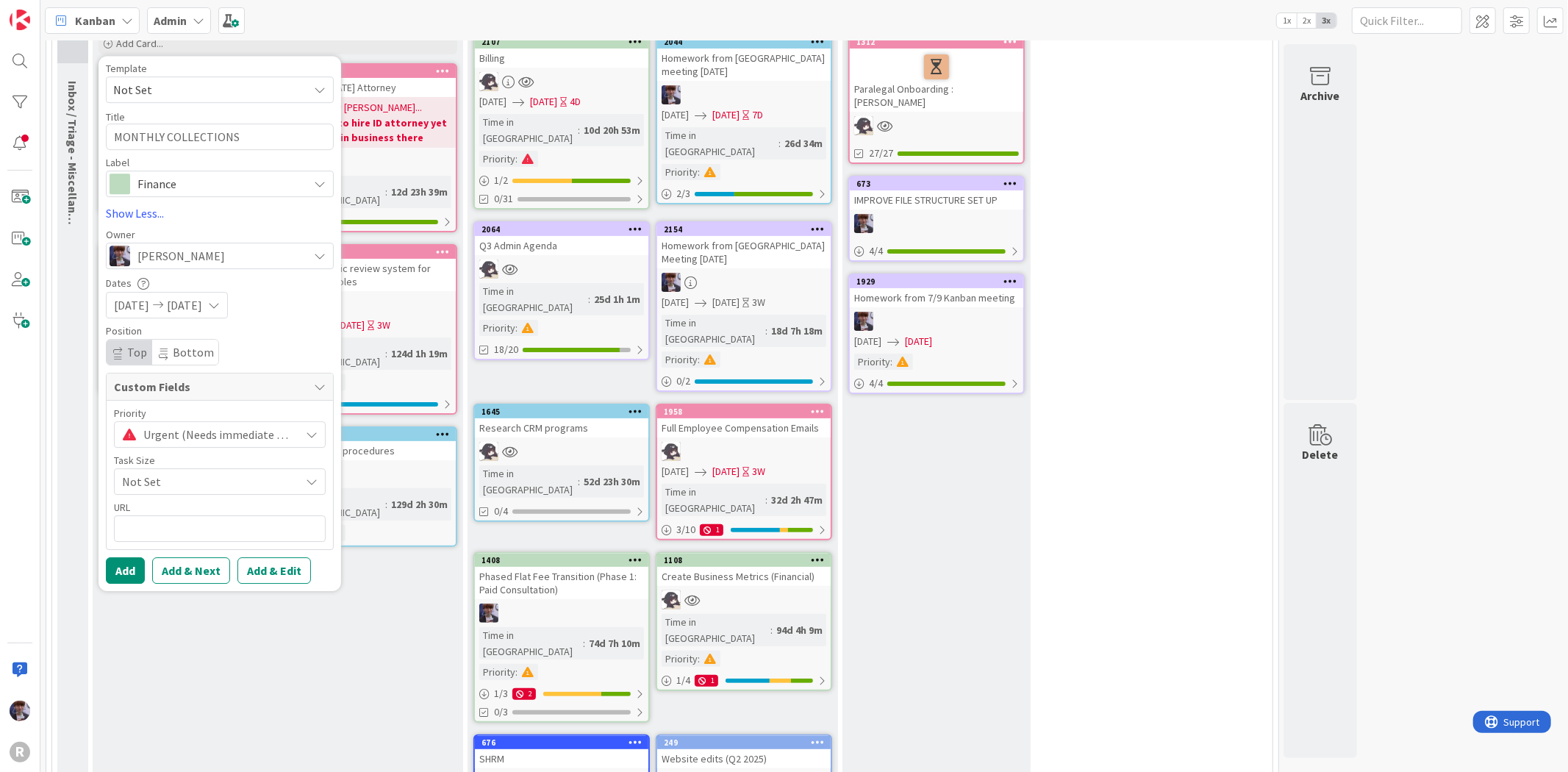
click at [195, 486] on span "Not Set" at bounding box center [207, 481] width 171 height 21
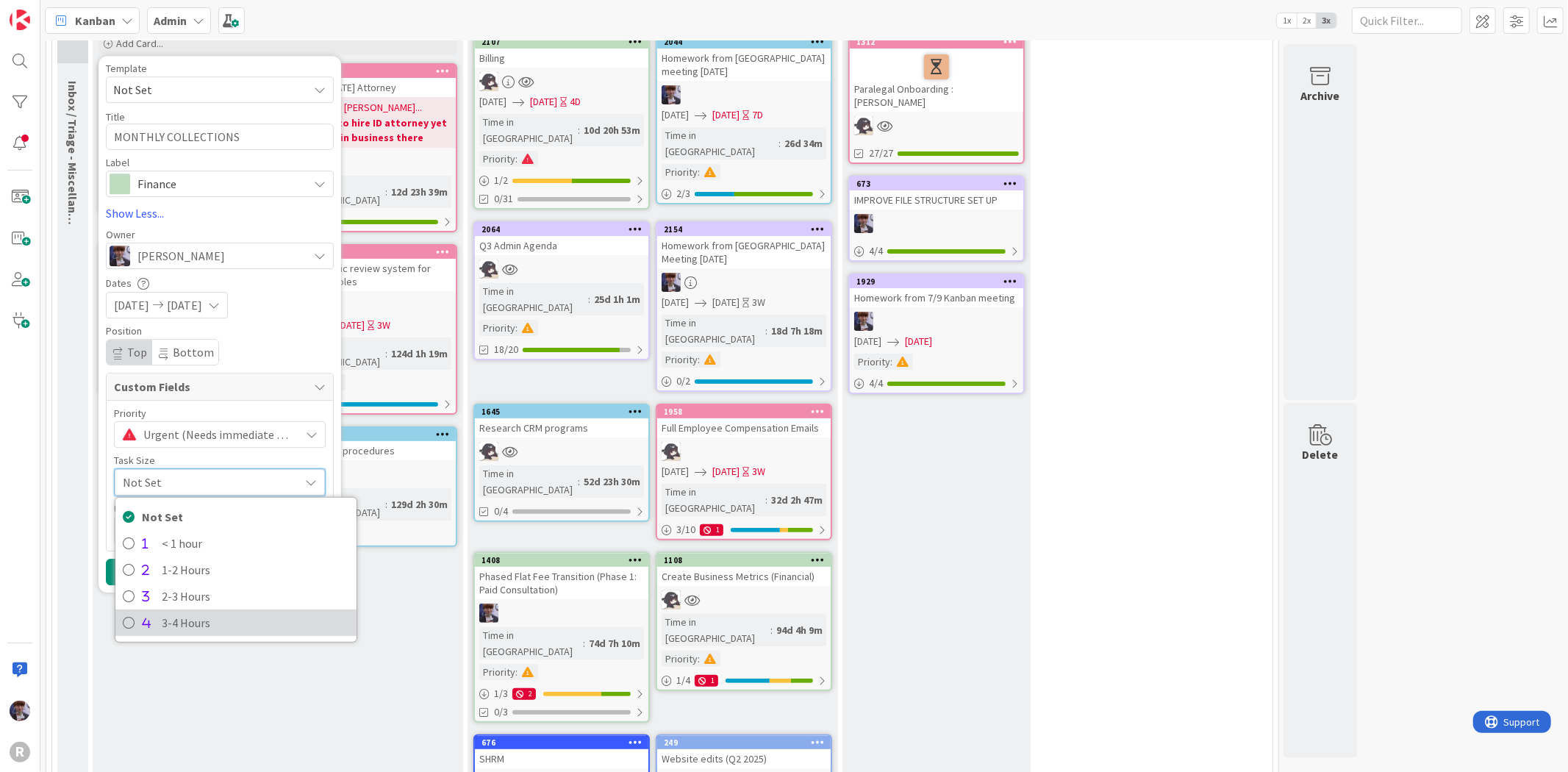
click at [189, 627] on span "3-4 Hours" at bounding box center [256, 623] width 187 height 22
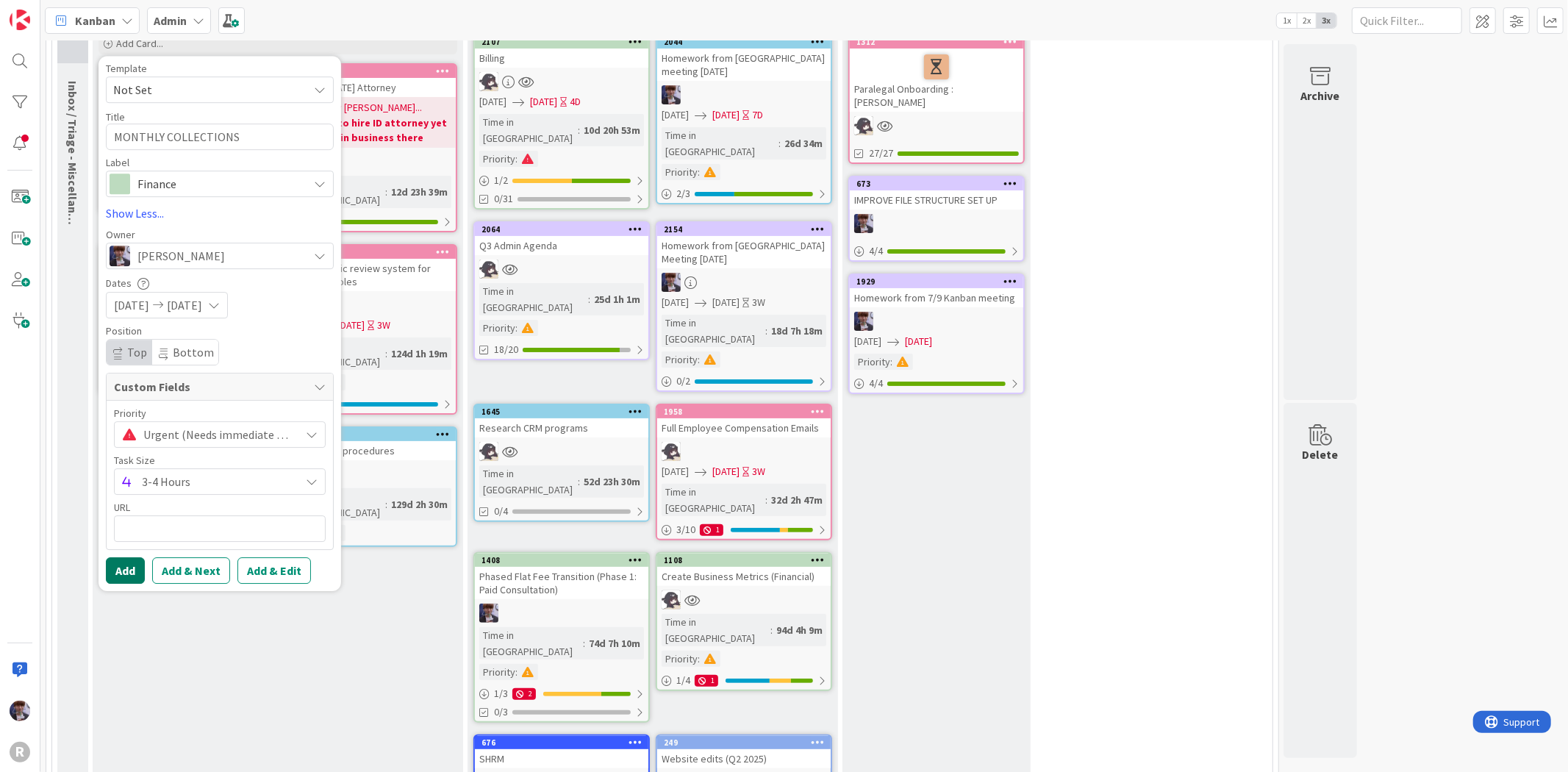
click at [130, 576] on button "Add" at bounding box center [126, 571] width 39 height 27
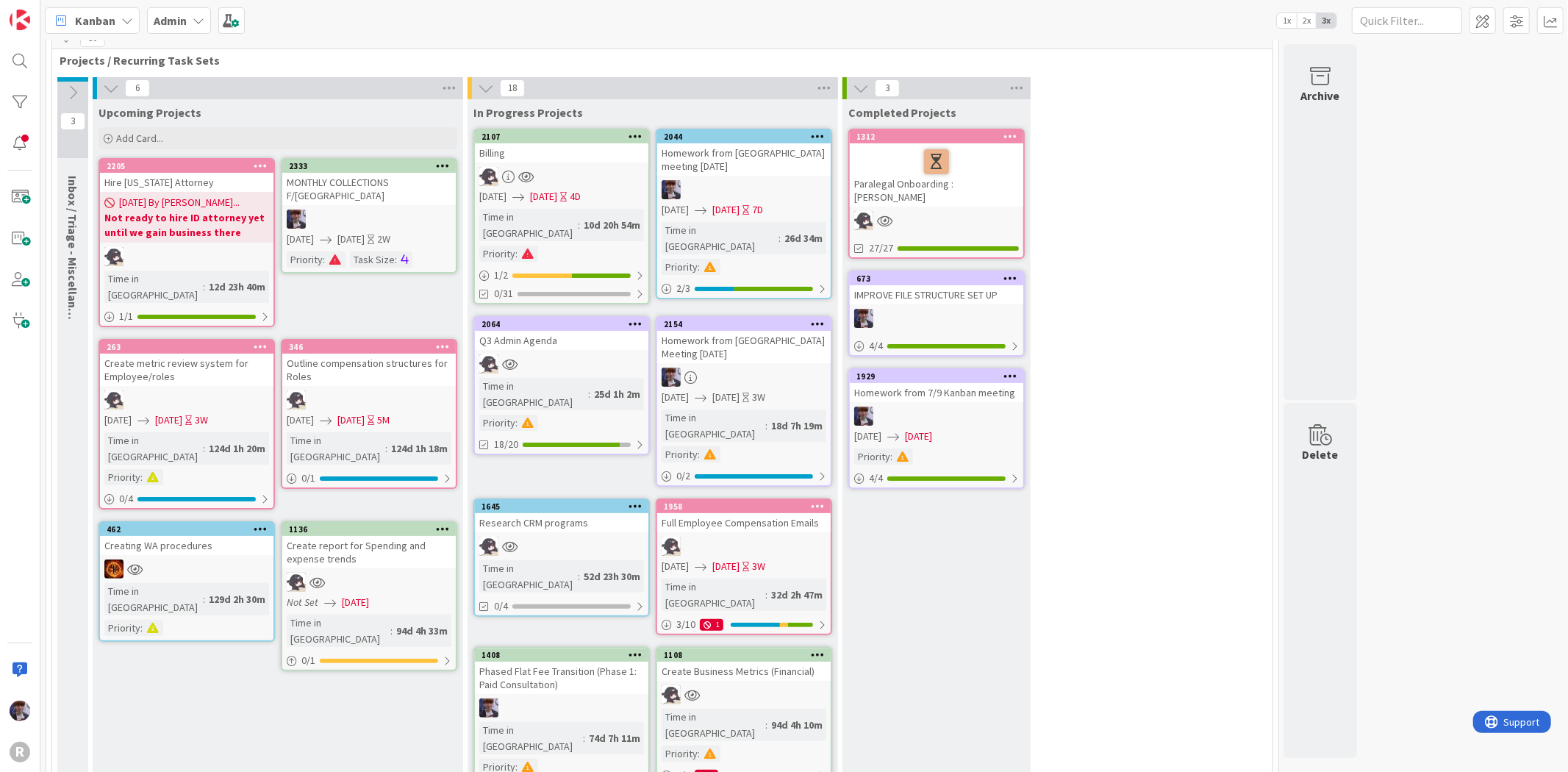
scroll to position [0, 0]
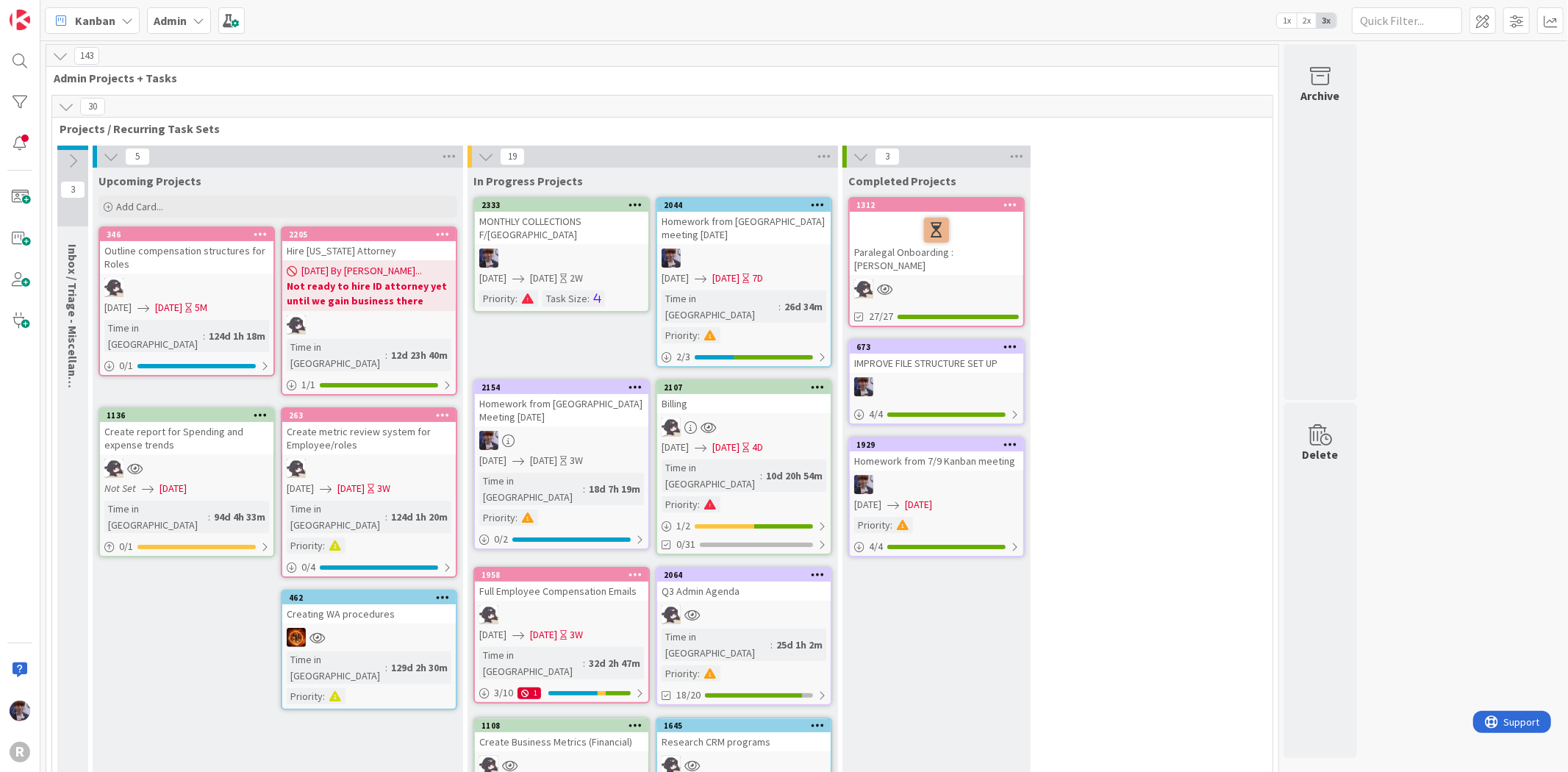
click at [626, 203] on div at bounding box center [635, 205] width 27 height 10
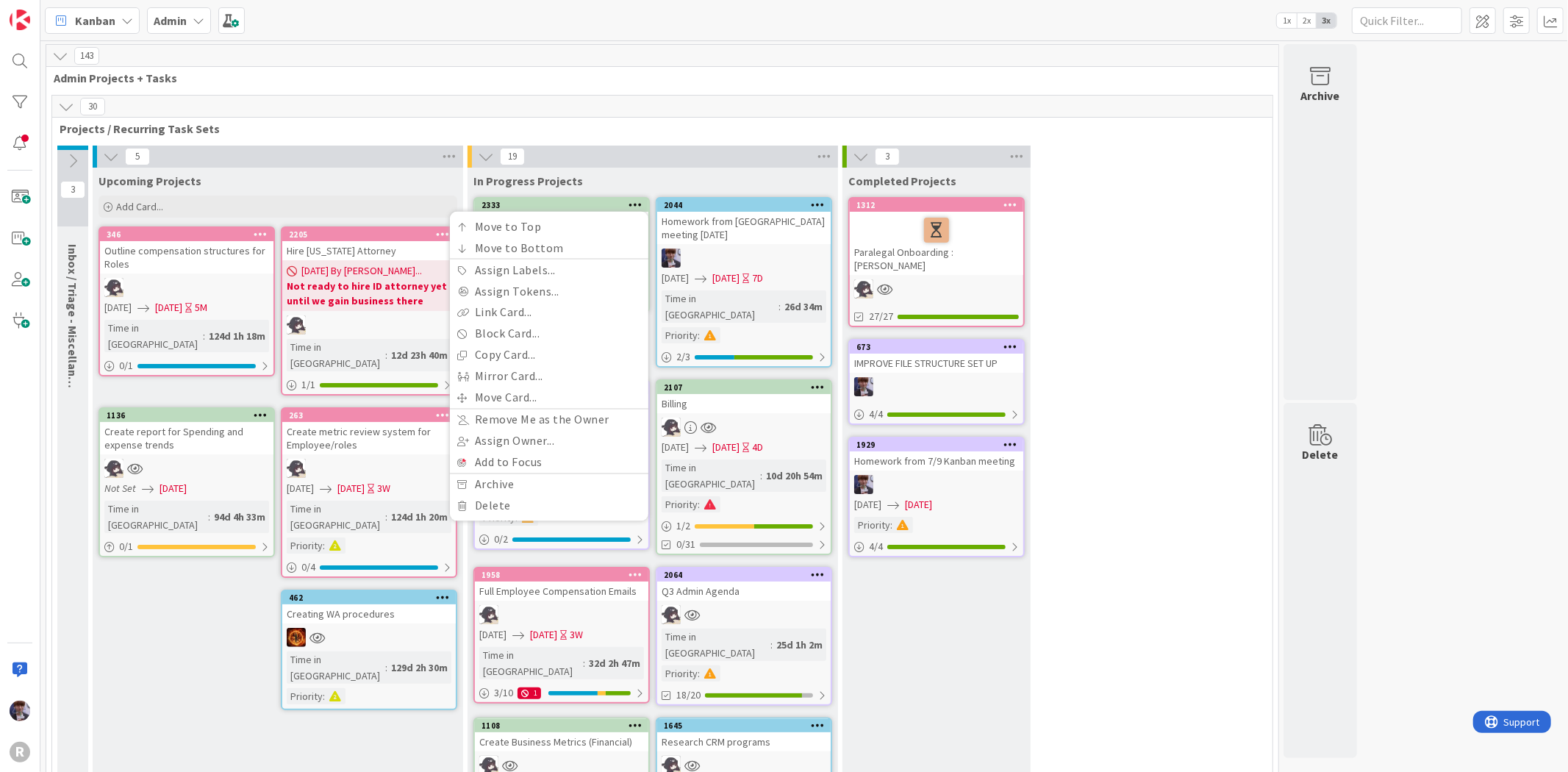
click at [623, 175] on div "In Progress Projects" at bounding box center [652, 181] width 359 height 15
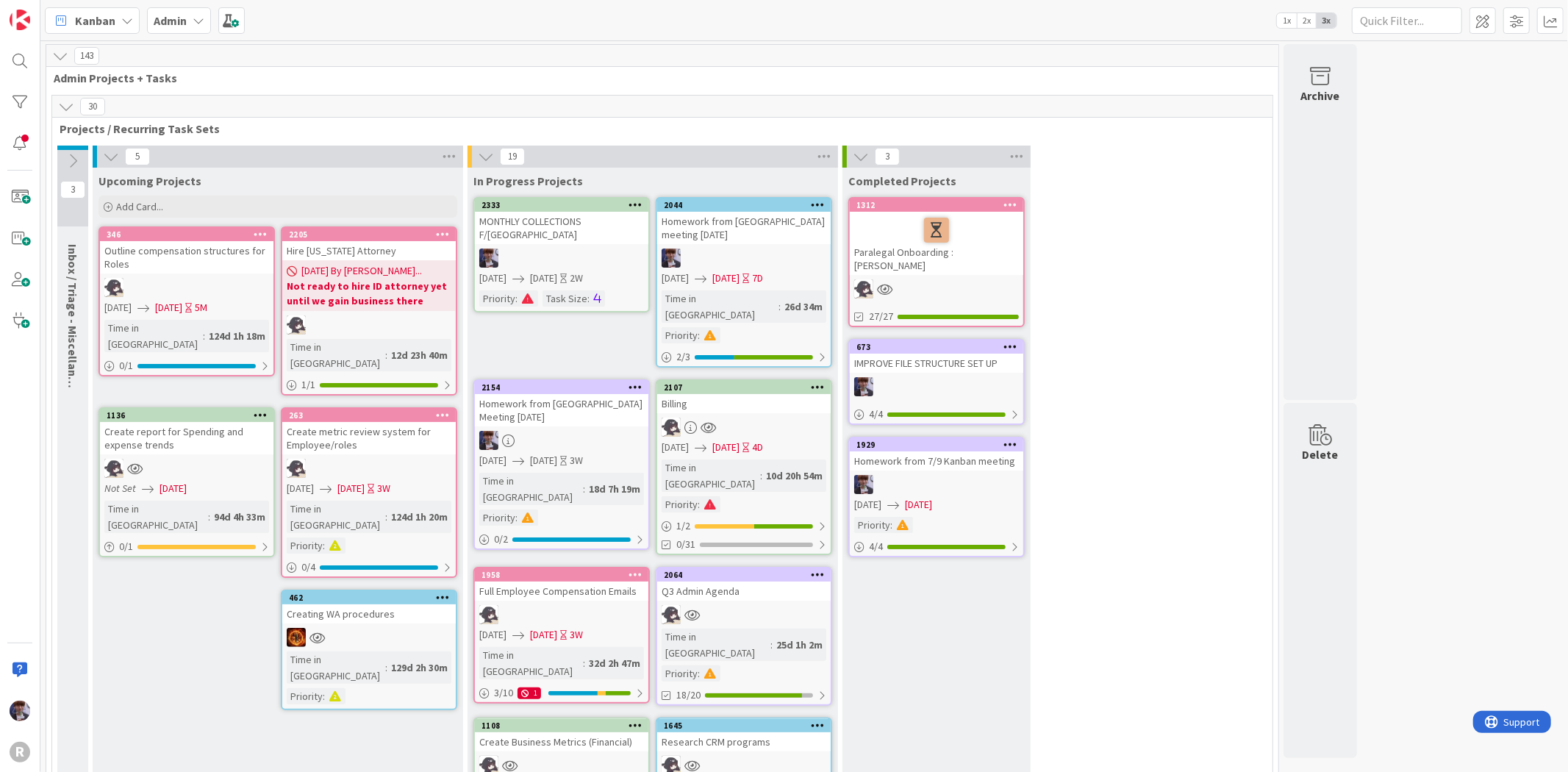
click at [634, 204] on icon at bounding box center [635, 204] width 14 height 10
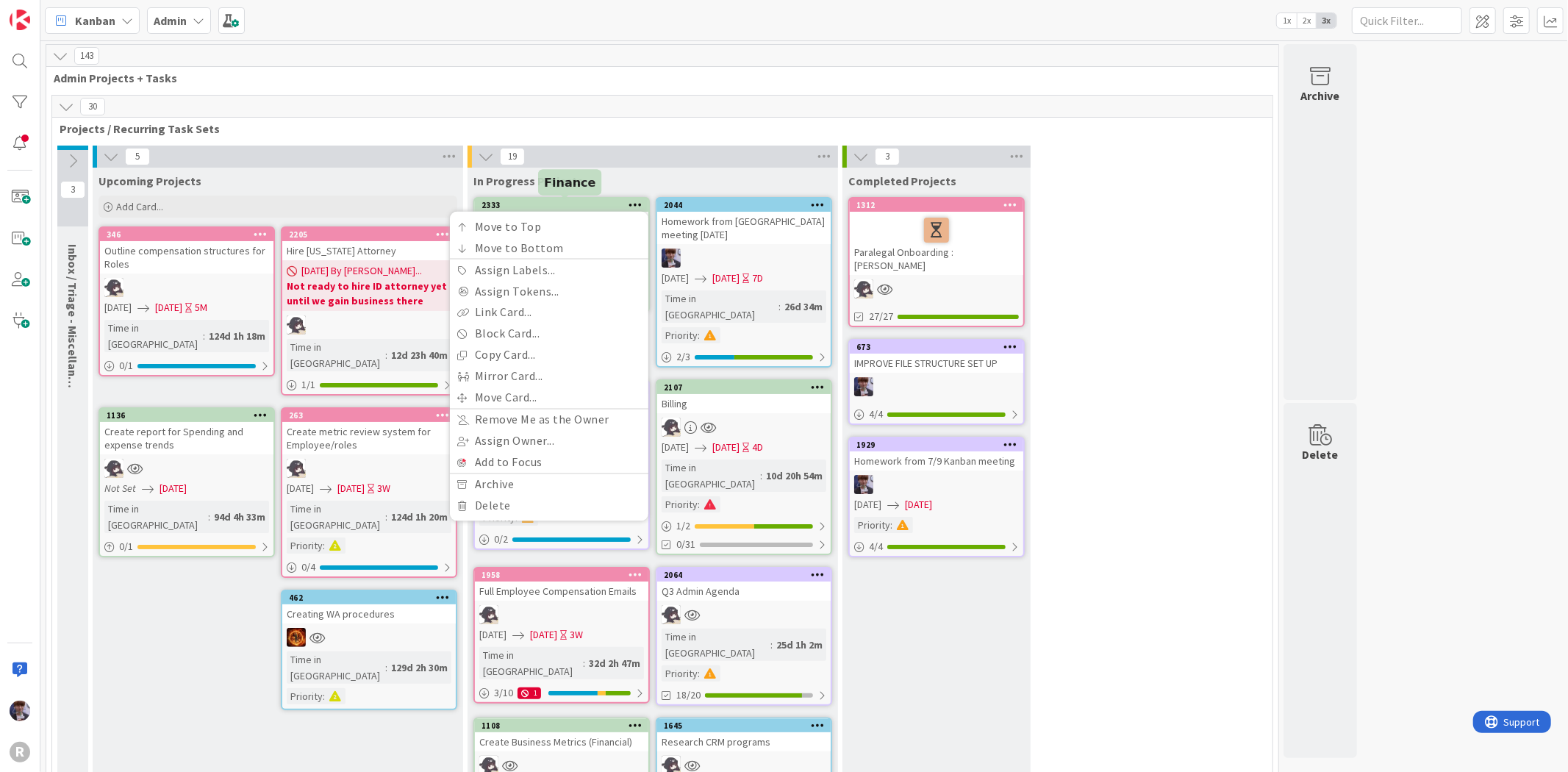
click at [555, 208] on div "2333" at bounding box center [565, 205] width 167 height 10
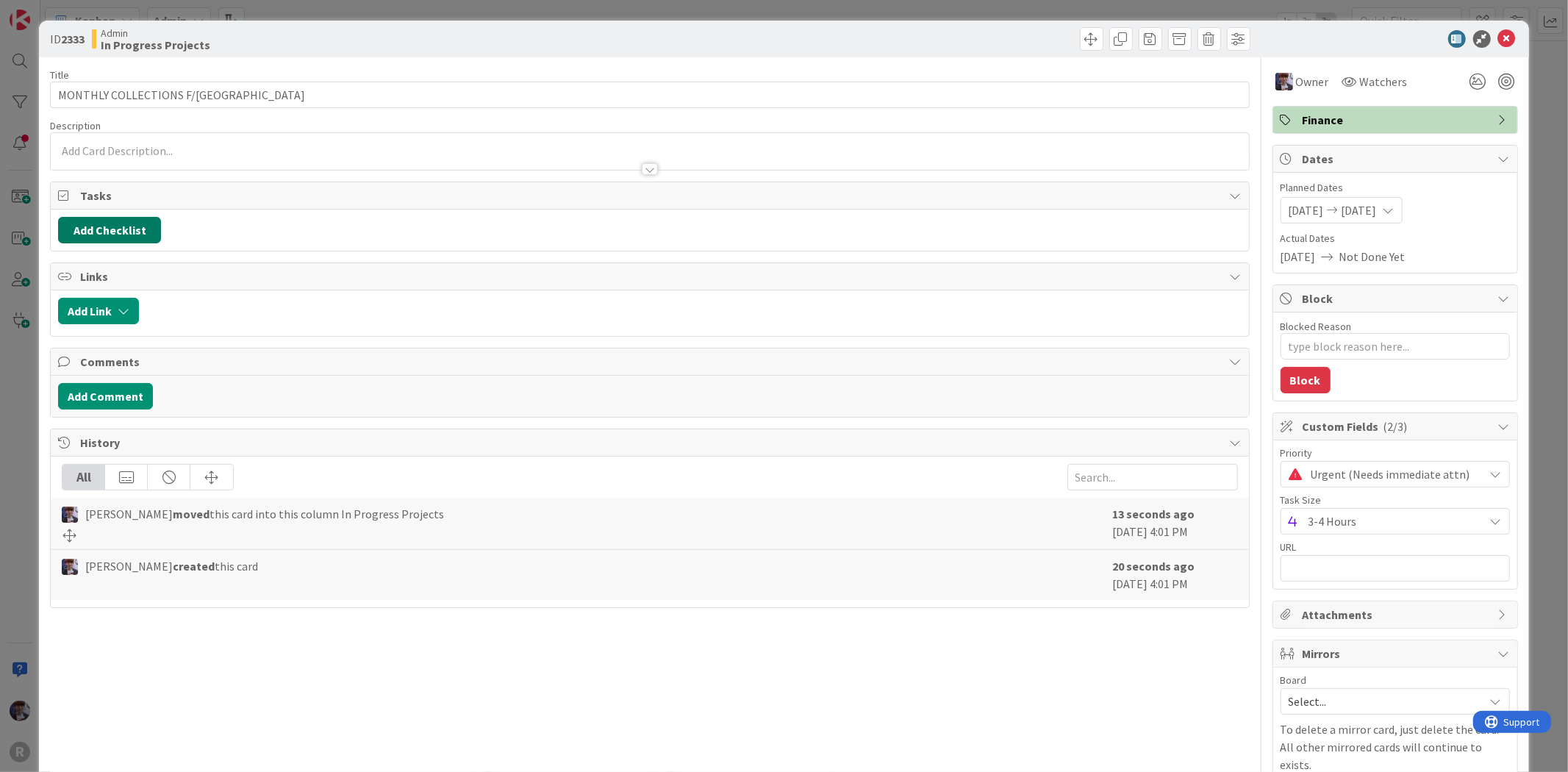
click at [96, 233] on button "Add Checklist" at bounding box center [109, 230] width 103 height 27
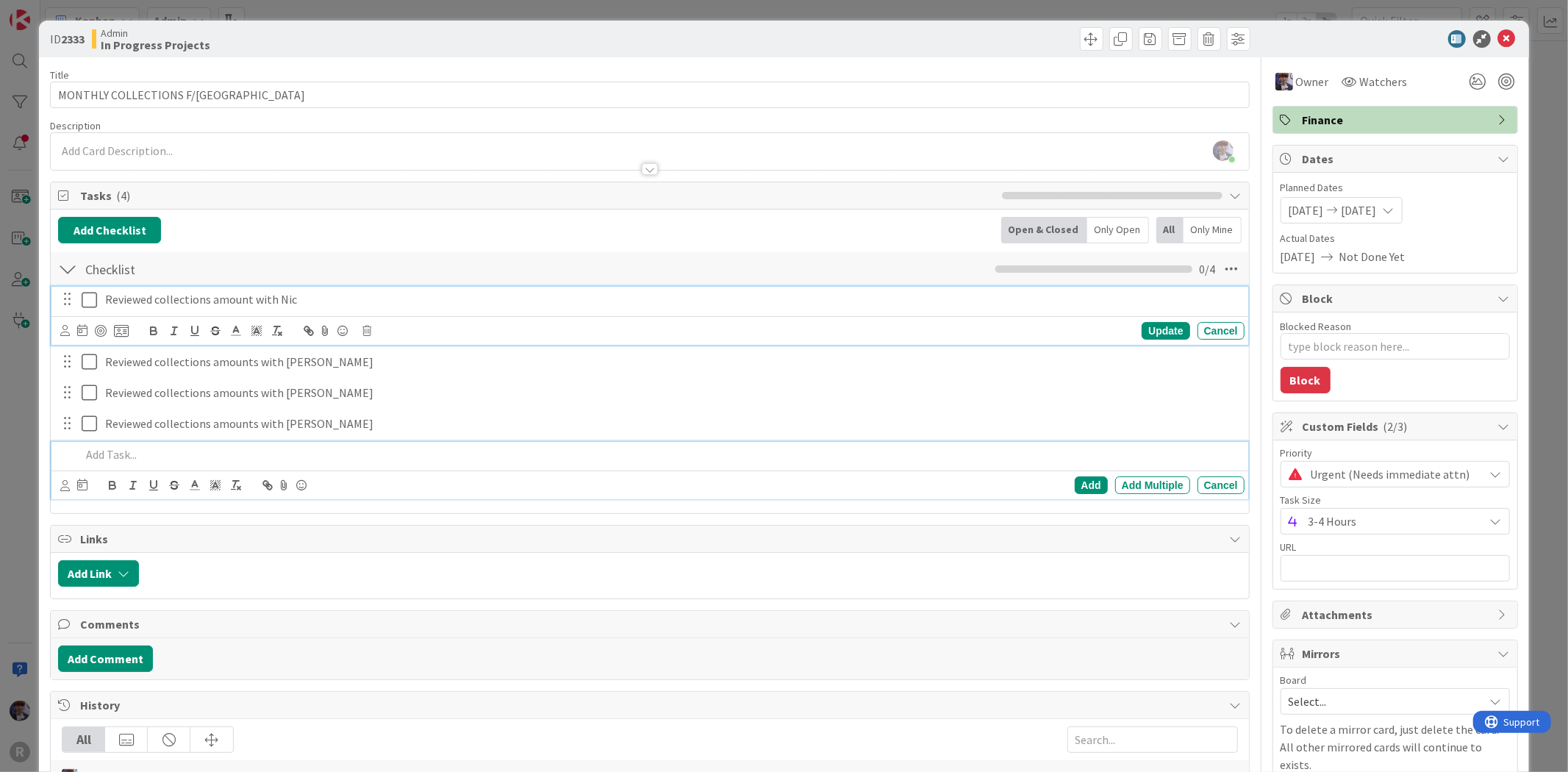
click at [91, 302] on icon at bounding box center [93, 300] width 22 height 18
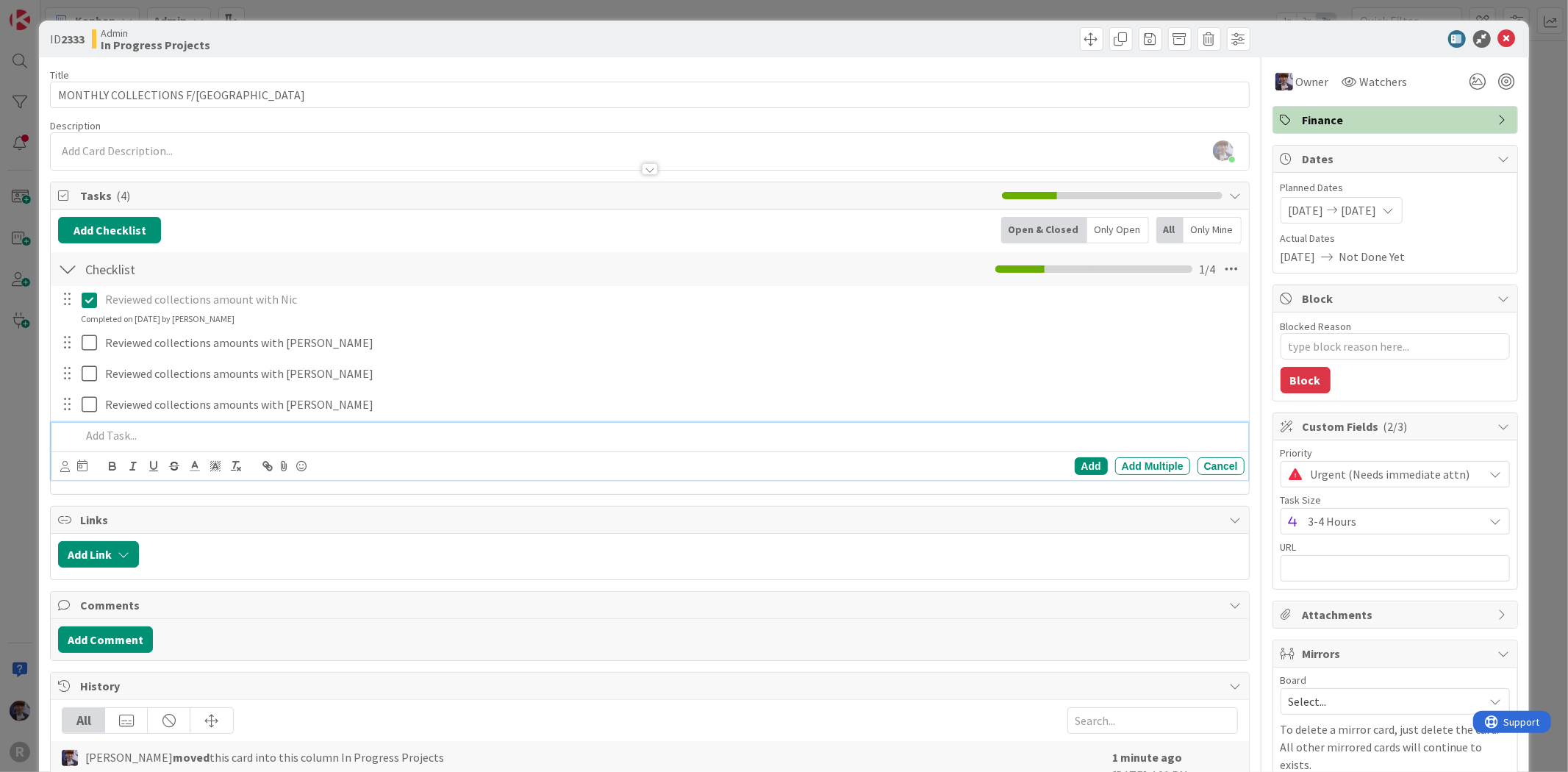
click at [103, 432] on p at bounding box center [660, 435] width 1157 height 17
click at [21, 410] on div "ID 2333 Admin In Progress Projects Title 24 / 128 MONTHLY COLLECTIONS F/US Desc…" at bounding box center [784, 386] width 1568 height 772
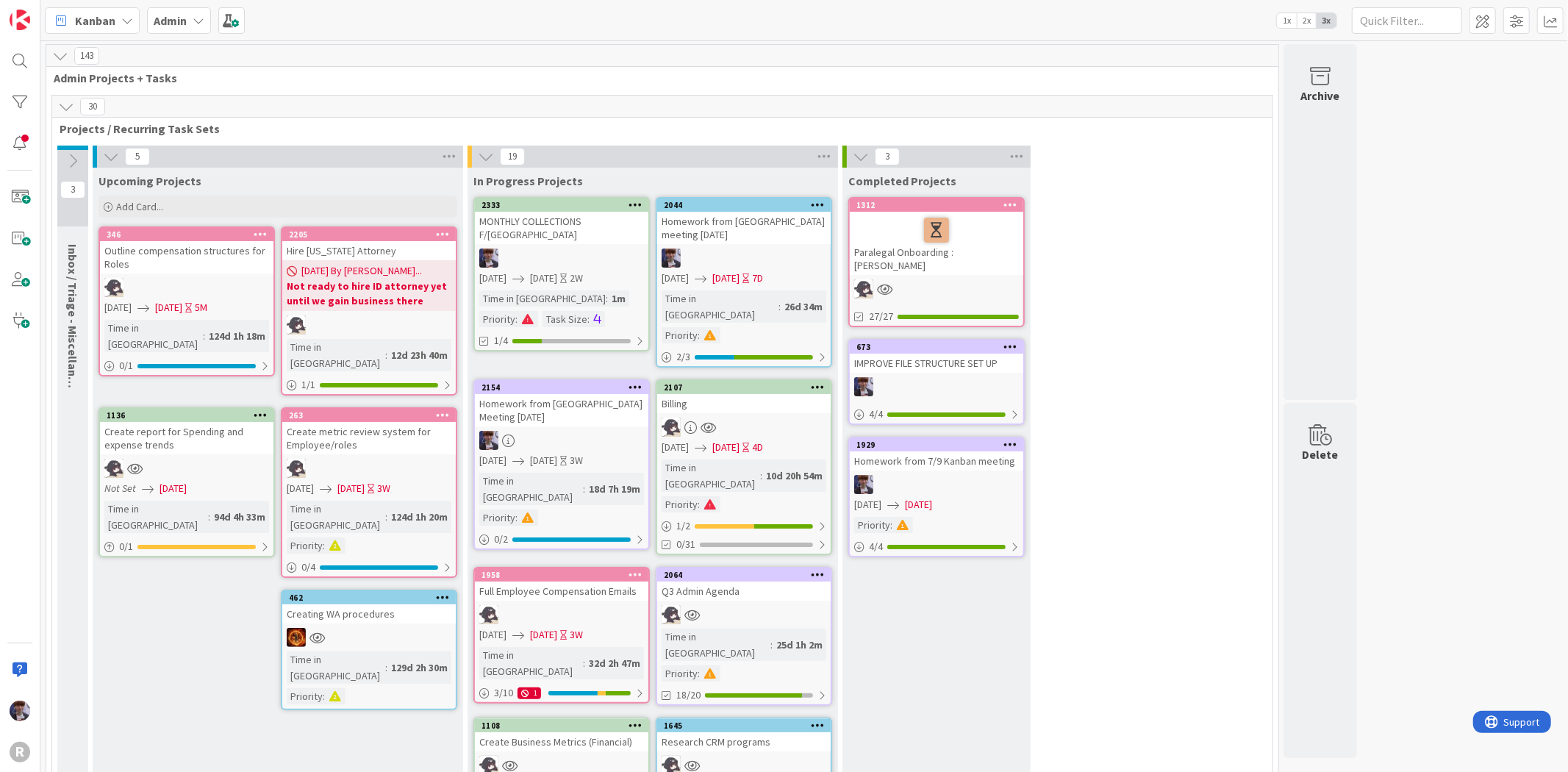
click at [596, 222] on div "MONTHLY COLLECTIONS F/[GEOGRAPHIC_DATA]" at bounding box center [562, 228] width 174 height 33
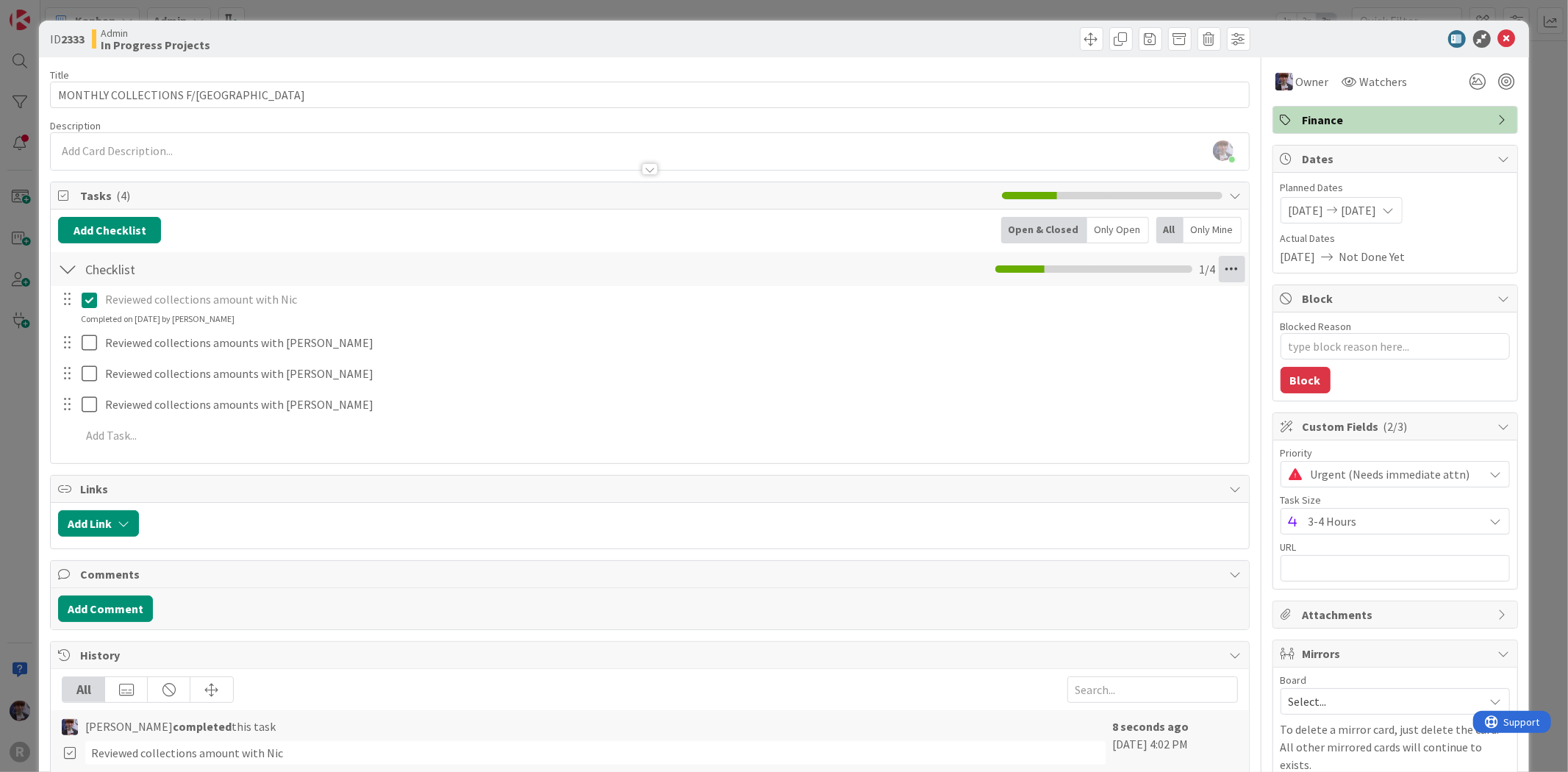
click at [1220, 267] on icon at bounding box center [1232, 269] width 27 height 27
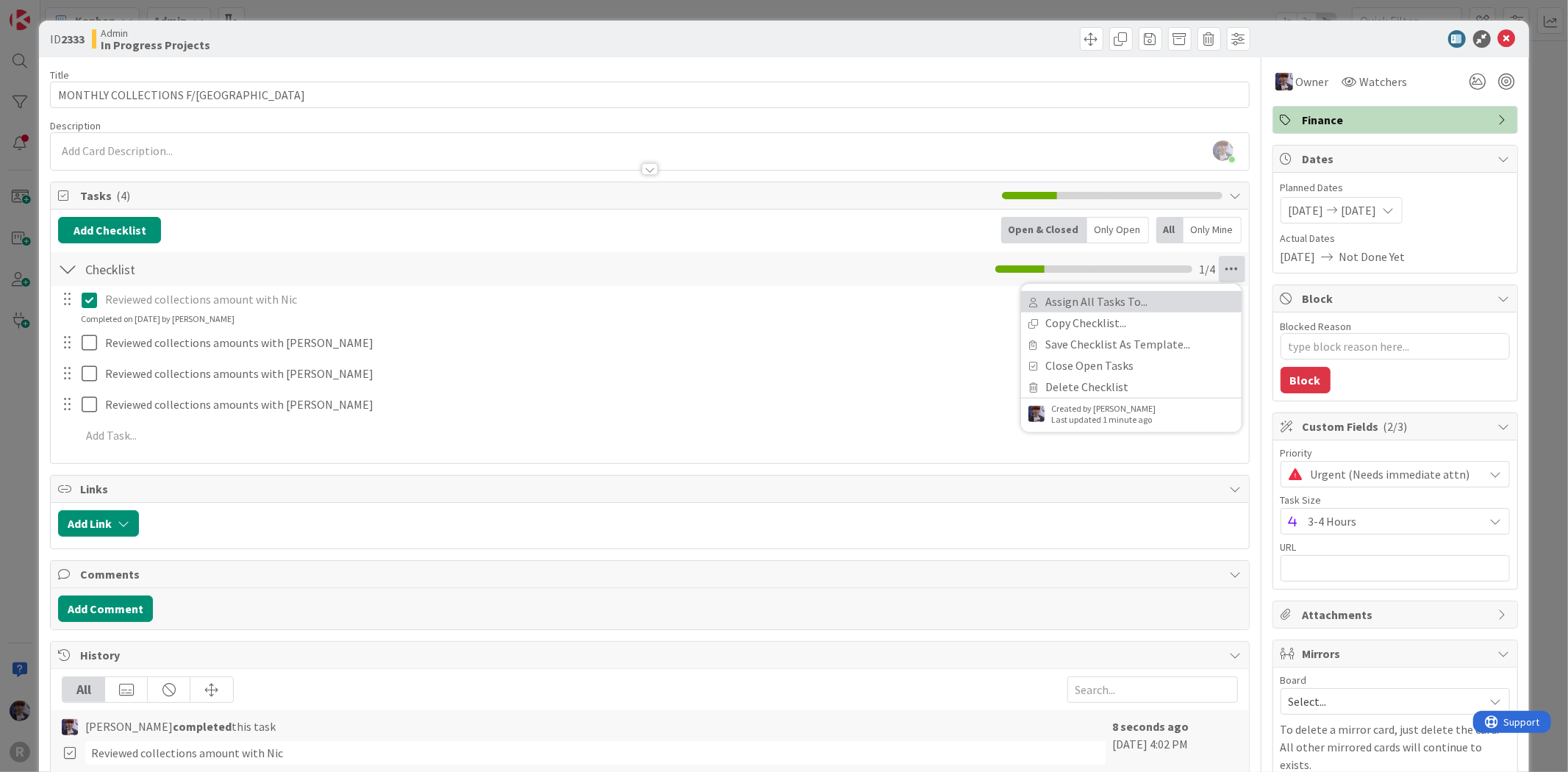
click at [1119, 305] on link "Assign All Tasks To..." at bounding box center [1131, 302] width 221 height 22
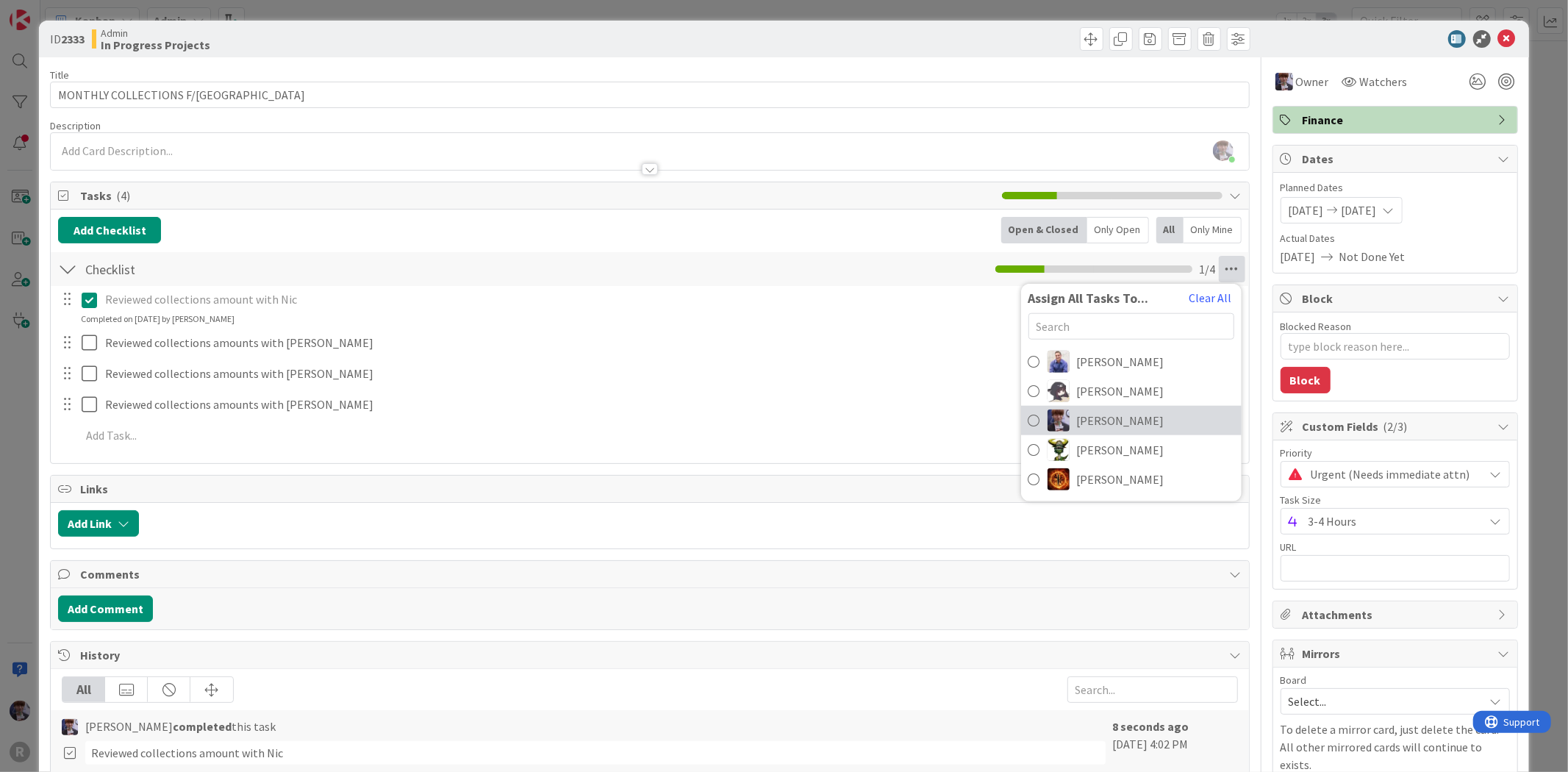
click at [1106, 424] on span "[PERSON_NAME]" at bounding box center [1121, 421] width 88 height 18
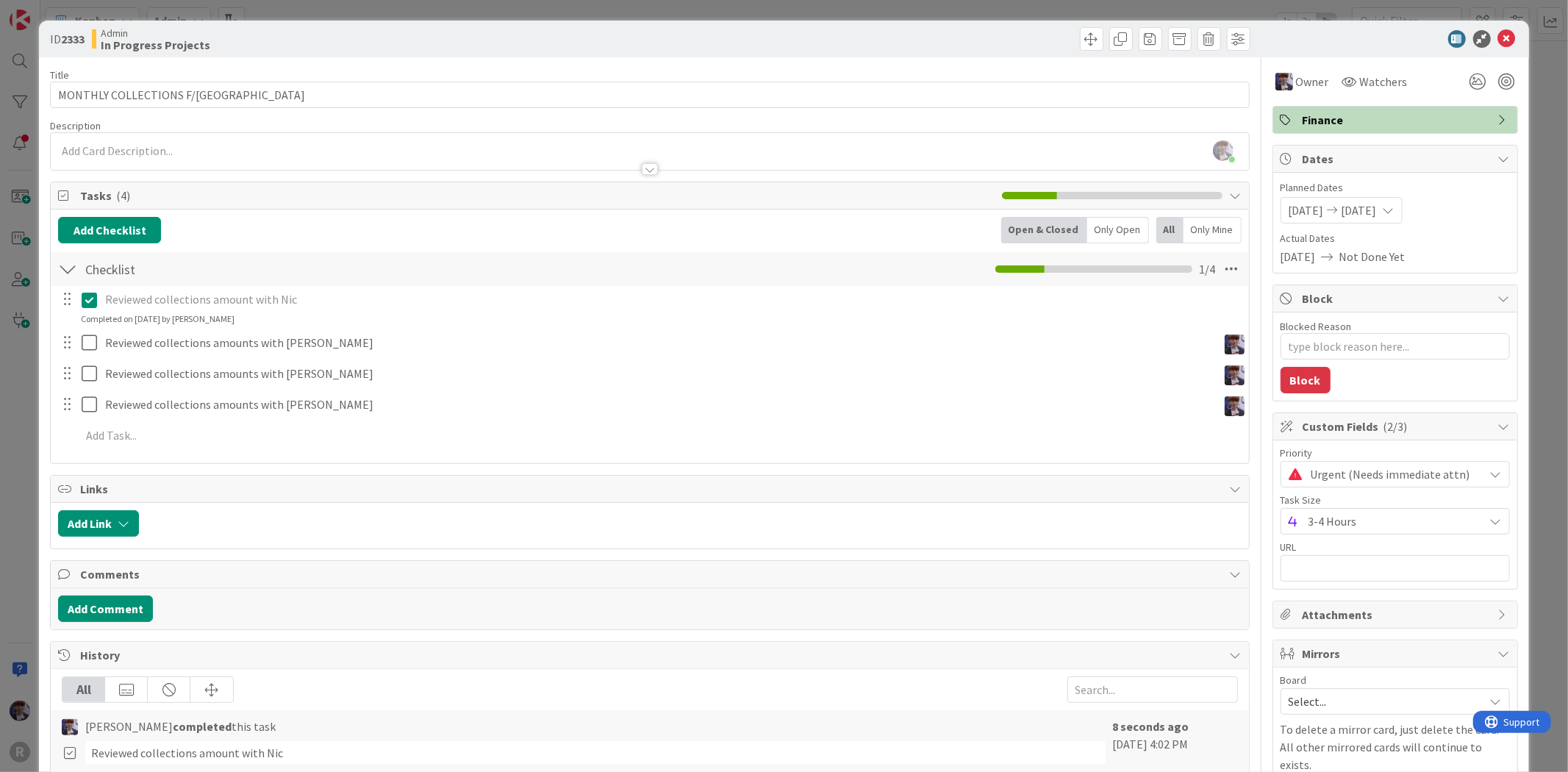
click at [244, 299] on p "Reviewed collections amount with Nic" at bounding box center [672, 299] width 1133 height 17
click at [85, 303] on icon at bounding box center [93, 300] width 22 height 18
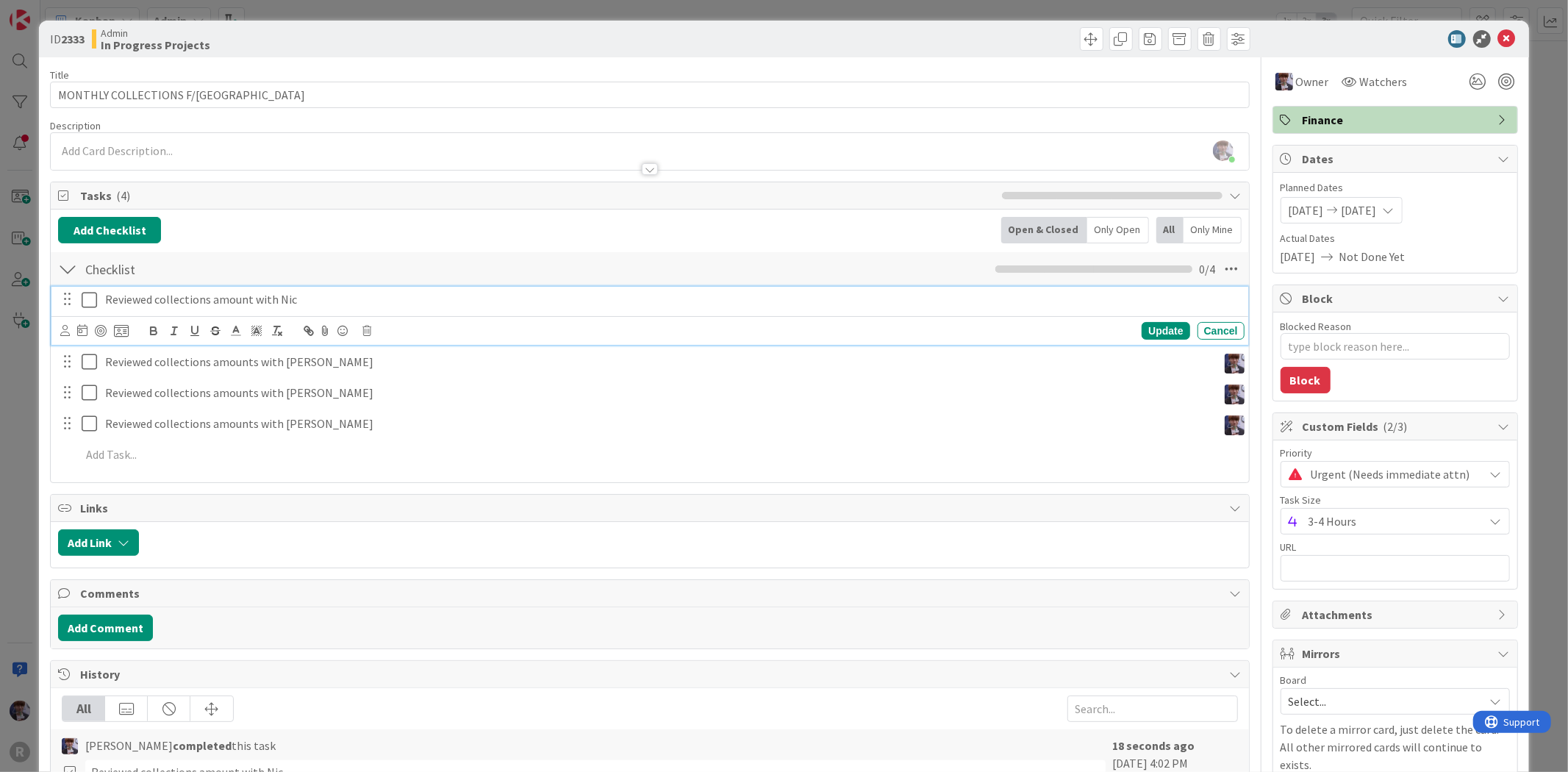
click at [166, 300] on p "Reviewed collections amount with Nic" at bounding box center [672, 299] width 1133 height 17
click at [60, 340] on div at bounding box center [94, 331] width 68 height 18
click at [62, 334] on icon at bounding box center [65, 330] width 10 height 11
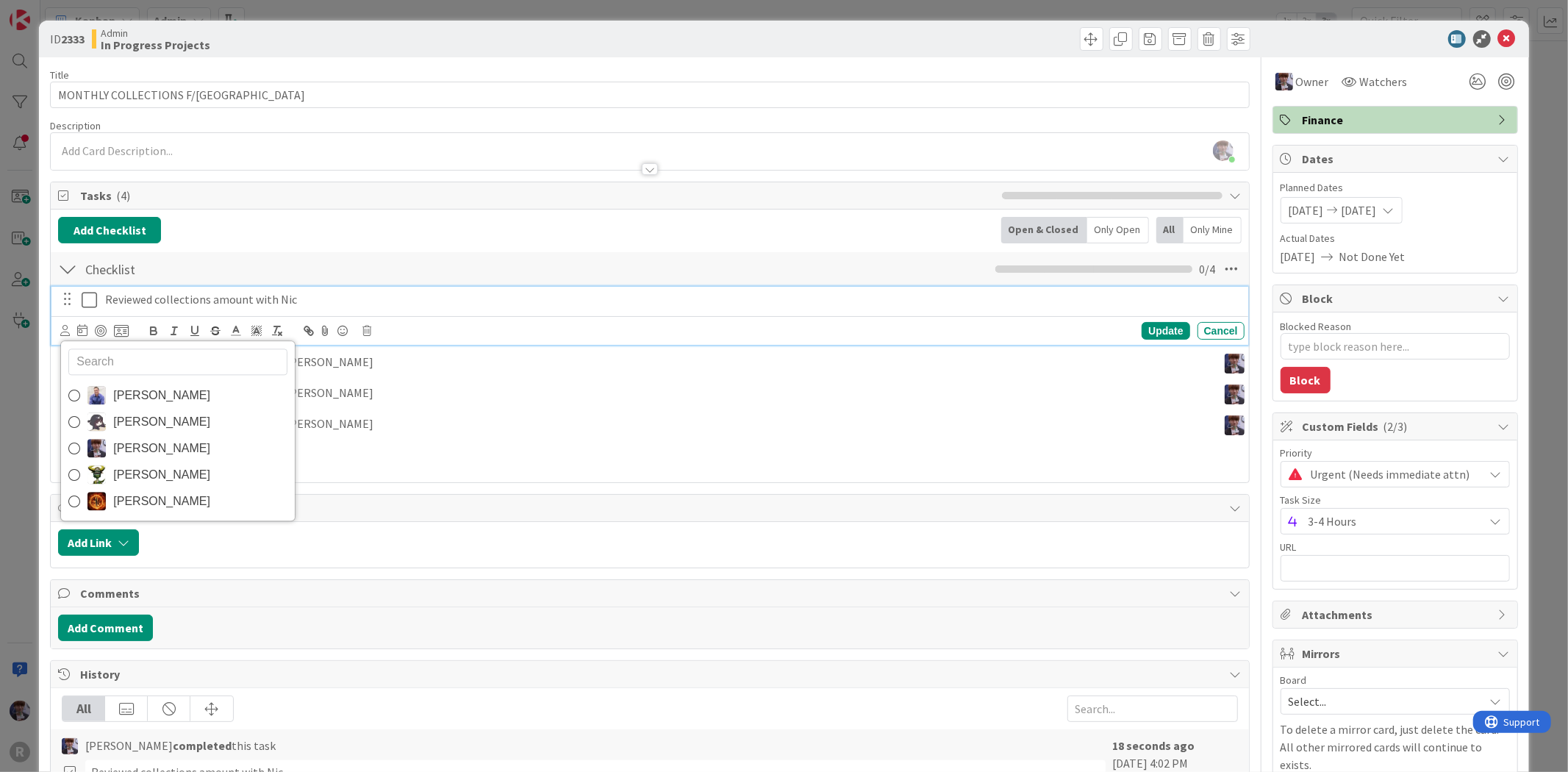
click at [137, 441] on span "[PERSON_NAME]" at bounding box center [161, 449] width 97 height 22
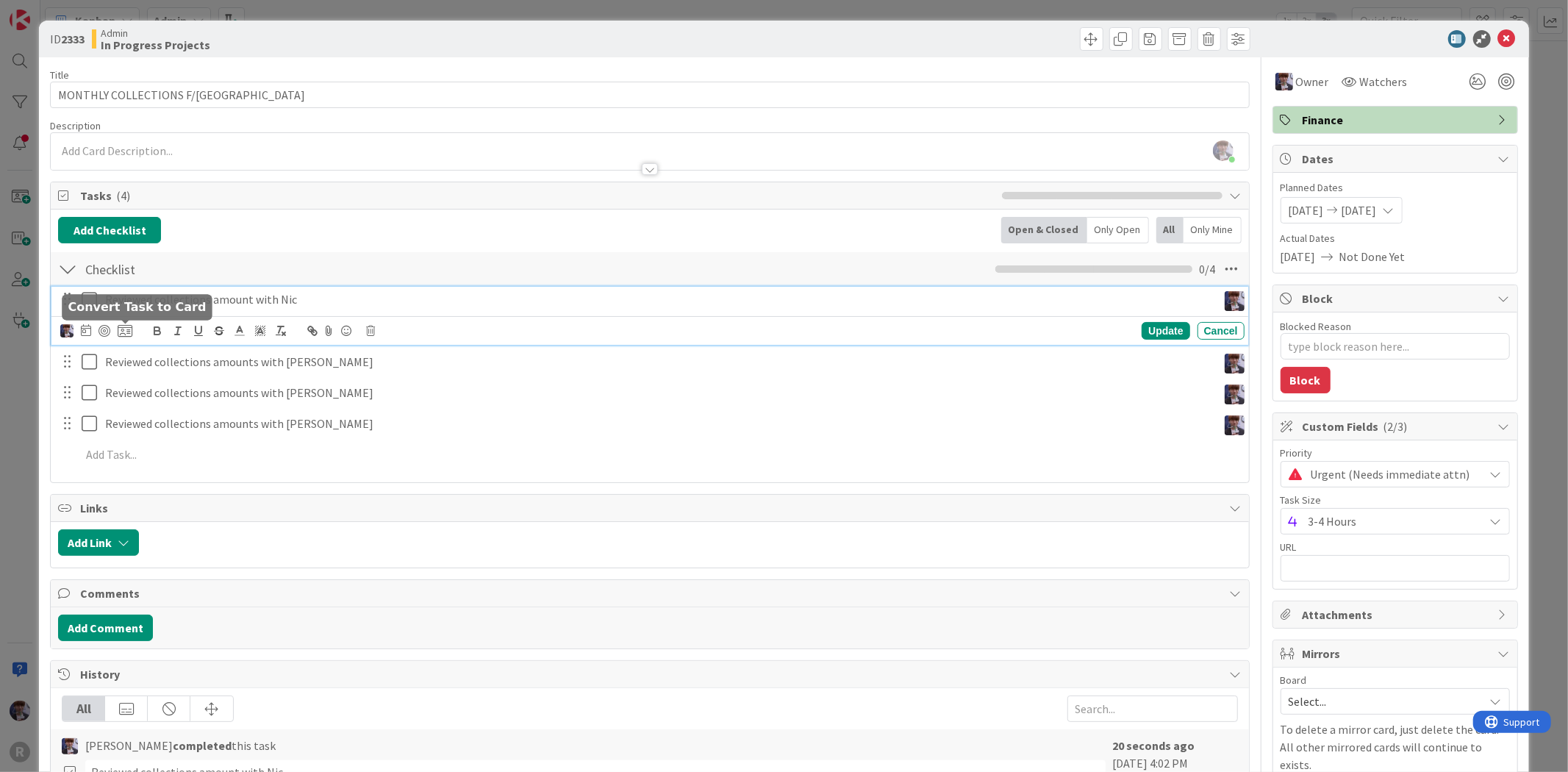
click at [123, 331] on icon at bounding box center [125, 331] width 15 height 13
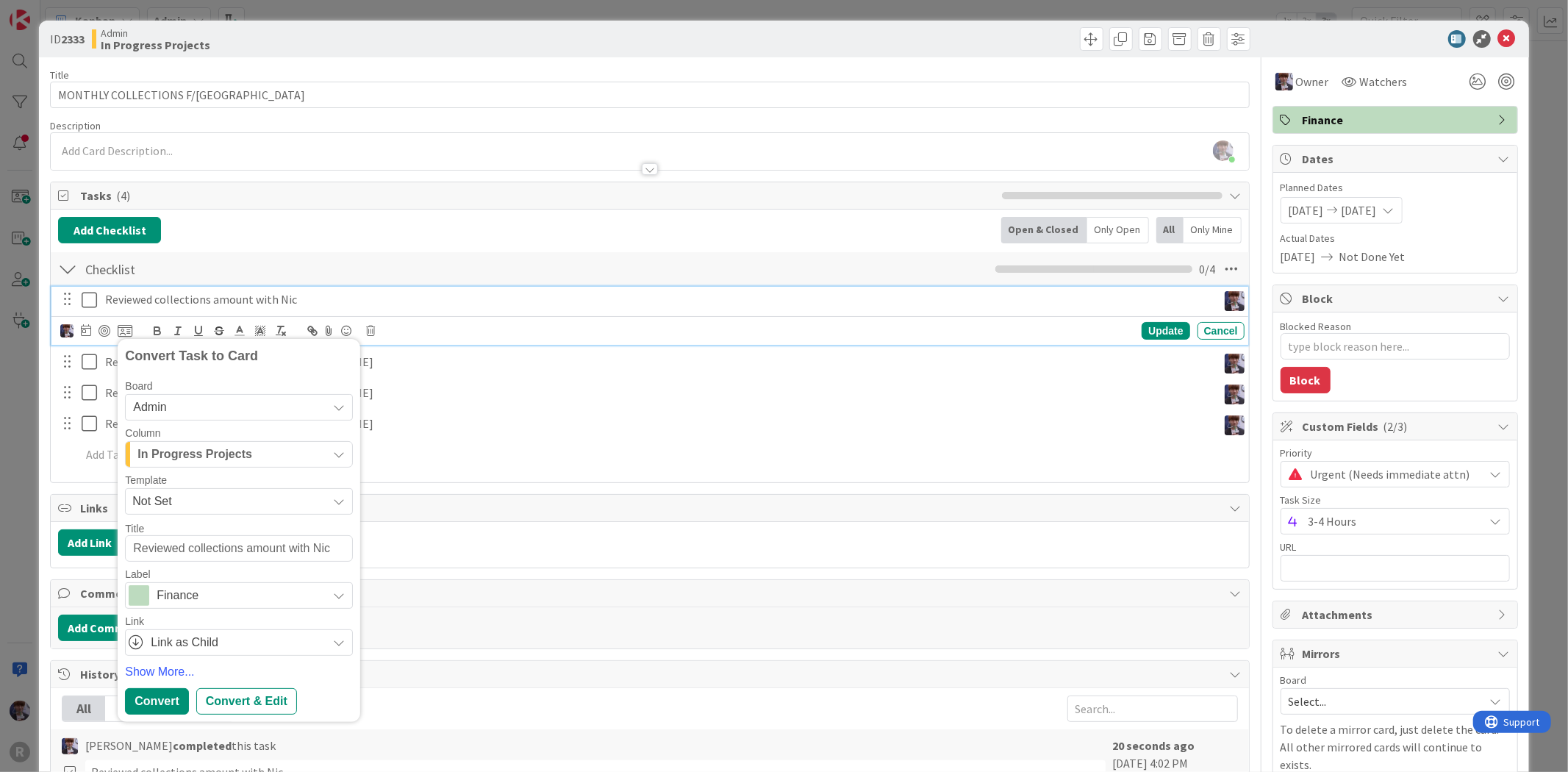
click at [348, 291] on div "Reviewed collections amount with Nic" at bounding box center [658, 299] width 1118 height 26
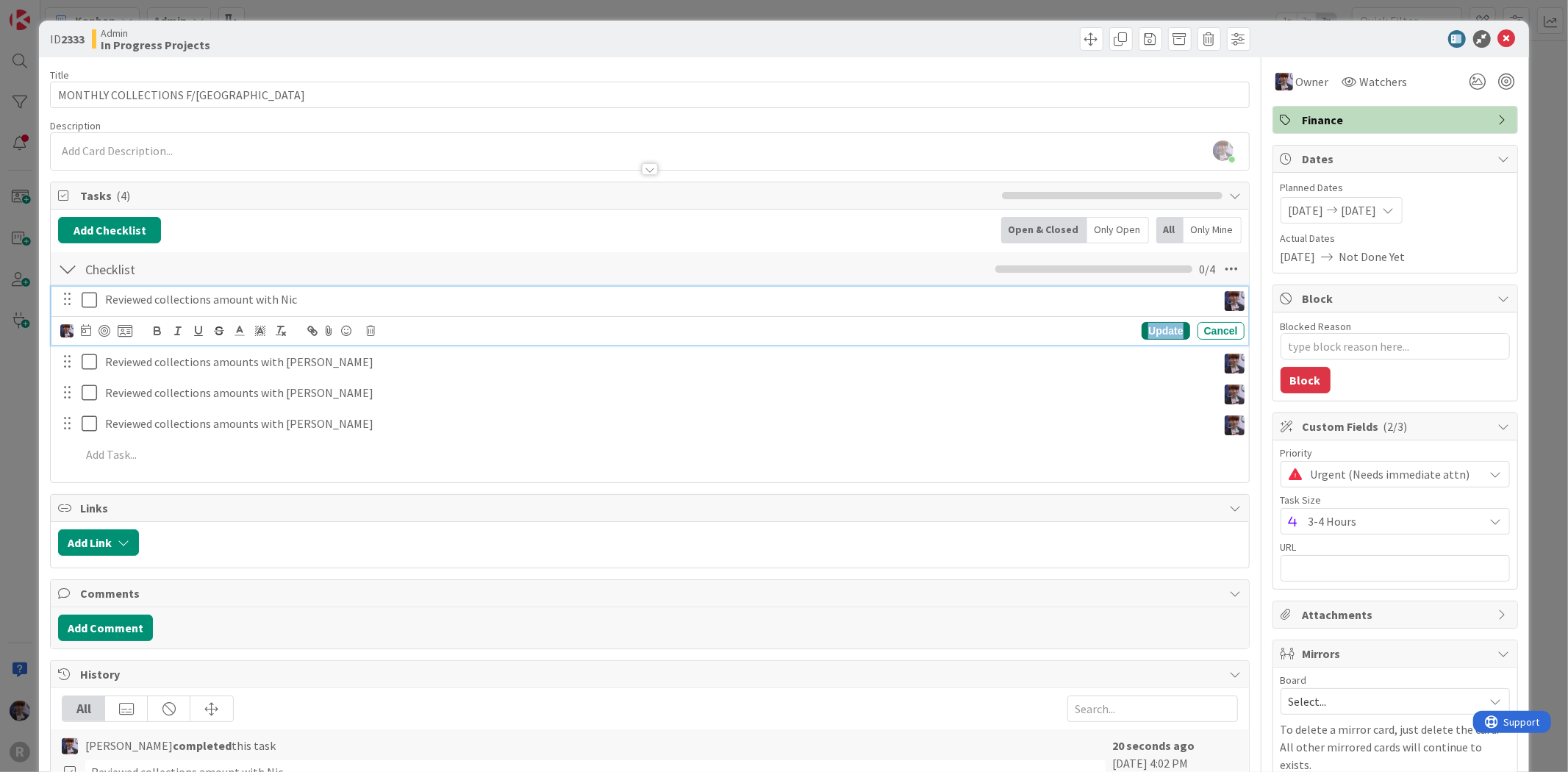
click at [1162, 328] on div "Update" at bounding box center [1165, 331] width 48 height 18
click at [279, 300] on p "Reviewed collections amount with Nic" at bounding box center [658, 299] width 1106 height 17
click at [82, 329] on icon at bounding box center [86, 330] width 10 height 12
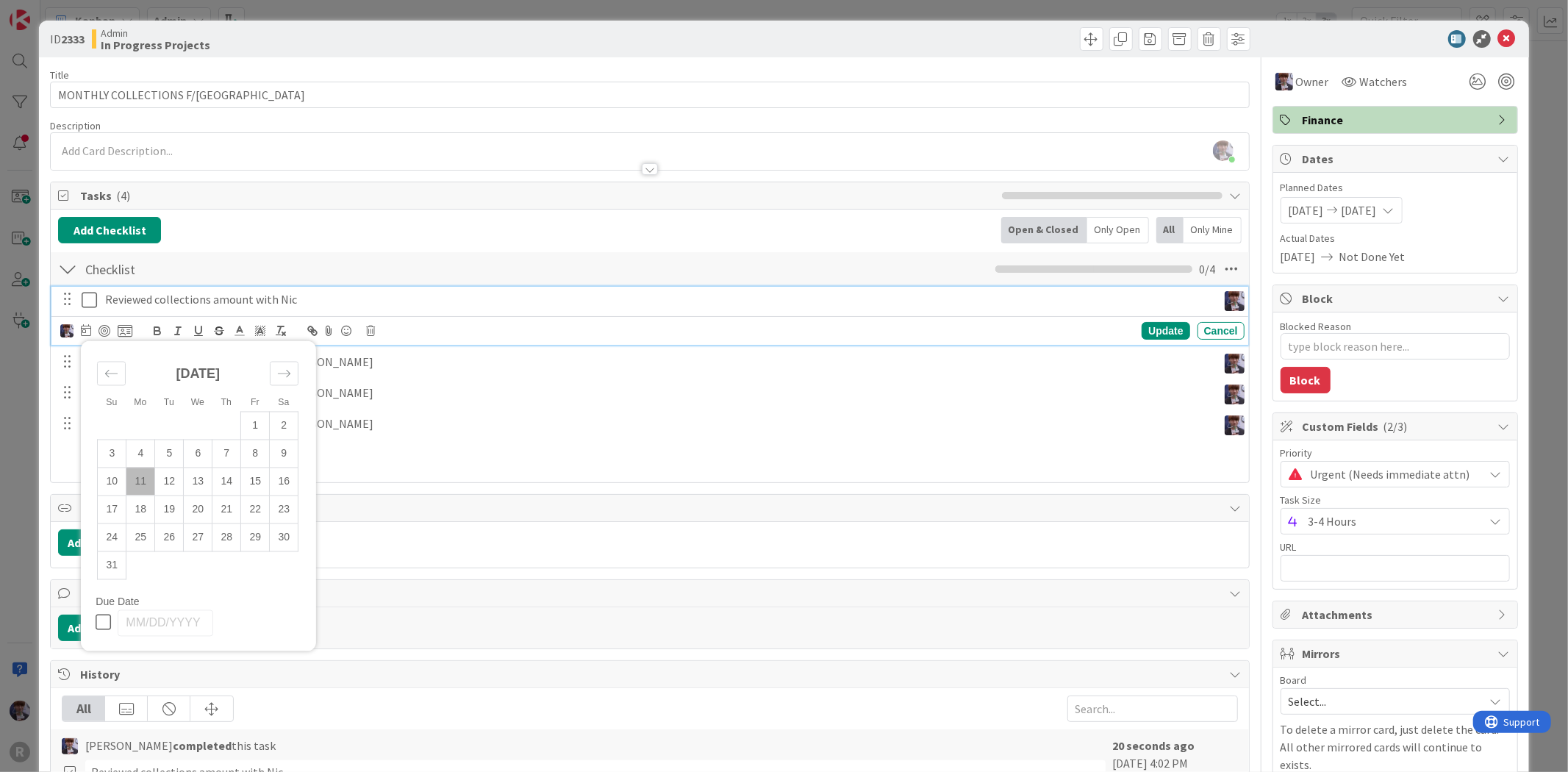
click at [310, 310] on div "Reviewed collections amount with Nic" at bounding box center [658, 299] width 1118 height 26
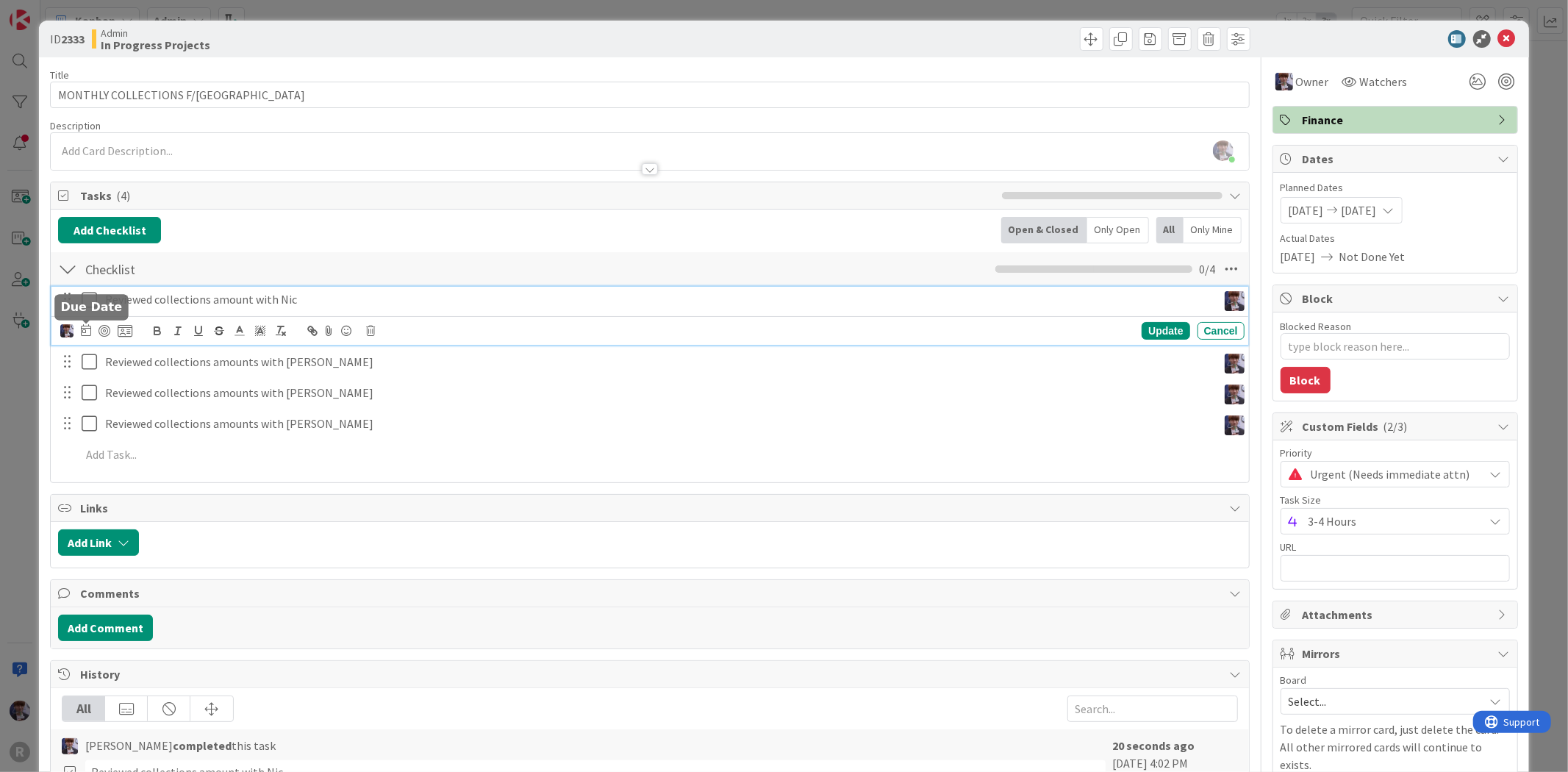
click at [83, 336] on icon at bounding box center [86, 330] width 10 height 12
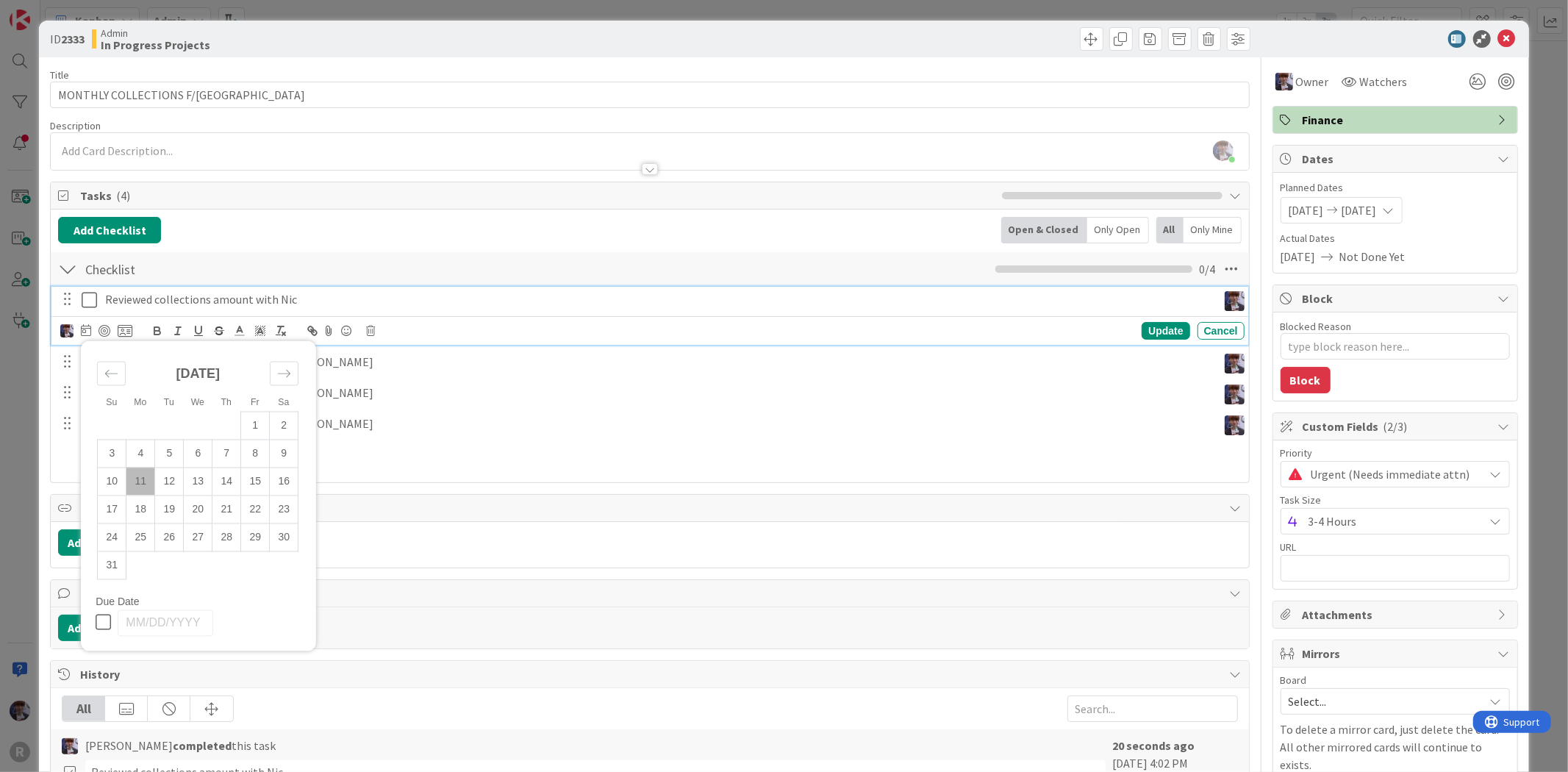
click at [135, 484] on td "11" at bounding box center [140, 481] width 29 height 28
click at [1164, 326] on div "Update" at bounding box center [1165, 331] width 48 height 18
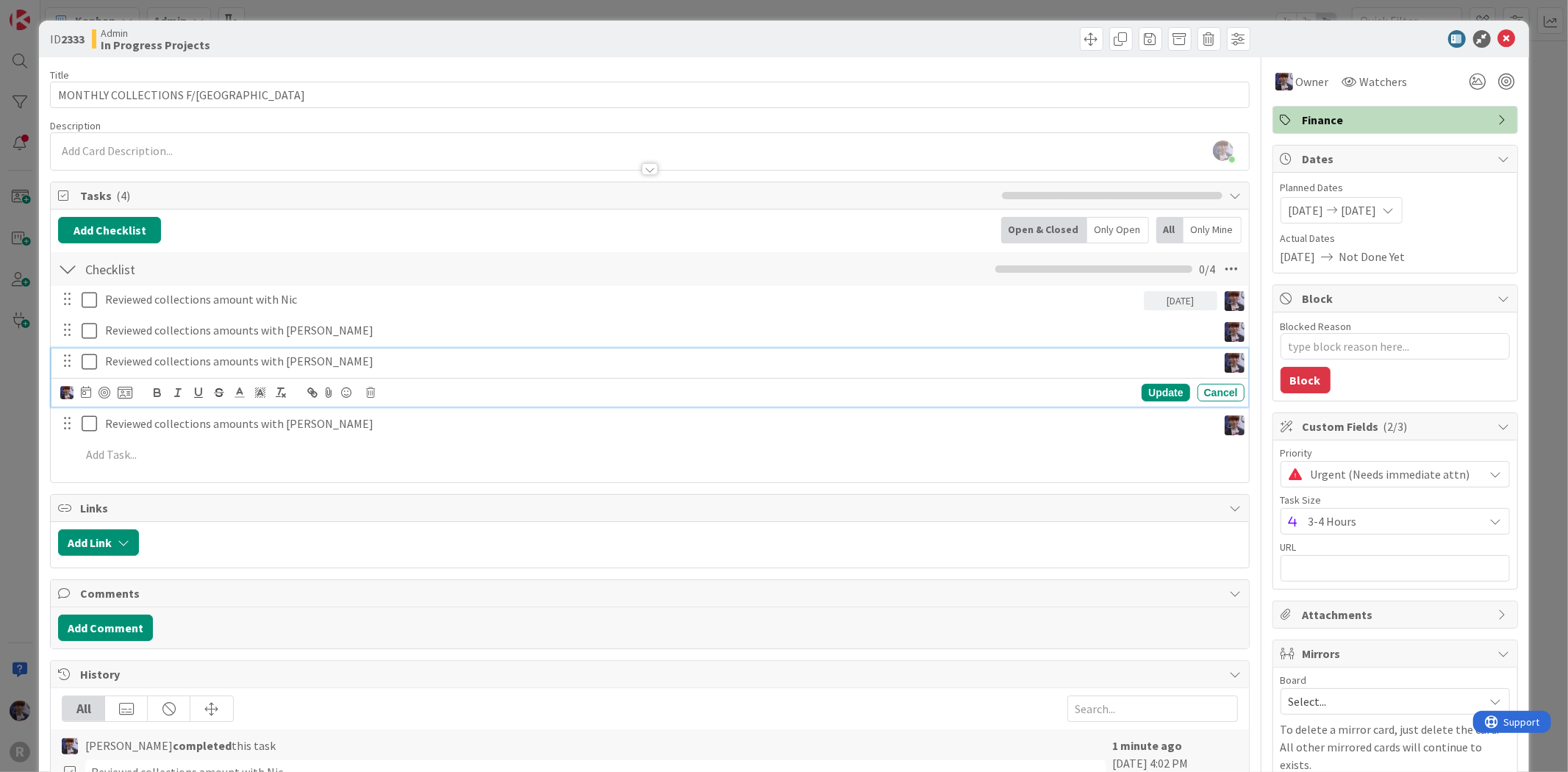
click at [542, 354] on p "Reviewed collections amounts with [PERSON_NAME]" at bounding box center [658, 361] width 1106 height 17
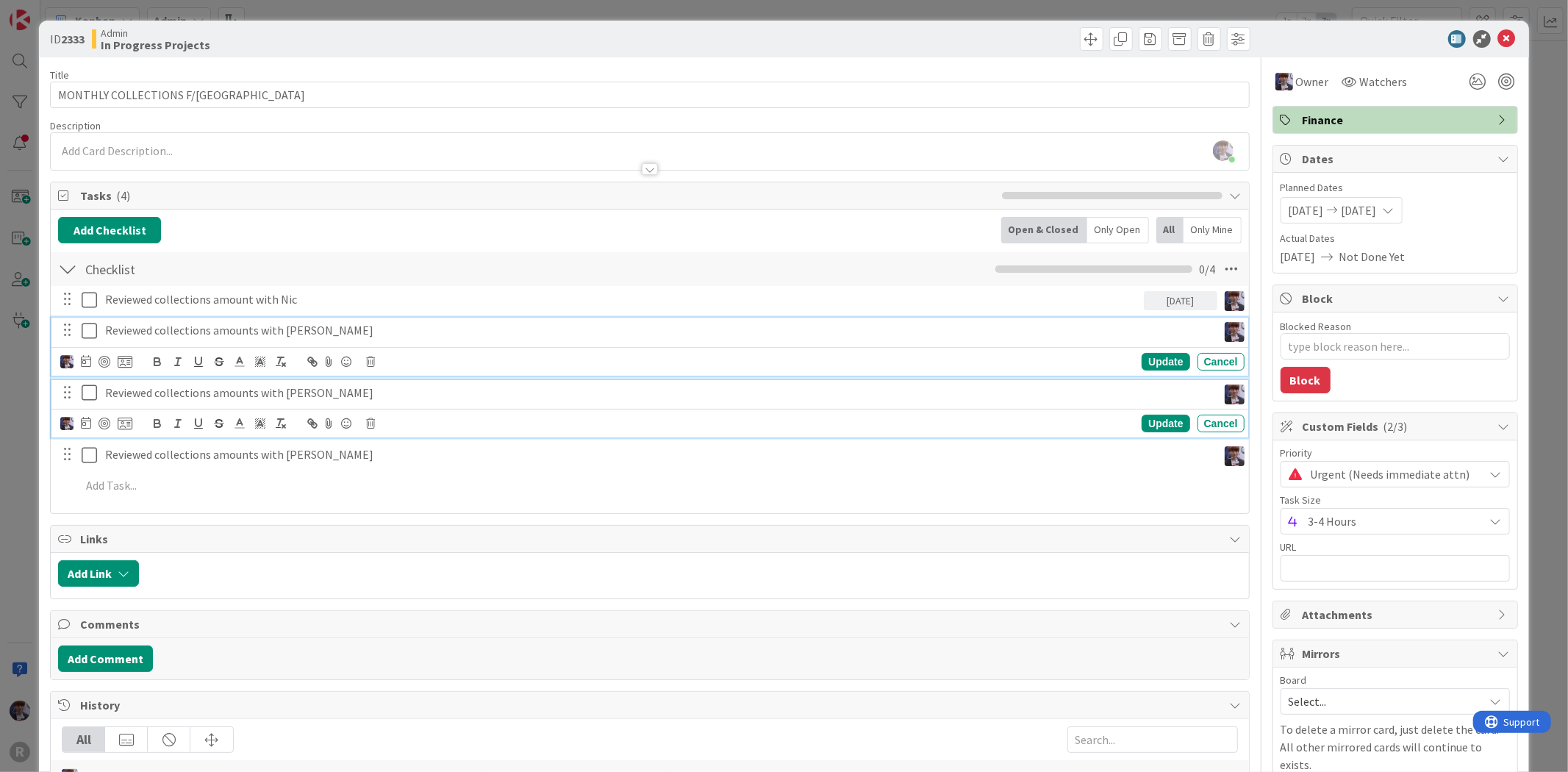
click at [364, 343] on div "Reviewed collections amounts with [PERSON_NAME]" at bounding box center [658, 331] width 1118 height 26
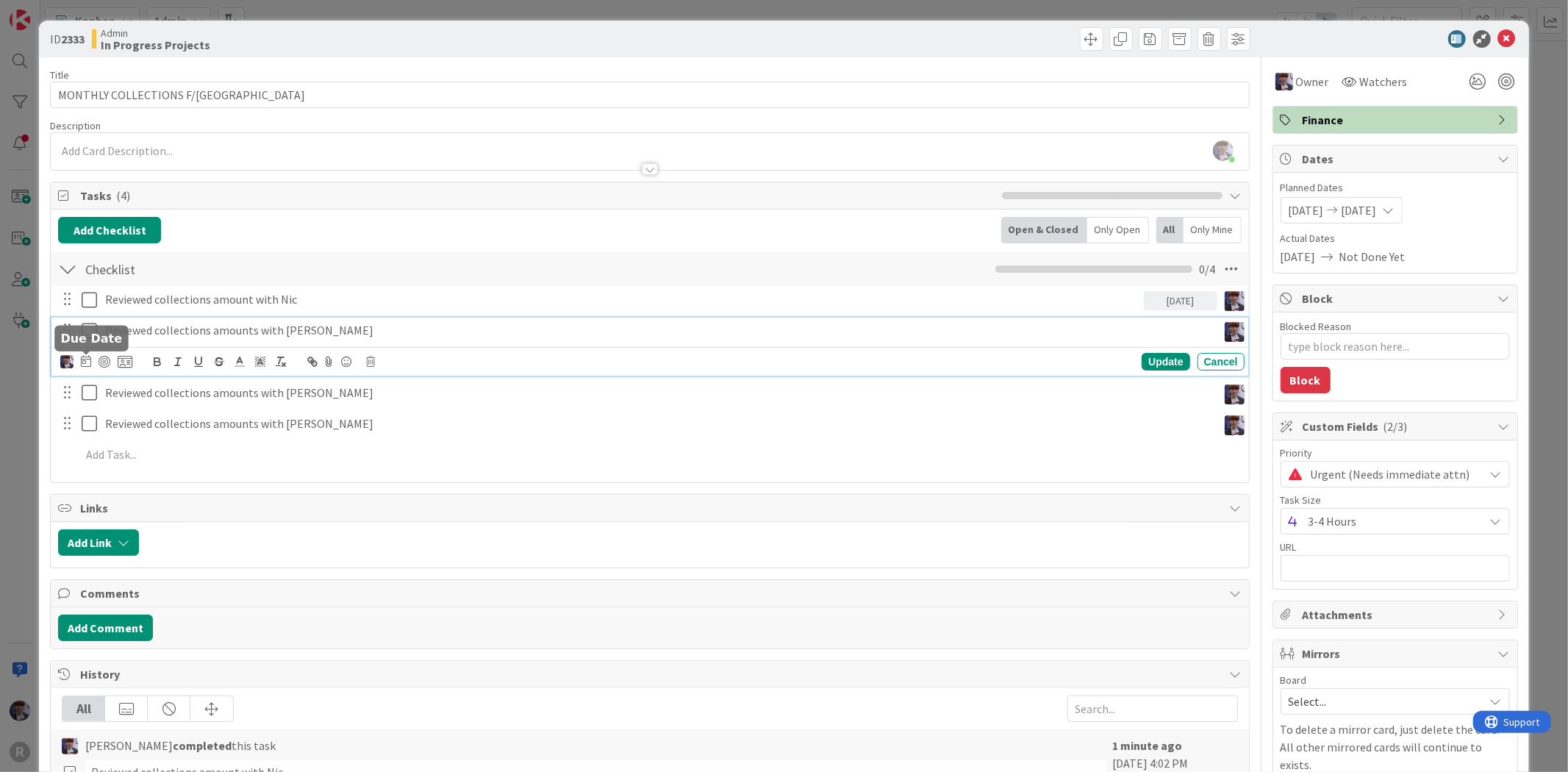
click at [82, 361] on icon at bounding box center [86, 361] width 10 height 12
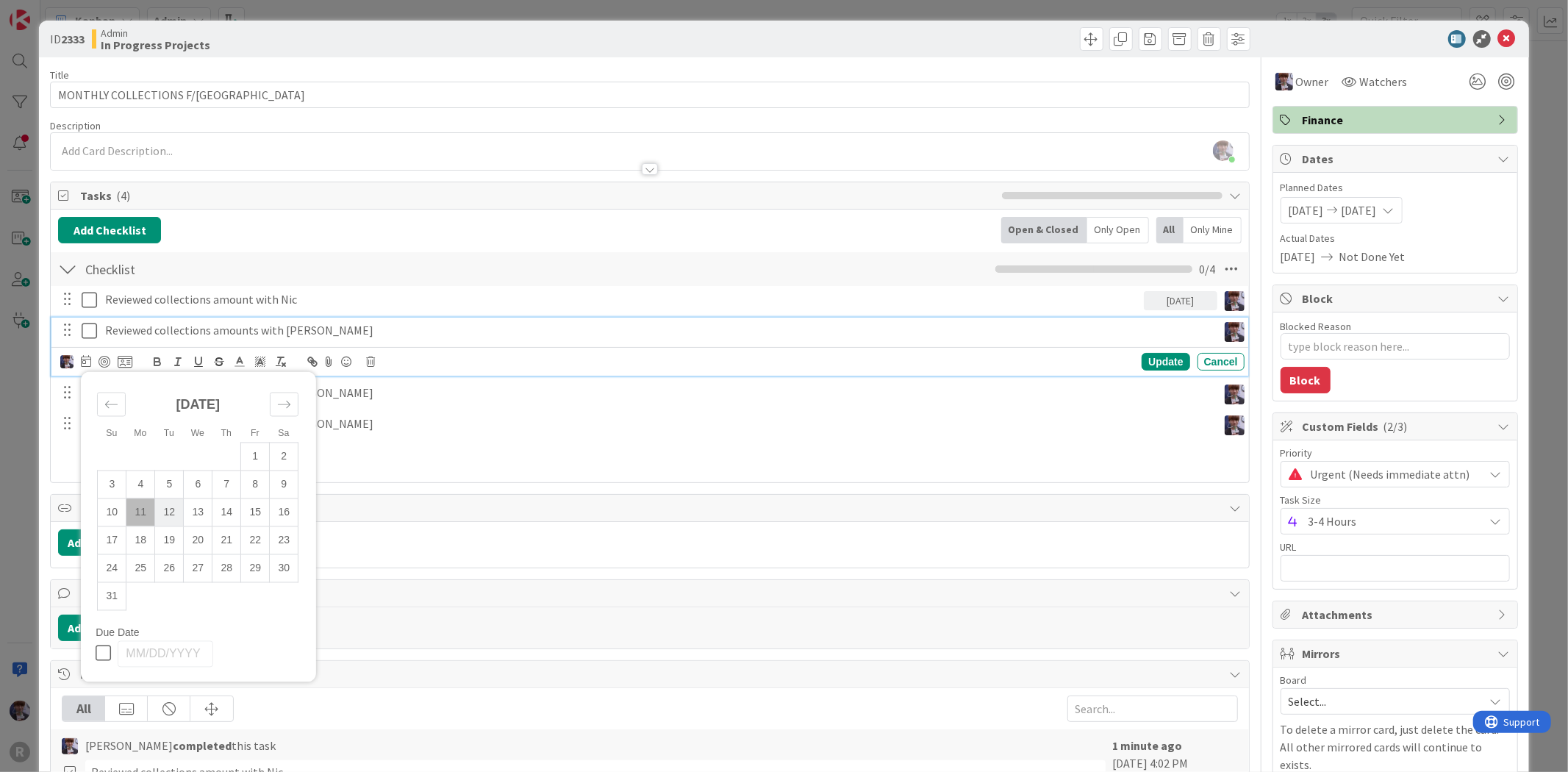
click at [175, 506] on td "12" at bounding box center [169, 513] width 29 height 28
click at [1155, 363] on div "Update" at bounding box center [1165, 362] width 48 height 18
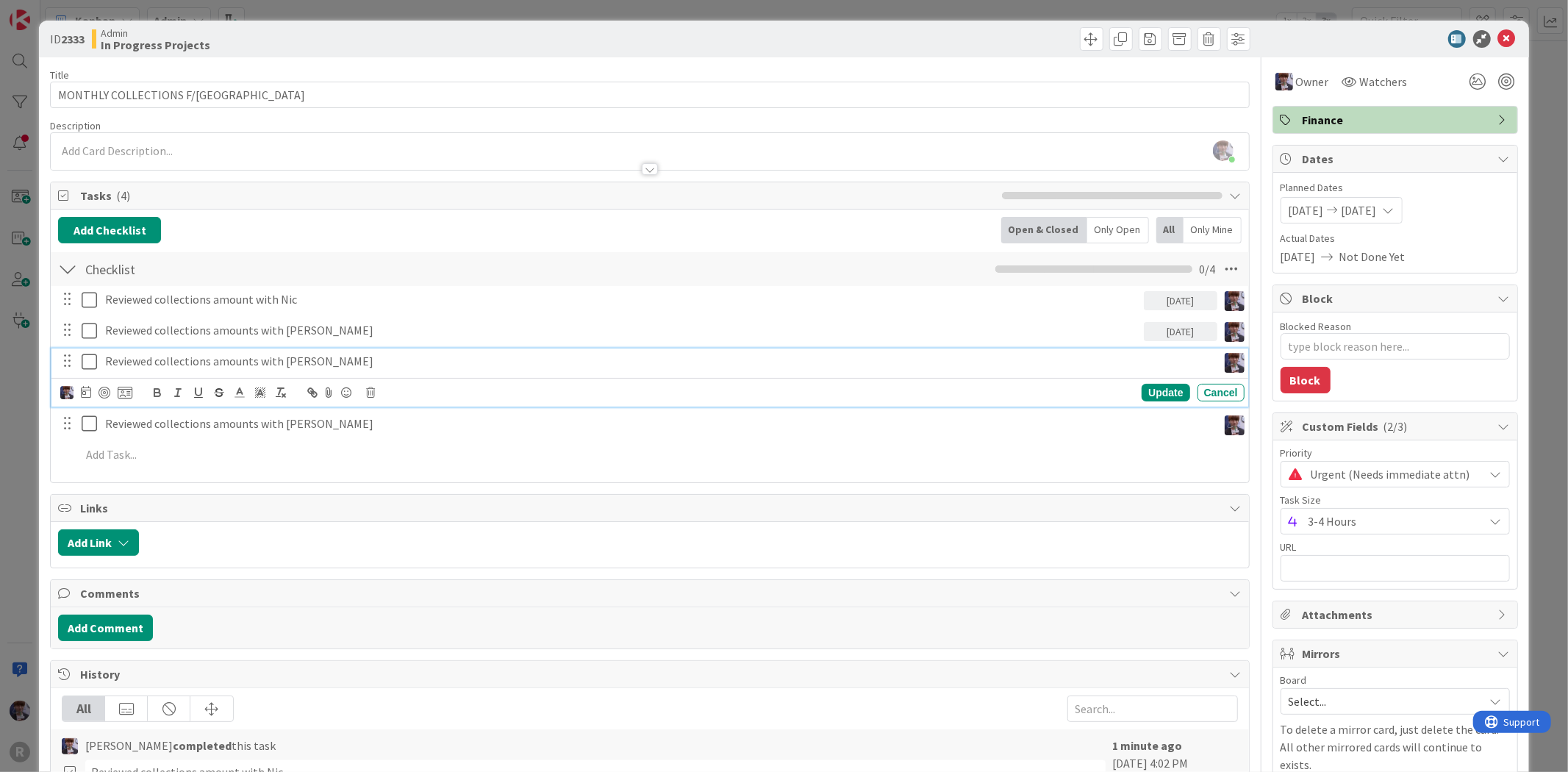
click at [617, 369] on p "Reviewed collections amounts with [PERSON_NAME]" at bounding box center [658, 361] width 1106 height 17
click at [82, 392] on icon at bounding box center [86, 392] width 10 height 12
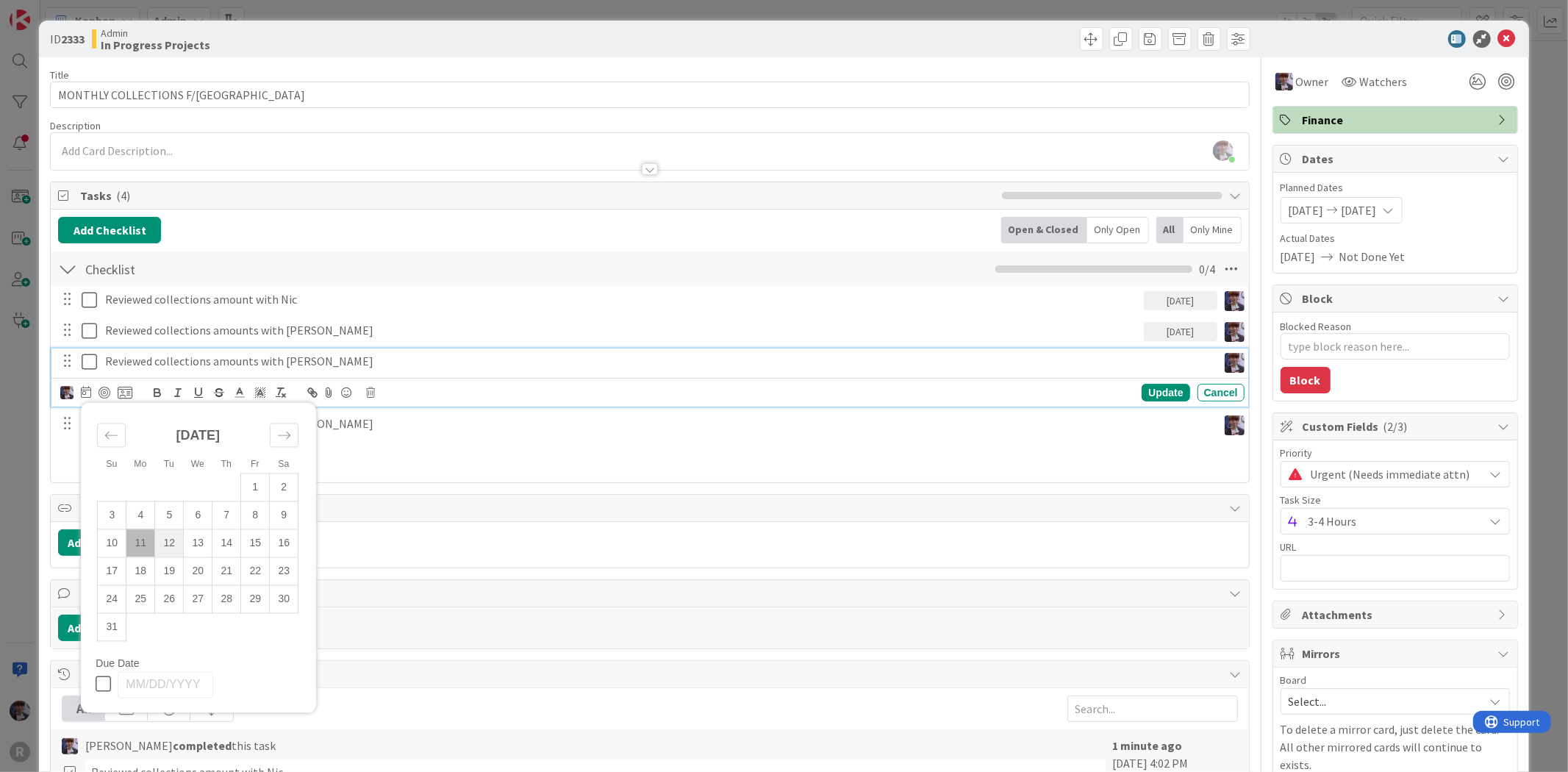
click at [171, 544] on td "12" at bounding box center [169, 544] width 29 height 28
click at [1177, 392] on div "Update" at bounding box center [1165, 393] width 48 height 18
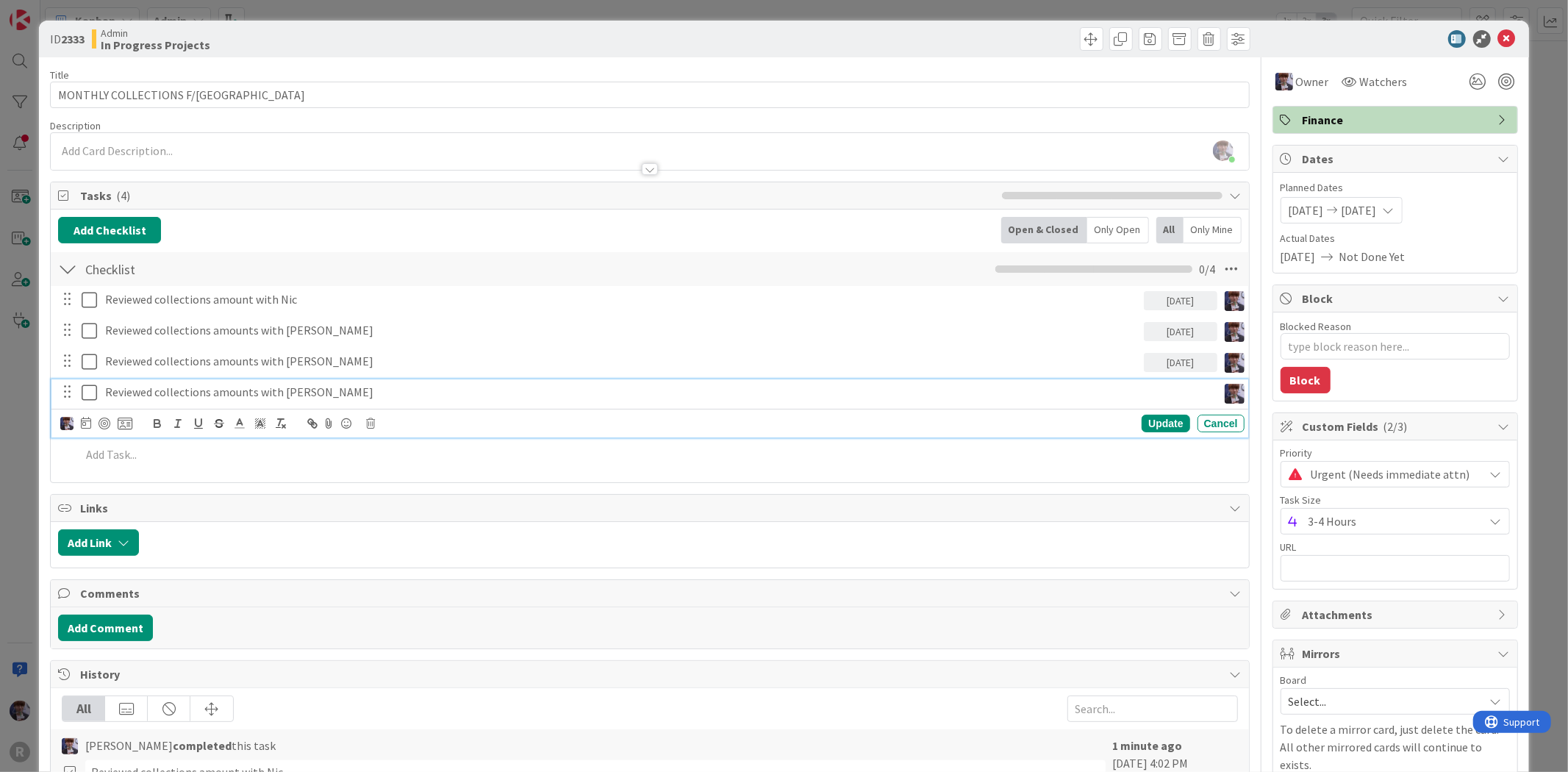
click at [755, 392] on p "Reviewed collections amounts with [PERSON_NAME]" at bounding box center [658, 392] width 1106 height 17
click at [84, 424] on icon at bounding box center [86, 423] width 10 height 12
click at [175, 577] on td "12" at bounding box center [169, 574] width 29 height 28
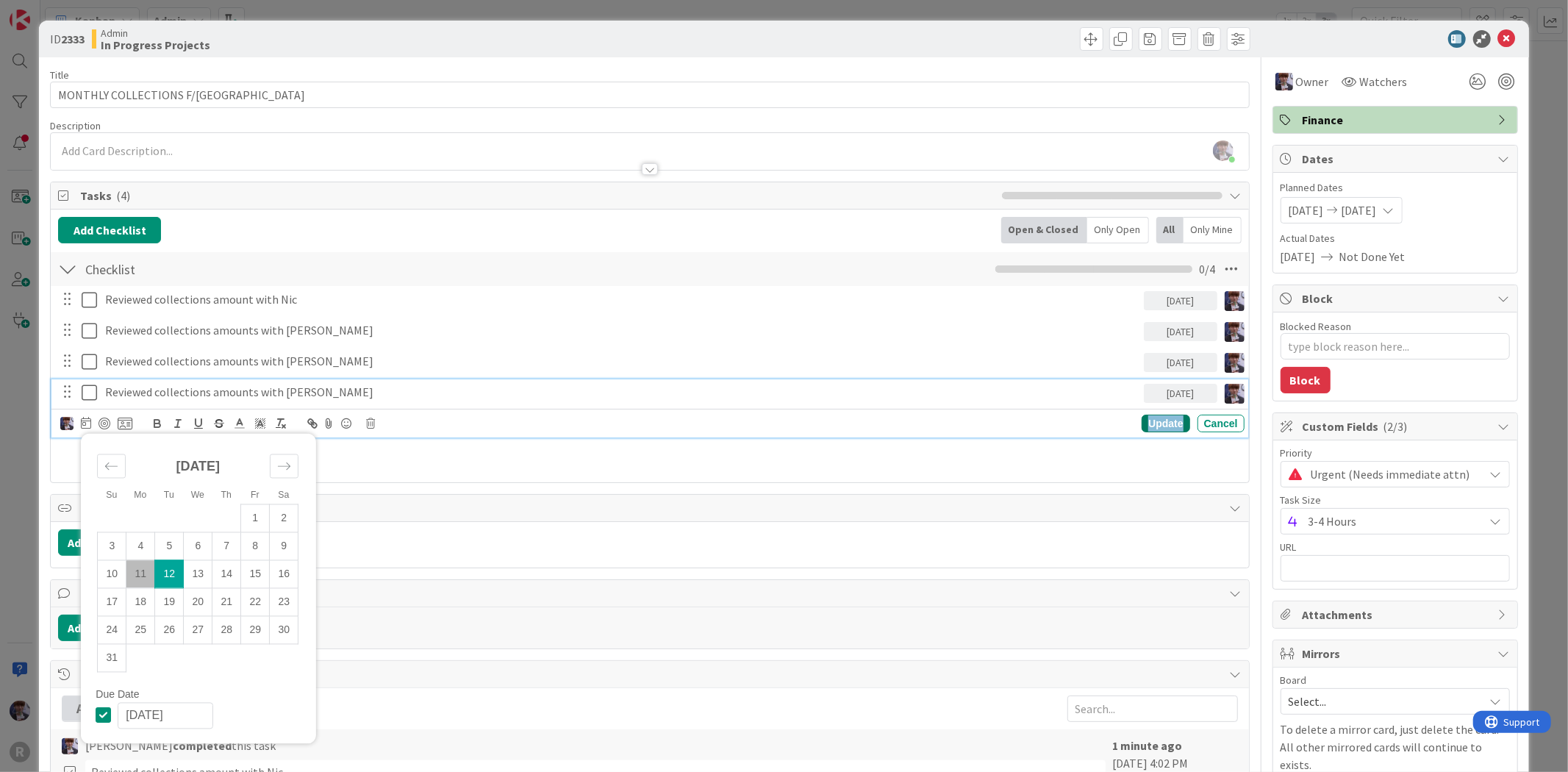
click at [1148, 422] on div "Update" at bounding box center [1165, 424] width 48 height 18
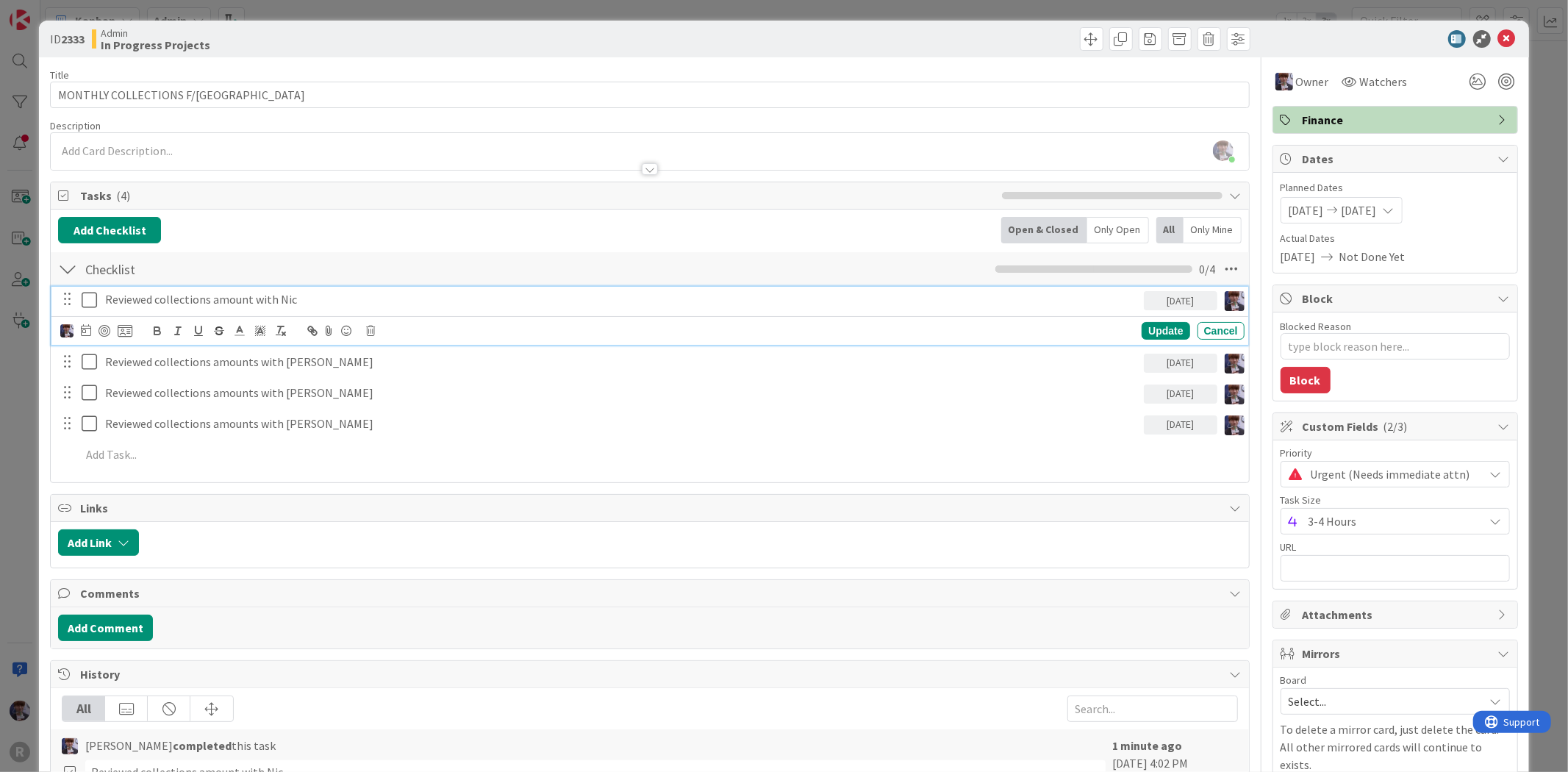
click at [180, 300] on p "Reviewed collections amount with Nic" at bounding box center [622, 299] width 1033 height 17
click at [114, 331] on div "[PERSON_NAME] [PERSON_NAME] Minka [PERSON_NAME] Nic [PERSON_NAME] [PERSON_NAME]…" at bounding box center [96, 331] width 72 height 18
click at [120, 328] on icon at bounding box center [125, 331] width 15 height 13
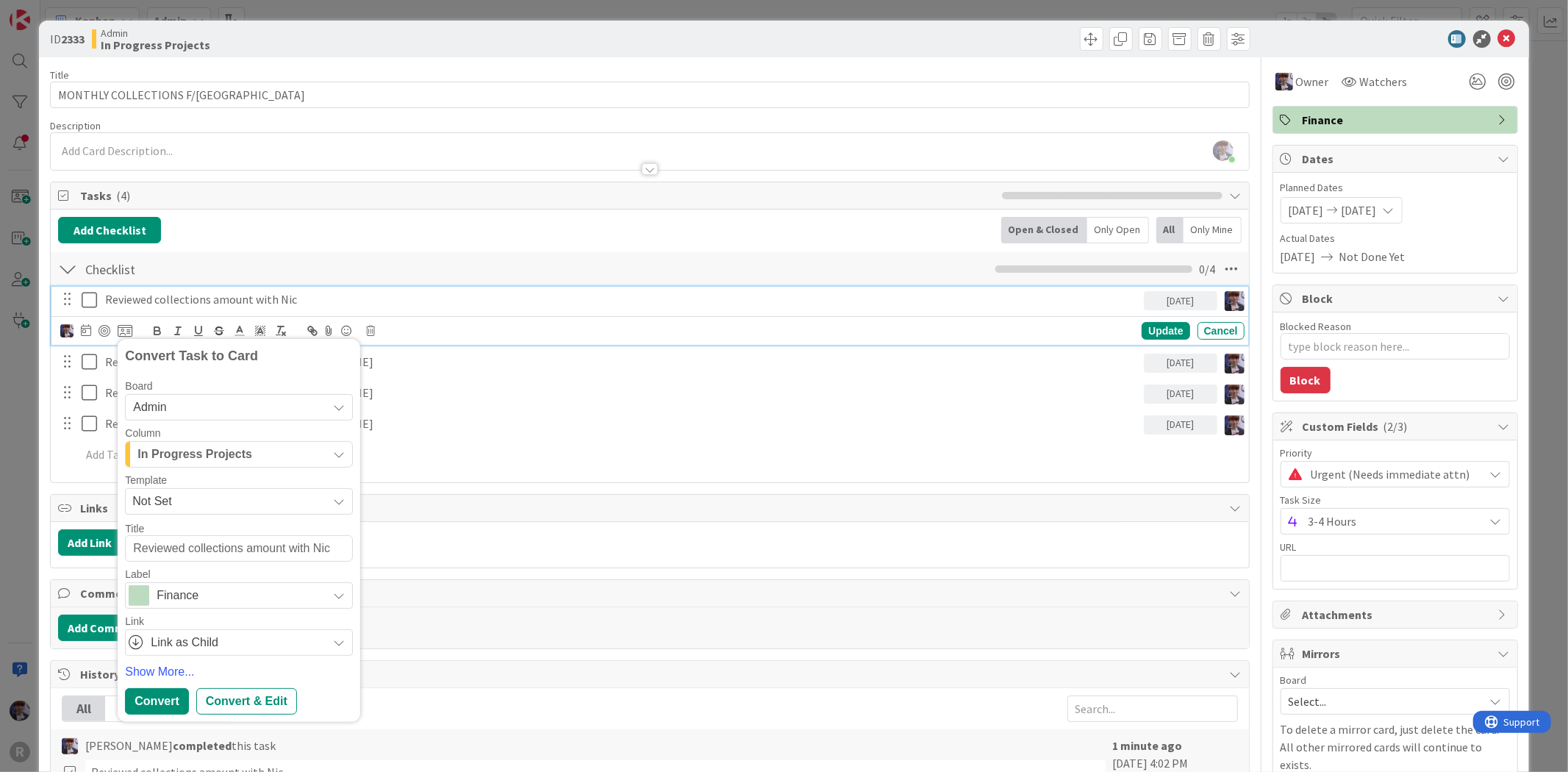
click at [282, 464] on div "In Progress Projects" at bounding box center [230, 455] width 193 height 24
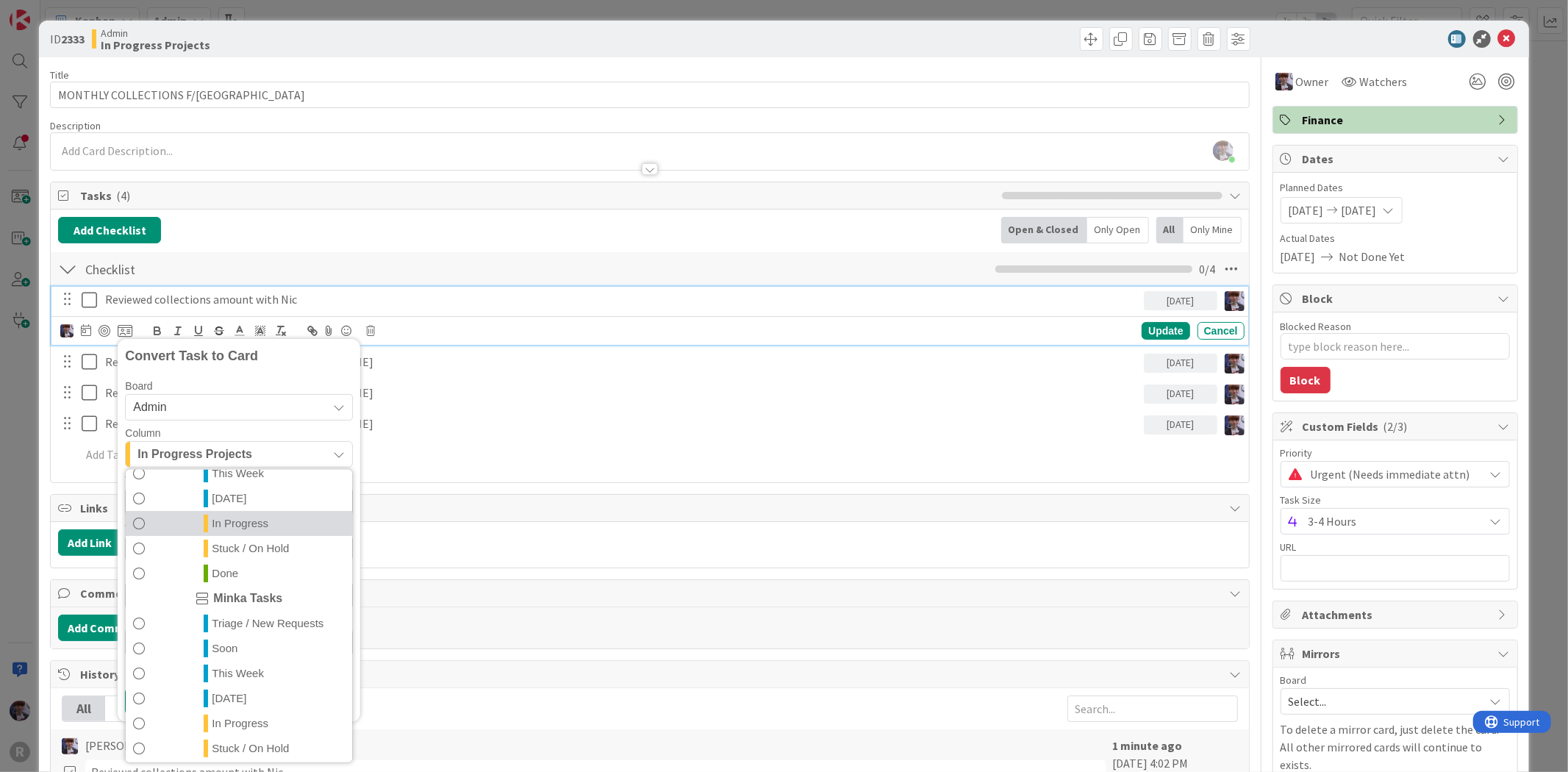
scroll to position [319, 0]
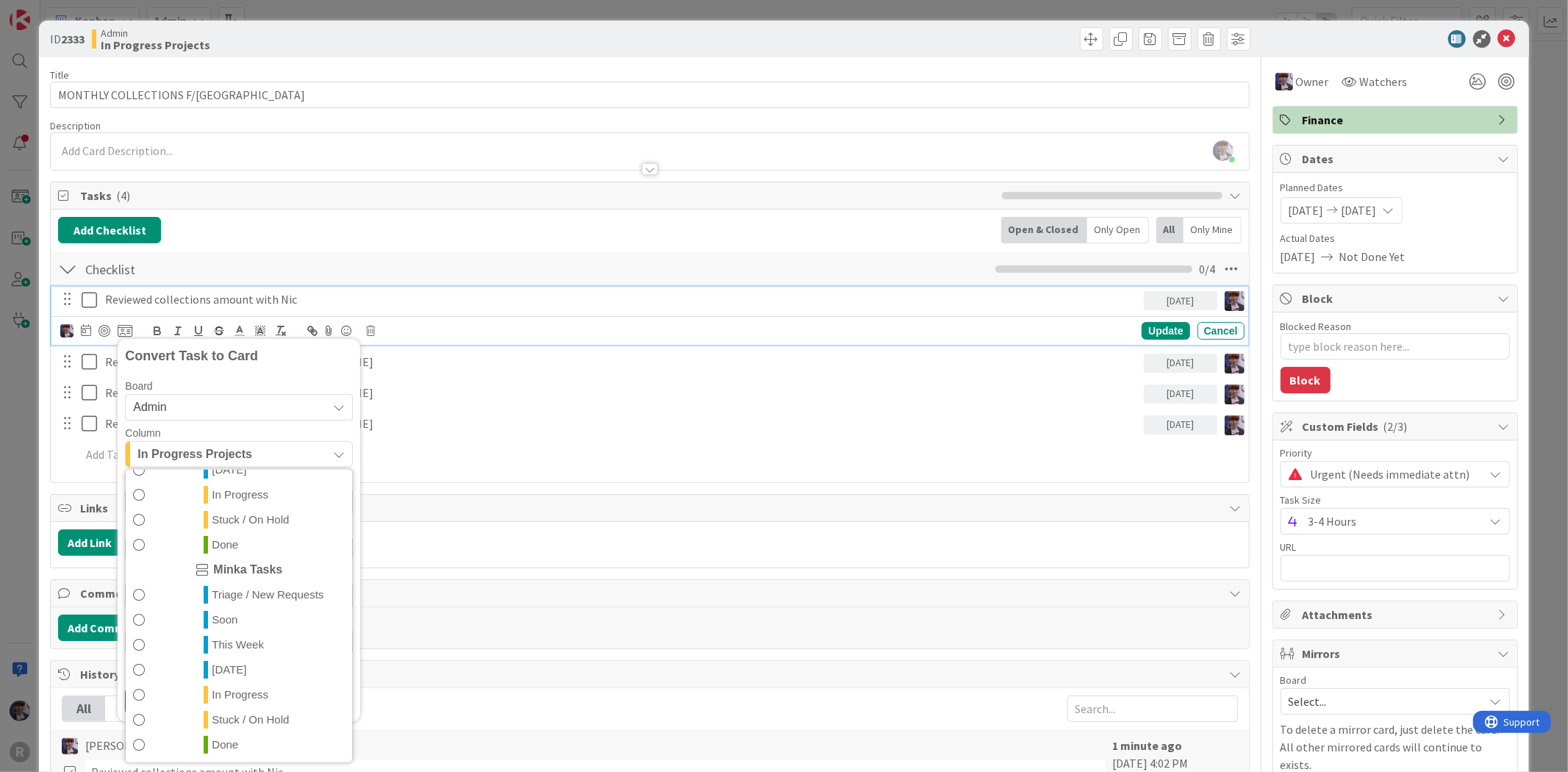
click at [244, 675] on link "[DATE]" at bounding box center [238, 669] width 227 height 25
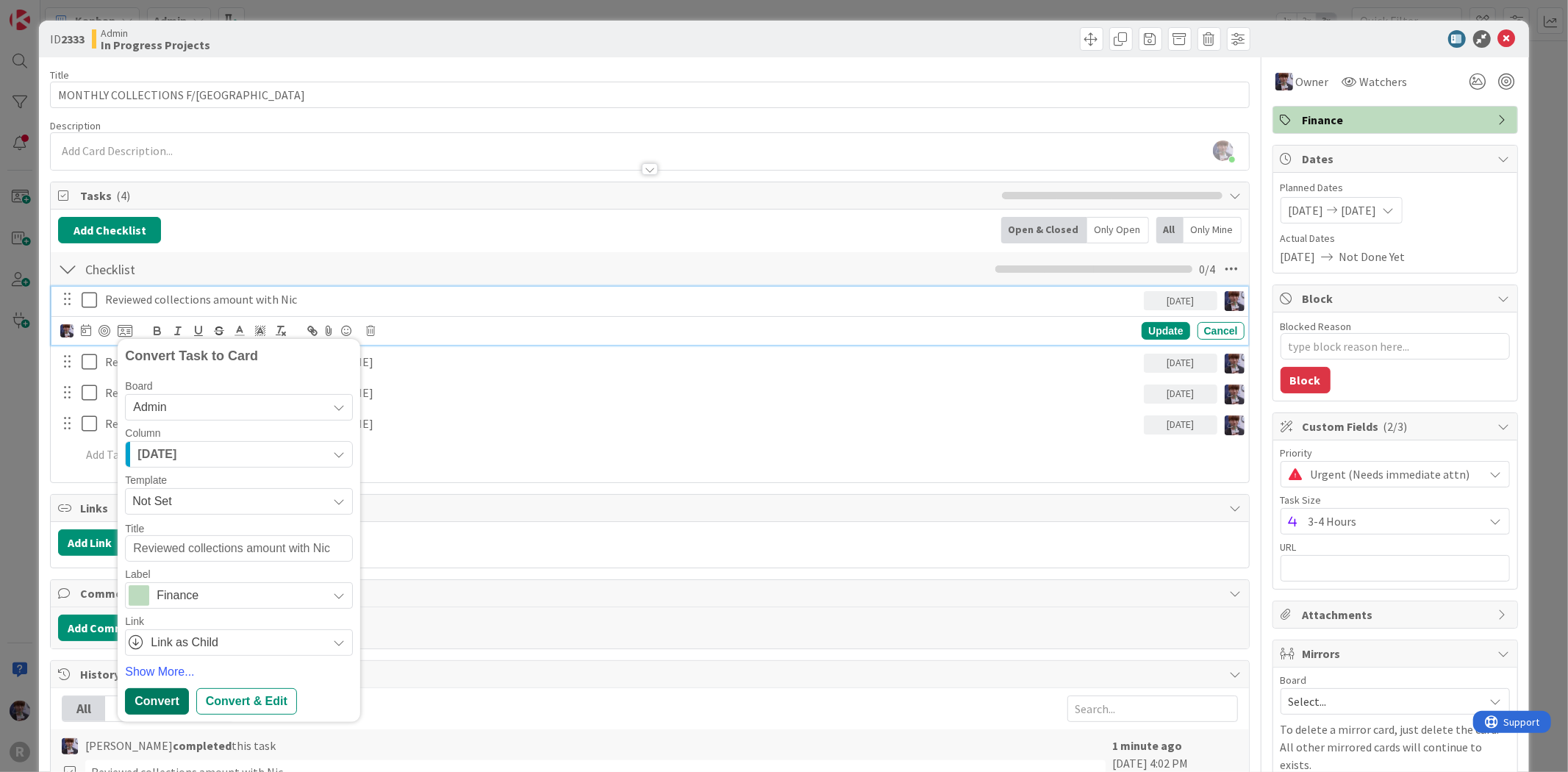
click at [150, 700] on div "Convert" at bounding box center [156, 701] width 63 height 27
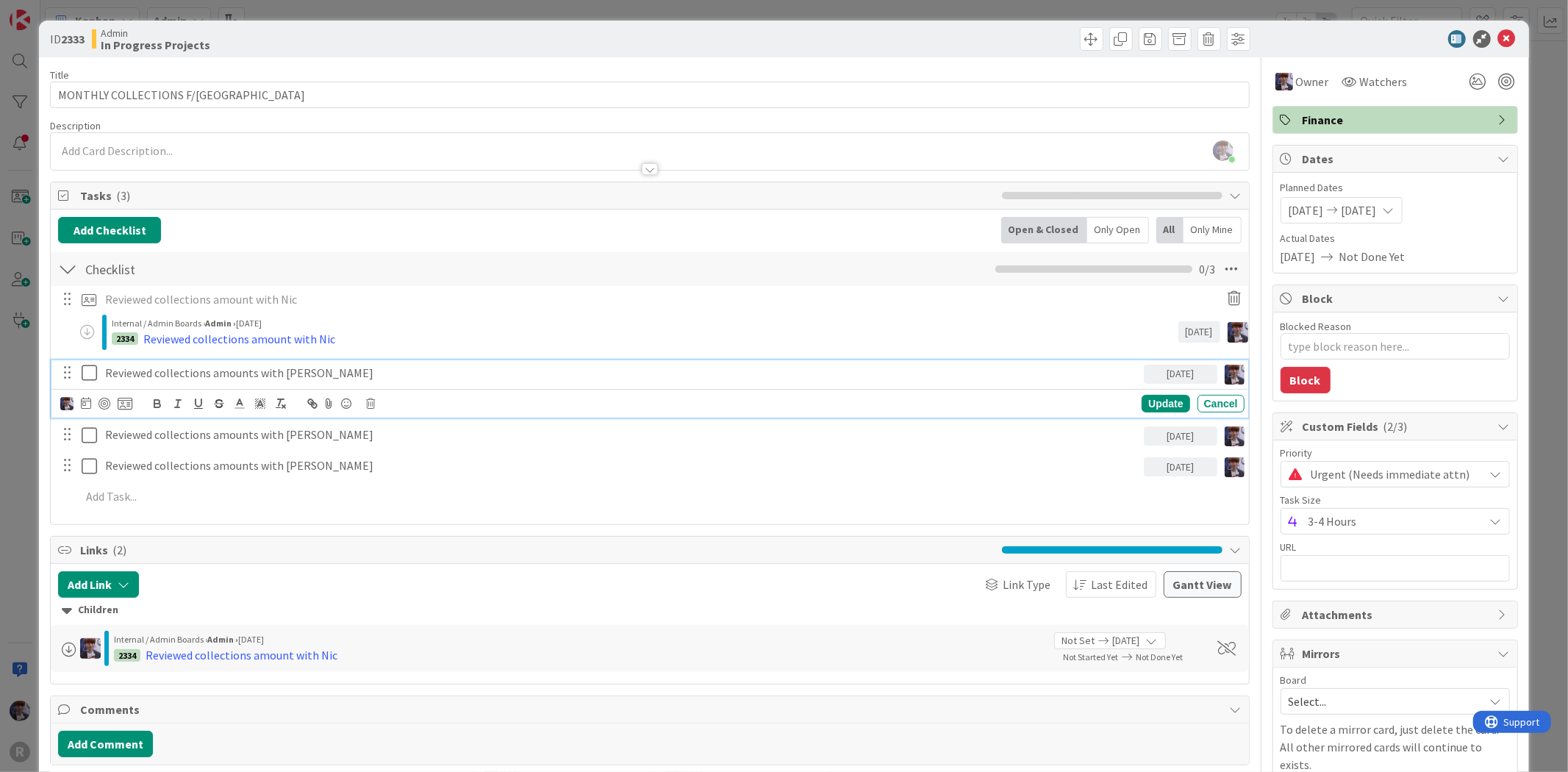
click at [167, 377] on p "Reviewed collections amounts with [PERSON_NAME]" at bounding box center [622, 373] width 1033 height 17
click at [127, 406] on icon at bounding box center [125, 403] width 15 height 13
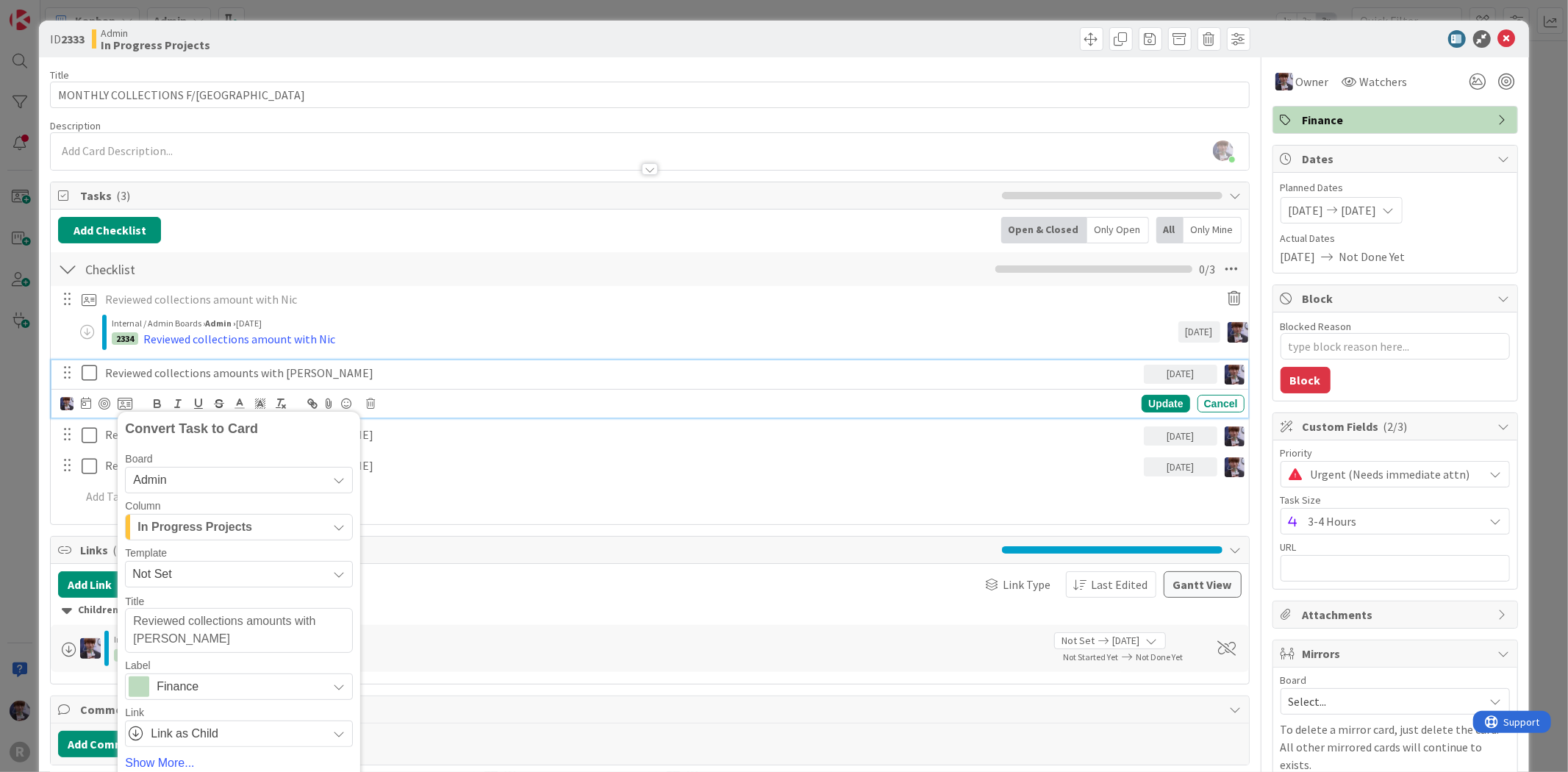
click at [229, 580] on span "Not Set" at bounding box center [224, 574] width 183 height 19
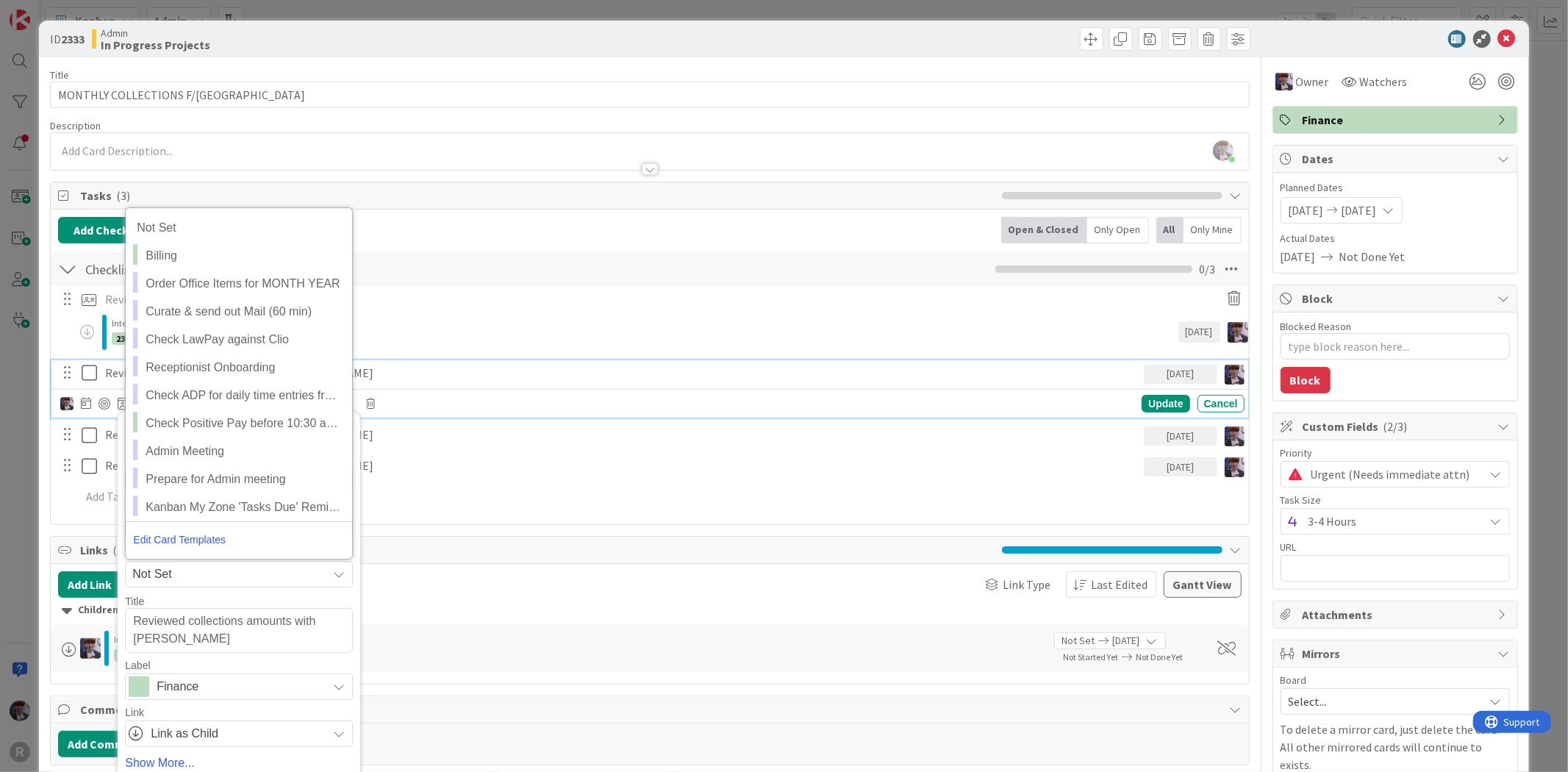
click at [0, 0] on div "41 / 128" at bounding box center [0, 0] width 0 height 0
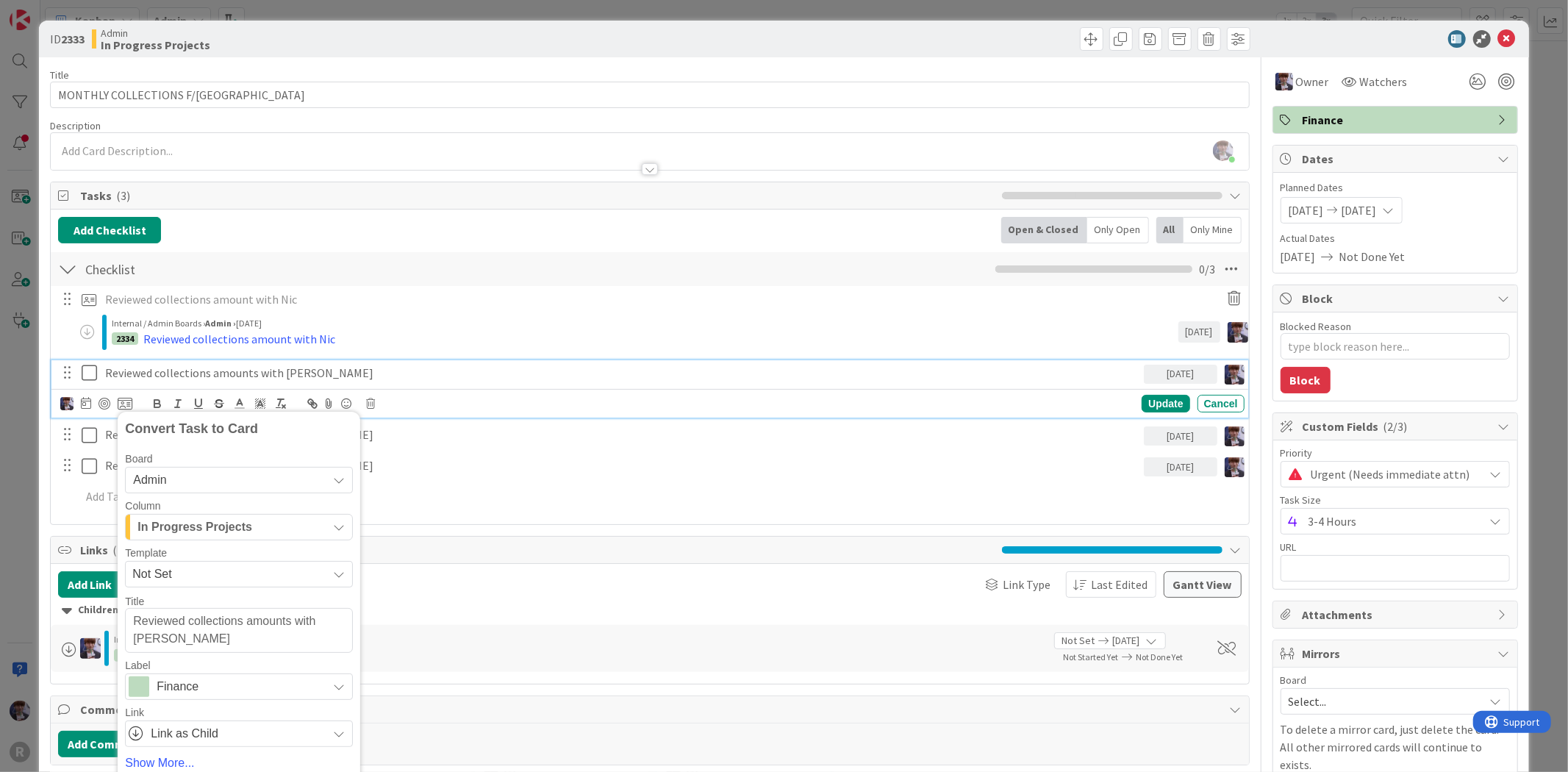
click at [262, 526] on div "In Progress Projects" at bounding box center [230, 528] width 193 height 24
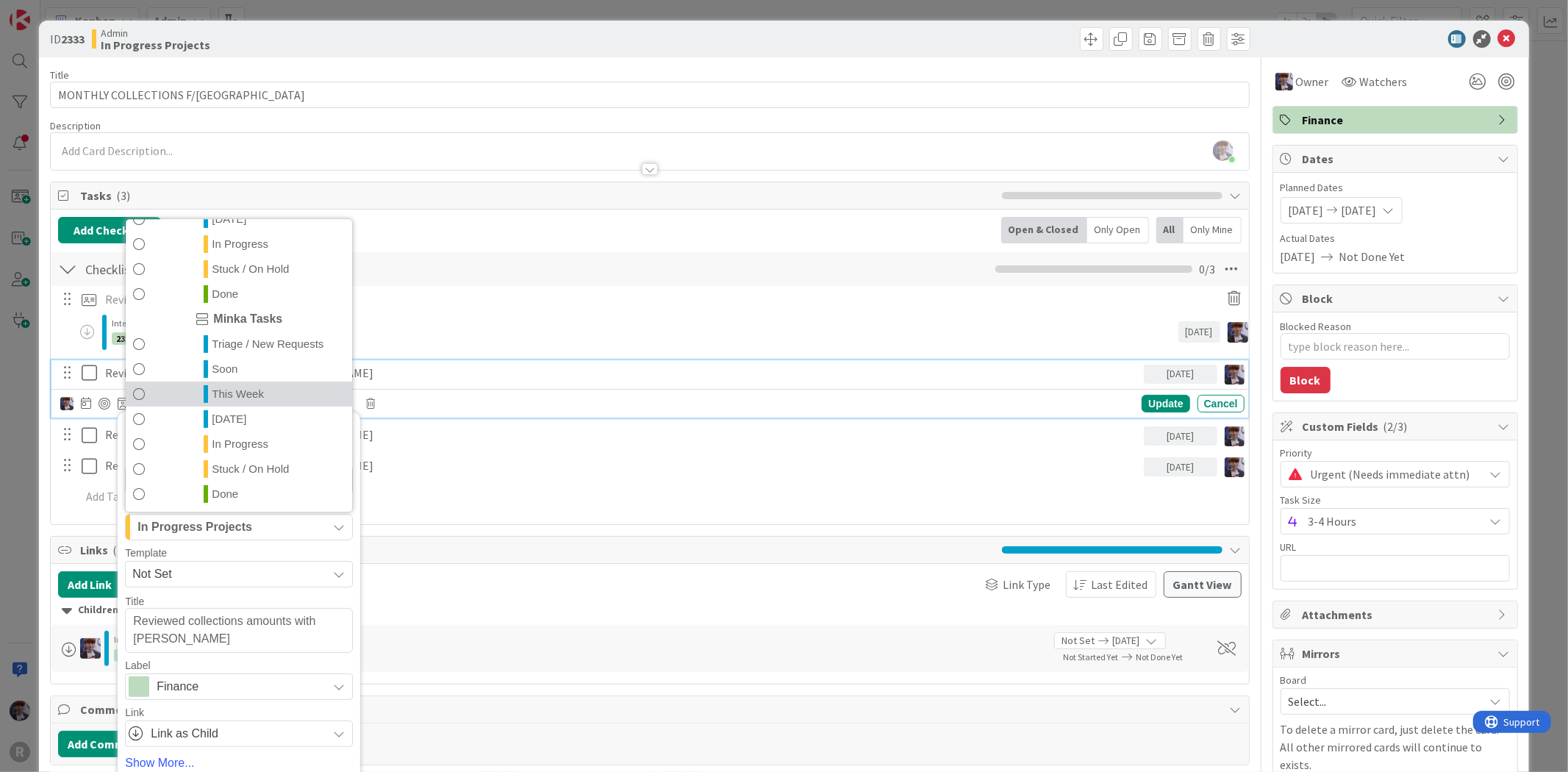
click at [263, 398] on link "This Week" at bounding box center [238, 395] width 227 height 25
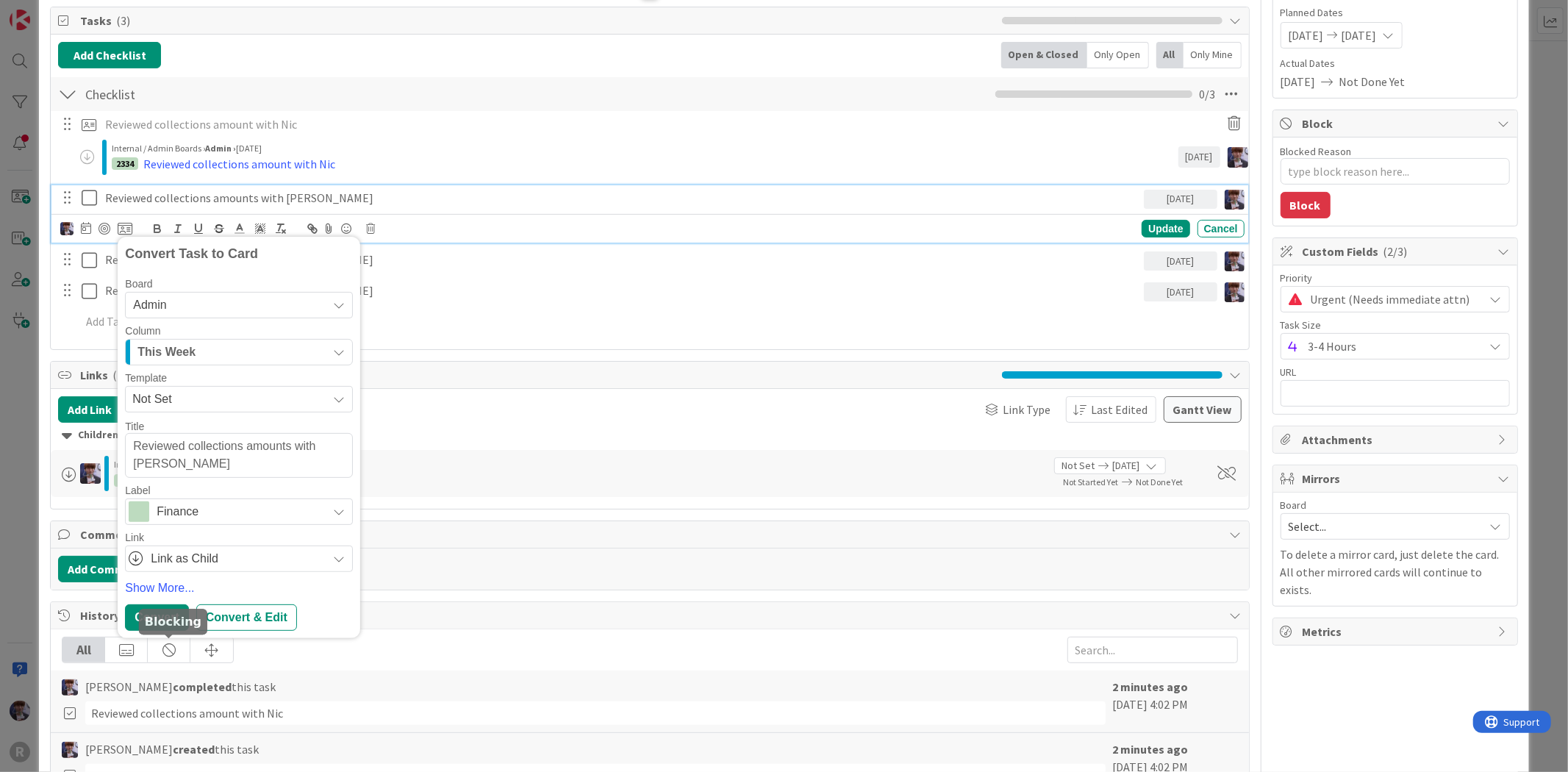
scroll to position [245, 0]
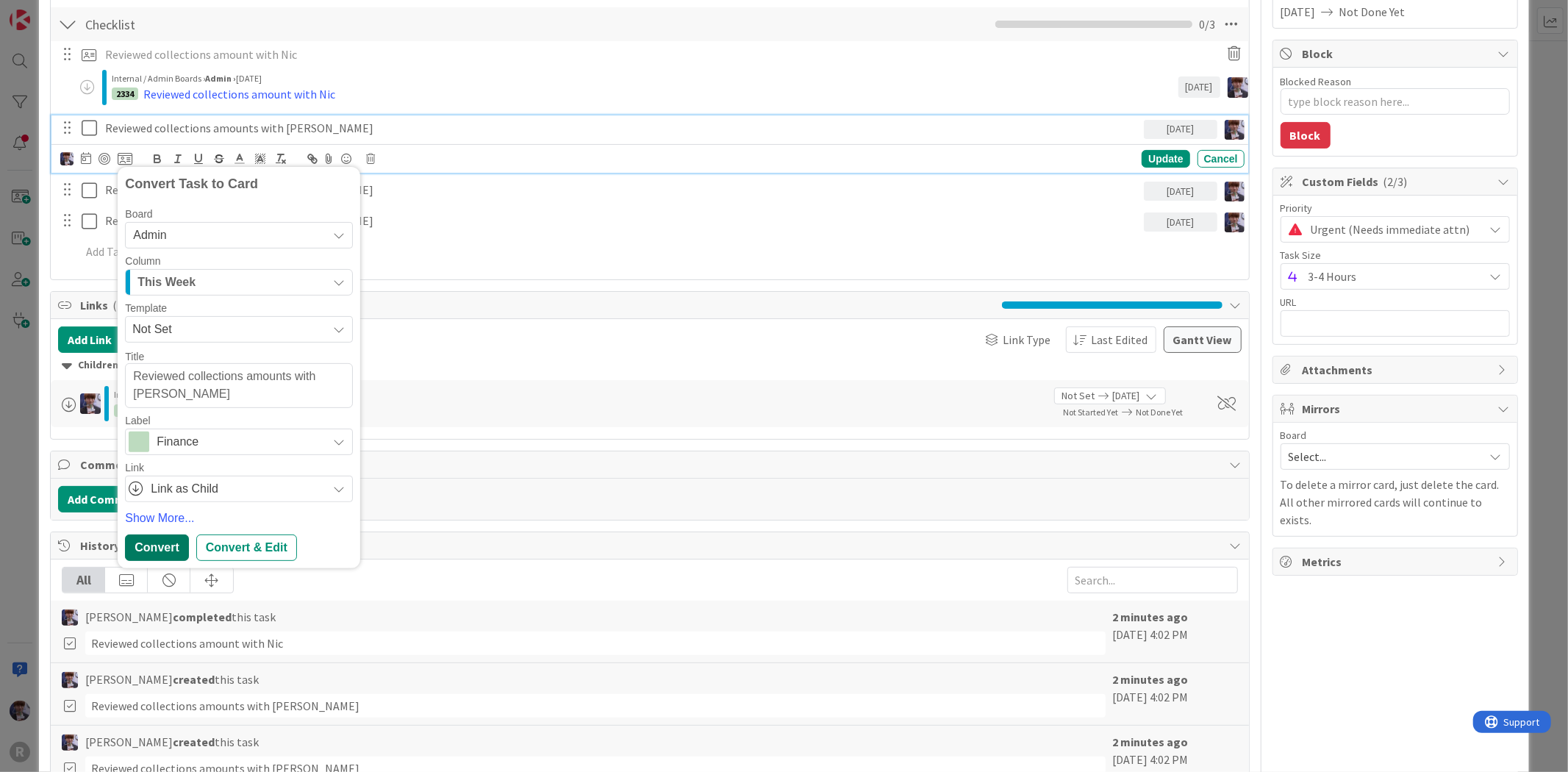
click at [158, 552] on div "Convert" at bounding box center [156, 548] width 63 height 27
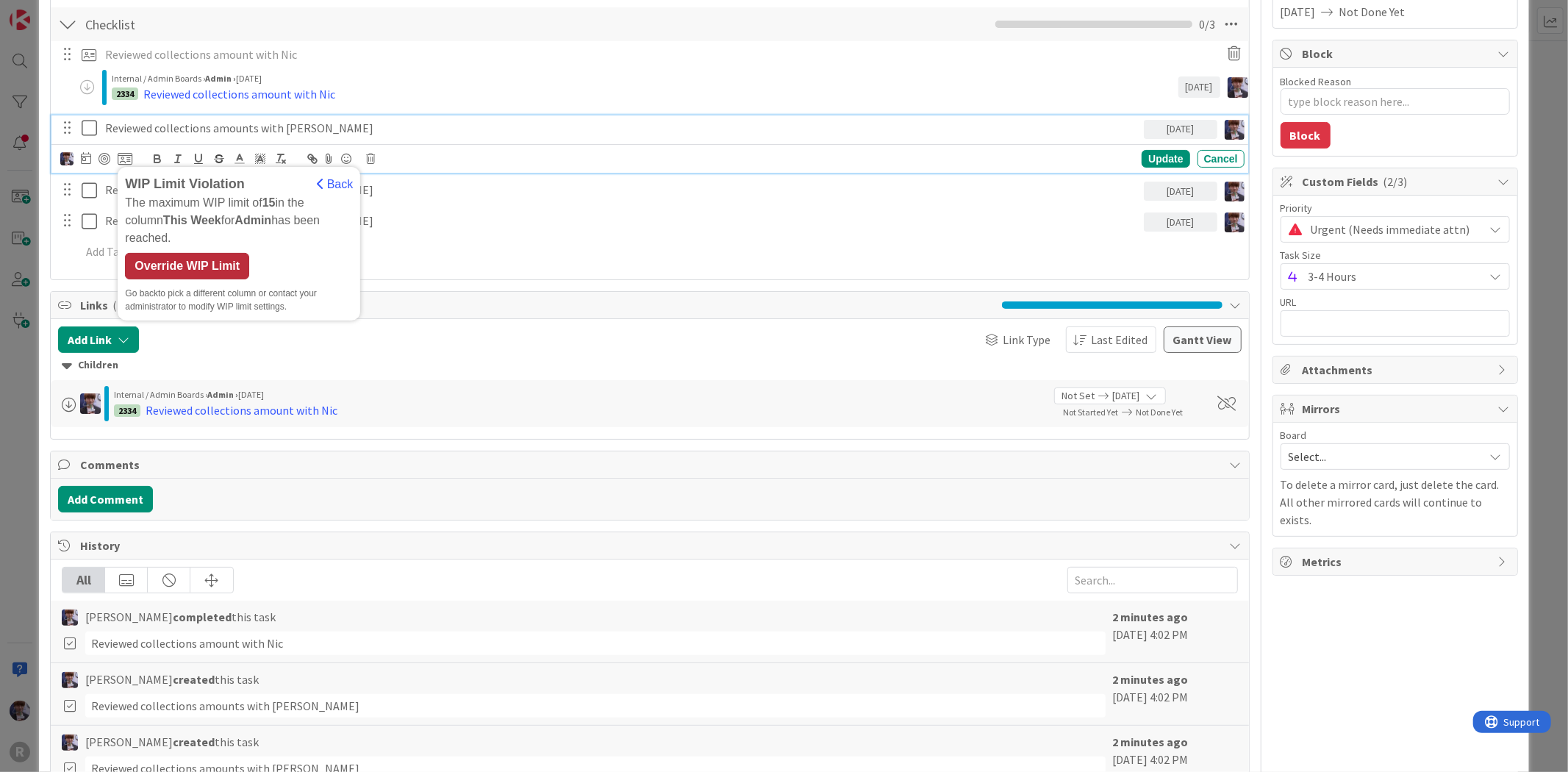
click at [213, 253] on div "Override WIP Limit" at bounding box center [186, 266] width 124 height 27
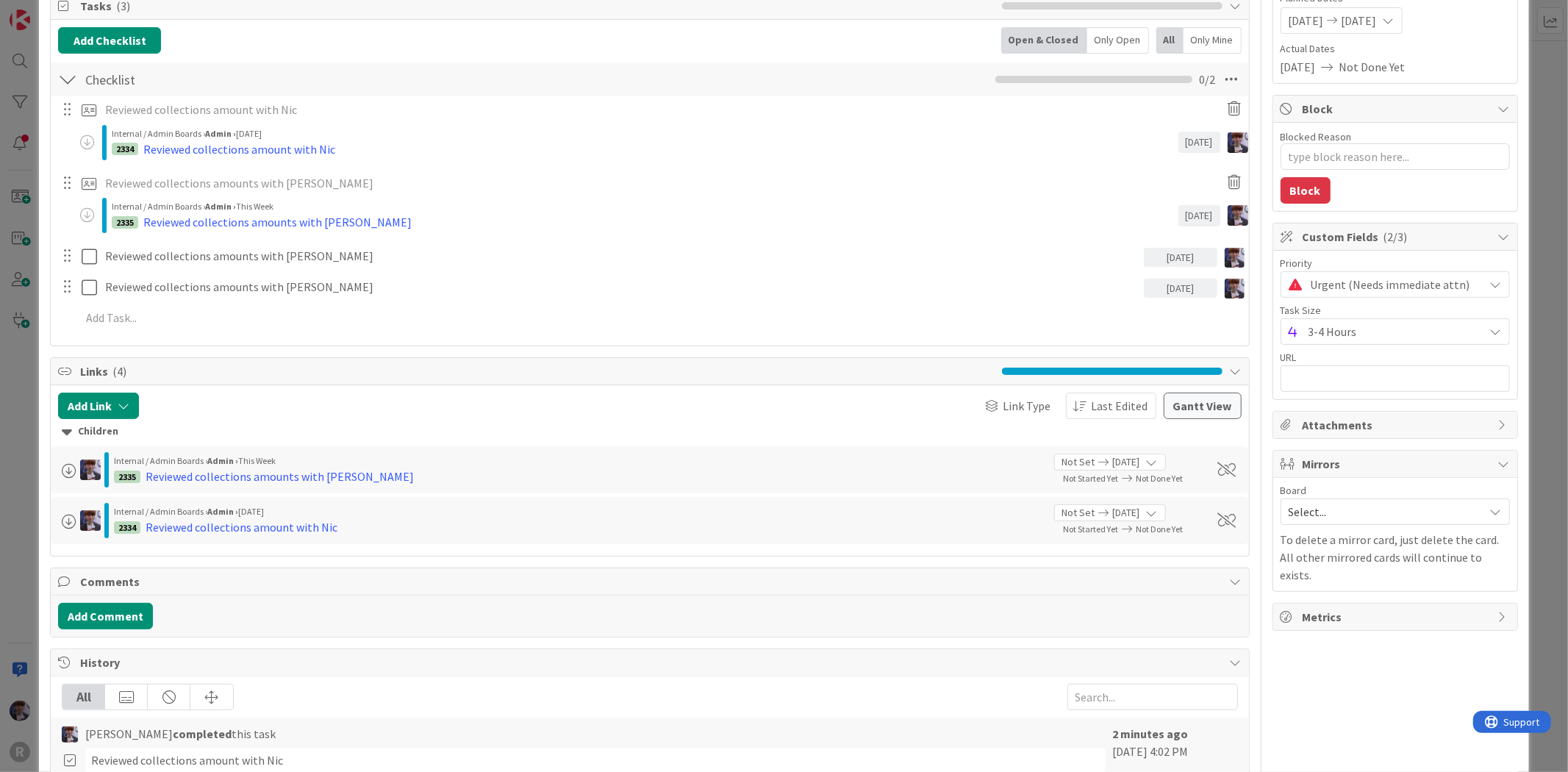
scroll to position [163, 0]
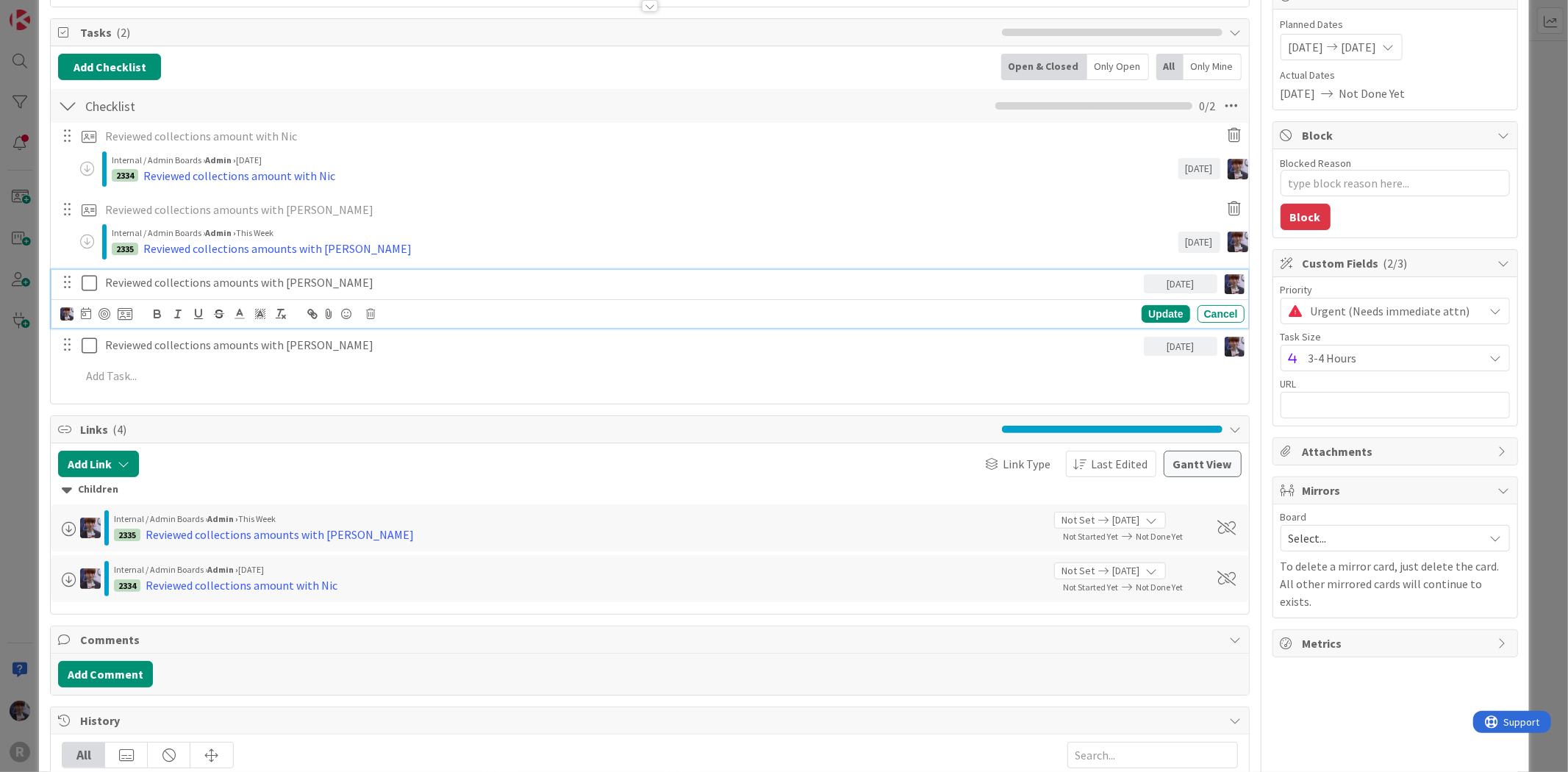
click at [221, 285] on p "Reviewed collections amounts with [PERSON_NAME]" at bounding box center [622, 282] width 1033 height 17
click at [81, 315] on icon at bounding box center [86, 314] width 10 height 12
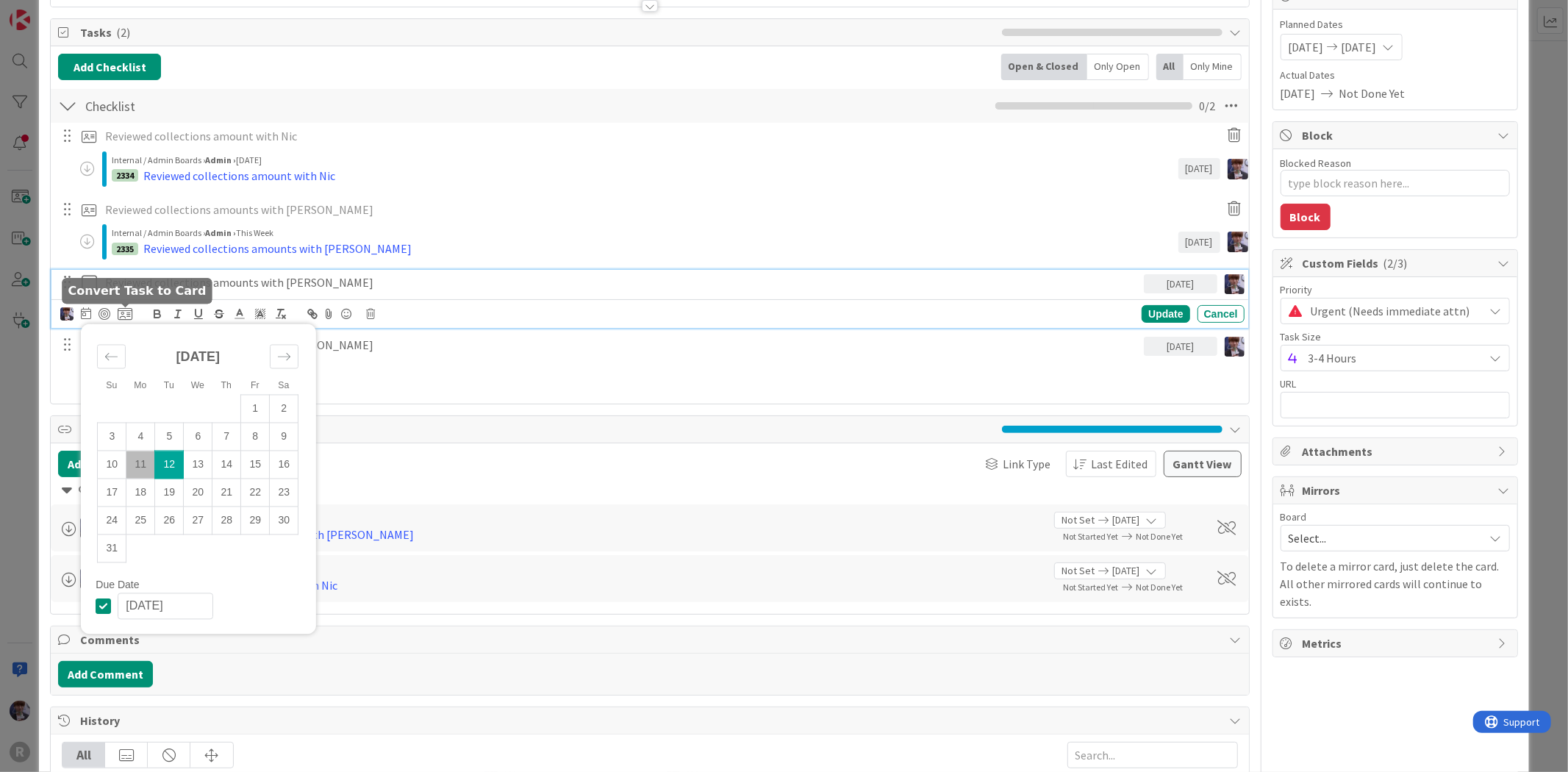
click at [131, 314] on icon at bounding box center [125, 314] width 15 height 13
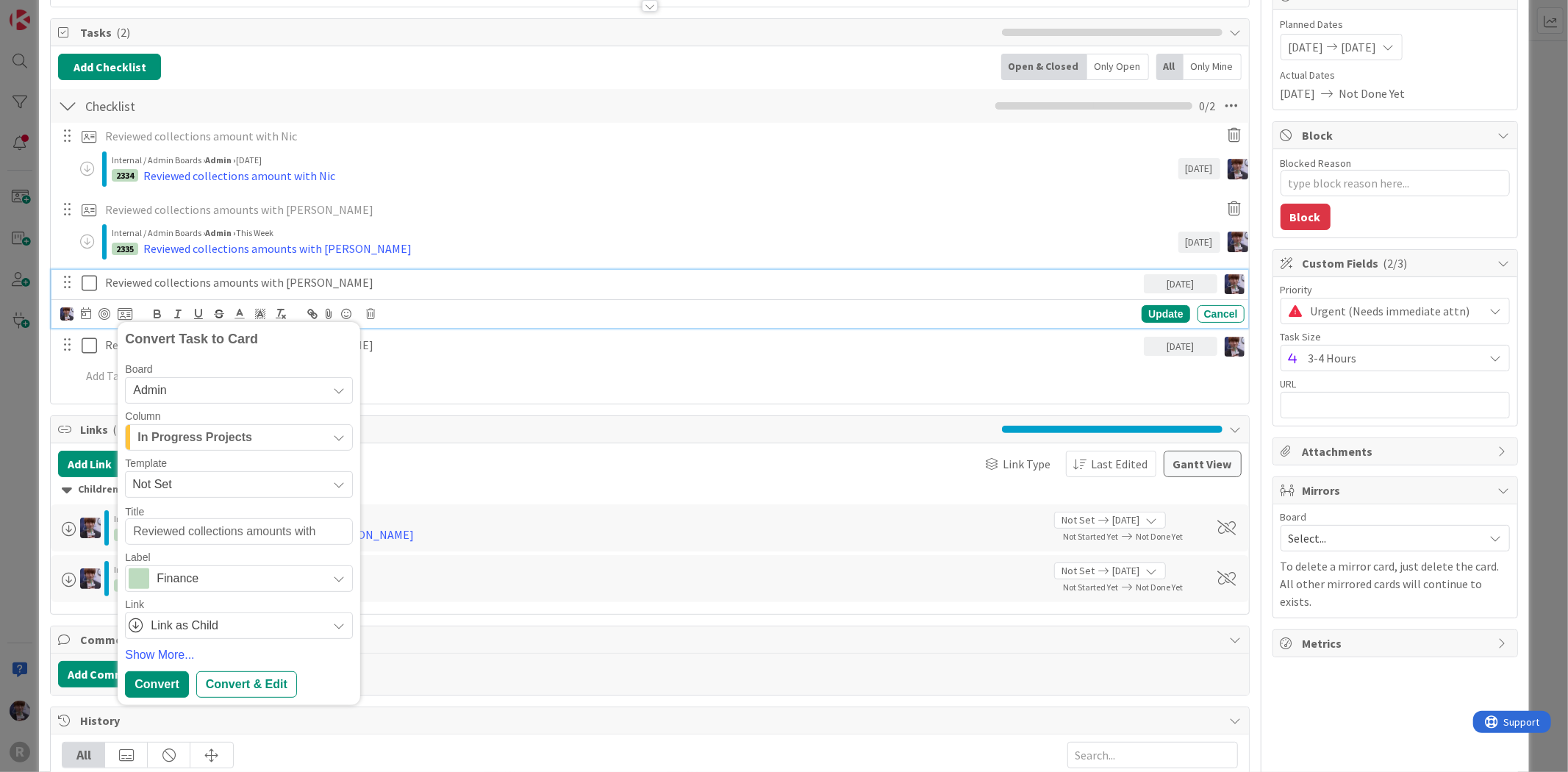
click at [203, 437] on span "In Progress Projects" at bounding box center [195, 438] width 114 height 19
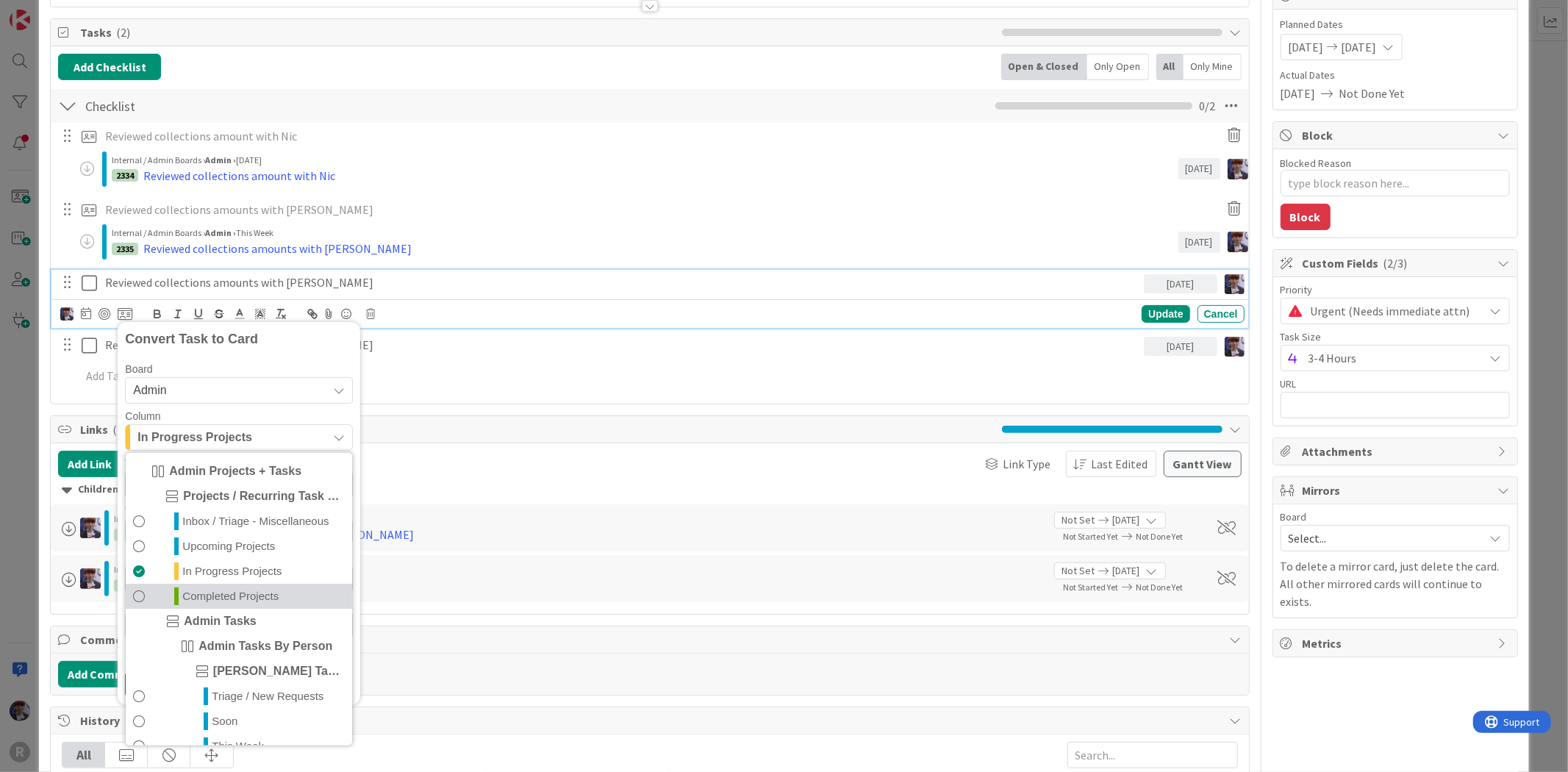
scroll to position [319, 0]
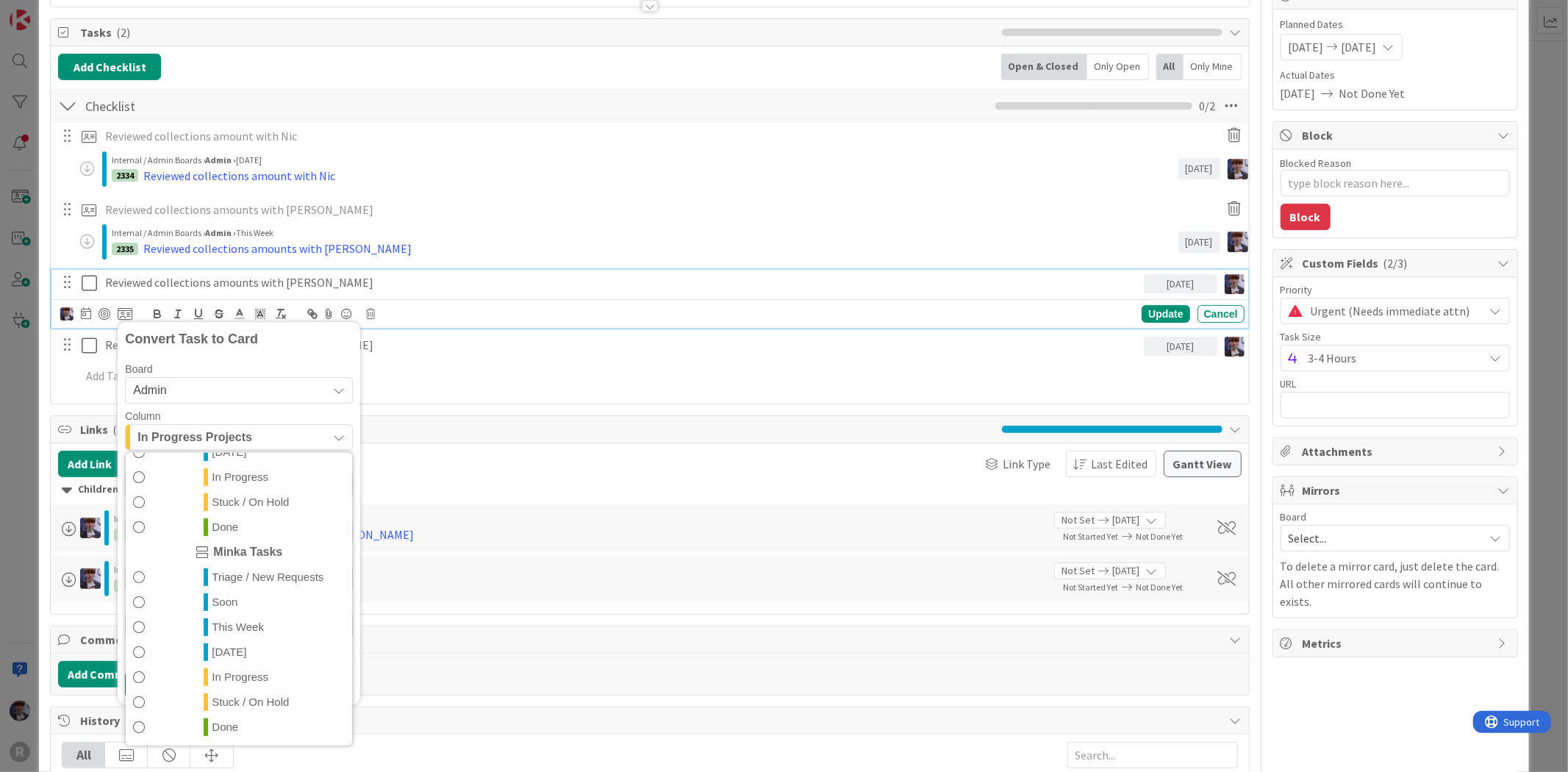
click at [245, 629] on span "This Week" at bounding box center [238, 627] width 52 height 18
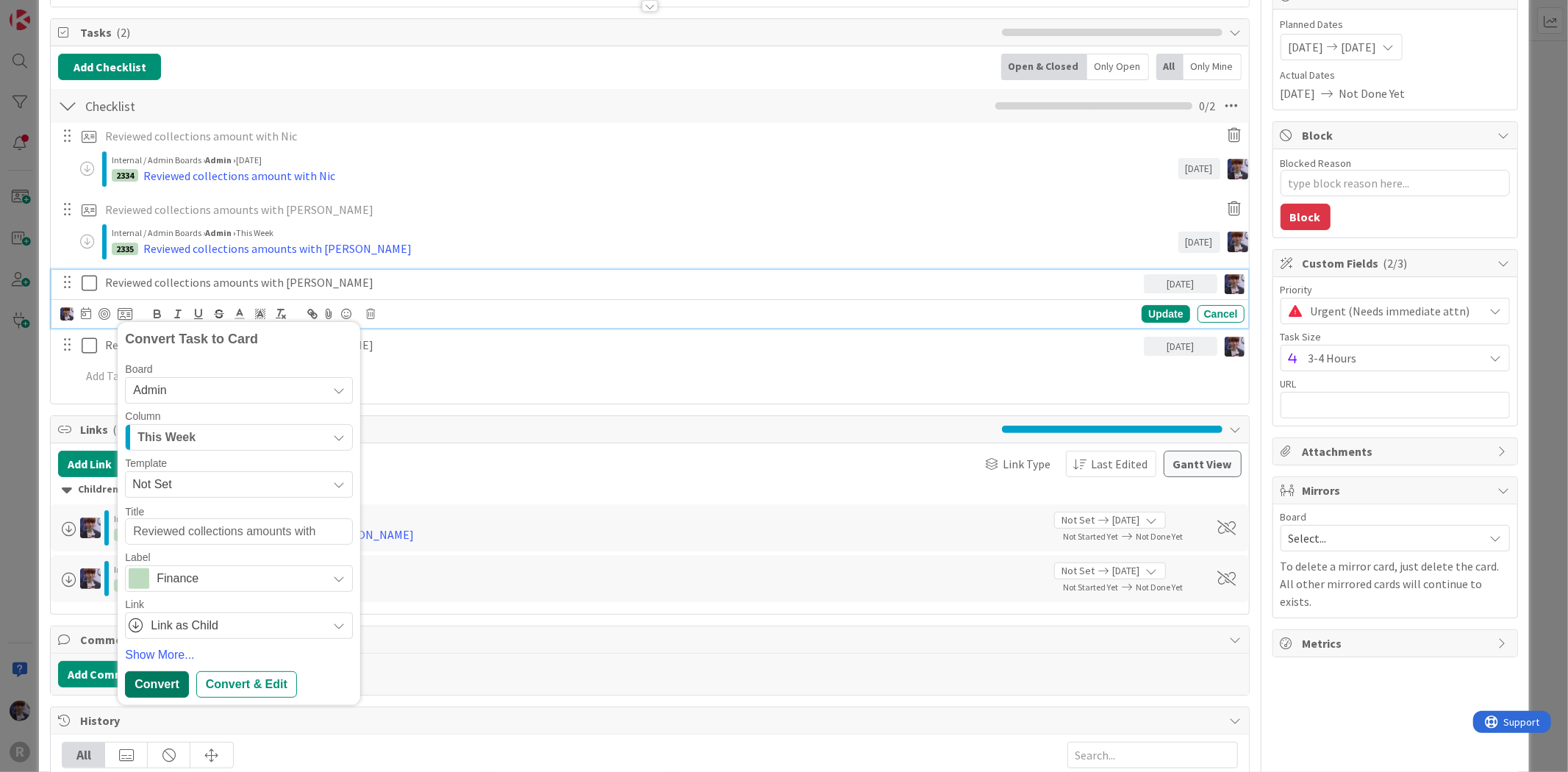
click at [136, 697] on div "Convert" at bounding box center [156, 685] width 63 height 27
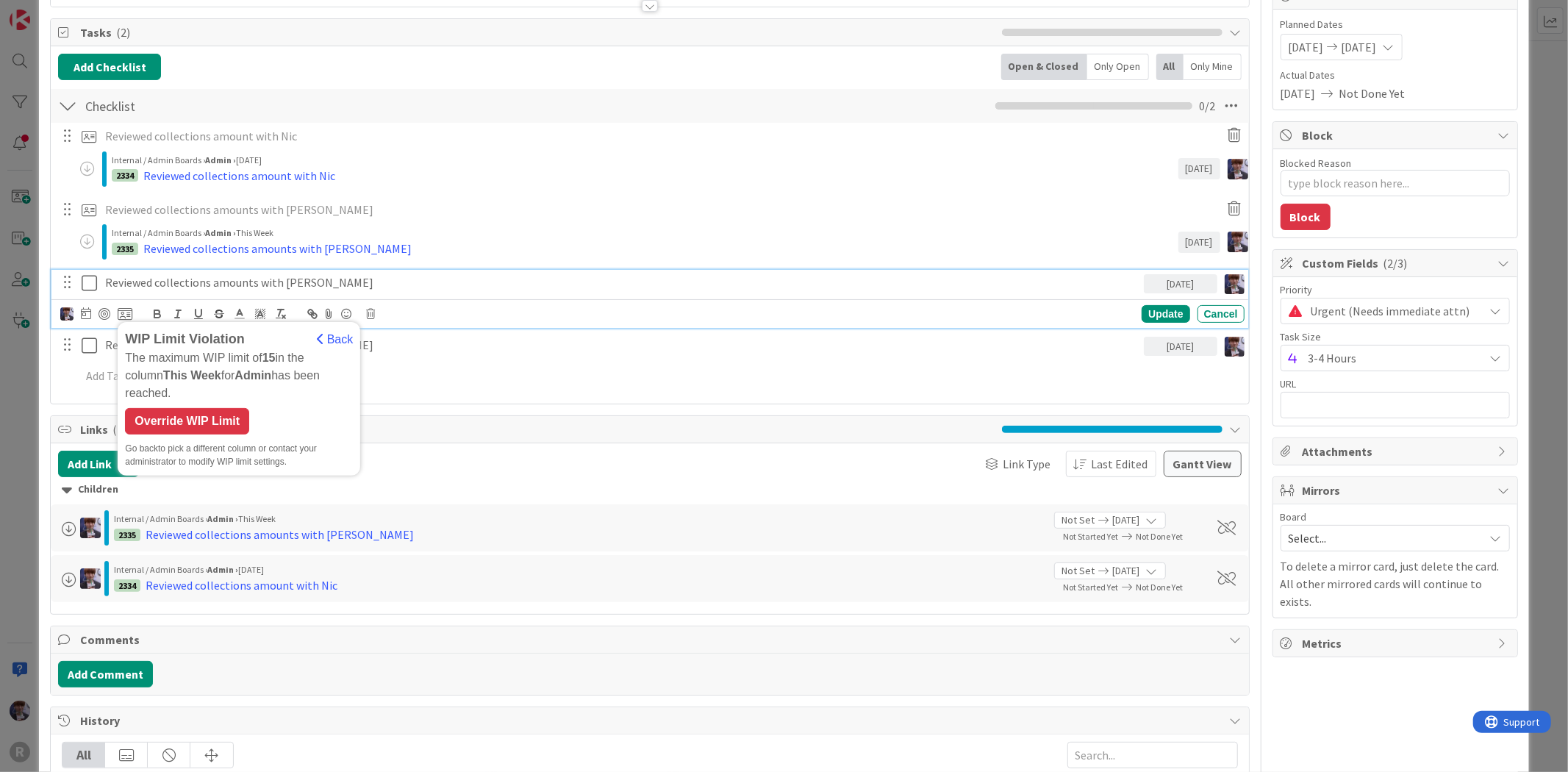
click at [163, 381] on b "This Week" at bounding box center [192, 375] width 58 height 13
click at [157, 408] on div "Override WIP Limit" at bounding box center [186, 421] width 124 height 27
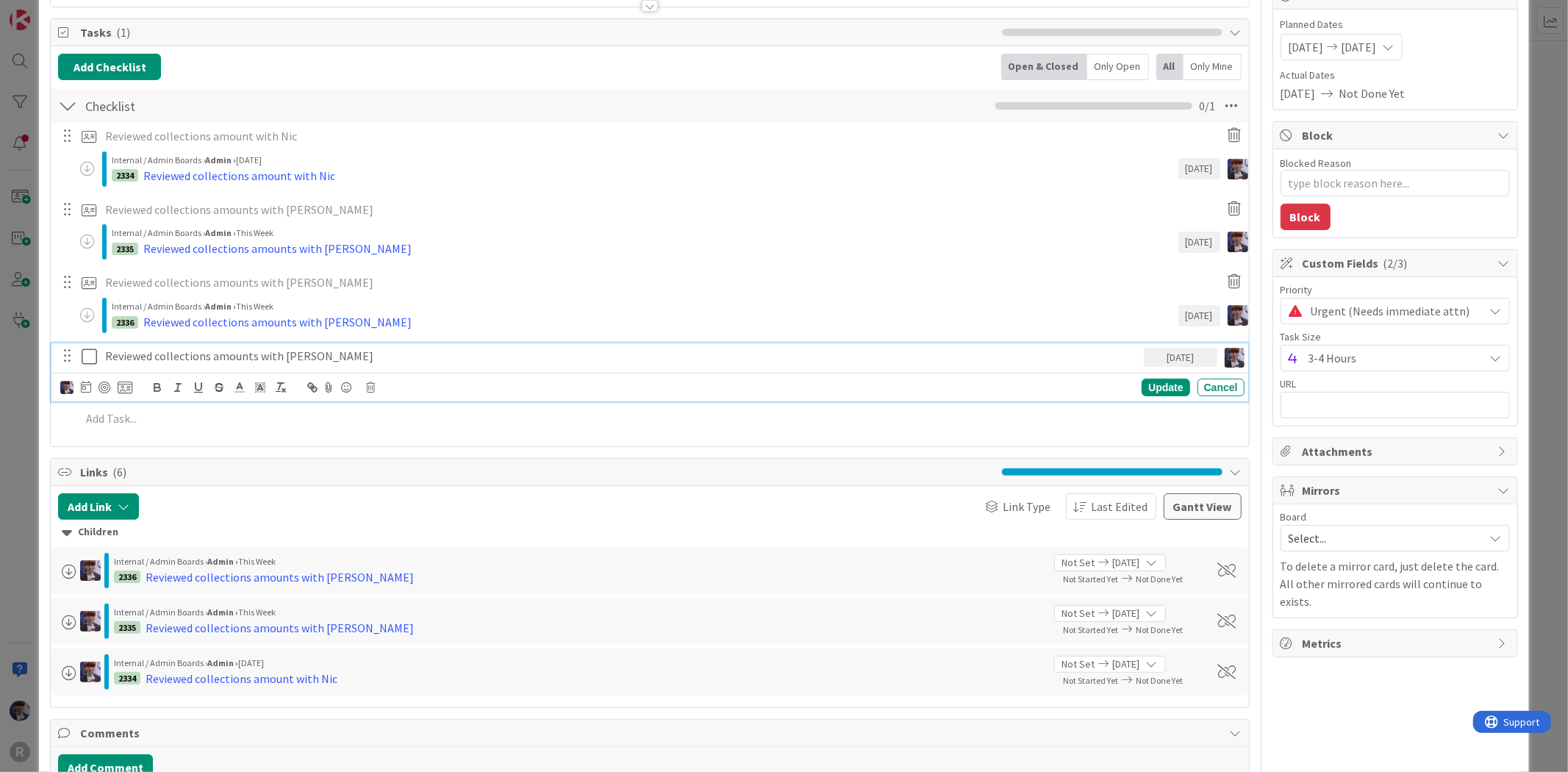
click at [149, 360] on p "Reviewed collections amounts with [PERSON_NAME]" at bounding box center [622, 356] width 1033 height 17
click at [123, 381] on icon at bounding box center [125, 388] width 15 height 13
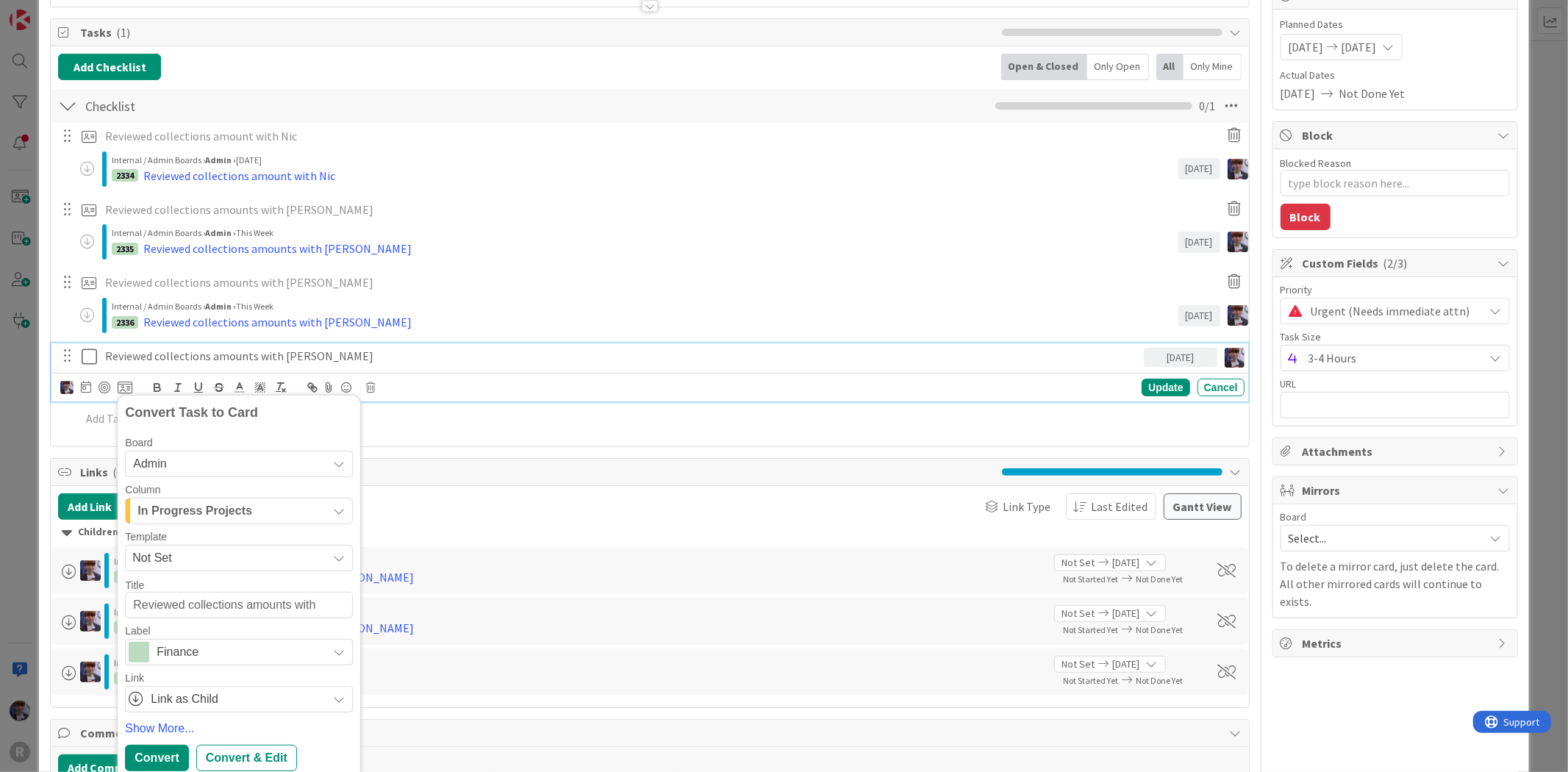
click at [244, 512] on span "In Progress Projects" at bounding box center [195, 511] width 114 height 19
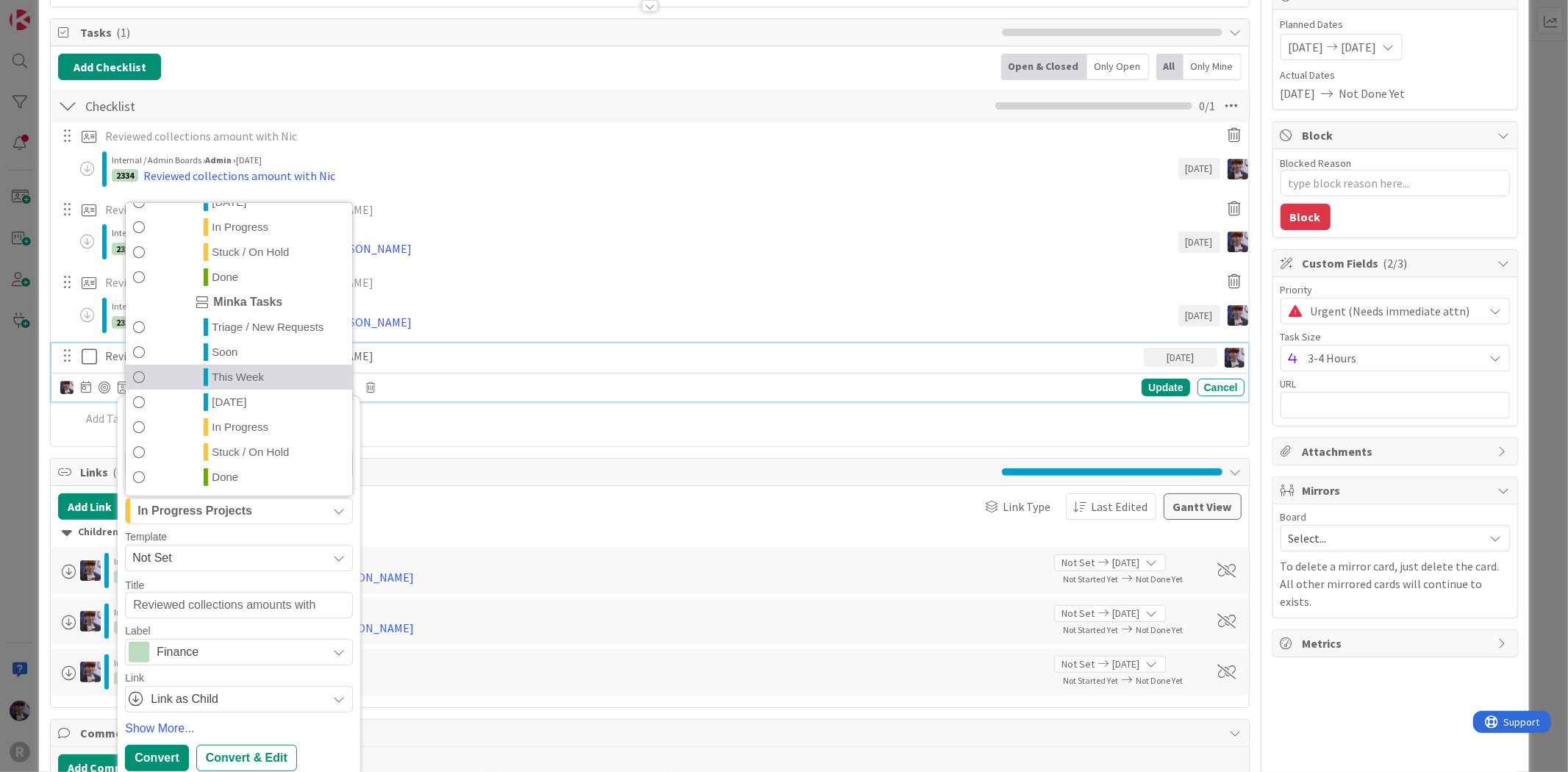
scroll to position [326, 0]
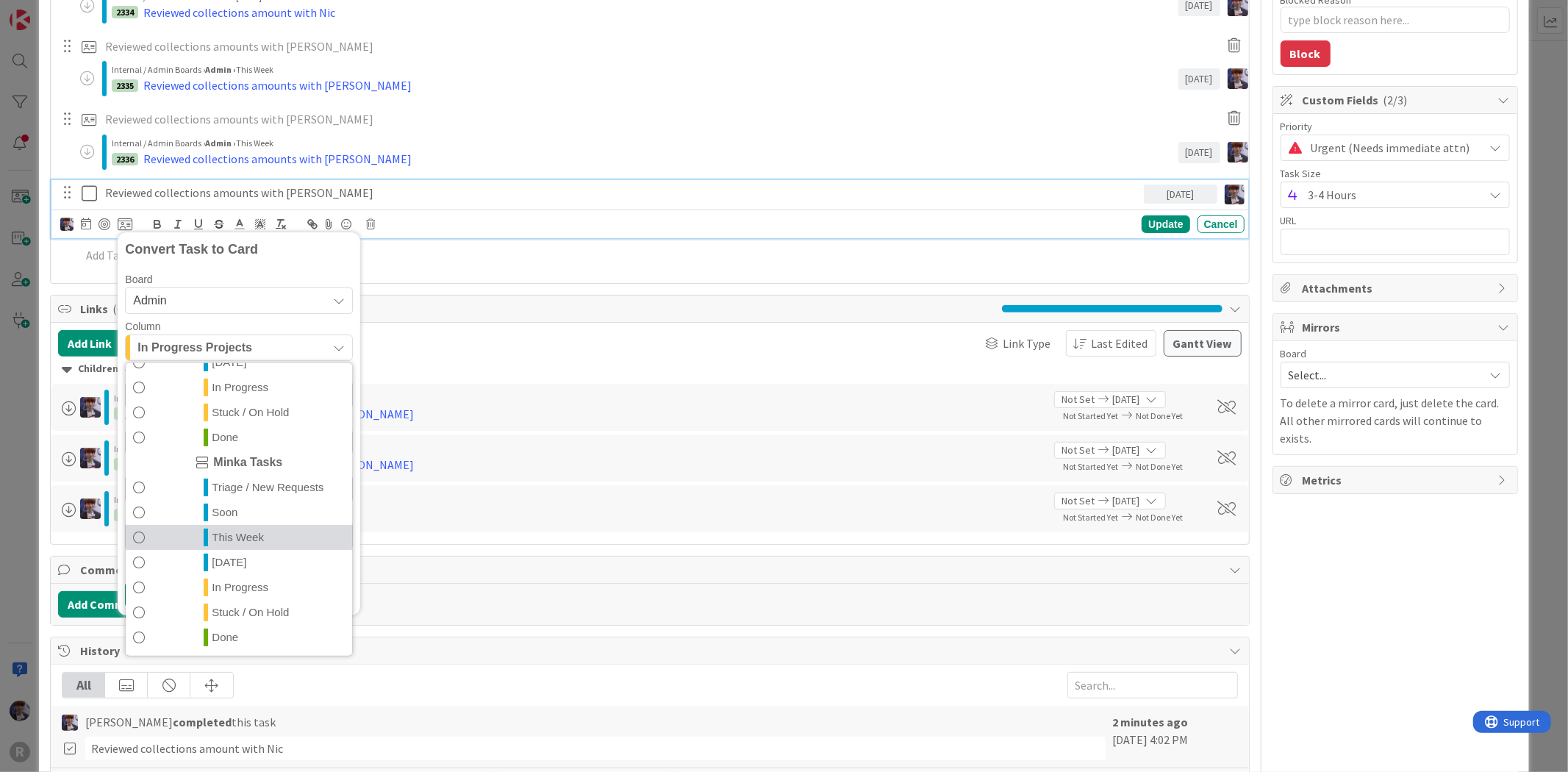
click at [262, 535] on span "This Week" at bounding box center [238, 538] width 52 height 18
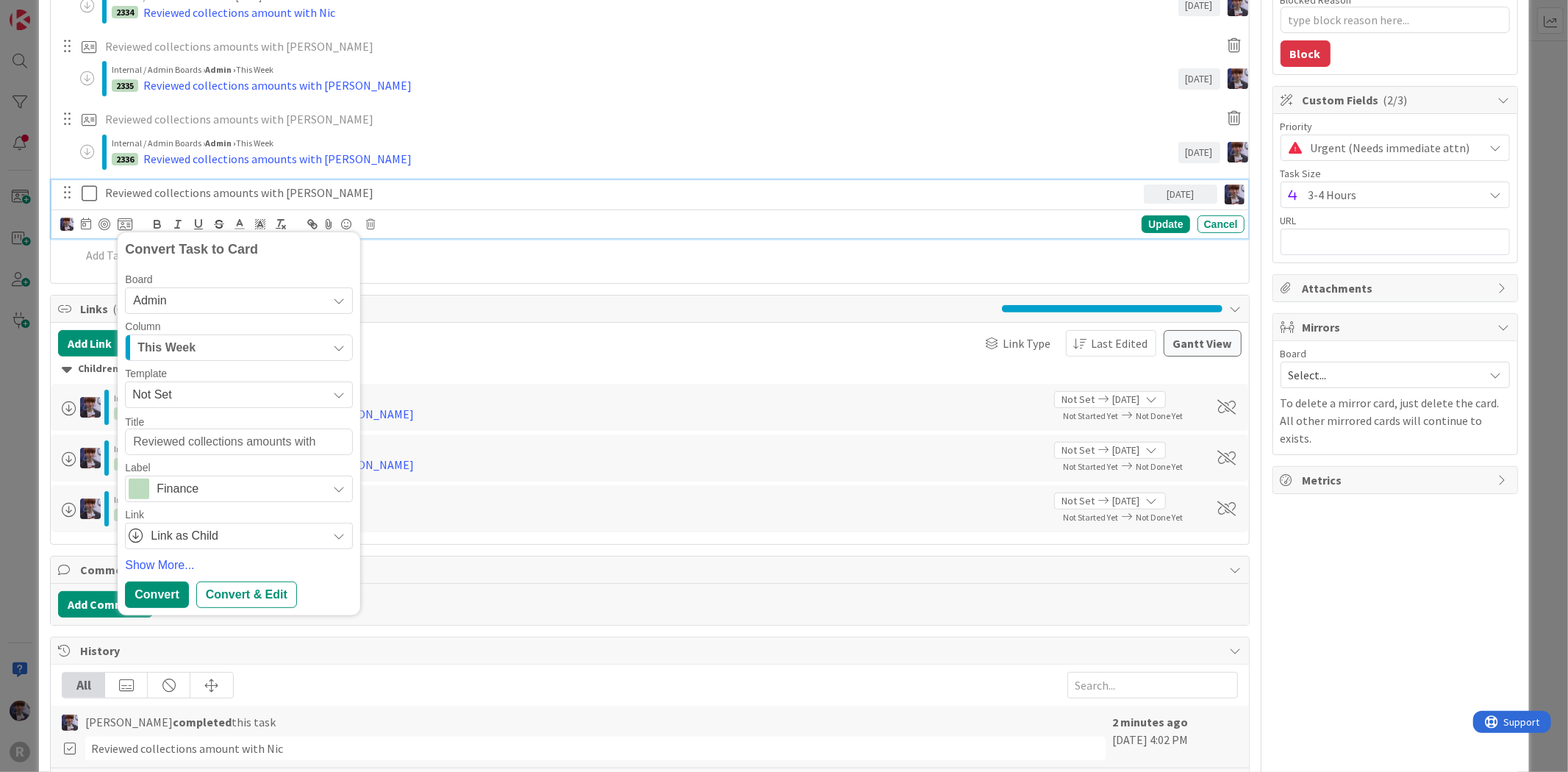
click at [162, 593] on div "Convert" at bounding box center [156, 595] width 63 height 27
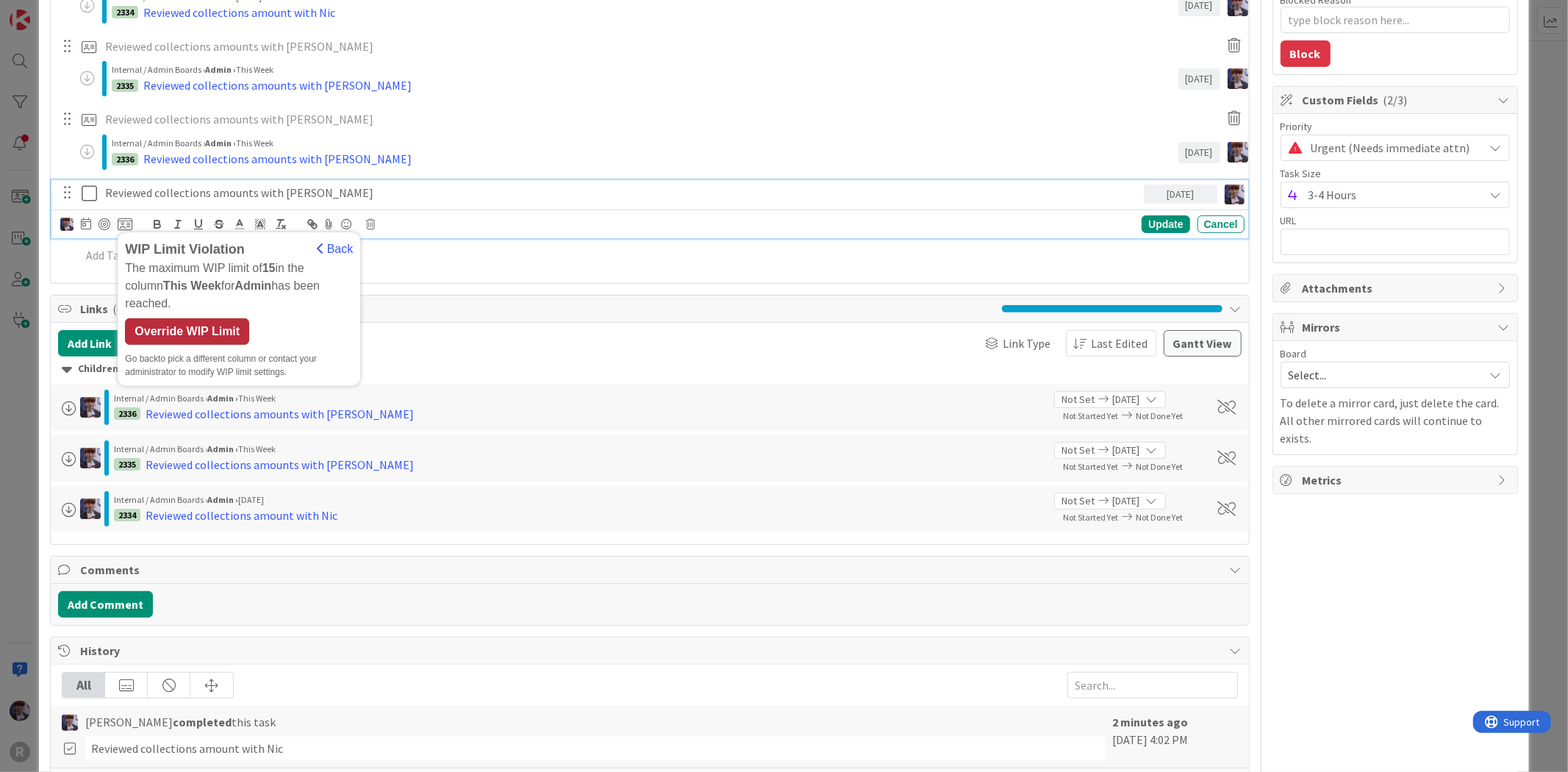
click at [180, 319] on div "Override WIP Limit" at bounding box center [186, 332] width 124 height 27
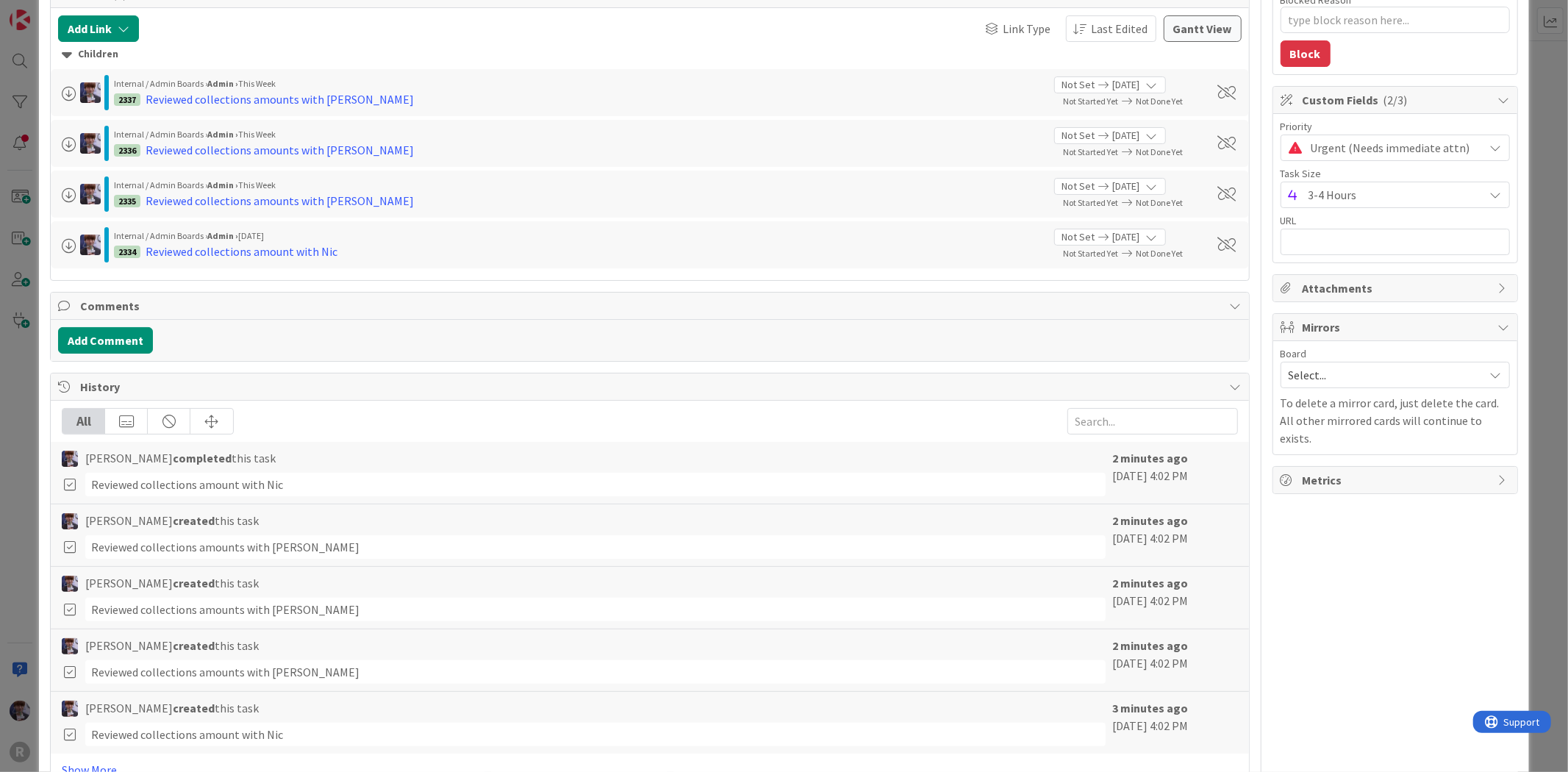
click at [16, 375] on div "ID 2333 Admin In Progress Projects Title 24 / 128 MONTHLY COLLECTIONS F/US Desc…" at bounding box center [784, 386] width 1568 height 772
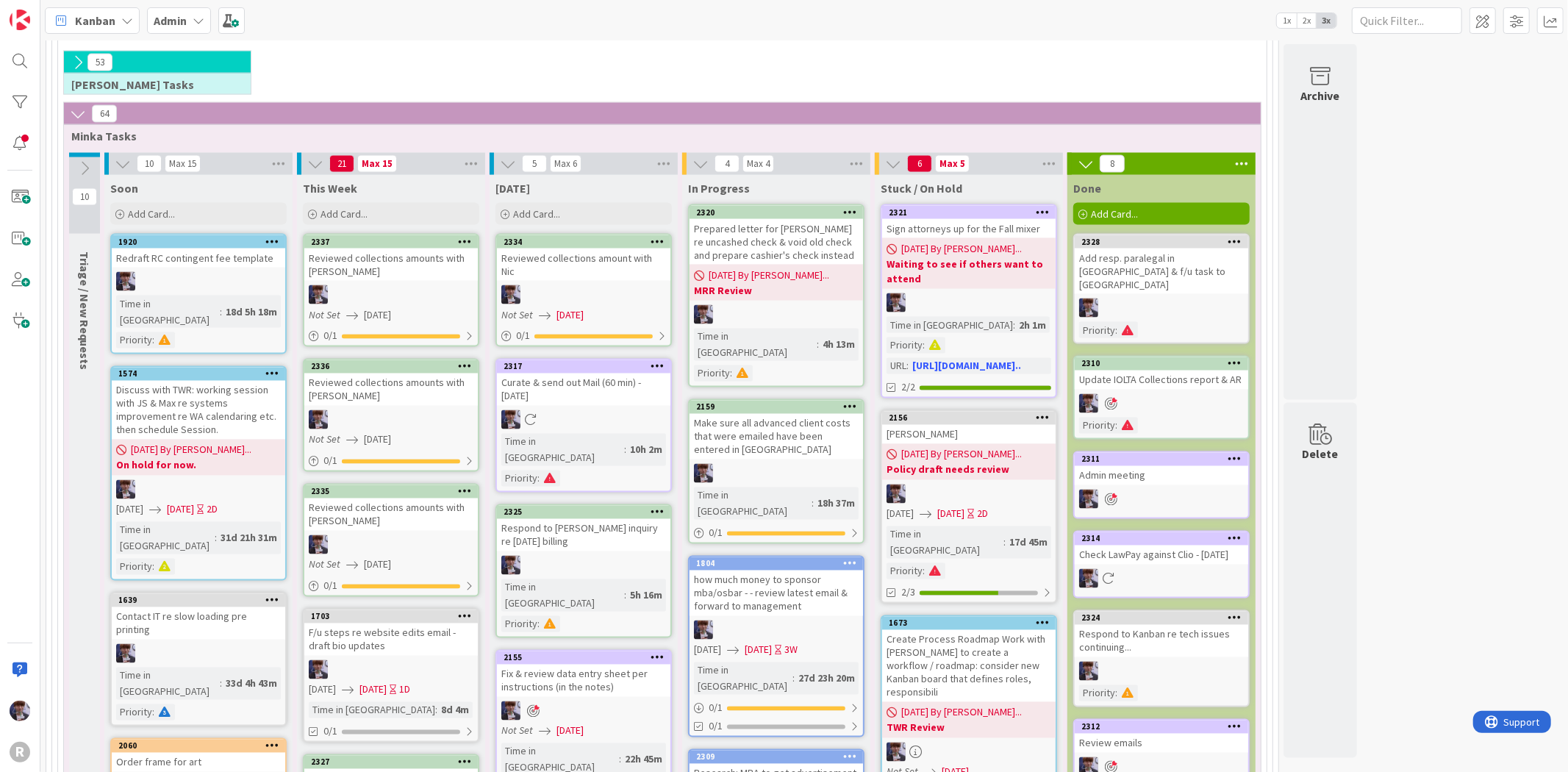
scroll to position [1906, 0]
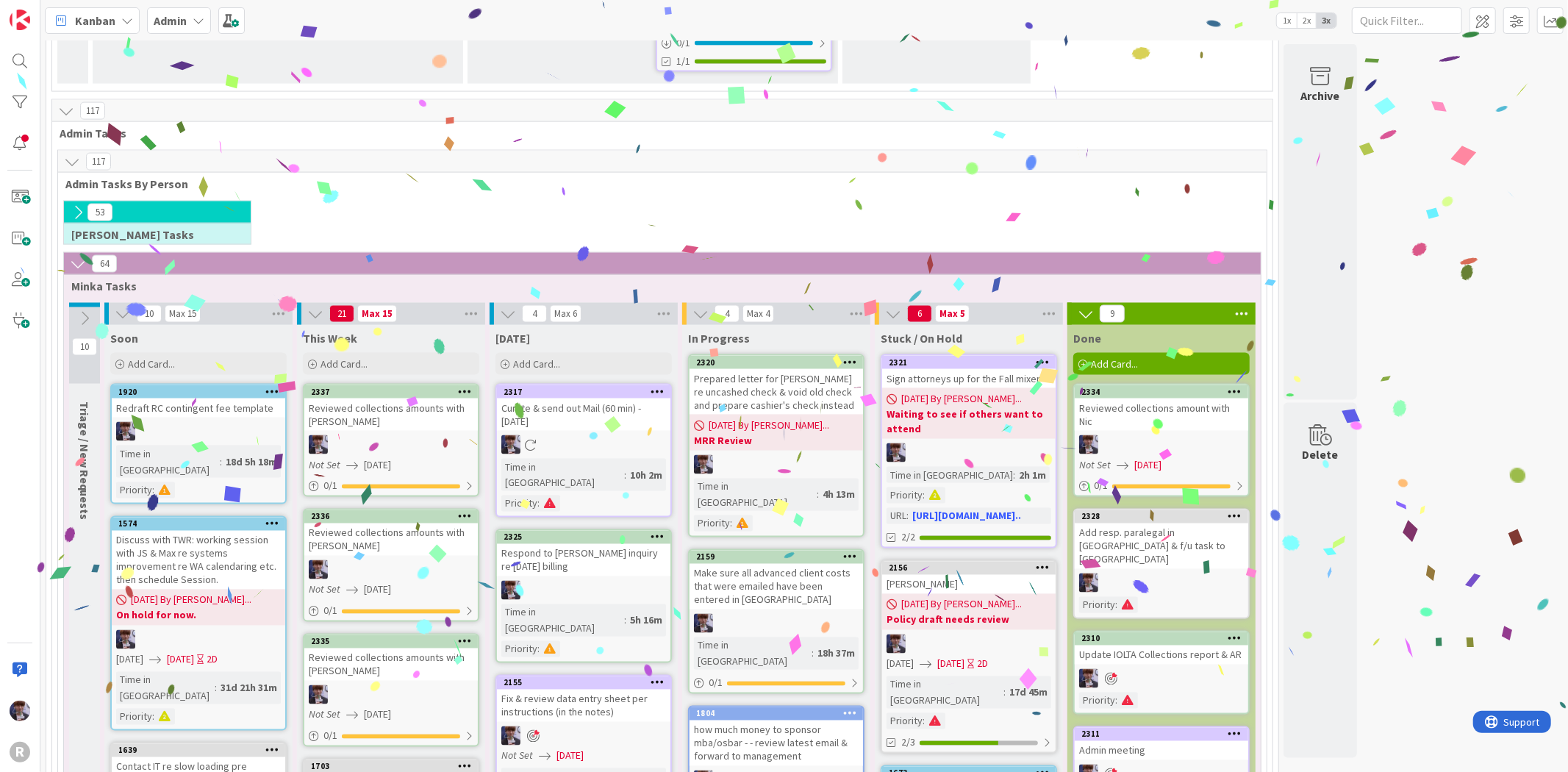
click at [1236, 386] on icon at bounding box center [1235, 392] width 14 height 10
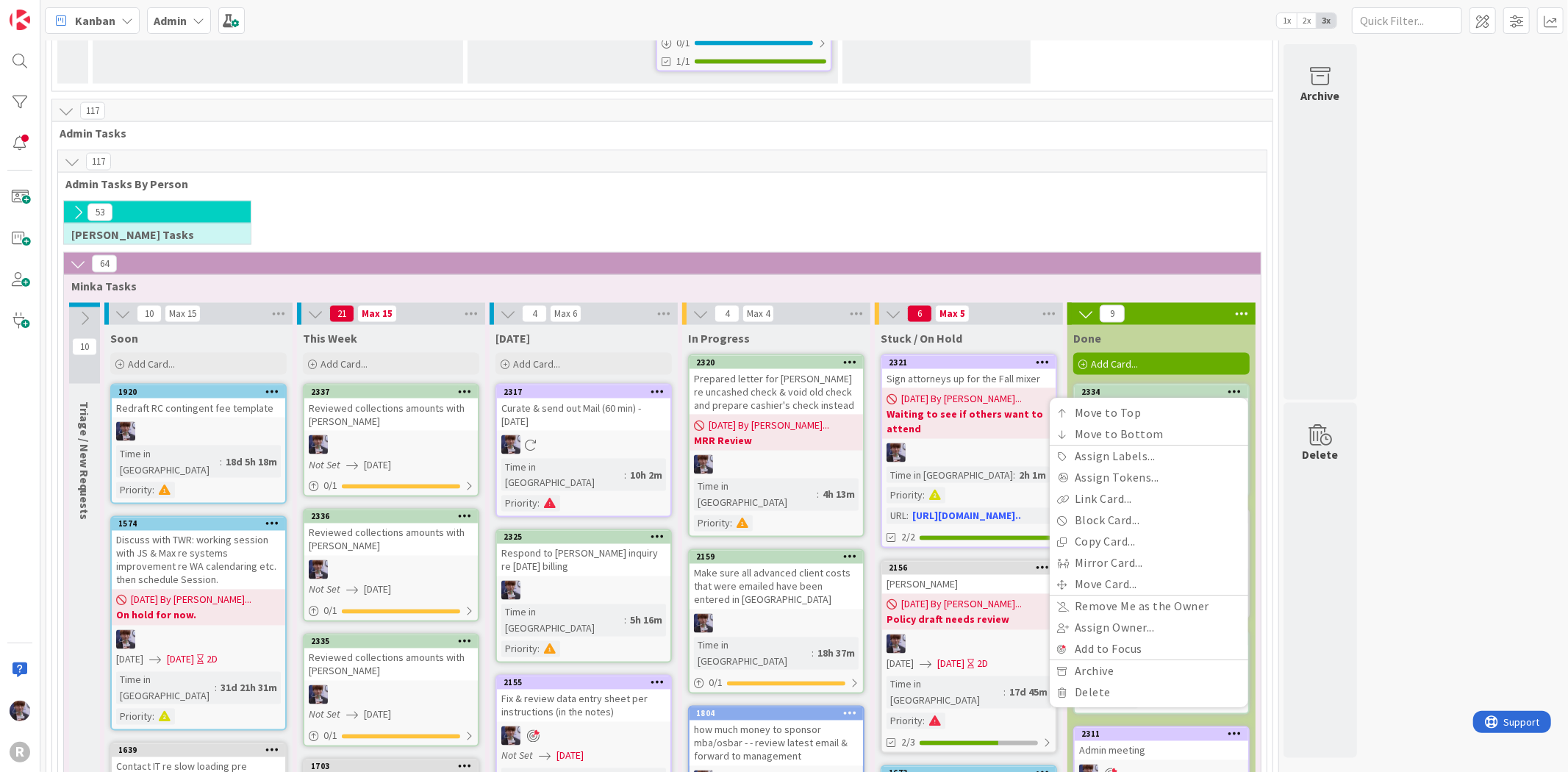
click at [851, 201] on div "53 [PERSON_NAME] Tasks" at bounding box center [662, 226] width 1203 height 51
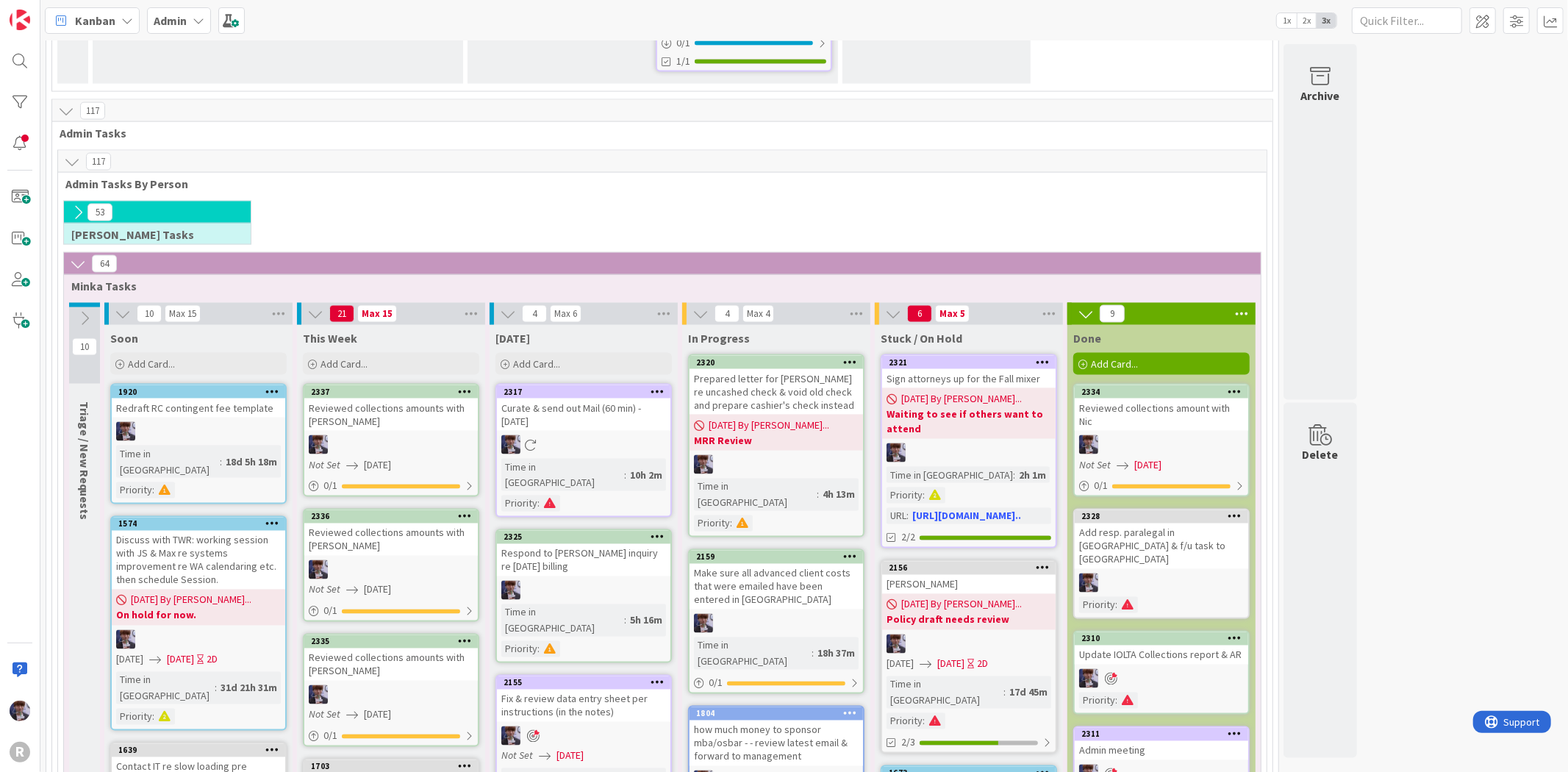
click at [1175, 398] on div "Reviewed collections amount with Nic" at bounding box center [1162, 415] width 174 height 33
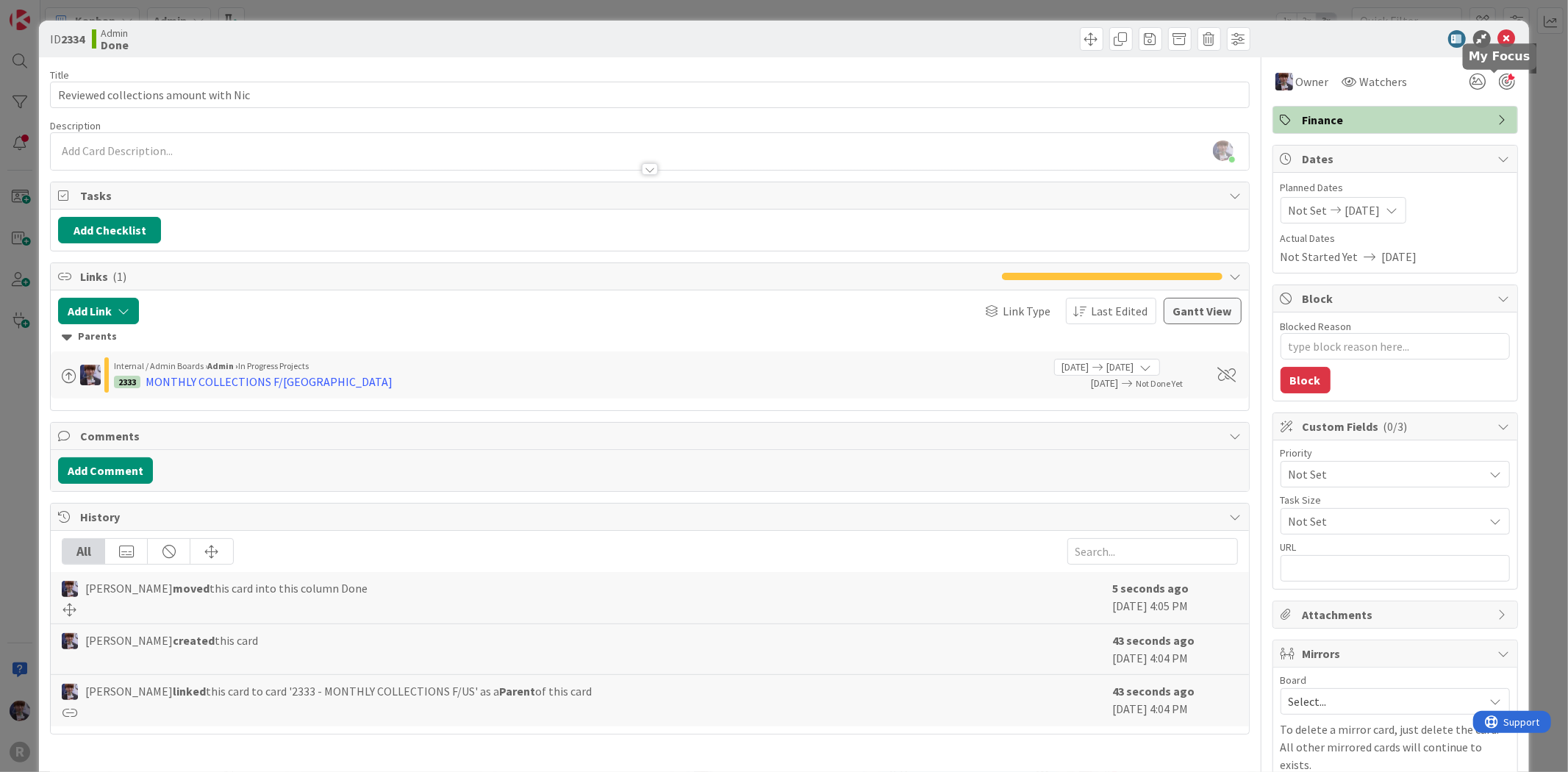
click at [1502, 79] on div at bounding box center [1507, 82] width 16 height 16
click at [1540, 76] on div "ID 2334 Admin Done Title 36 / 128 Reviewed collections amount with Nic Descript…" at bounding box center [784, 386] width 1568 height 772
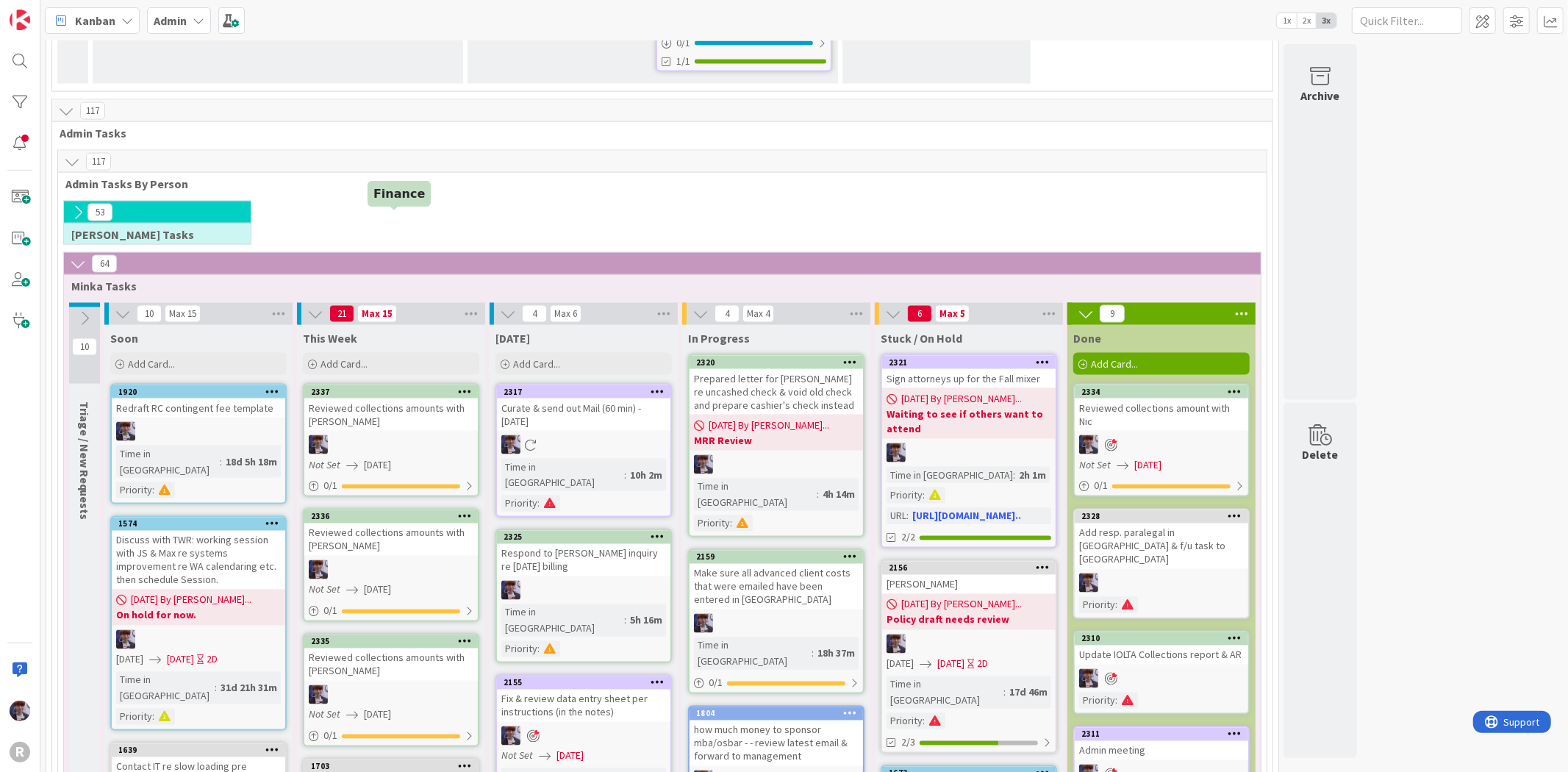
click at [432, 387] on div "2337" at bounding box center [394, 392] width 167 height 10
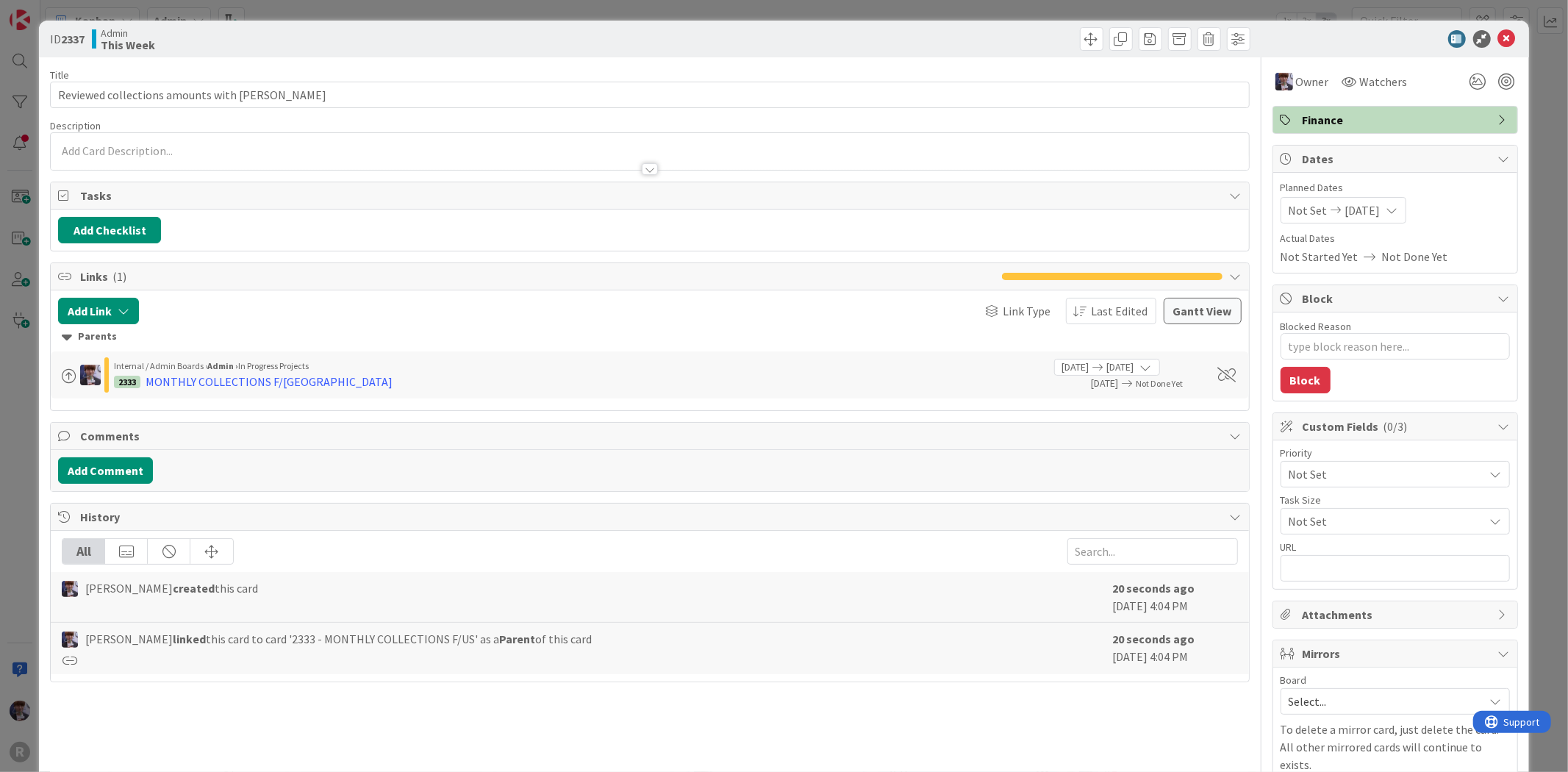
click at [1434, 479] on span "Not Set" at bounding box center [1382, 474] width 188 height 21
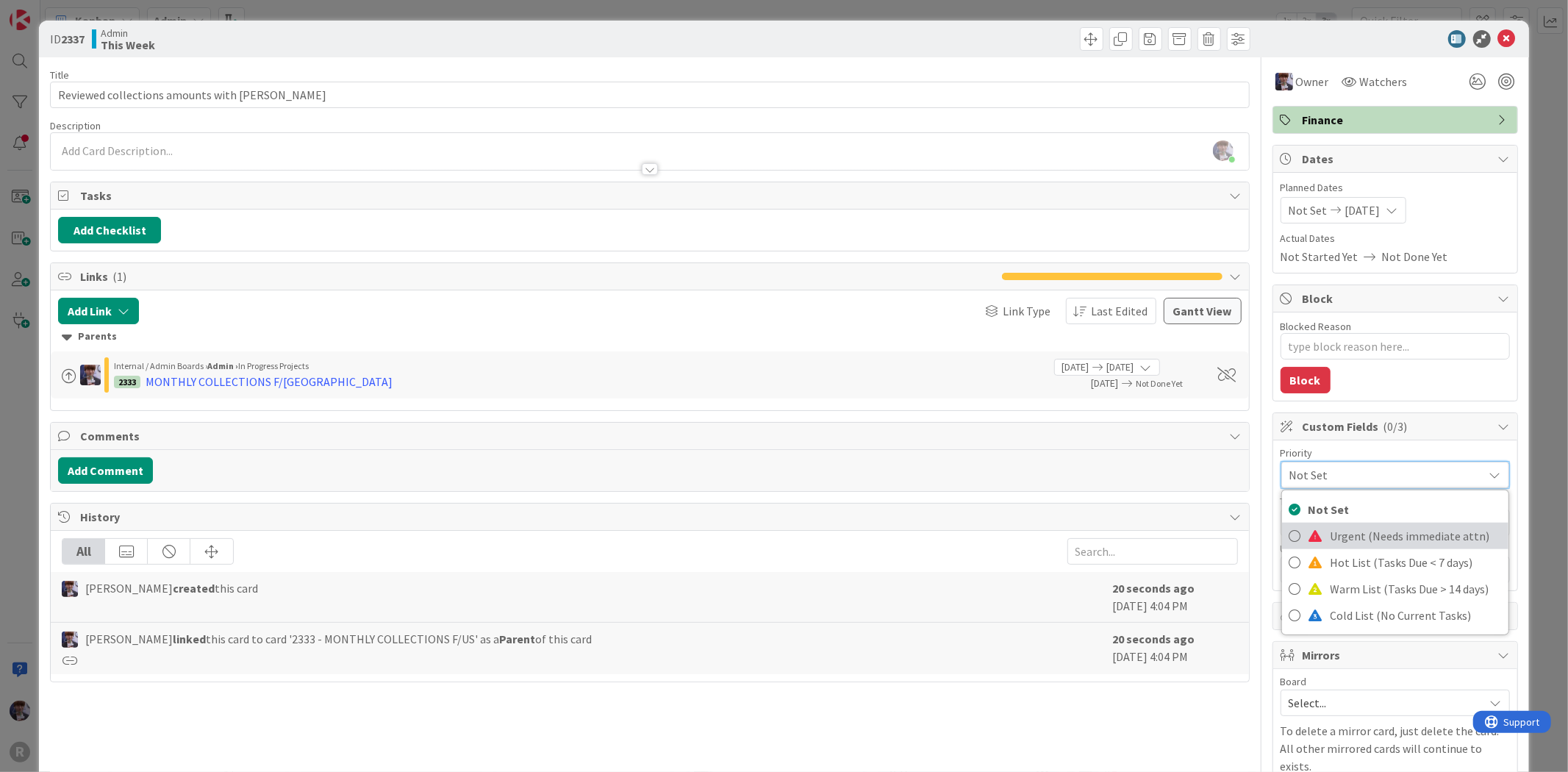
click at [1401, 533] on span "Urgent (Needs immediate attn)" at bounding box center [1416, 536] width 171 height 22
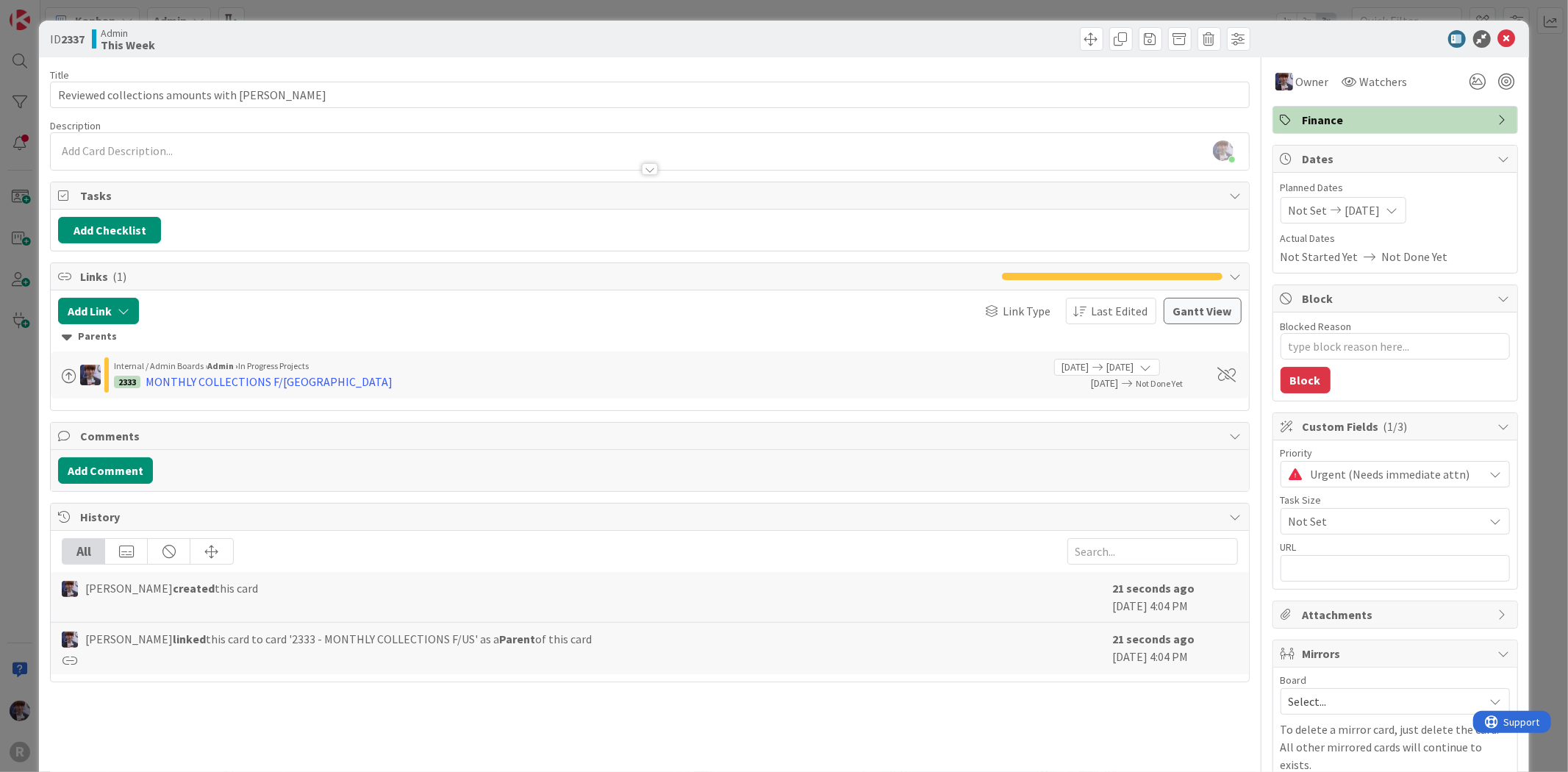
click at [1532, 368] on div "ID 2337 Admin This Week Title 37 / 128 Reviewed collections amounts with Max De…" at bounding box center [784, 386] width 1568 height 772
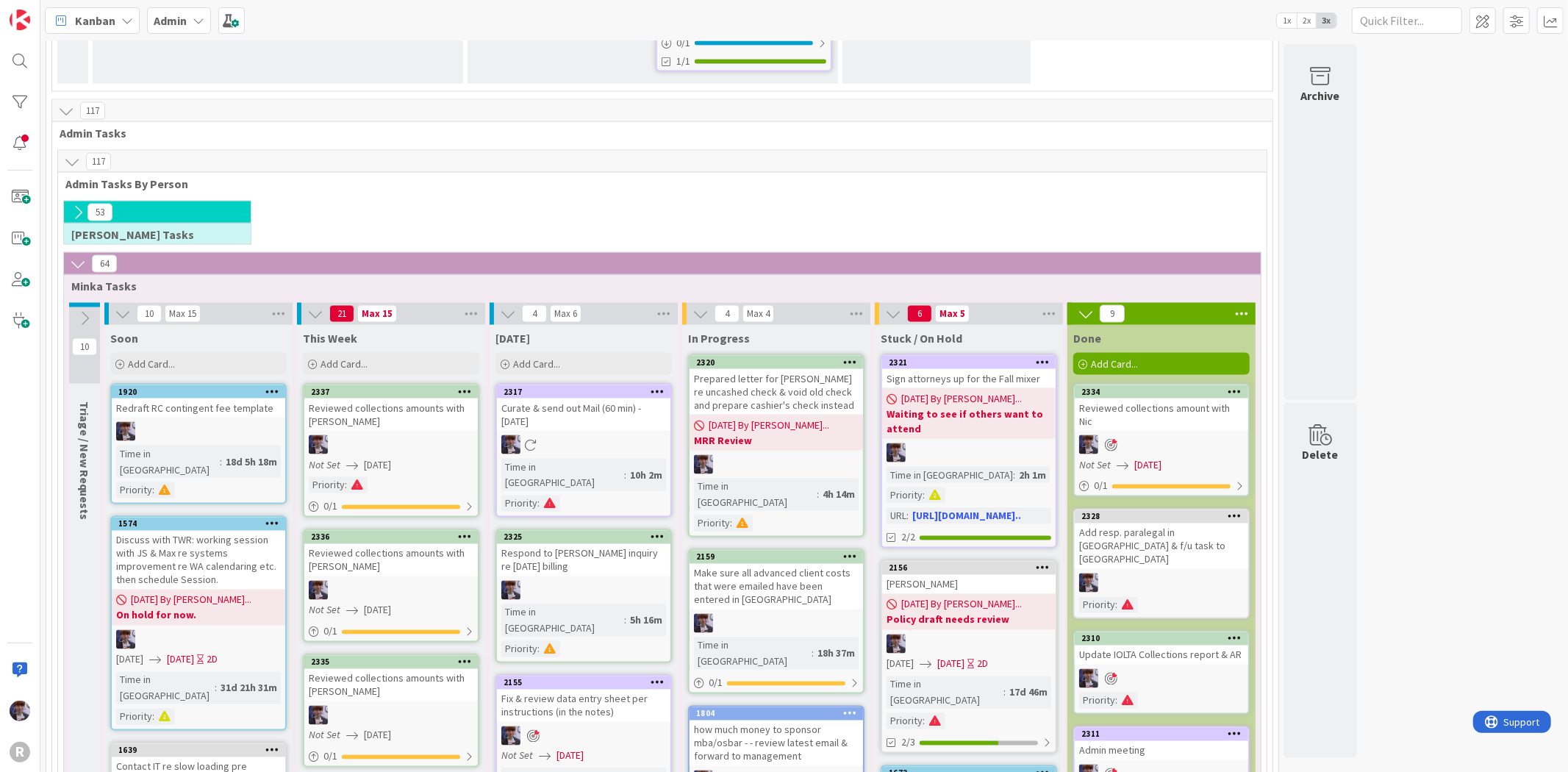
click at [429, 581] on div at bounding box center [391, 591] width 174 height 19
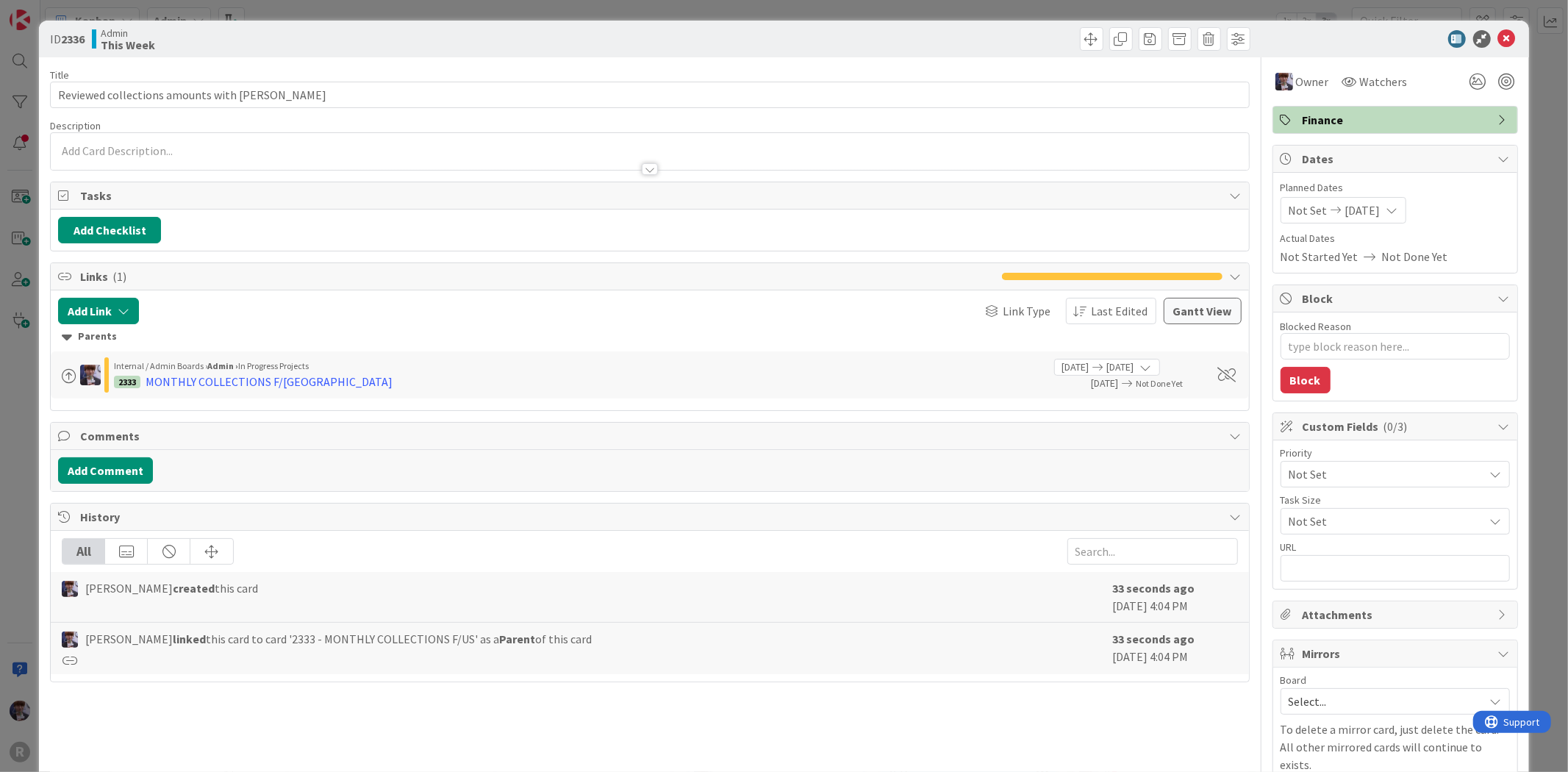
click at [1390, 473] on span "Not Set" at bounding box center [1382, 474] width 188 height 21
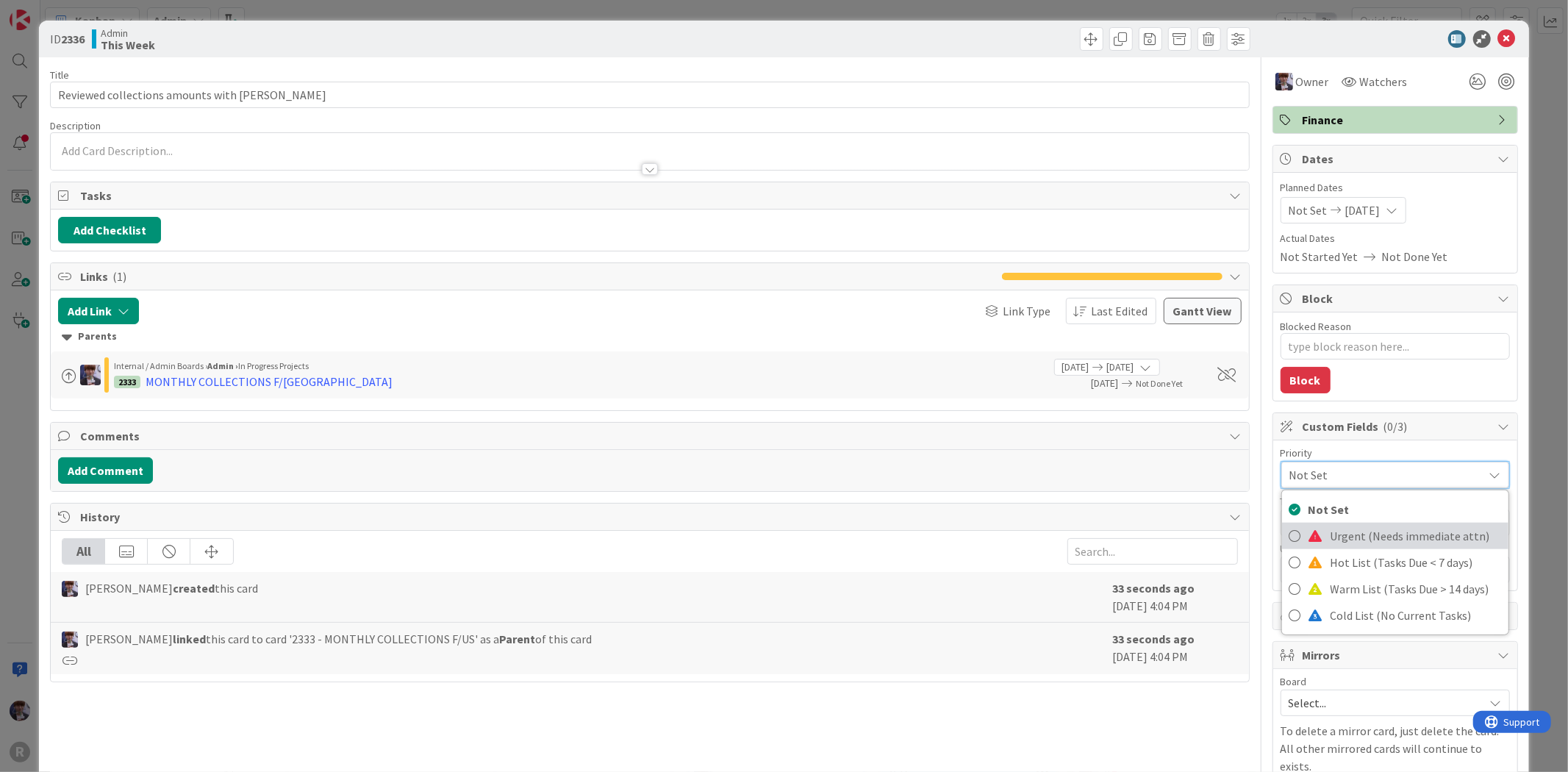
click at [1347, 541] on span "Urgent (Needs immediate attn)" at bounding box center [1416, 536] width 171 height 22
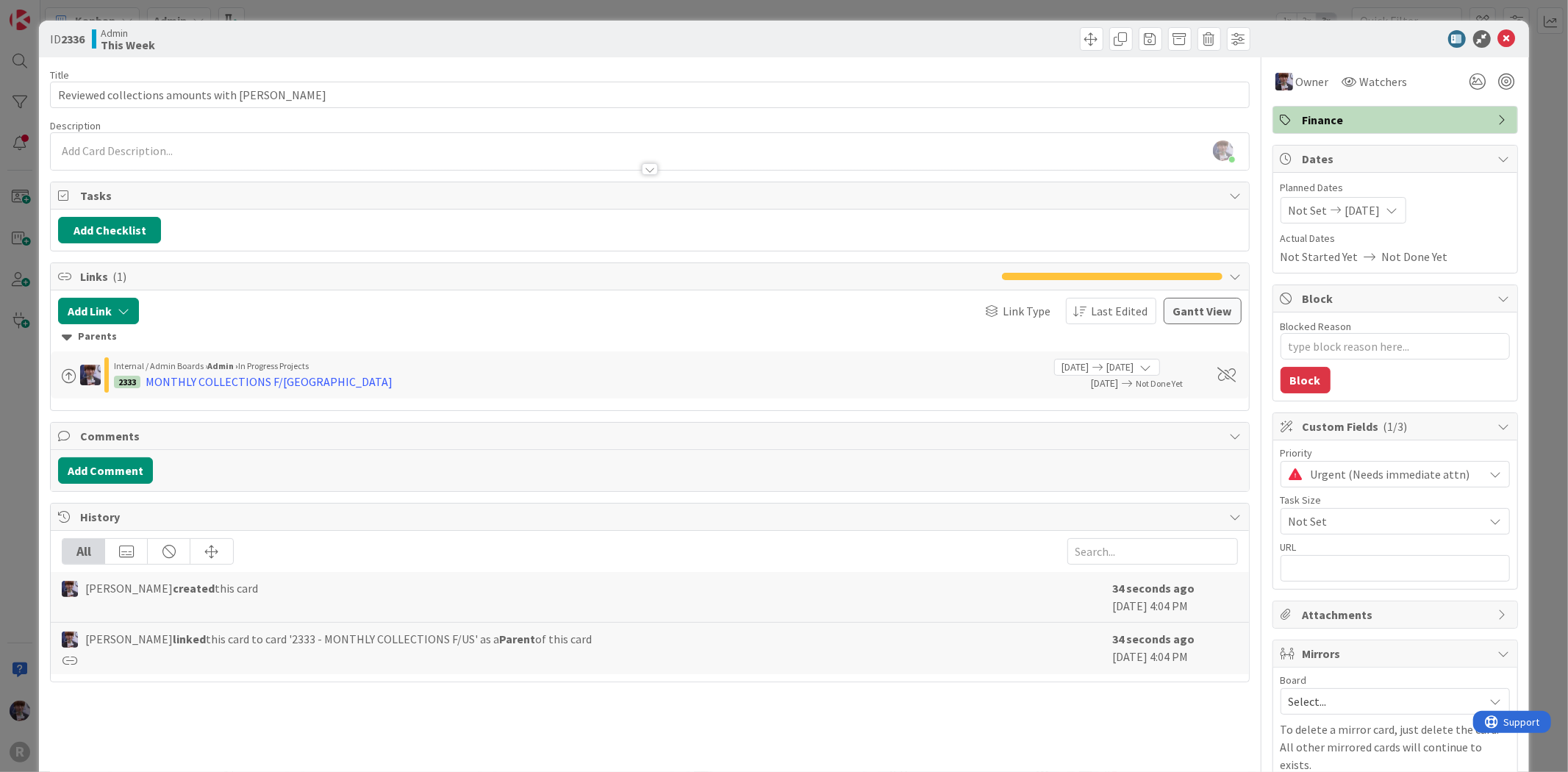
click at [1517, 405] on div "ID 2336 Admin This Week Title 37 / 128 Reviewed collections amounts with [PERSO…" at bounding box center [784, 386] width 1568 height 772
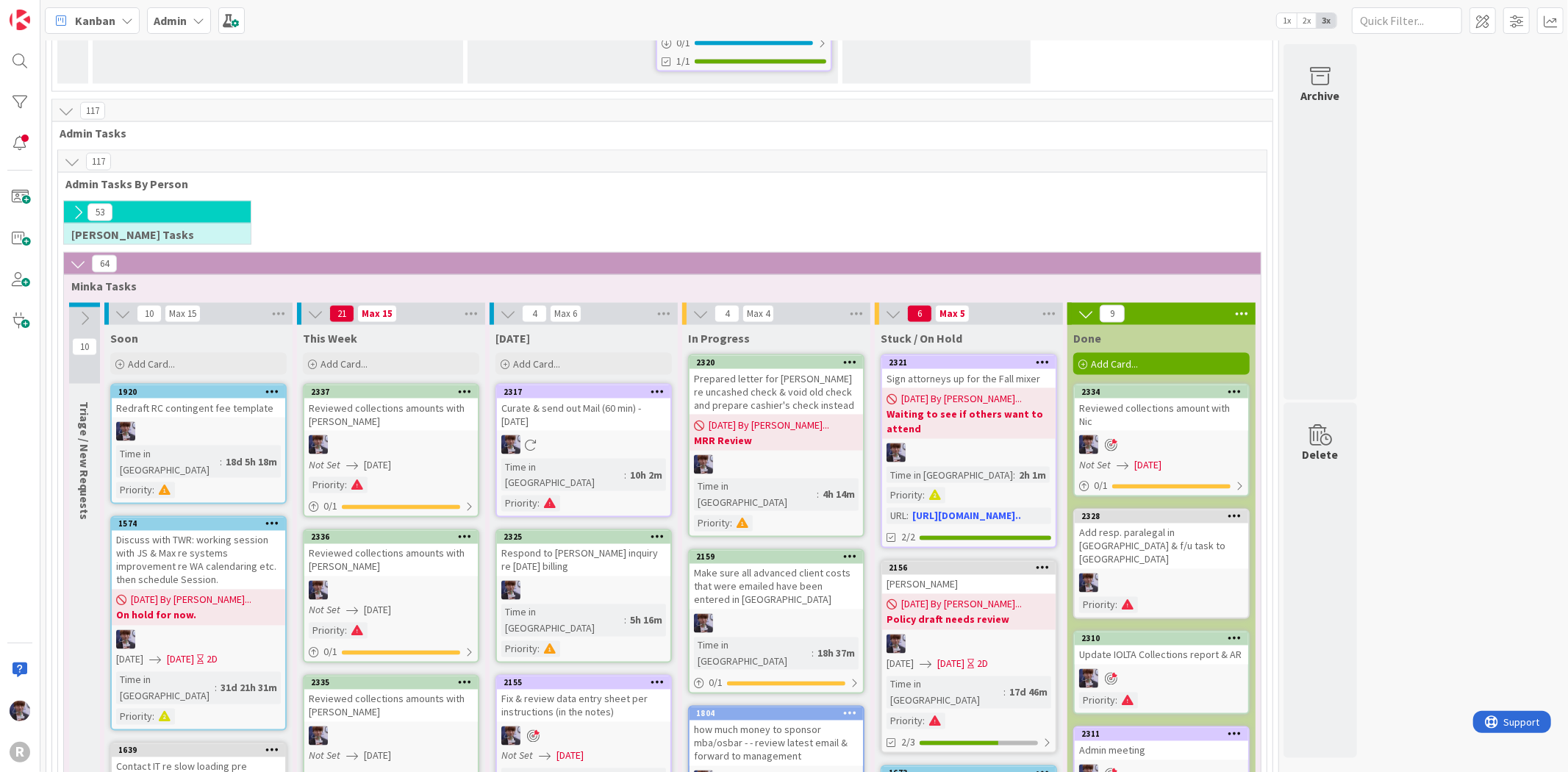
click at [328, 690] on div "Reviewed collections amounts with [PERSON_NAME]" at bounding box center [391, 706] width 174 height 33
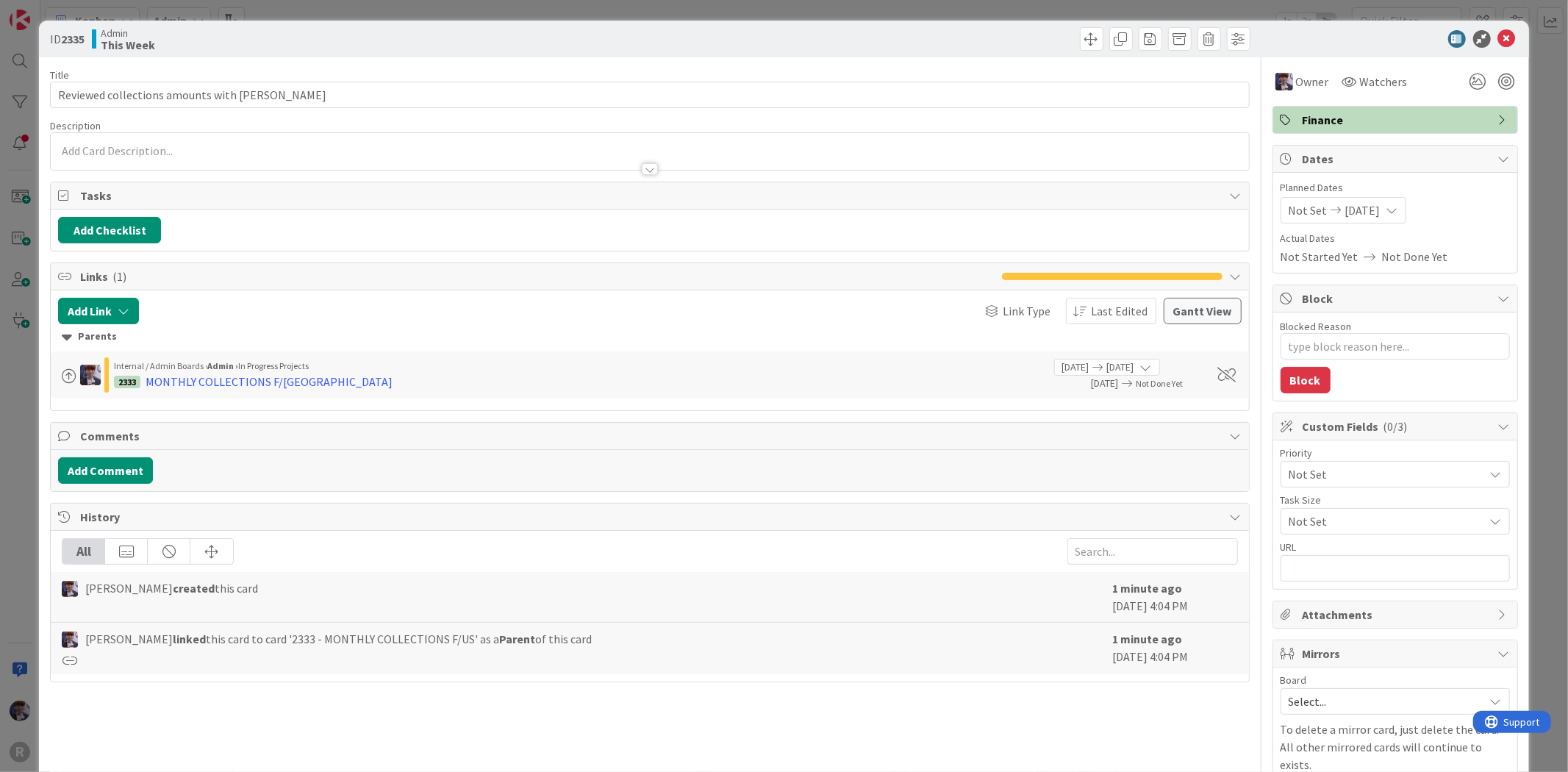
click at [1393, 473] on span "Not Set" at bounding box center [1382, 474] width 188 height 21
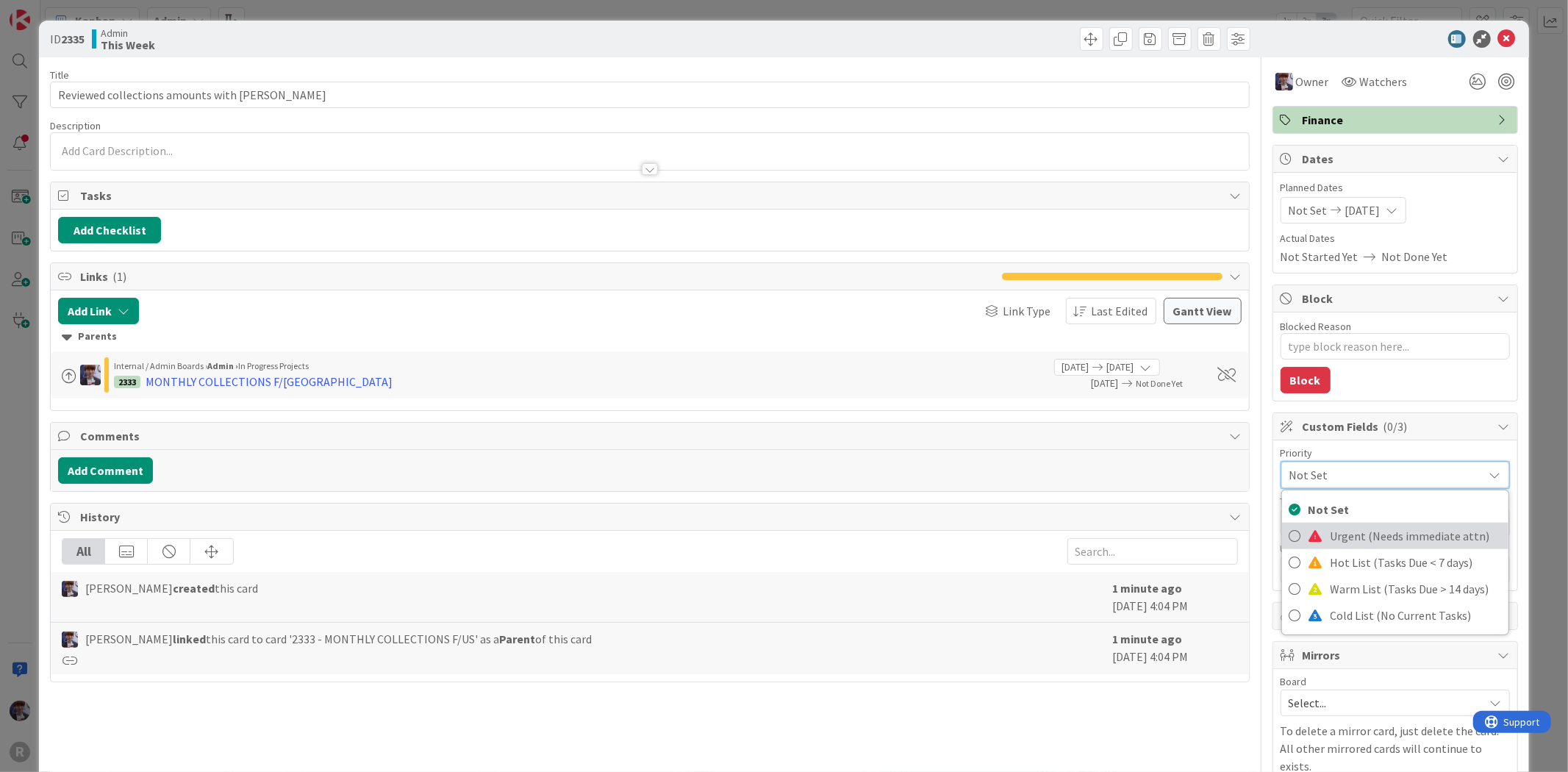
click at [1355, 530] on span "Urgent (Needs immediate attn)" at bounding box center [1416, 536] width 171 height 22
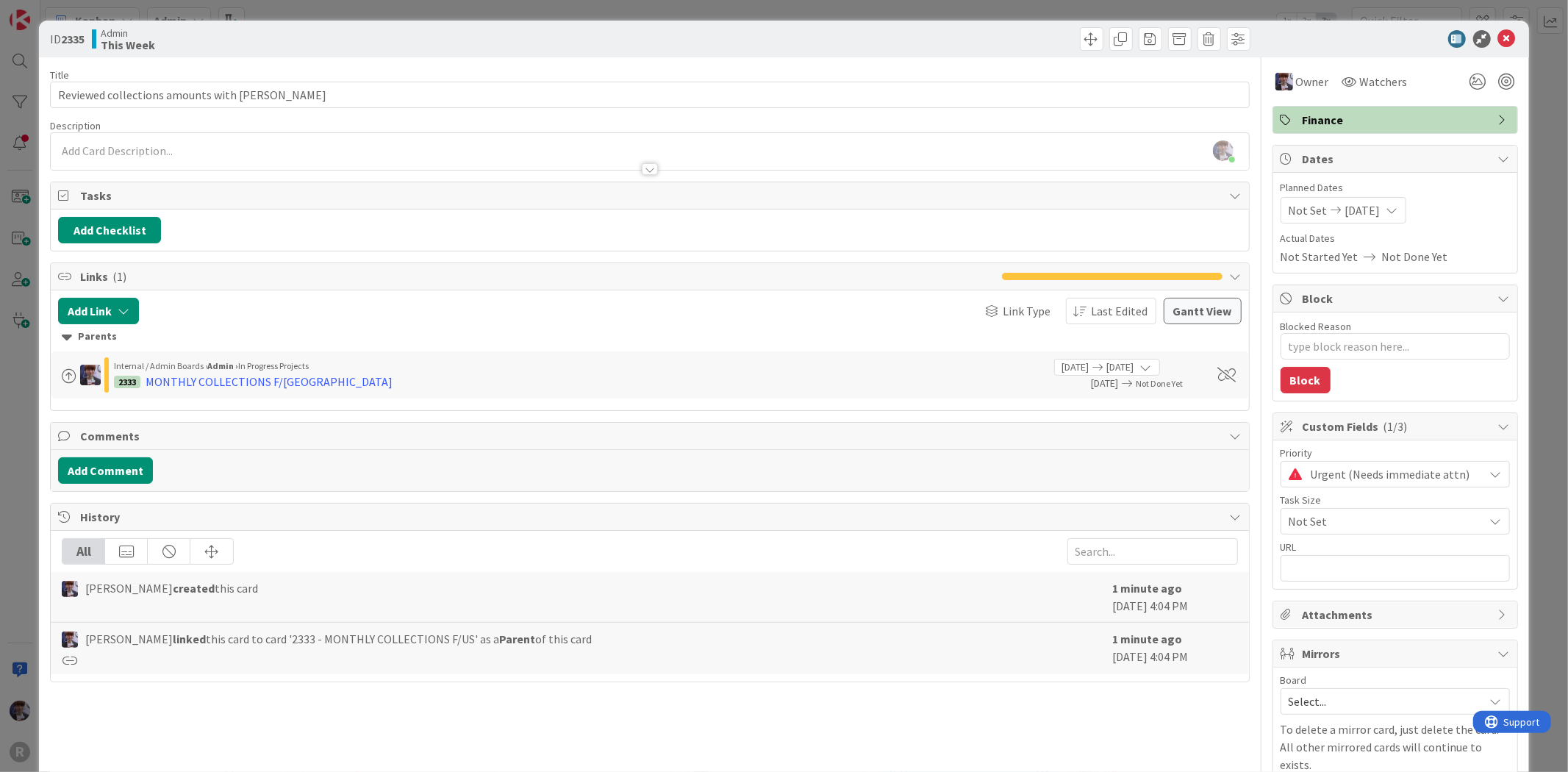
click at [1530, 377] on div "ID 2335 Admin This Week Title 41 / 128 Reviewed collections amounts with [PERSO…" at bounding box center [784, 386] width 1568 height 772
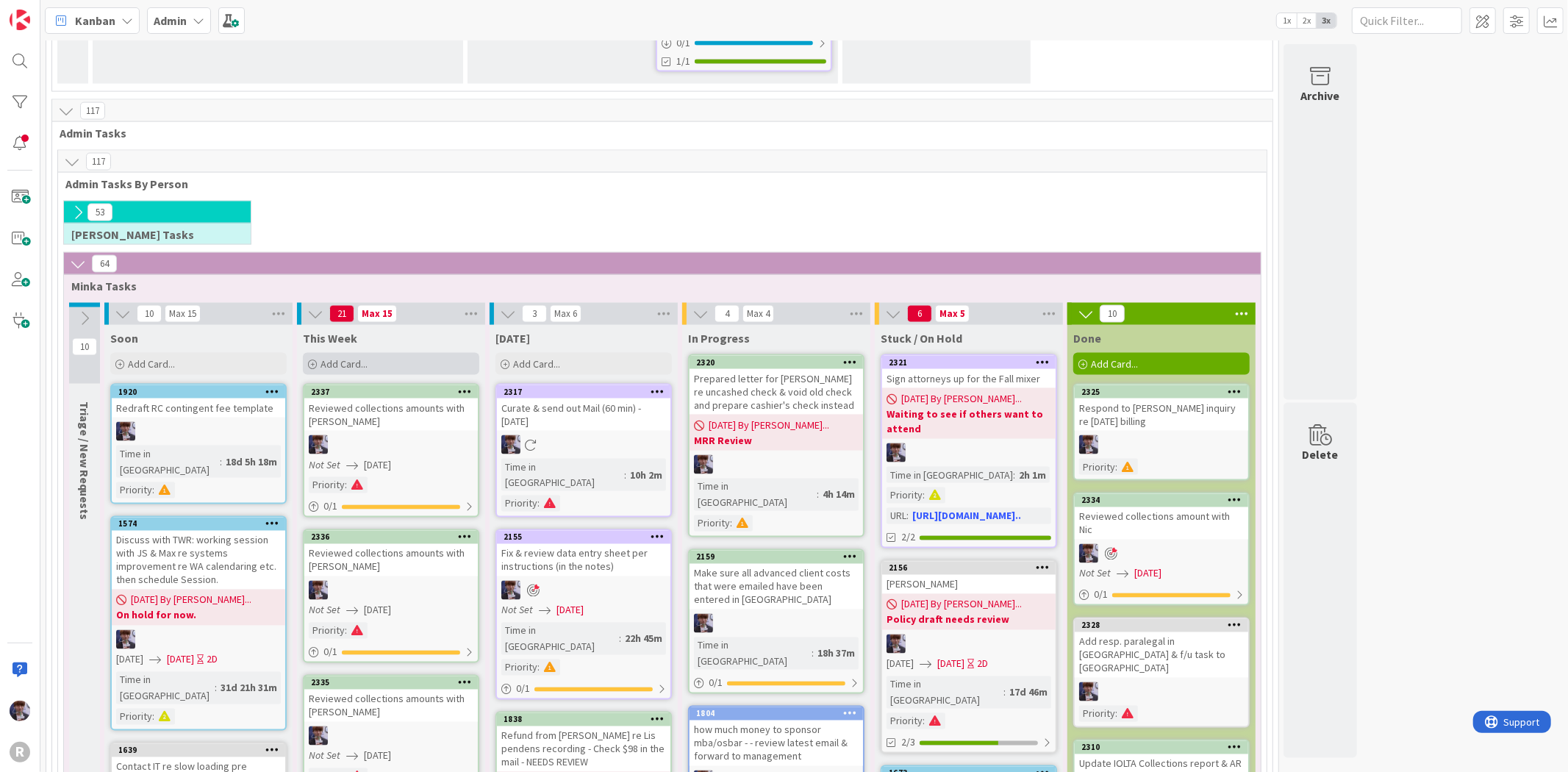
click at [420, 353] on div "Add Card..." at bounding box center [391, 364] width 177 height 22
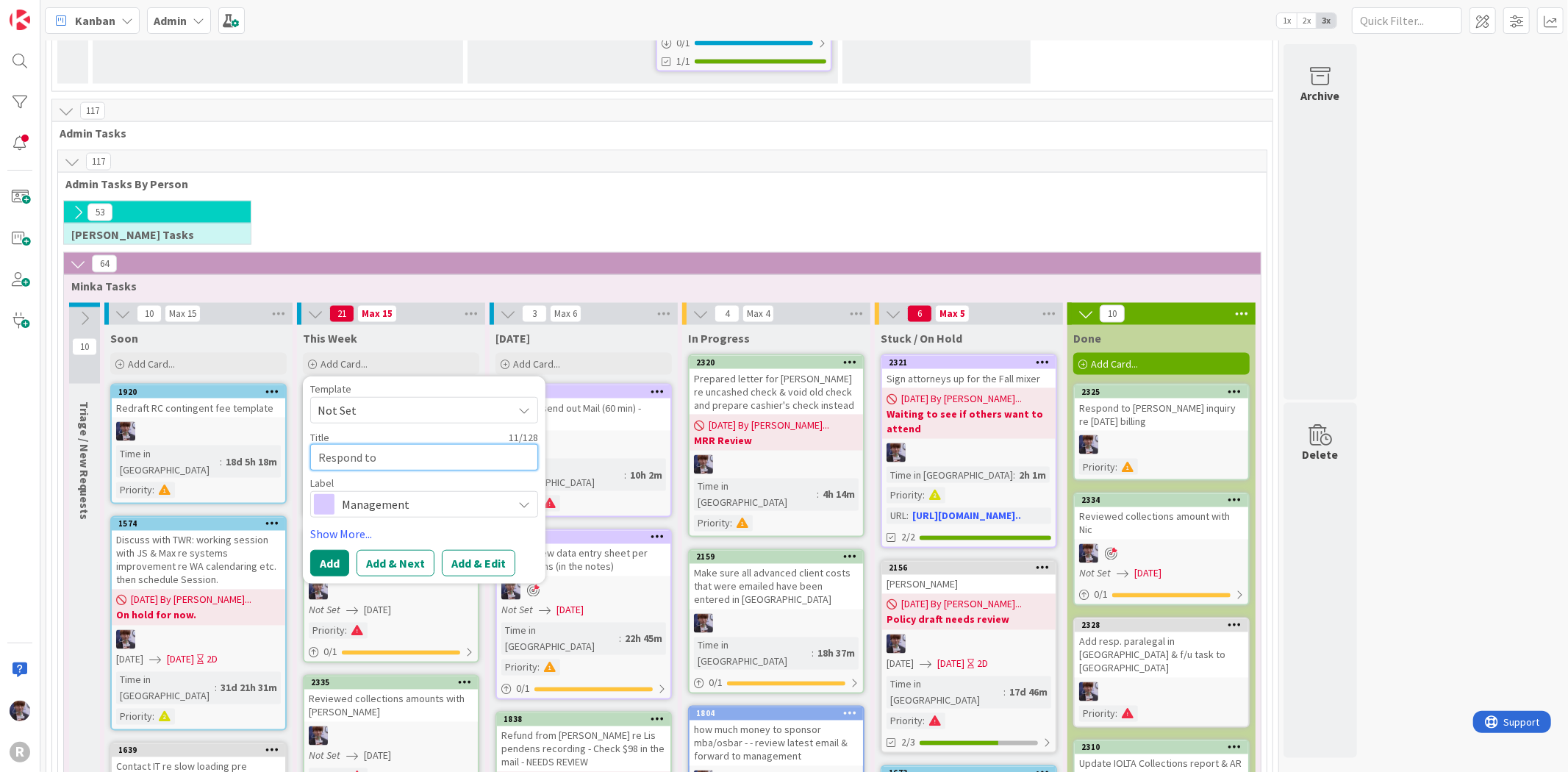
click at [391, 444] on textarea "Respond to" at bounding box center [424, 458] width 228 height 27
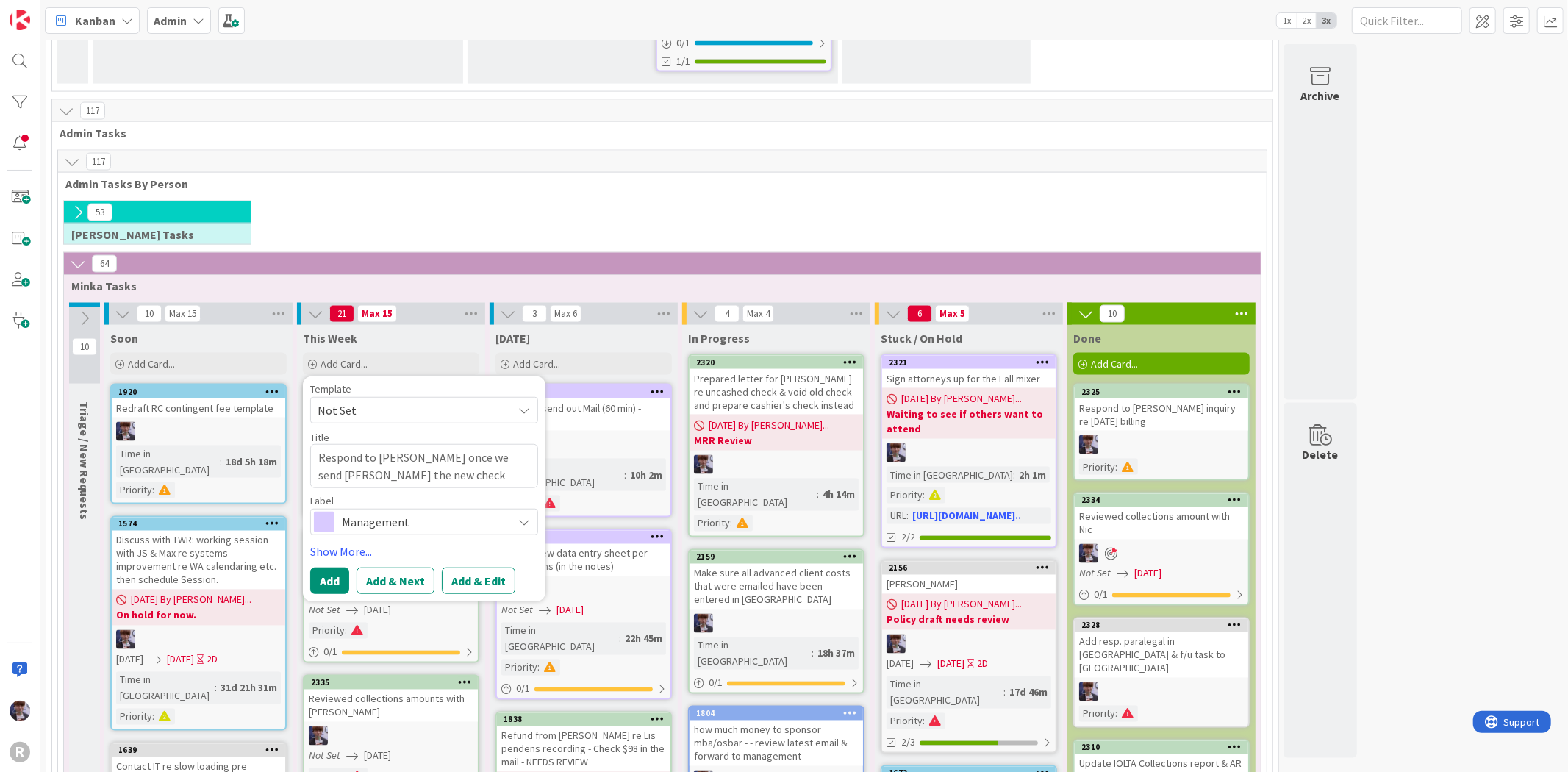
click at [362, 512] on span "Management" at bounding box center [423, 522] width 163 height 21
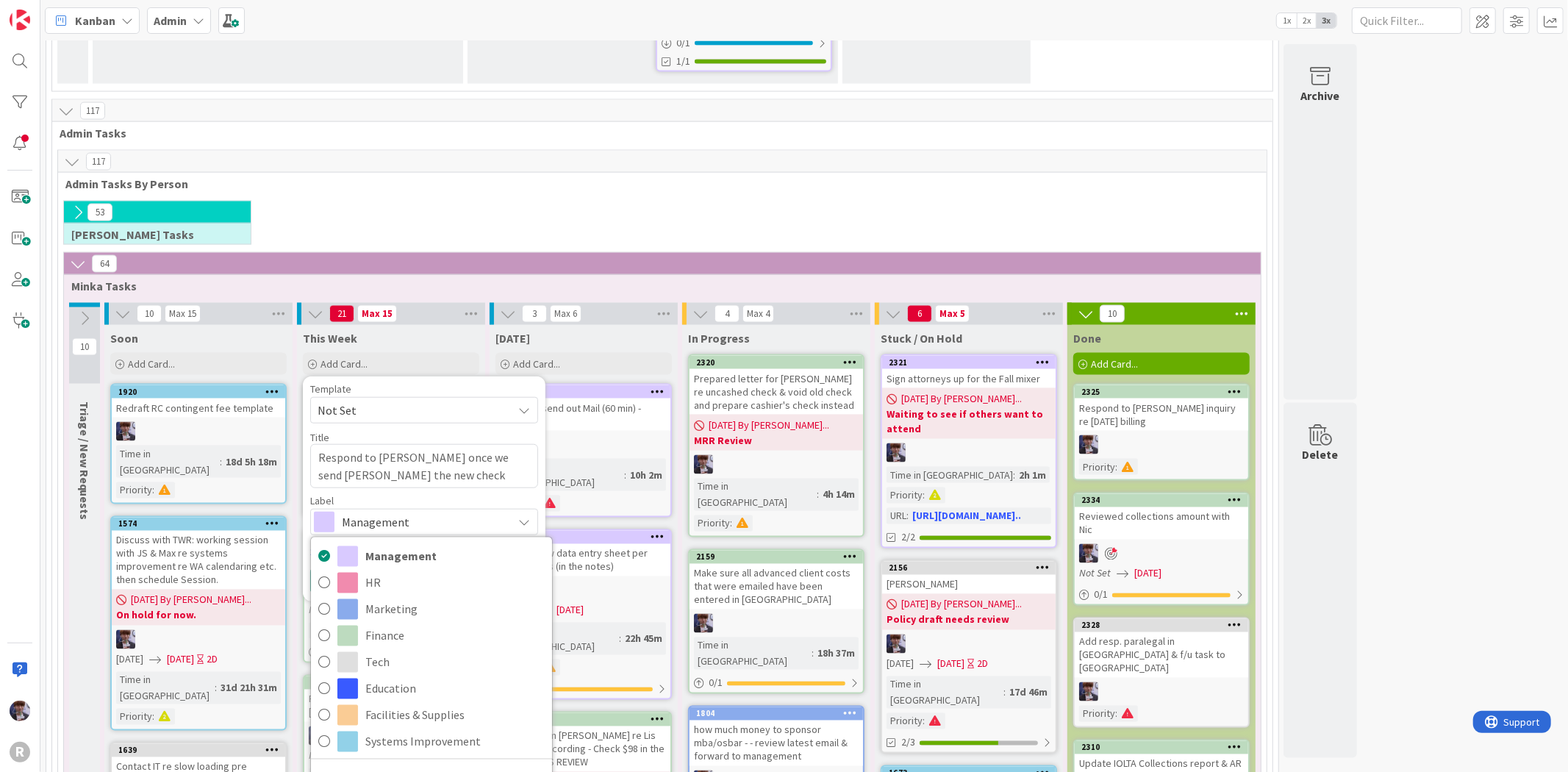
click at [348, 496] on div "Label" at bounding box center [424, 501] width 228 height 10
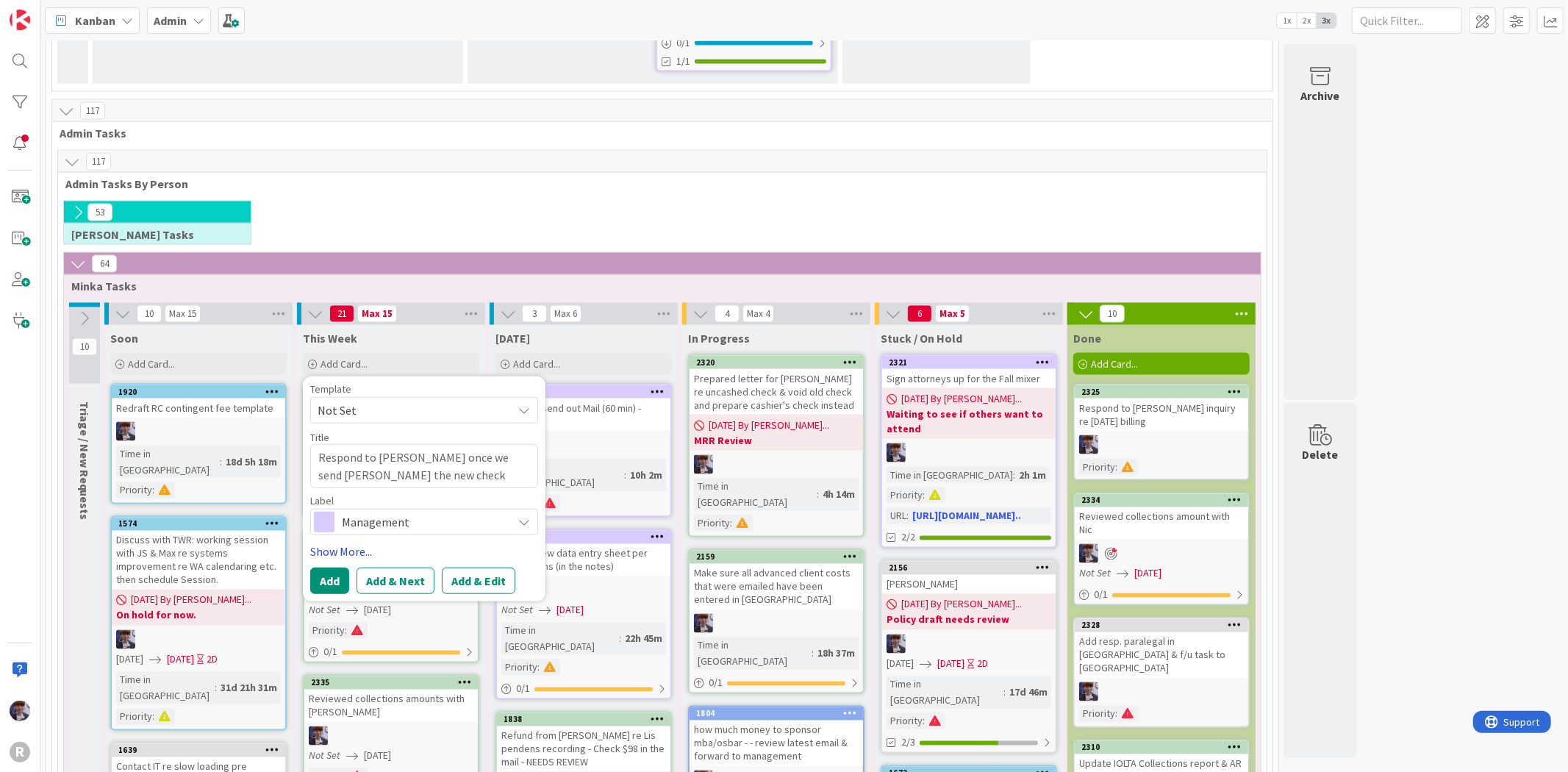
click at [379, 542] on link "Show More..." at bounding box center [424, 551] width 228 height 18
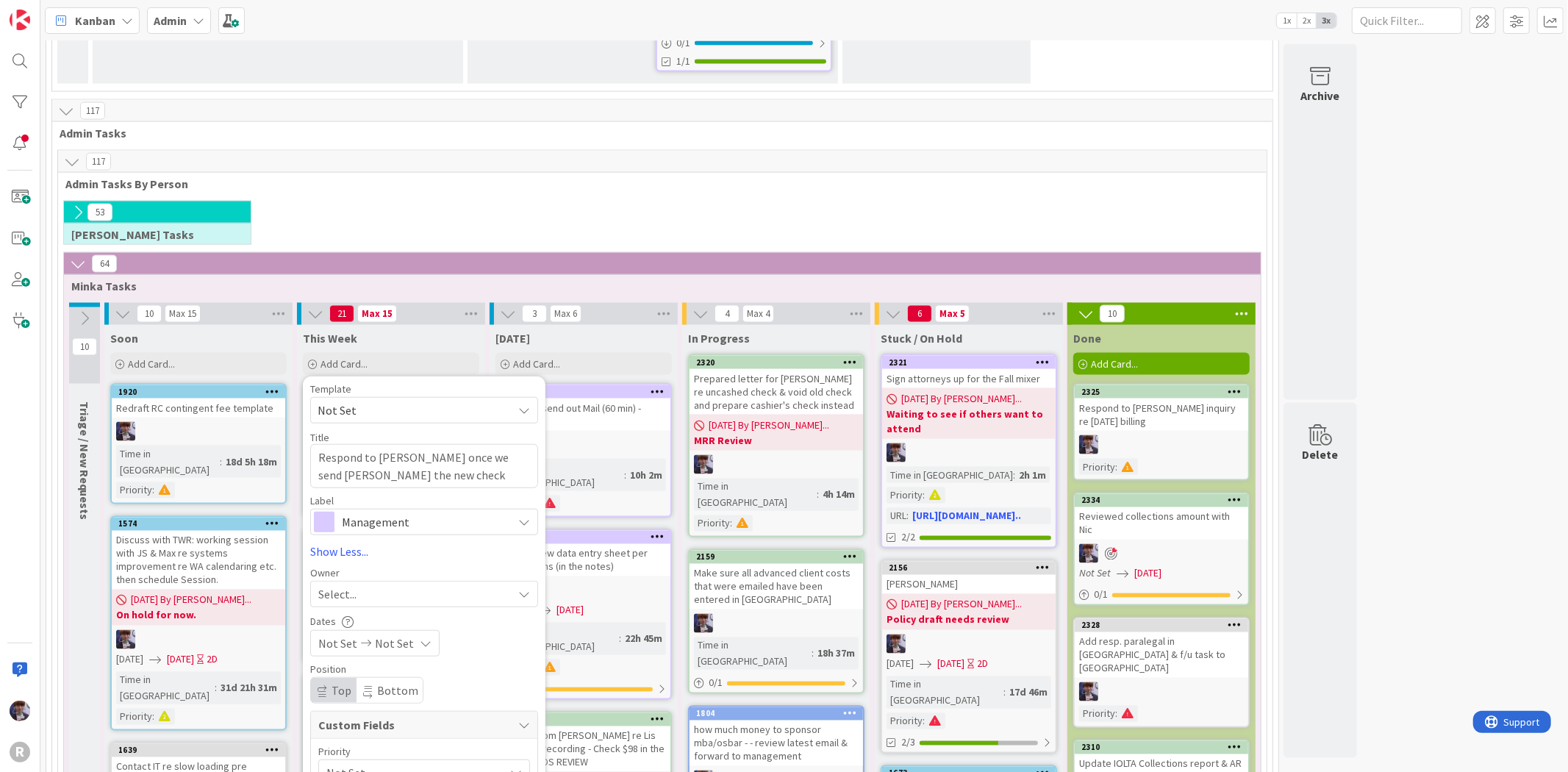
click at [368, 586] on div "Select..." at bounding box center [415, 594] width 194 height 18
click at [398, 707] on span "[PERSON_NAME]" at bounding box center [403, 718] width 71 height 22
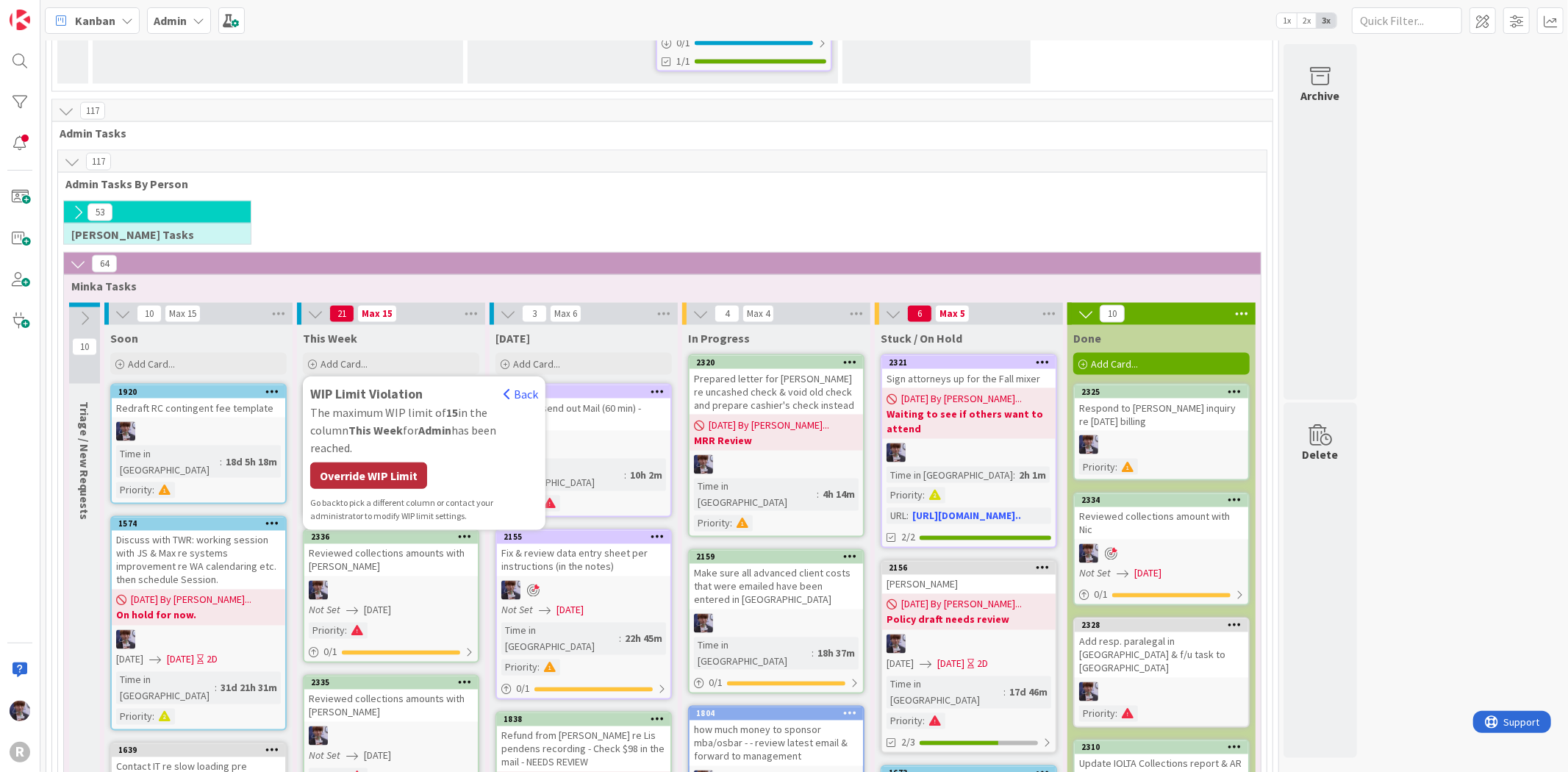
click at [400, 463] on div "Override WIP Limit" at bounding box center [368, 476] width 117 height 27
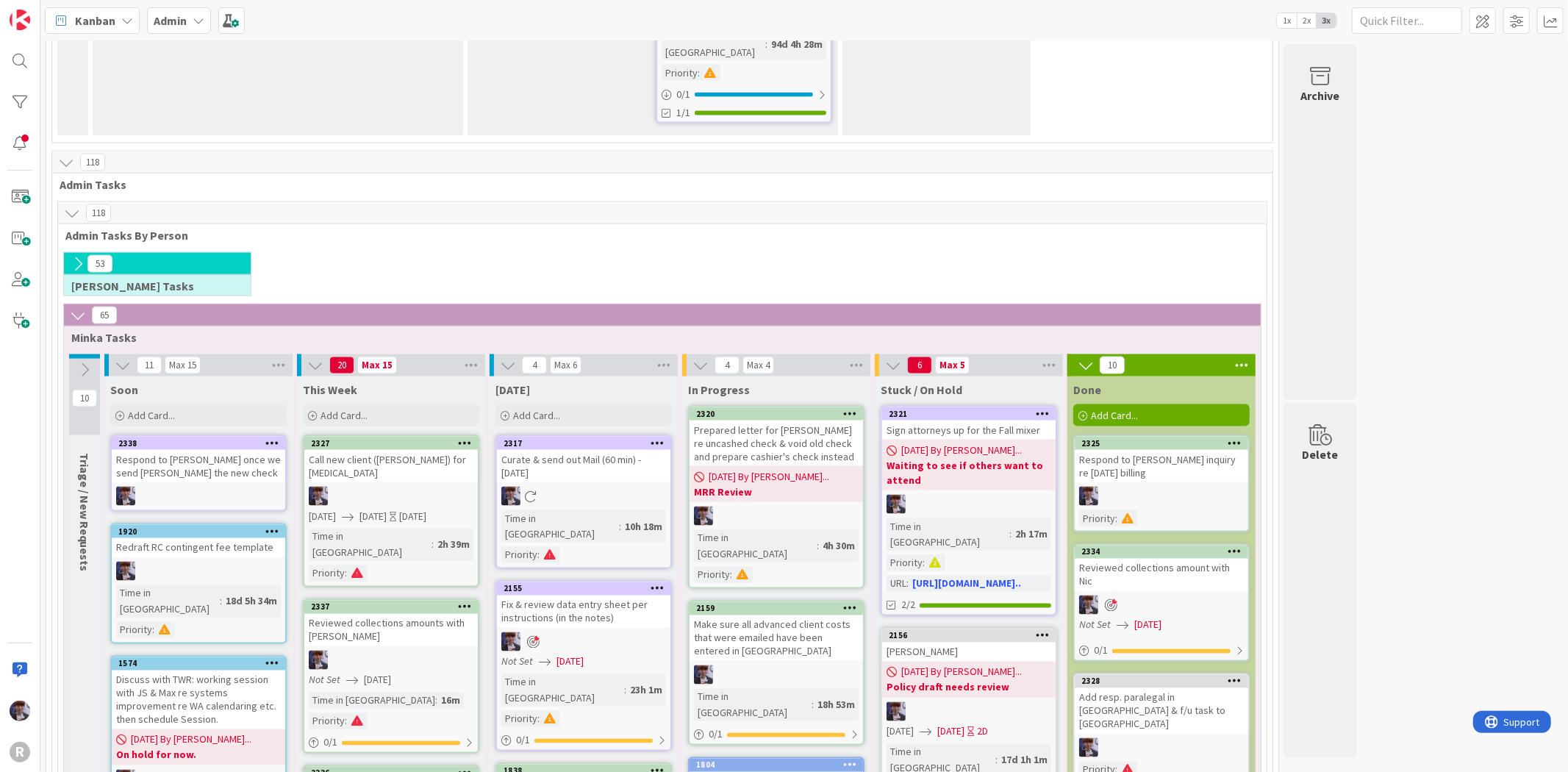
scroll to position [1846, 0]
